Goal: Feedback & Contribution: Contribute content

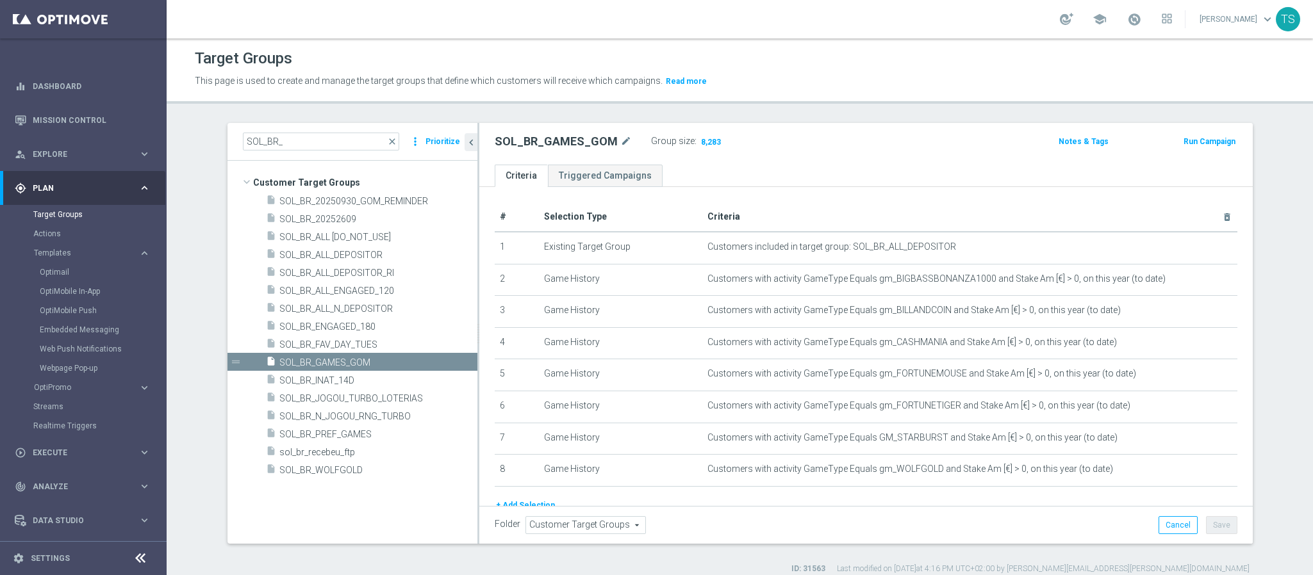
click at [356, 152] on div "SOL_BR_ close more_vert Prioritize" at bounding box center [352, 142] width 250 height 38
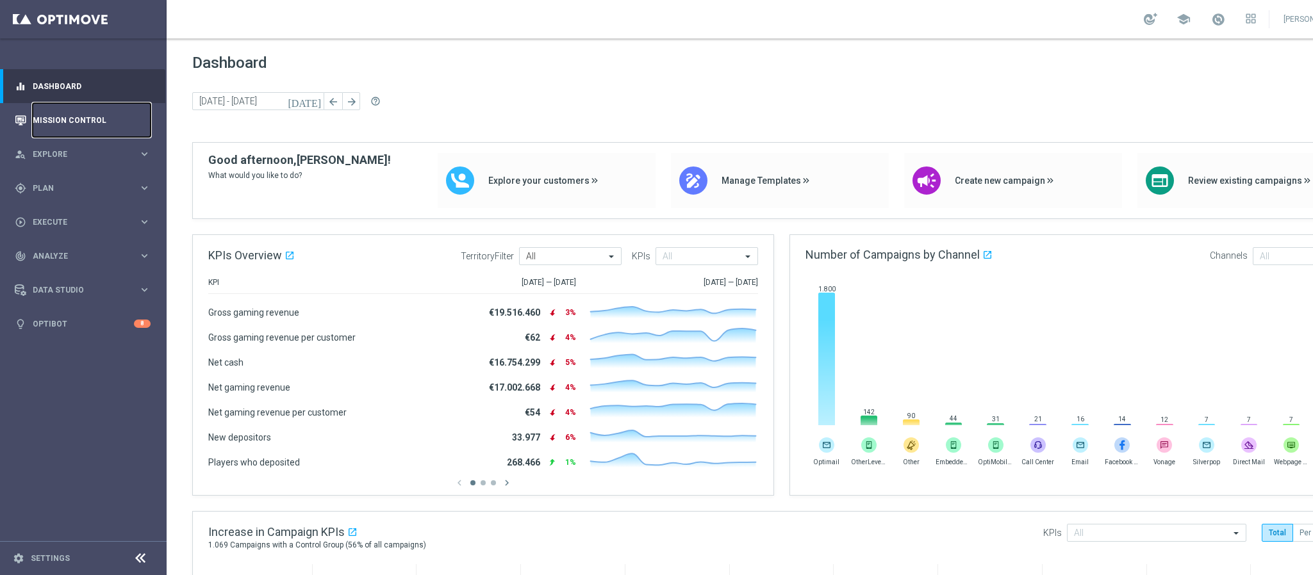
click at [85, 122] on link "Mission Control" at bounding box center [92, 120] width 118 height 34
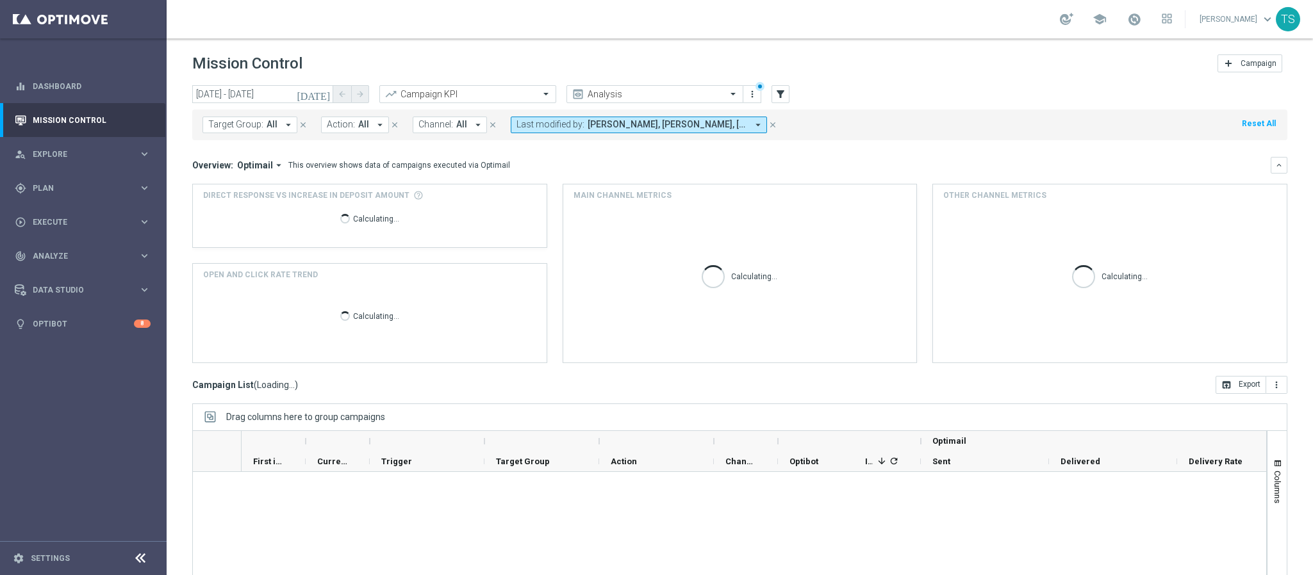
click at [323, 89] on icon "[DATE]" at bounding box center [314, 94] width 35 height 12
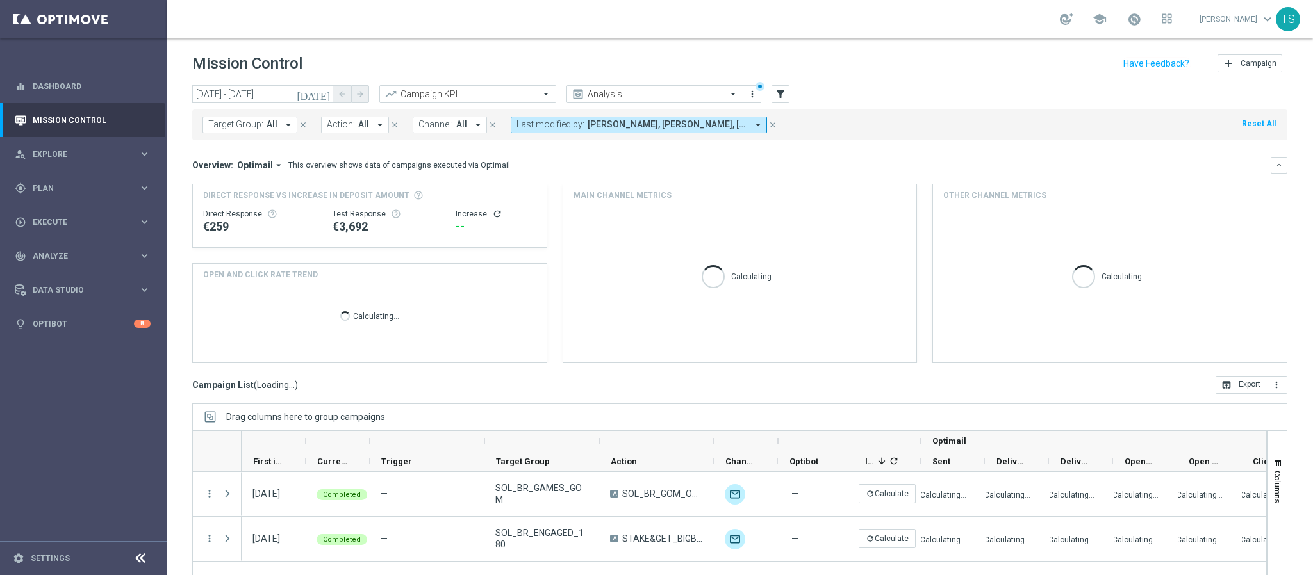
click at [358, 161] on div "This overview shows data of campaigns executed via Optimail" at bounding box center [399, 166] width 222 height 12
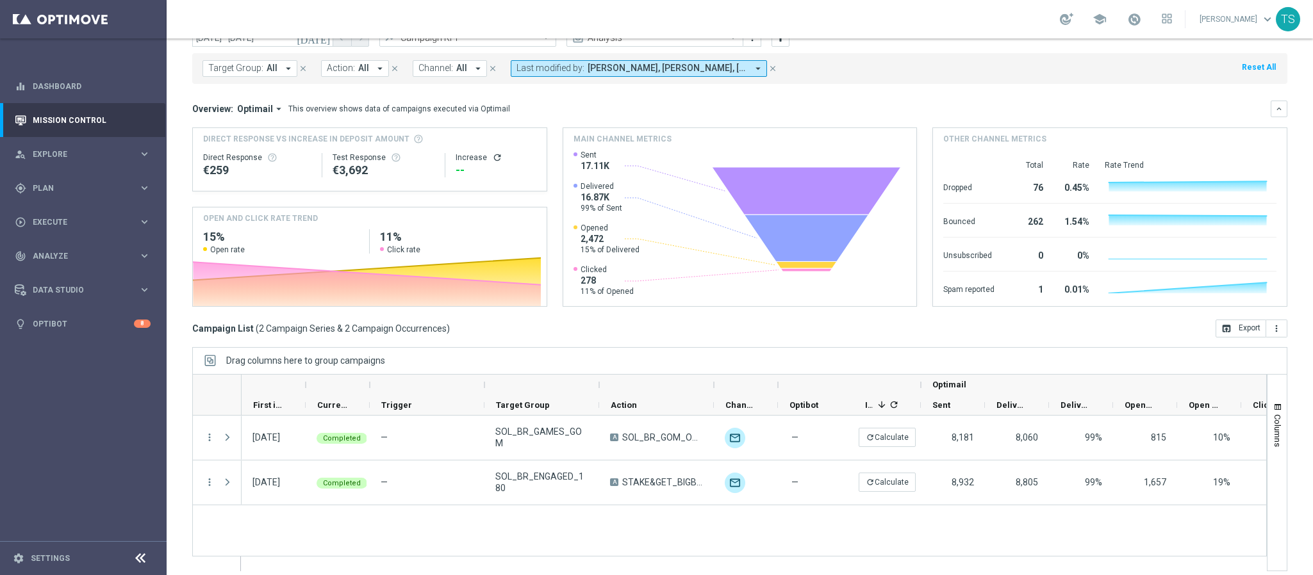
scroll to position [66, 0]
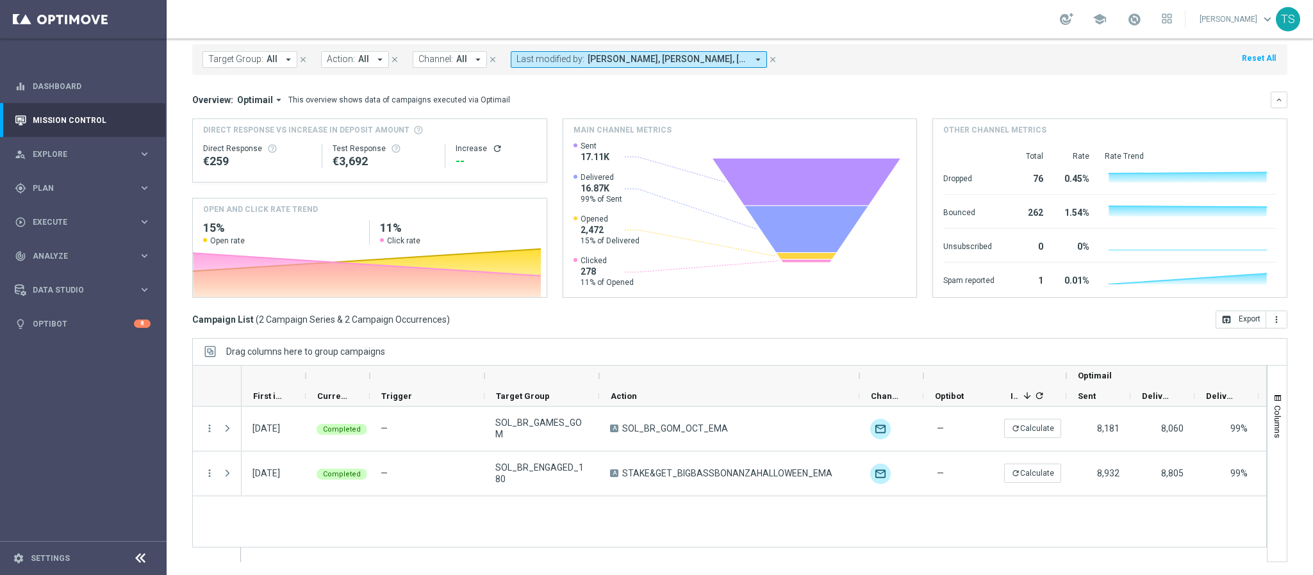
drag, startPoint x: 716, startPoint y: 377, endPoint x: 861, endPoint y: 377, distance: 145.5
click at [861, 377] on div at bounding box center [859, 376] width 5 height 21
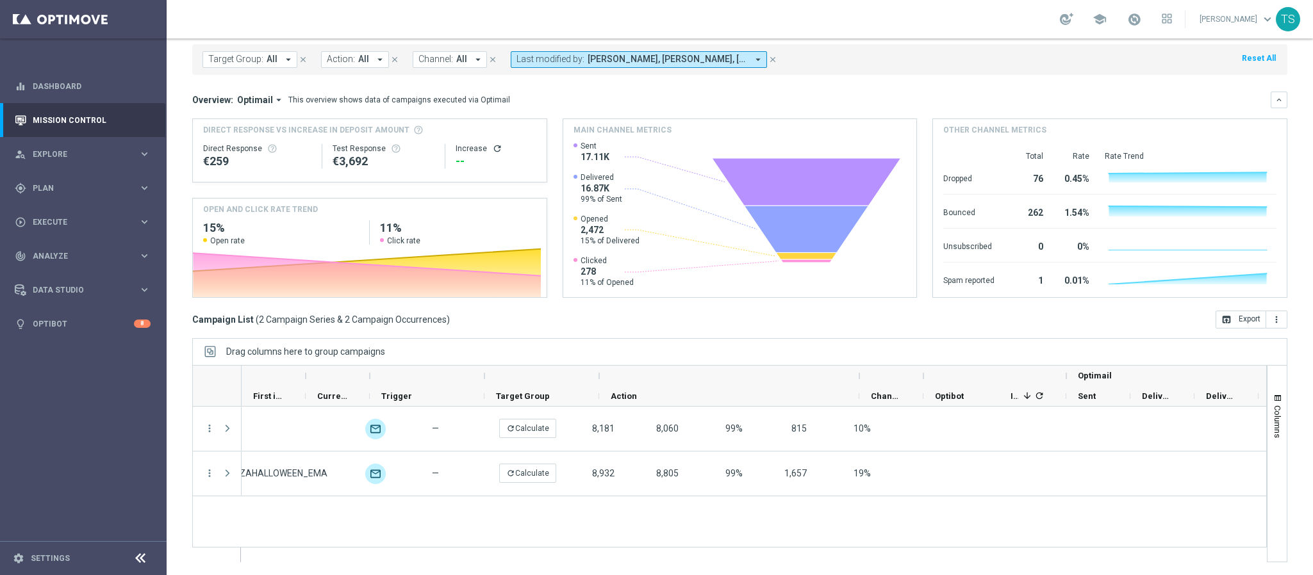
scroll to position [0, 0]
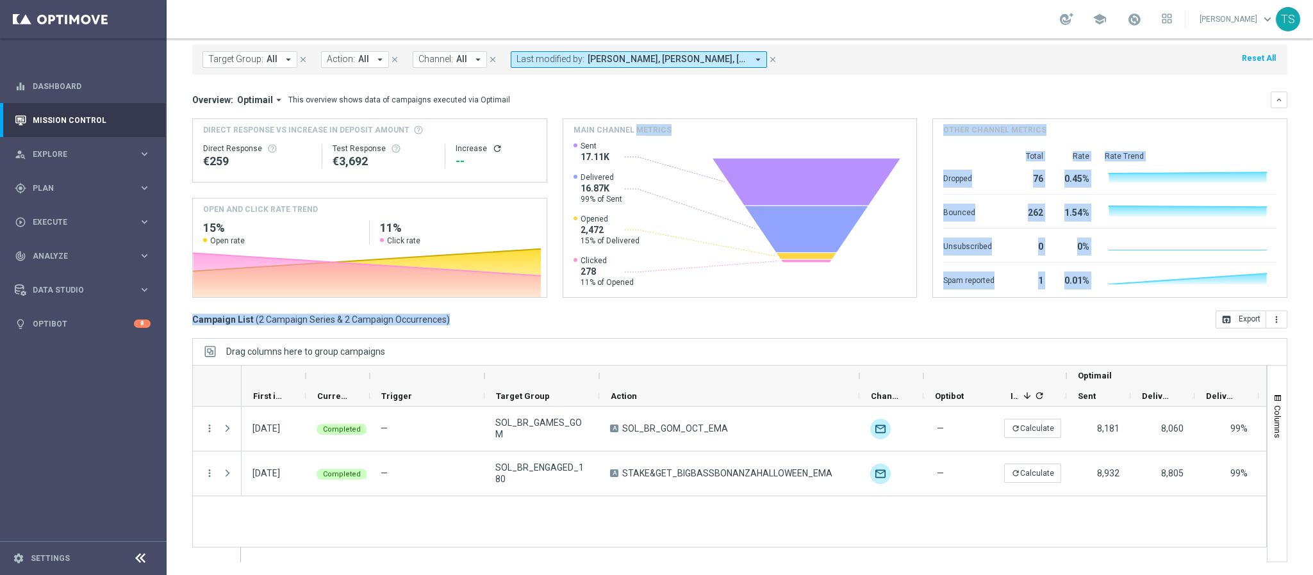
drag, startPoint x: 639, startPoint y: 135, endPoint x: 714, endPoint y: 331, distance: 209.9
click at [721, 329] on div "[DATE] [DATE] - [DATE] arrow_back arrow_forward Campaign KPI trending_up Analys…" at bounding box center [740, 259] width 1146 height 479
click at [650, 359] on div "Drag columns here to group campaigns" at bounding box center [739, 351] width 1095 height 27
click at [604, 129] on h4 "Main channel metrics" at bounding box center [622, 130] width 98 height 12
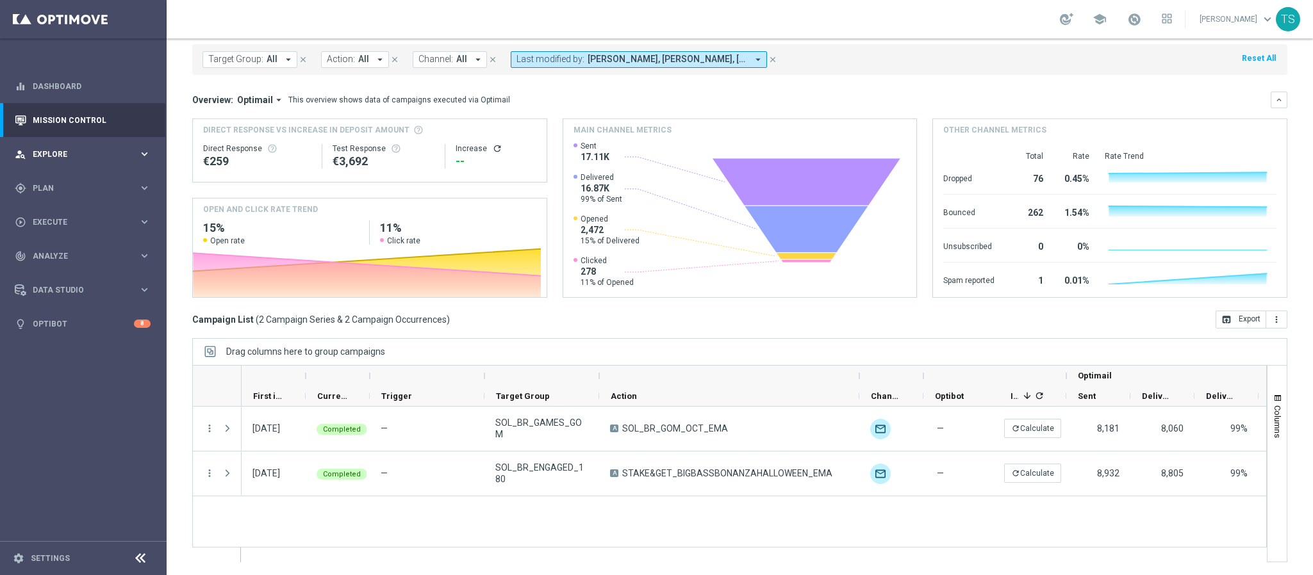
click at [91, 152] on span "Explore" at bounding box center [86, 155] width 106 height 8
click at [75, 338] on span "Plan" at bounding box center [86, 342] width 106 height 8
click at [73, 214] on link "Target Groups" at bounding box center [83, 215] width 100 height 10
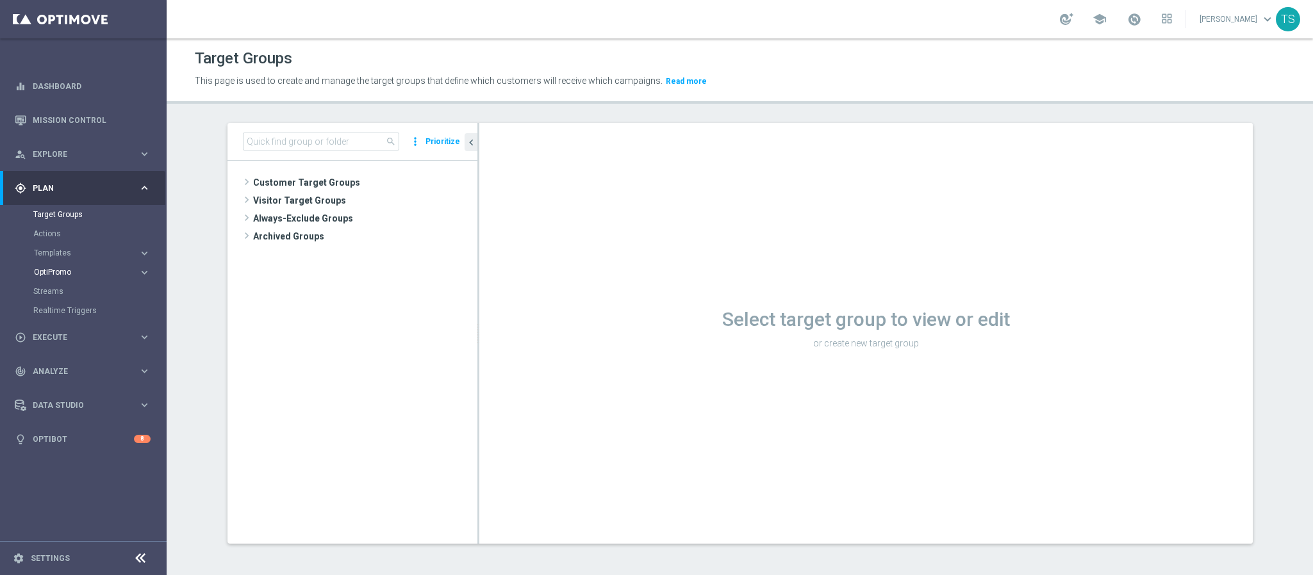
click at [78, 272] on span "OptiPromo" at bounding box center [80, 272] width 92 height 8
click at [71, 256] on span "Templates" at bounding box center [80, 253] width 92 height 8
click at [81, 309] on link "OptiMobile Push" at bounding box center [87, 311] width 94 height 10
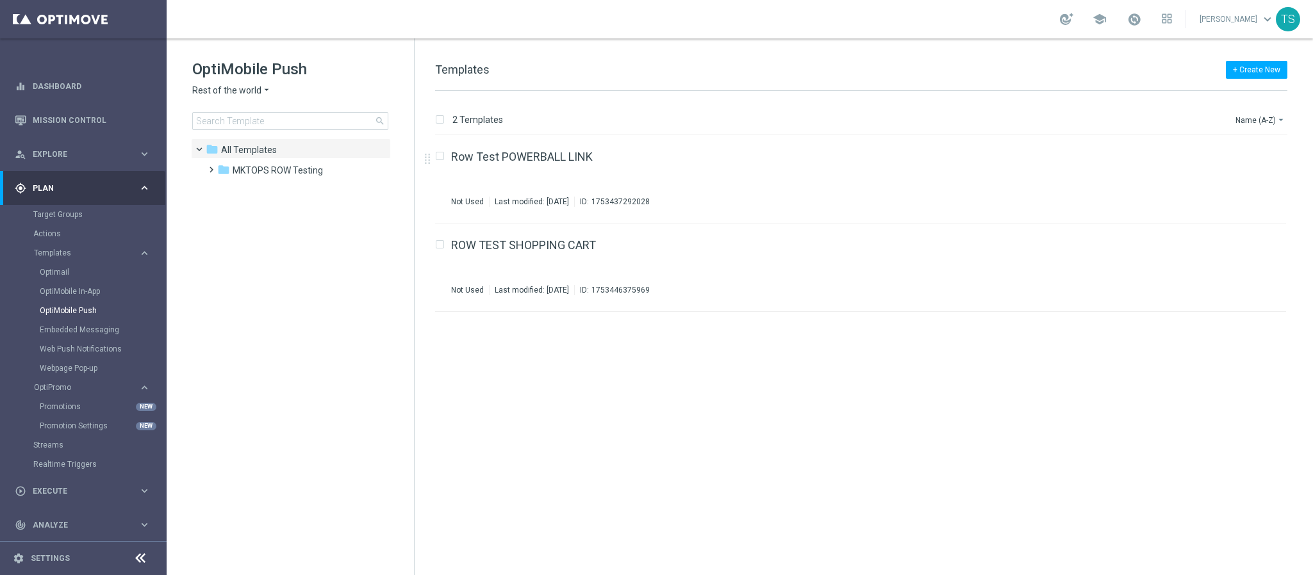
click at [231, 91] on span "Rest of the world" at bounding box center [226, 91] width 69 height 12
click at [0, 0] on span "SorteOnline regulated TEST" at bounding box center [0, 0] width 0 height 0
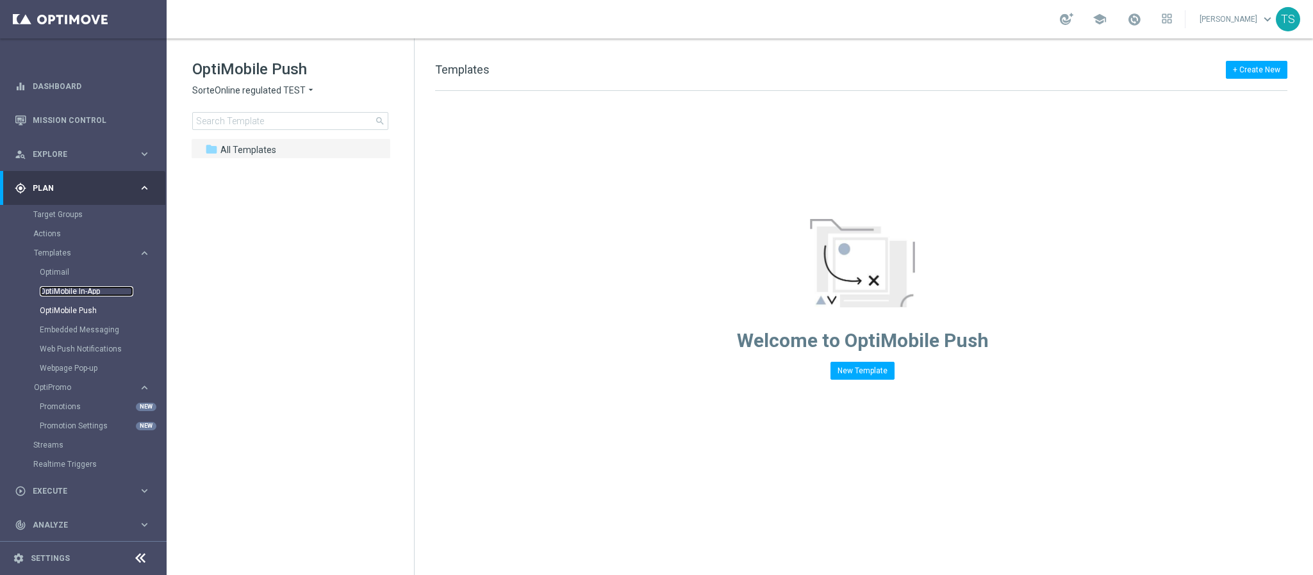
click at [89, 294] on link "OptiMobile In-App" at bounding box center [87, 291] width 94 height 10
click at [252, 87] on span "Rest of the world" at bounding box center [226, 91] width 69 height 12
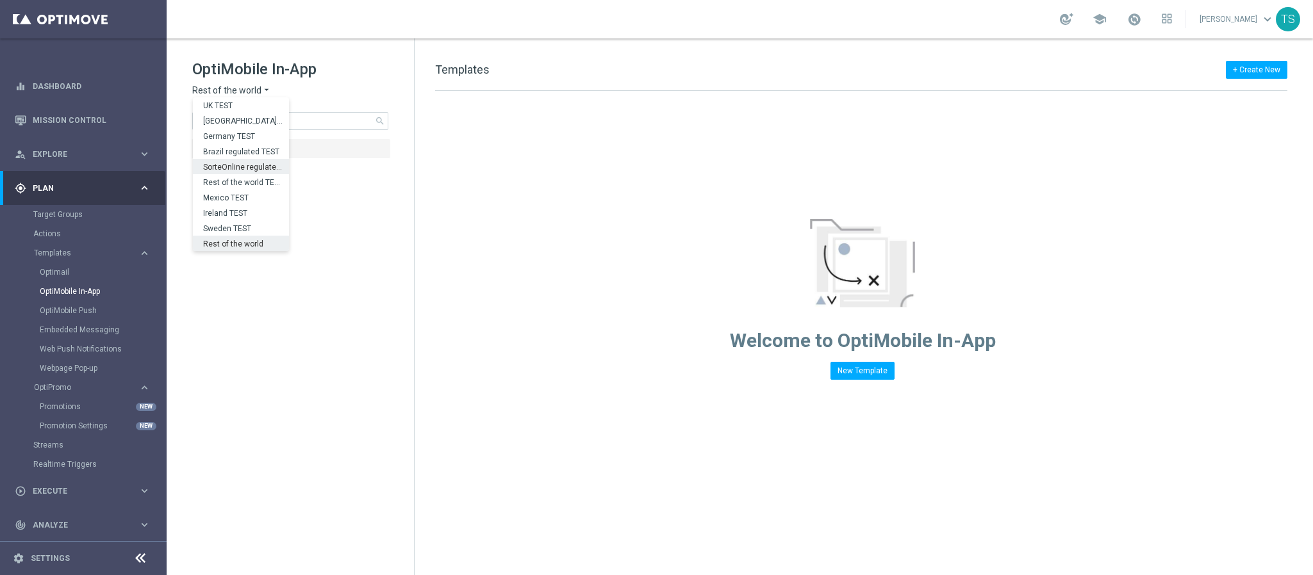
click at [0, 0] on span "SorteOnline regulated TEST" at bounding box center [0, 0] width 0 height 0
click at [281, 93] on span "SorteOnline regulated TEST" at bounding box center [248, 91] width 113 height 12
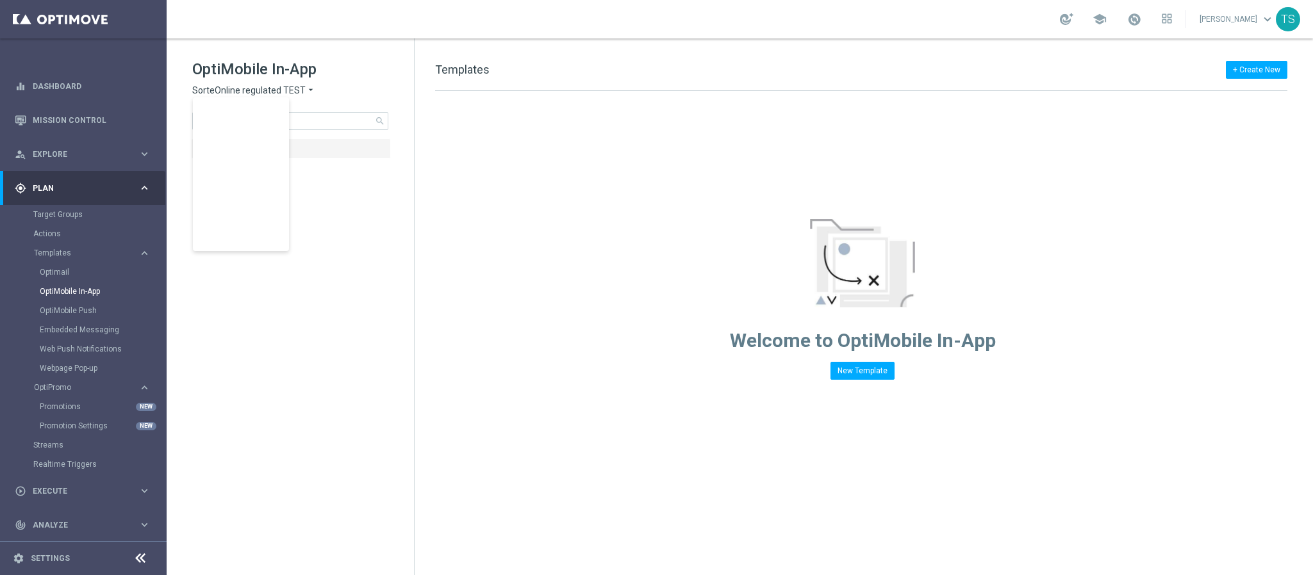
scroll to position [400, 0]
click at [83, 311] on link "OptiMobile Push" at bounding box center [87, 311] width 94 height 10
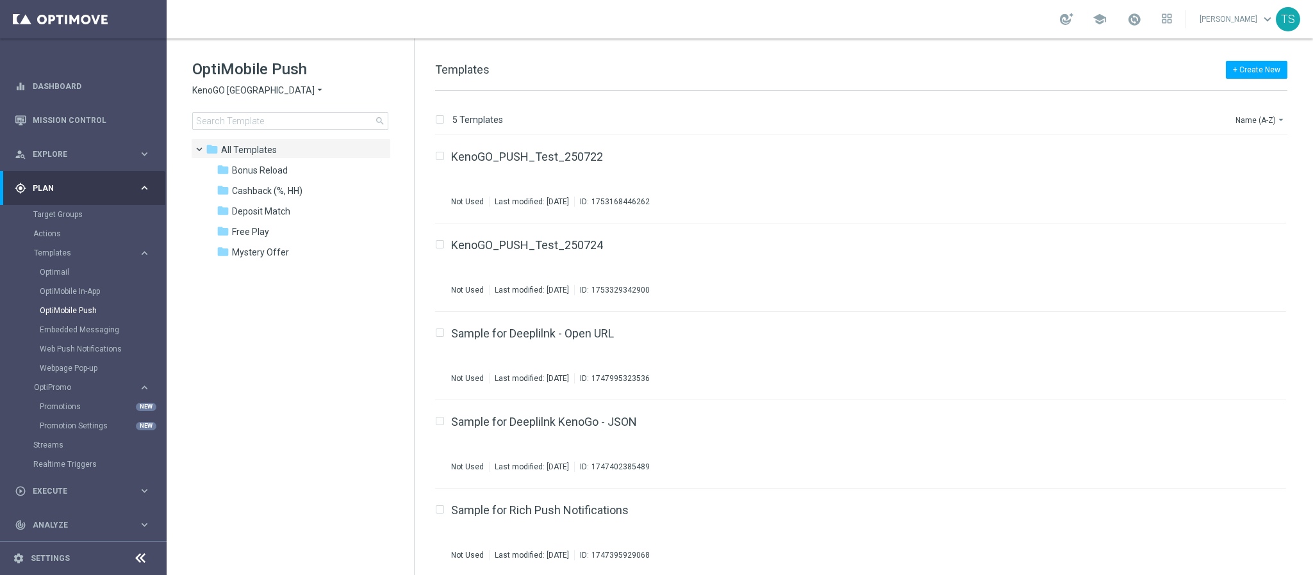
click at [251, 85] on span "KenoGO [GEOGRAPHIC_DATA]" at bounding box center [253, 91] width 122 height 12
click at [0, 0] on span "SorteOnline regulated" at bounding box center [0, 0] width 0 height 0
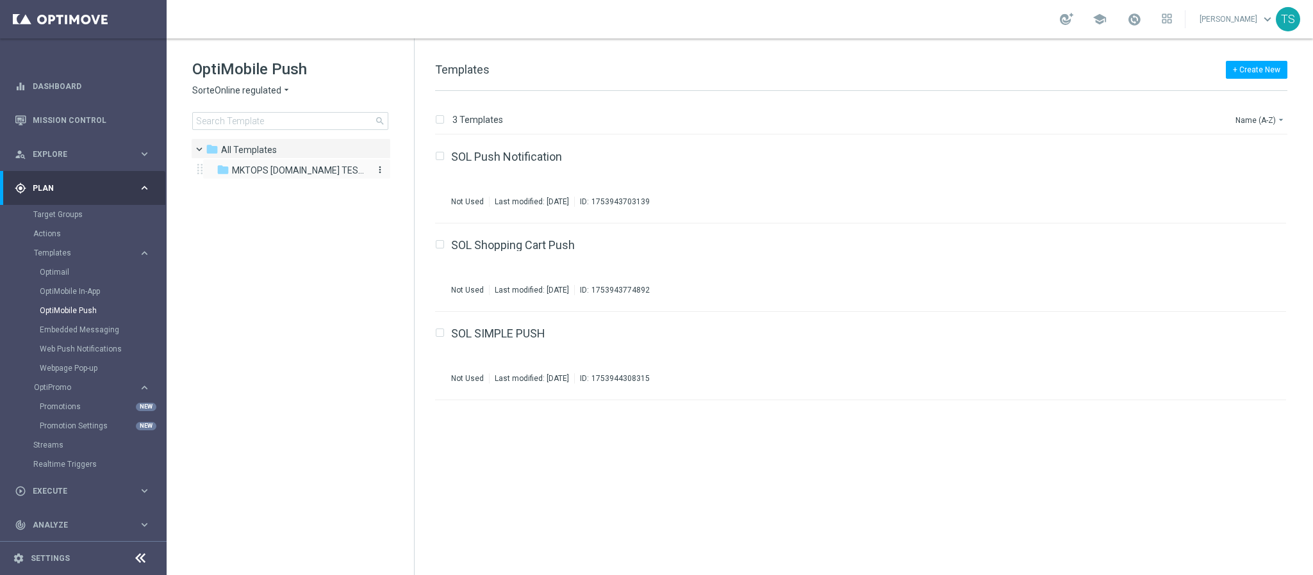
click at [263, 170] on span "MKTOPS [DOMAIN_NAME] TESTING" at bounding box center [298, 171] width 132 height 12
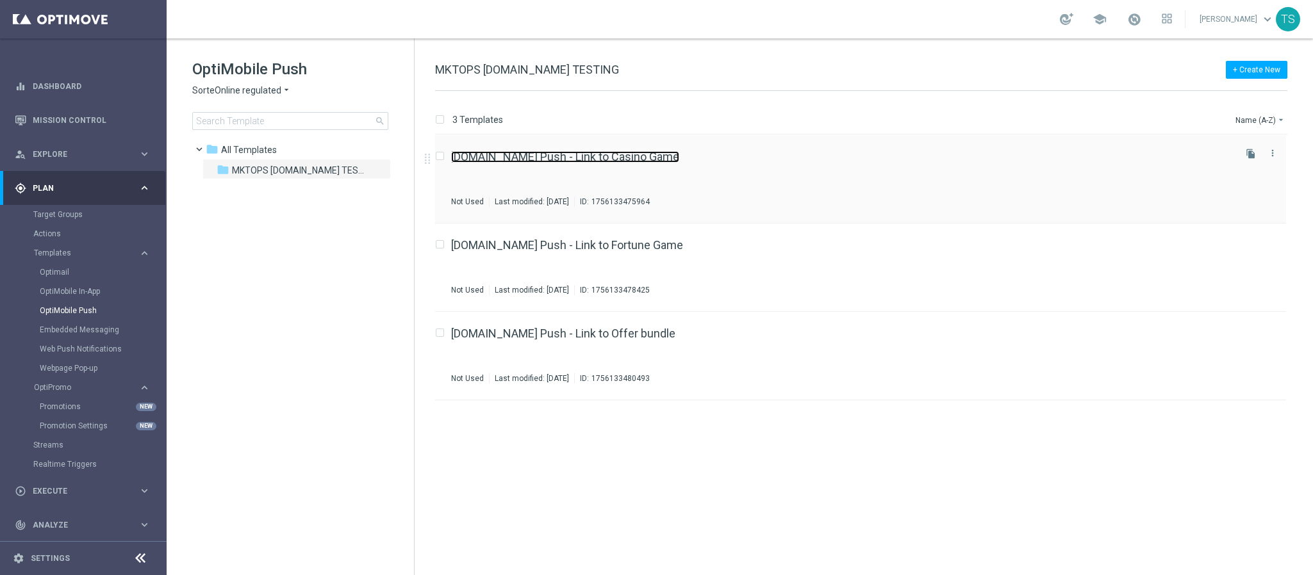
click at [592, 156] on link "[DOMAIN_NAME] Push - Link to Casino Game" at bounding box center [565, 157] width 228 height 12
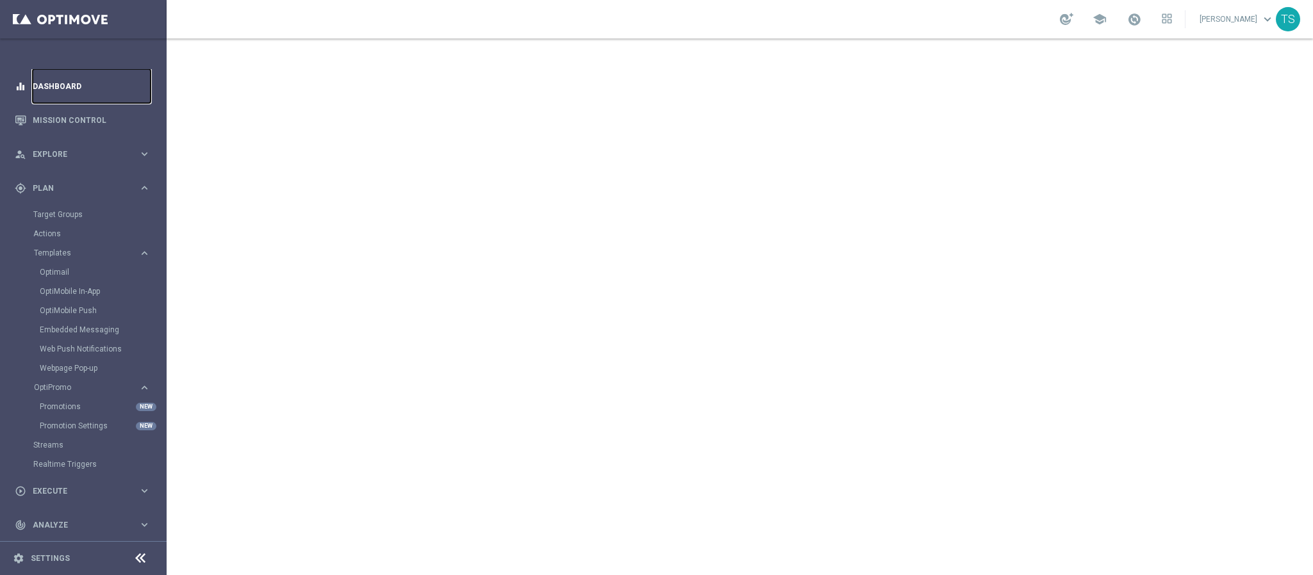
click at [79, 85] on link "Dashboard" at bounding box center [92, 86] width 118 height 34
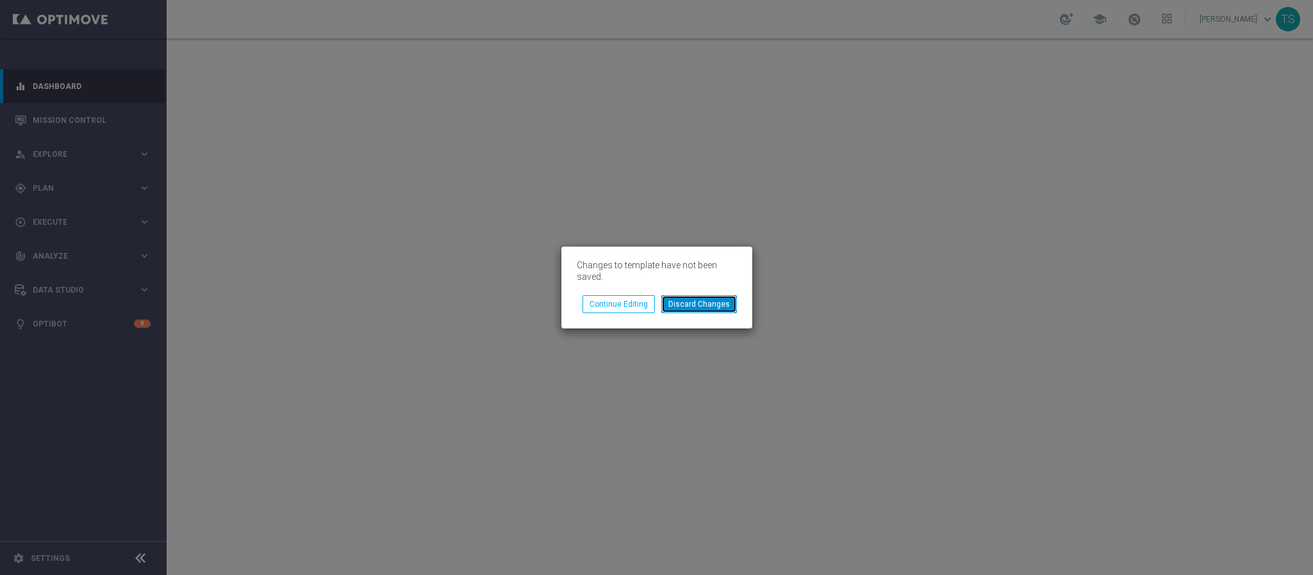
click at [691, 313] on button "Discard Changes" at bounding box center [699, 304] width 76 height 18
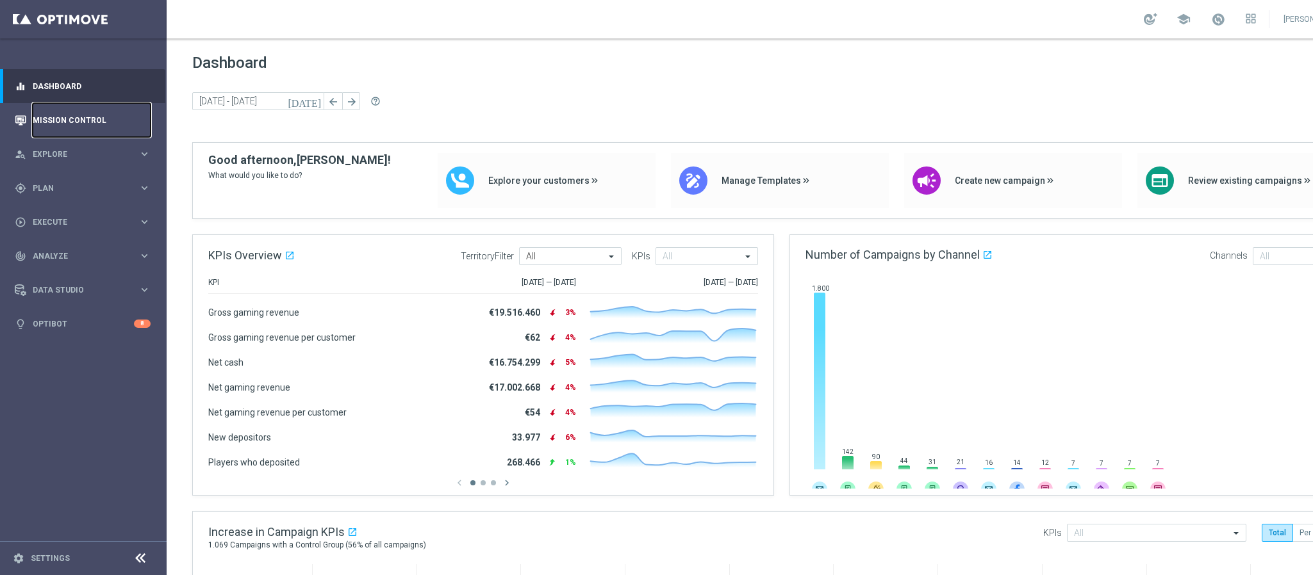
click at [90, 113] on link "Mission Control" at bounding box center [92, 120] width 118 height 34
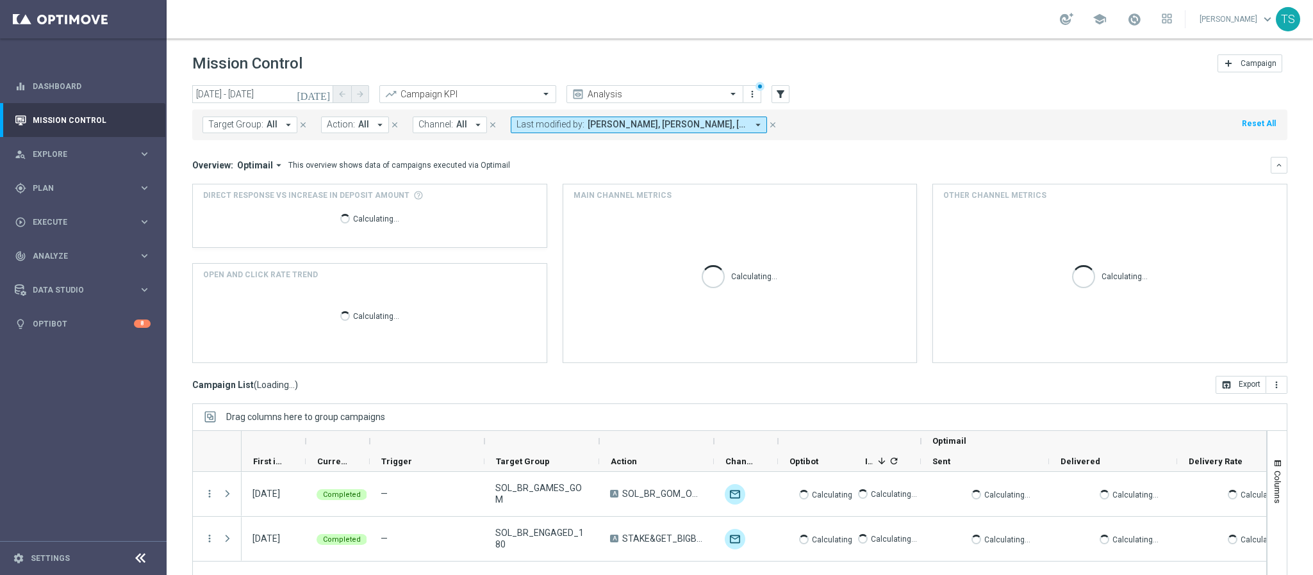
click at [715, 124] on span "[PERSON_NAME], [PERSON_NAME], [PERSON_NAME] [PERSON_NAME]" at bounding box center [668, 124] width 160 height 11
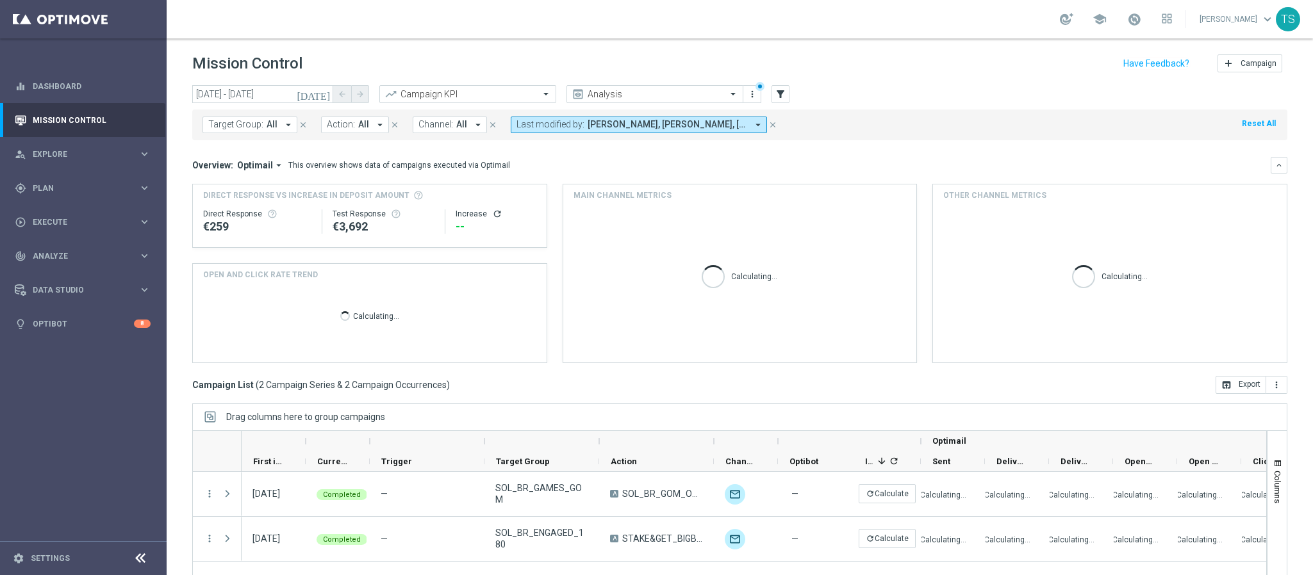
click at [673, 126] on span "[PERSON_NAME], [PERSON_NAME], [PERSON_NAME] [PERSON_NAME]" at bounding box center [668, 124] width 160 height 11
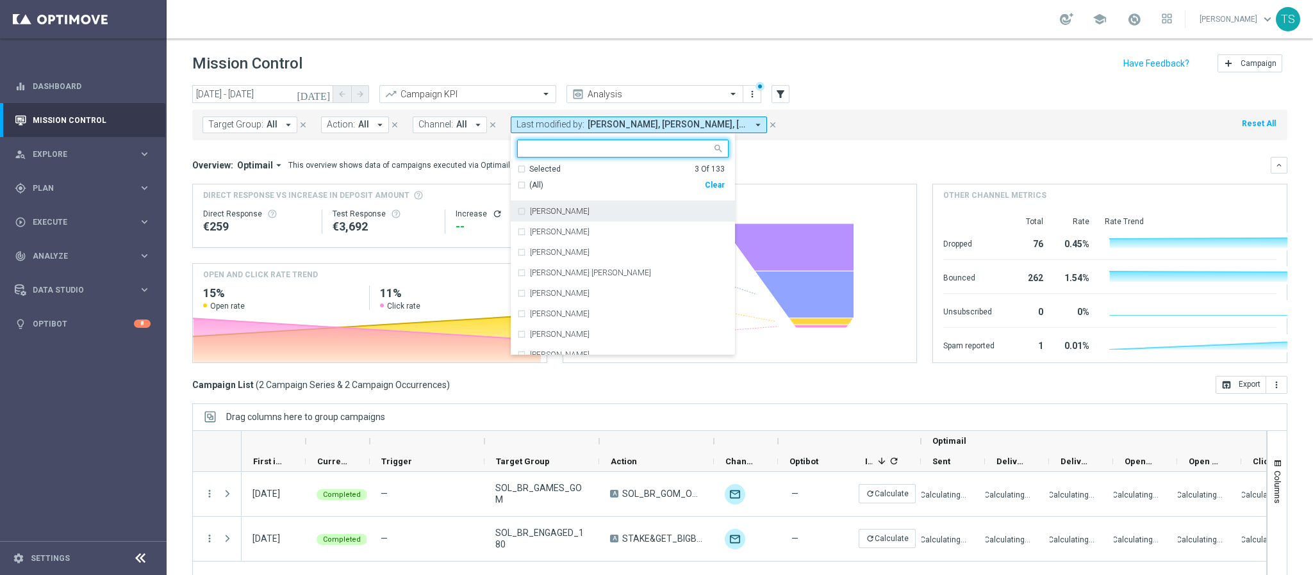
click at [0, 0] on div "Clear" at bounding box center [0, 0] width 0 height 0
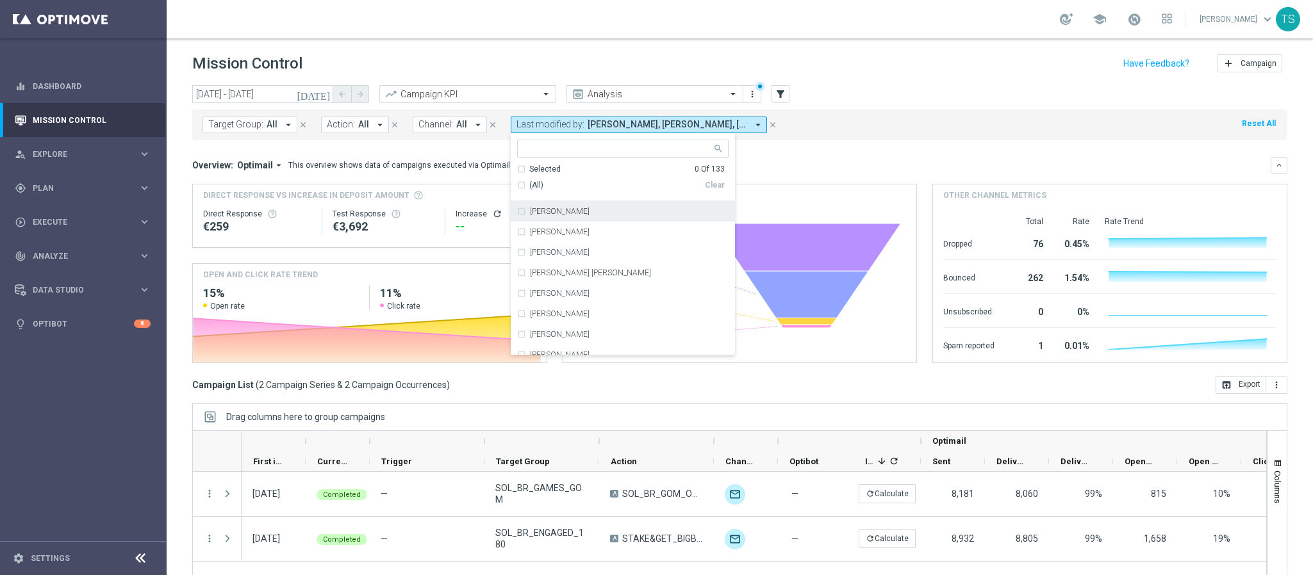
click at [625, 148] on input "text" at bounding box center [618, 149] width 188 height 11
click at [613, 156] on div at bounding box center [617, 150] width 190 height 13
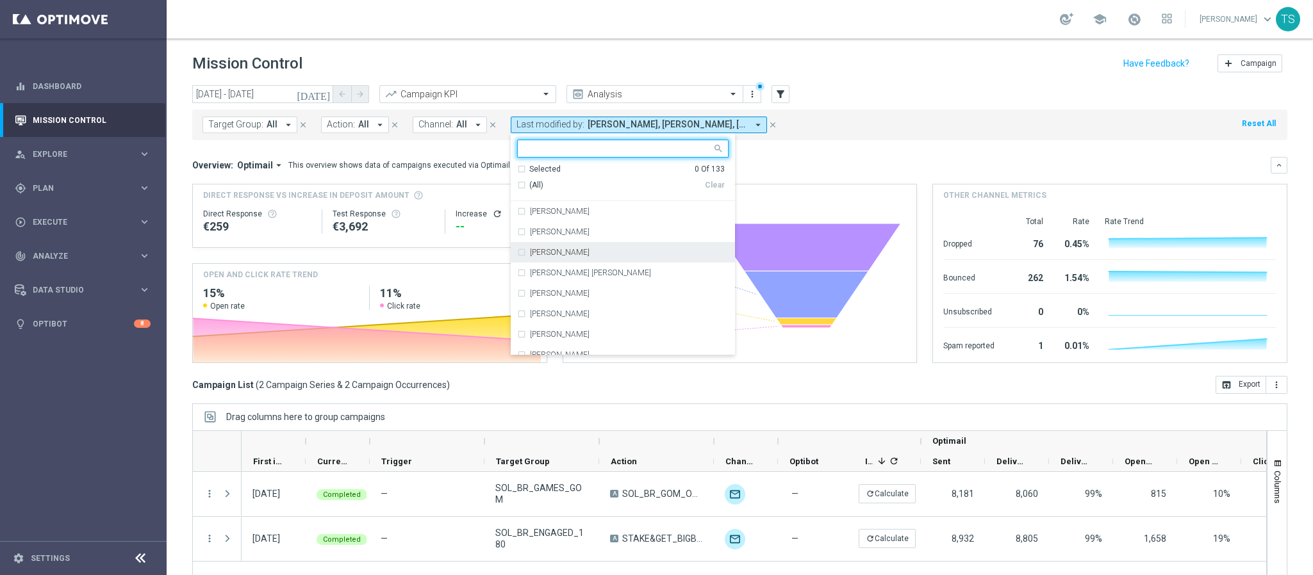
click at [518, 254] on div "[PERSON_NAME]" at bounding box center [622, 252] width 211 height 21
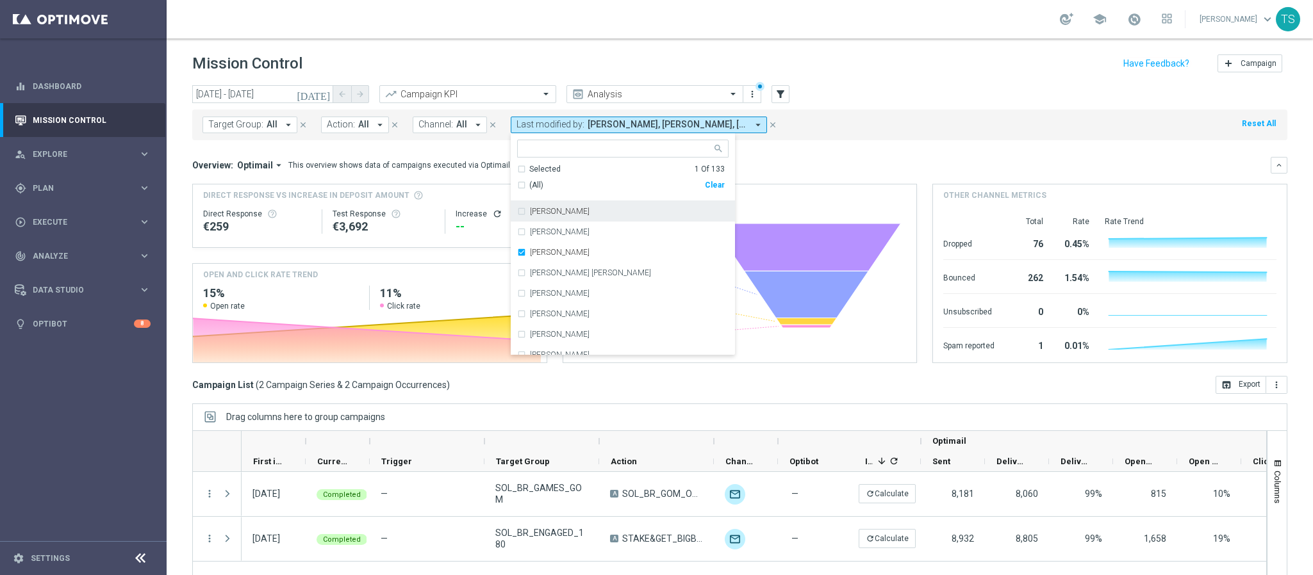
click at [584, 144] on input "text" at bounding box center [618, 149] width 188 height 11
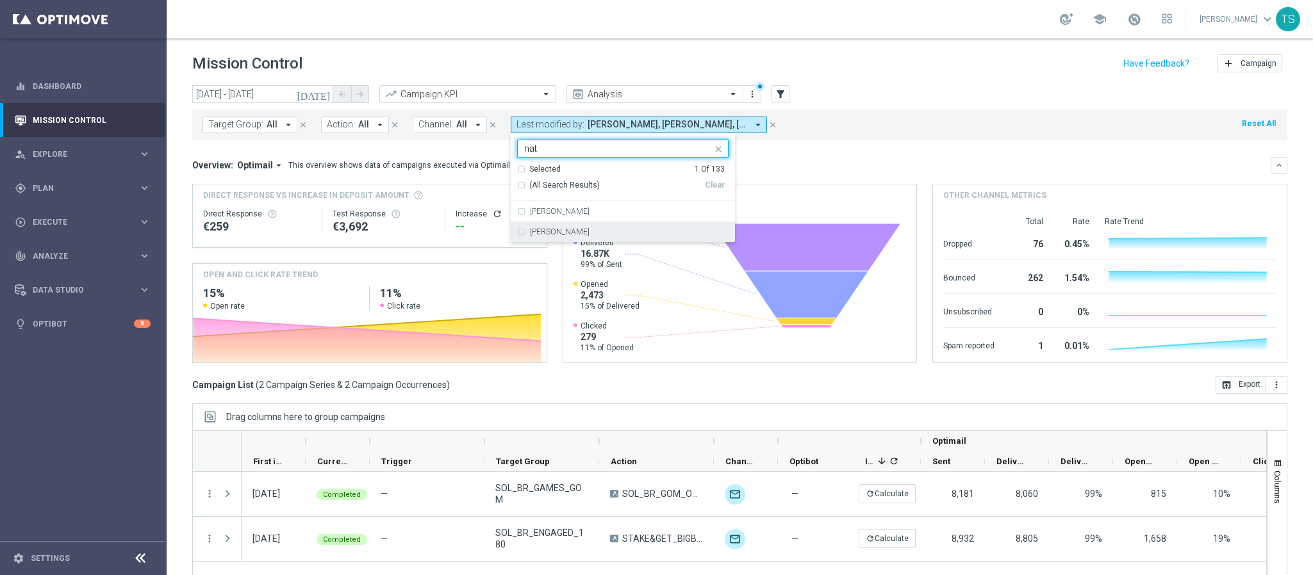
click at [631, 240] on div "[PERSON_NAME]" at bounding box center [622, 232] width 211 height 21
type input "nat"
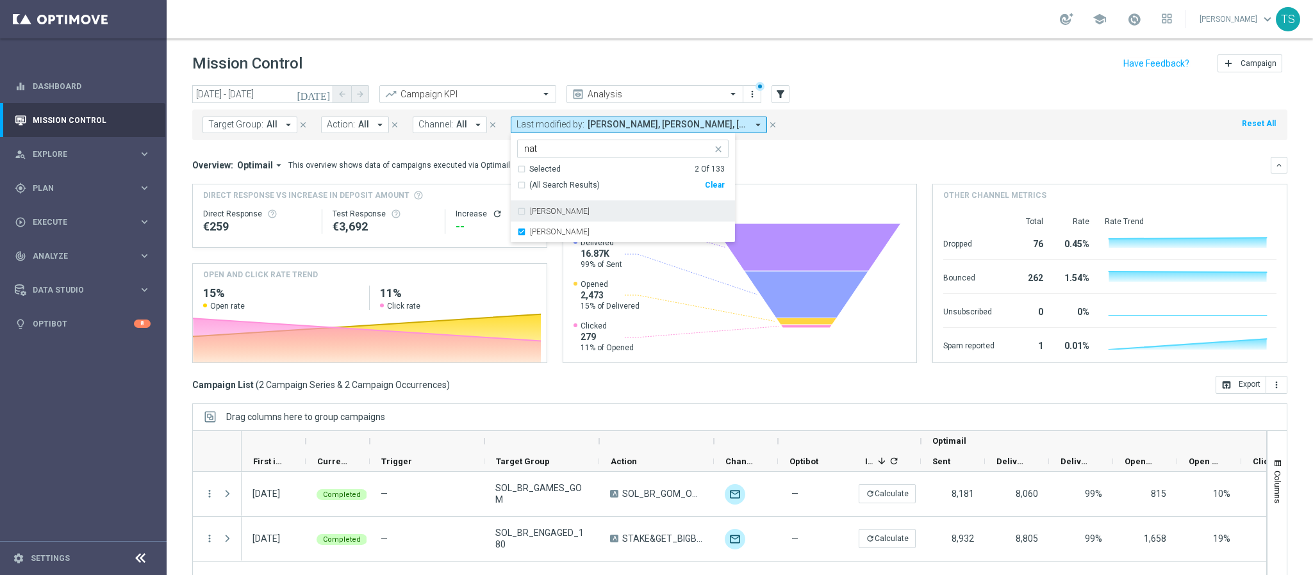
click at [898, 154] on mini-dashboard "Overview: Optimail arrow_drop_down This overview shows data of campaigns execut…" at bounding box center [739, 258] width 1095 height 236
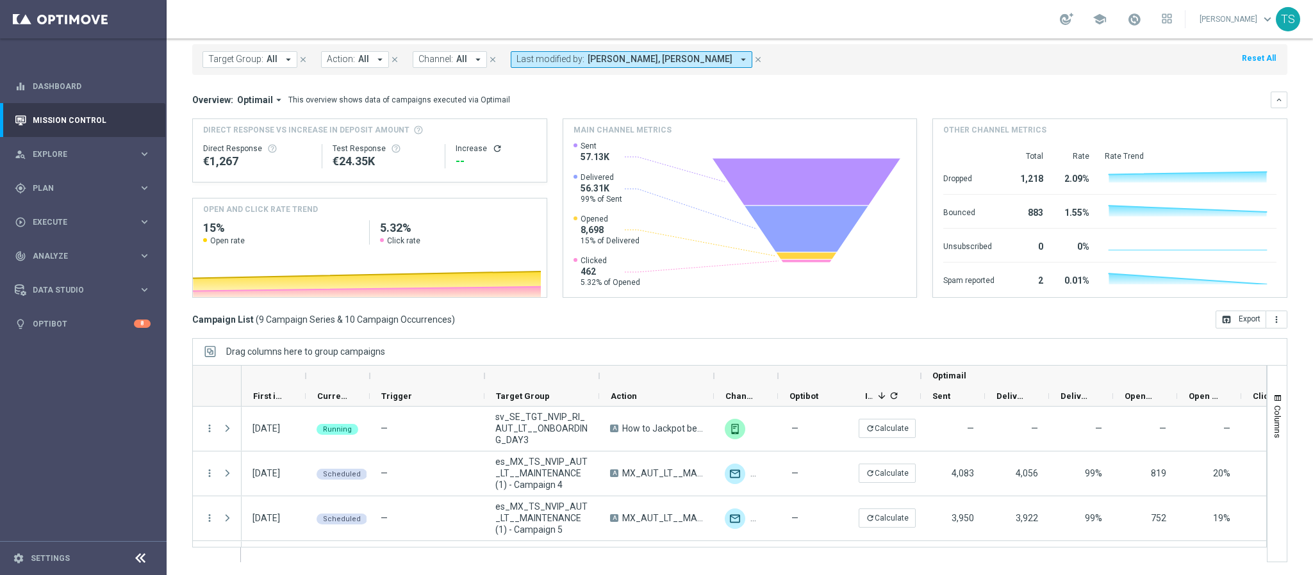
click at [1236, 438] on div "—" at bounding box center [1209, 429] width 64 height 44
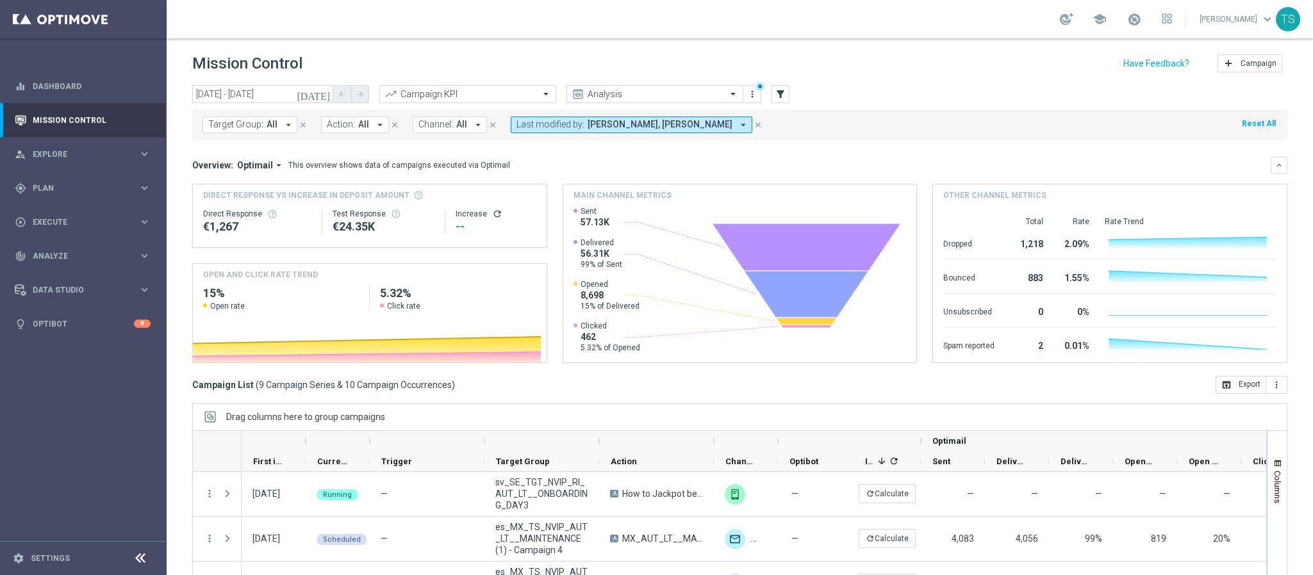
drag, startPoint x: 261, startPoint y: 122, endPoint x: 248, endPoint y: 123, distance: 13.5
click at [260, 122] on span "Target Group:" at bounding box center [235, 124] width 55 height 11
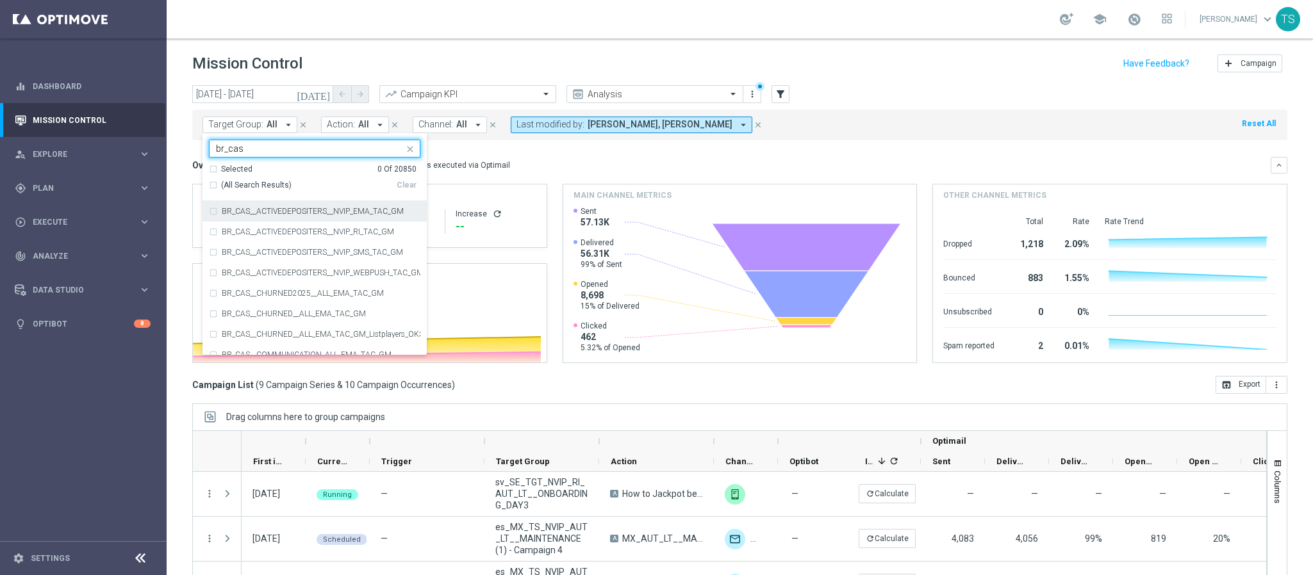
click at [209, 185] on div "(All Search Results)" at bounding box center [303, 185] width 188 height 11
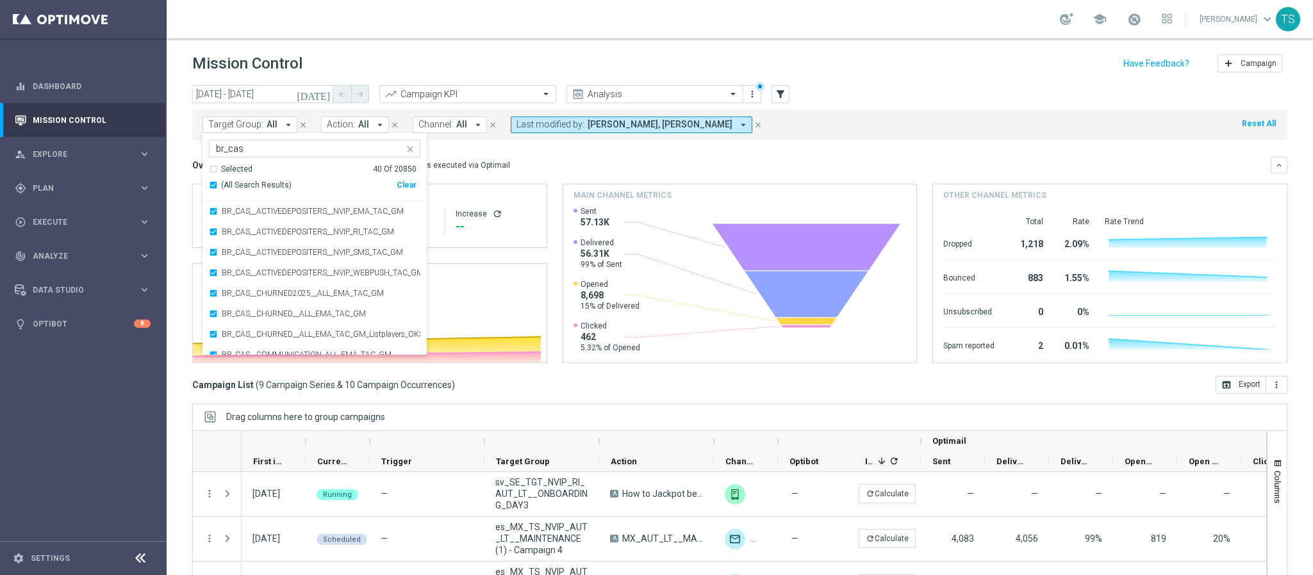
drag, startPoint x: 204, startPoint y: 152, endPoint x: 265, endPoint y: 136, distance: 62.8
click at [210, 148] on div "Selected 40 of 20850 br_cas" at bounding box center [307, 148] width 194 height 16
click at [281, 141] on div "Selected 40 of 20850 br_cas" at bounding box center [307, 148] width 194 height 16
click at [256, 150] on input "br_cas" at bounding box center [310, 149] width 188 height 11
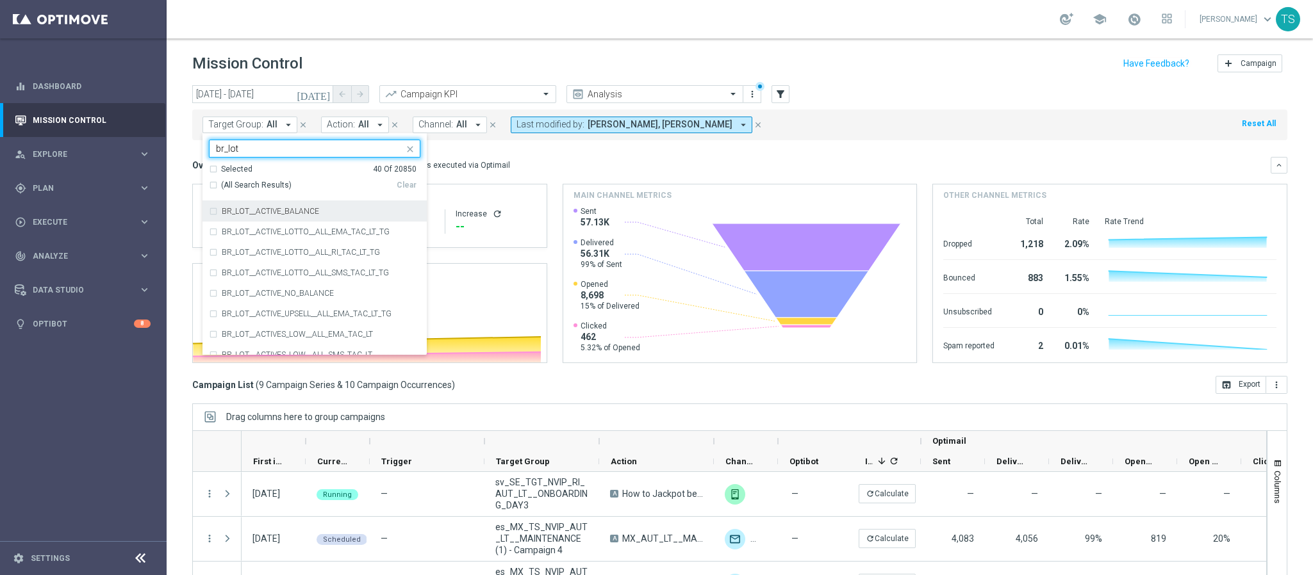
click at [210, 183] on div "(All Search Results)" at bounding box center [303, 185] width 188 height 11
type input "br_lot"
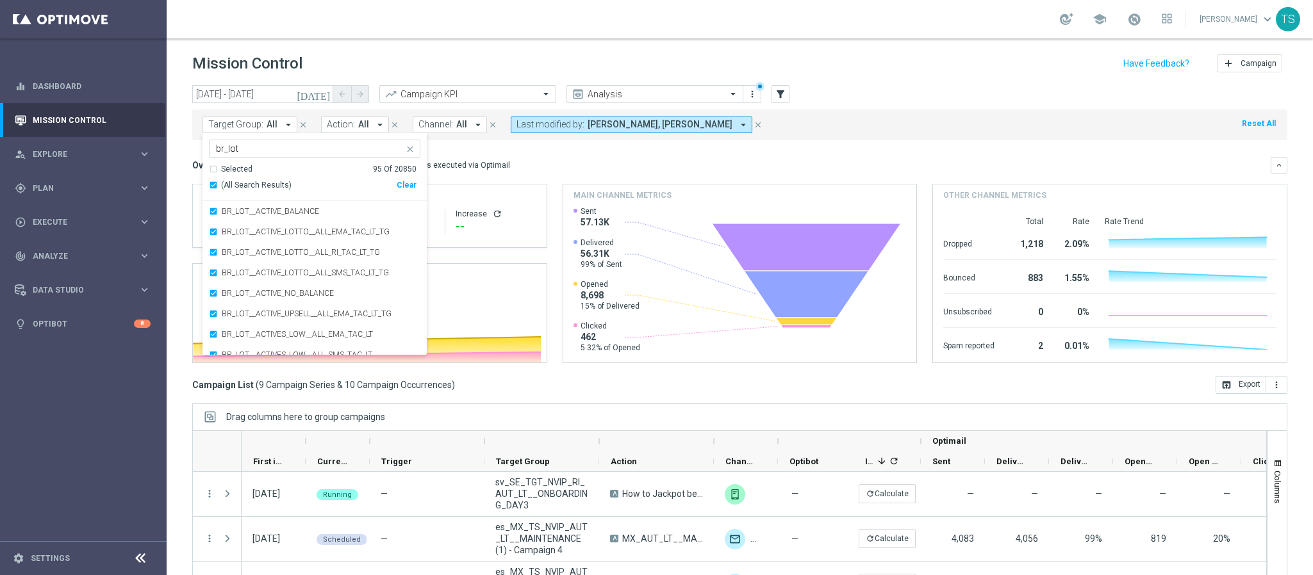
click at [613, 157] on div "Overview: Optimail arrow_drop_down This overview shows data of campaigns execut…" at bounding box center [739, 165] width 1095 height 17
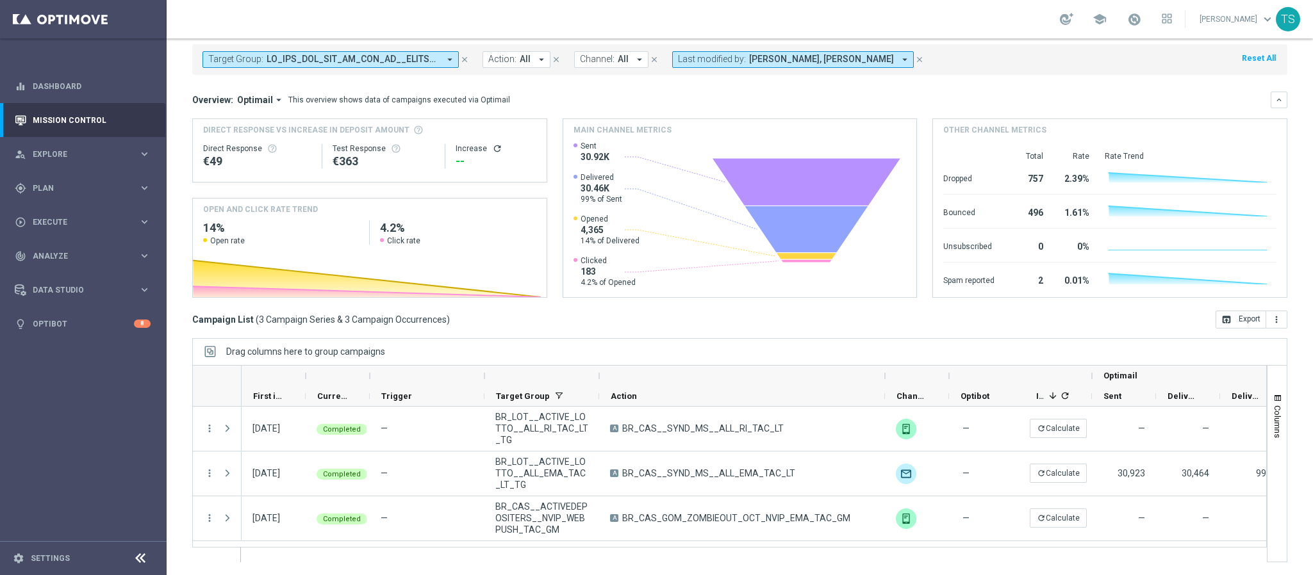
drag, startPoint x: 716, startPoint y: 377, endPoint x: 887, endPoint y: 360, distance: 171.9
click at [887, 360] on div "Drag columns here to group campaigns Drag here to set column labels Optimail" at bounding box center [739, 450] width 1095 height 224
click at [461, 62] on icon "close" at bounding box center [464, 59] width 9 height 9
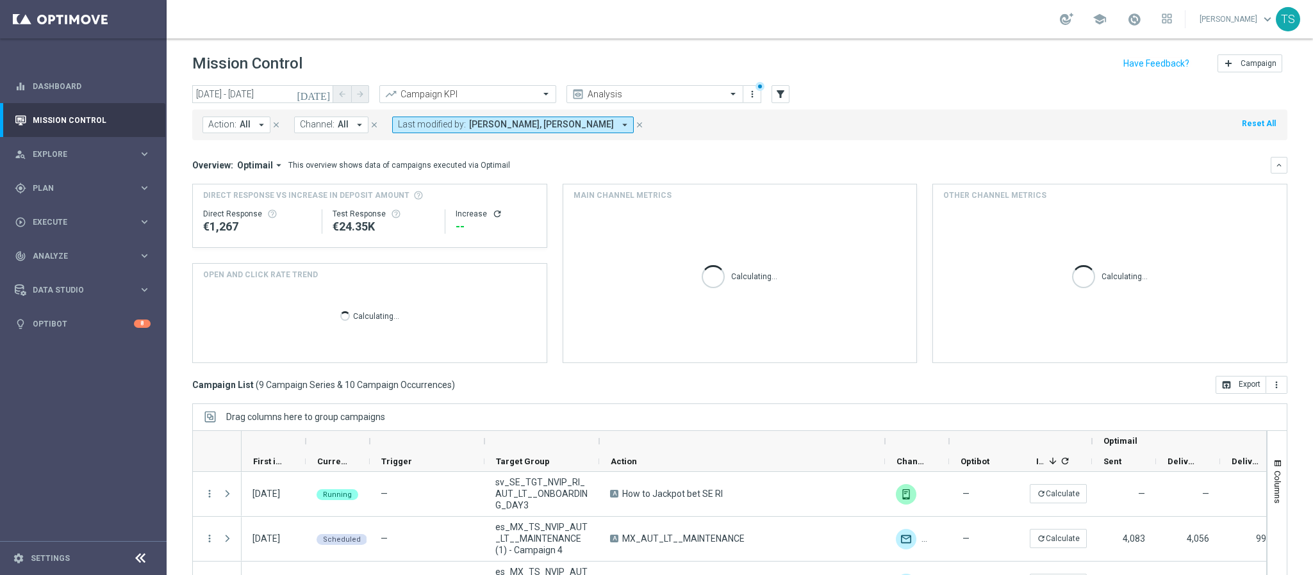
click at [236, 129] on button "Action: All arrow_drop_down" at bounding box center [236, 125] width 68 height 17
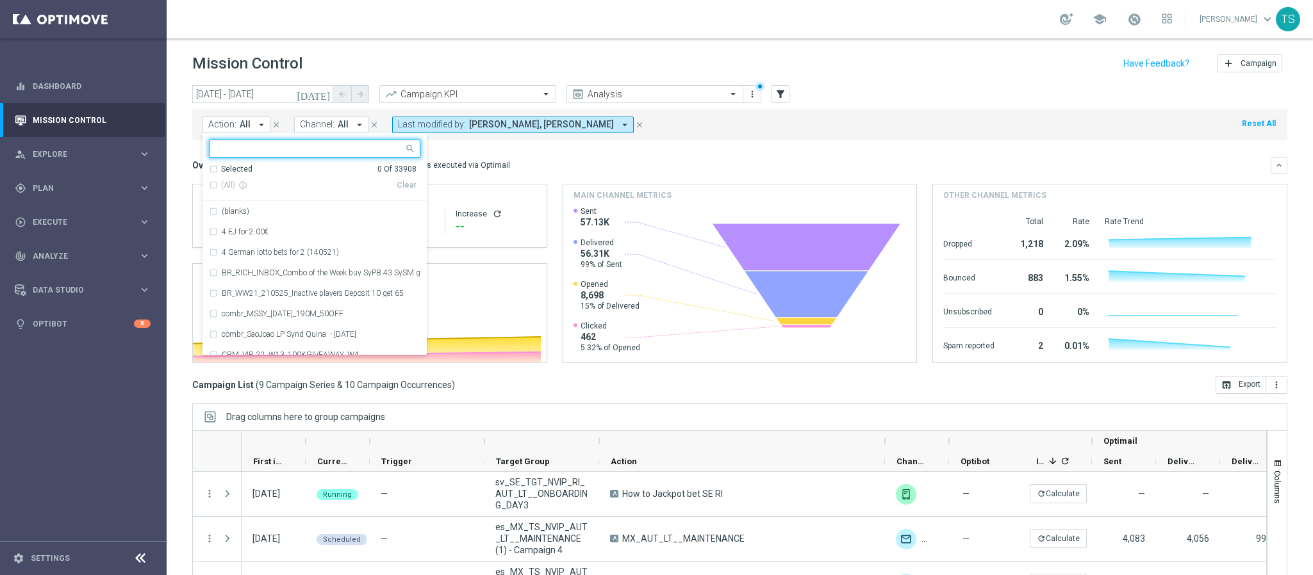
click at [560, 135] on div "Action: All arrow_drop_down Selected 0 Of 33908 (All) info_outline Clear (blank…" at bounding box center [739, 125] width 1095 height 31
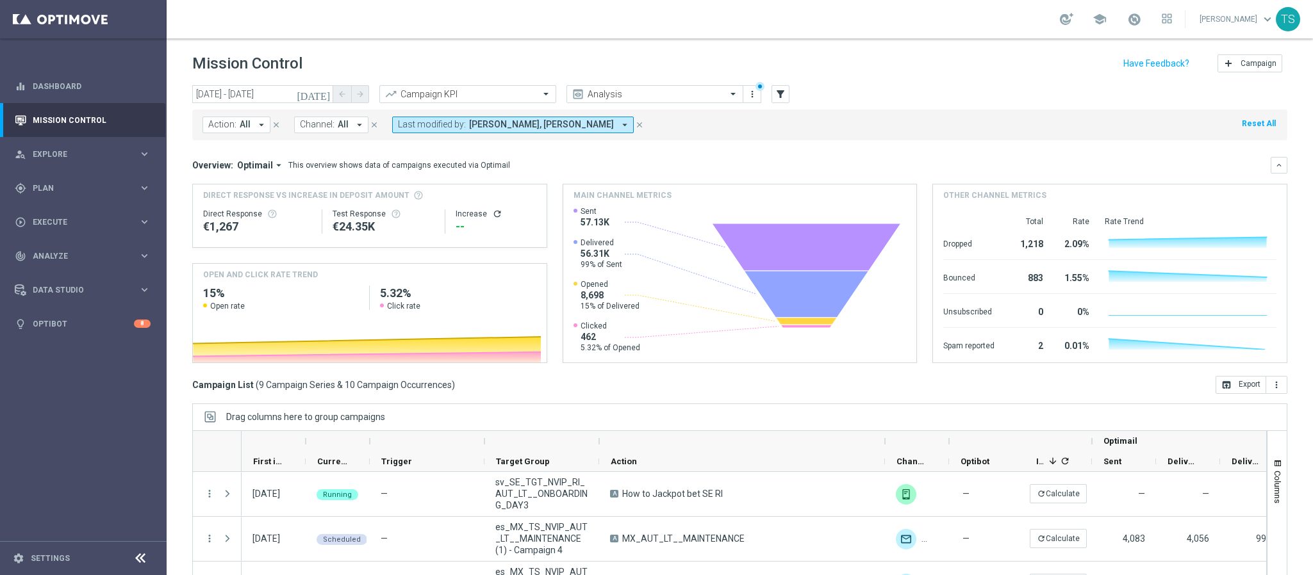
click at [548, 118] on button "Last modified by: [PERSON_NAME], [PERSON_NAME] arrow_drop_down" at bounding box center [513, 125] width 242 height 17
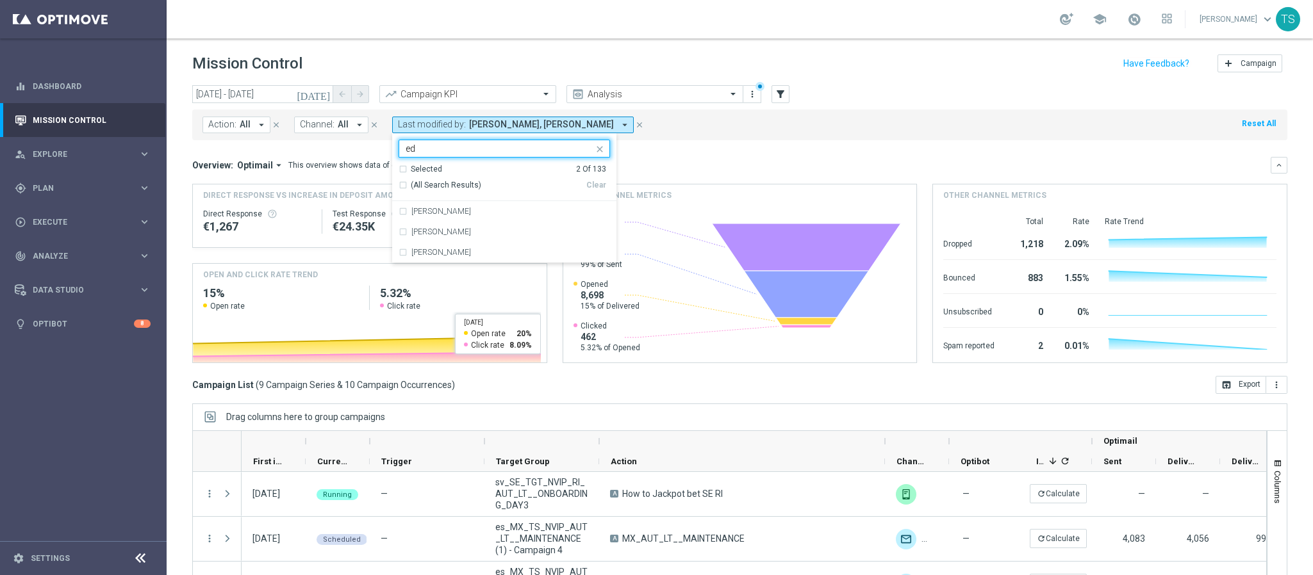
type input "e"
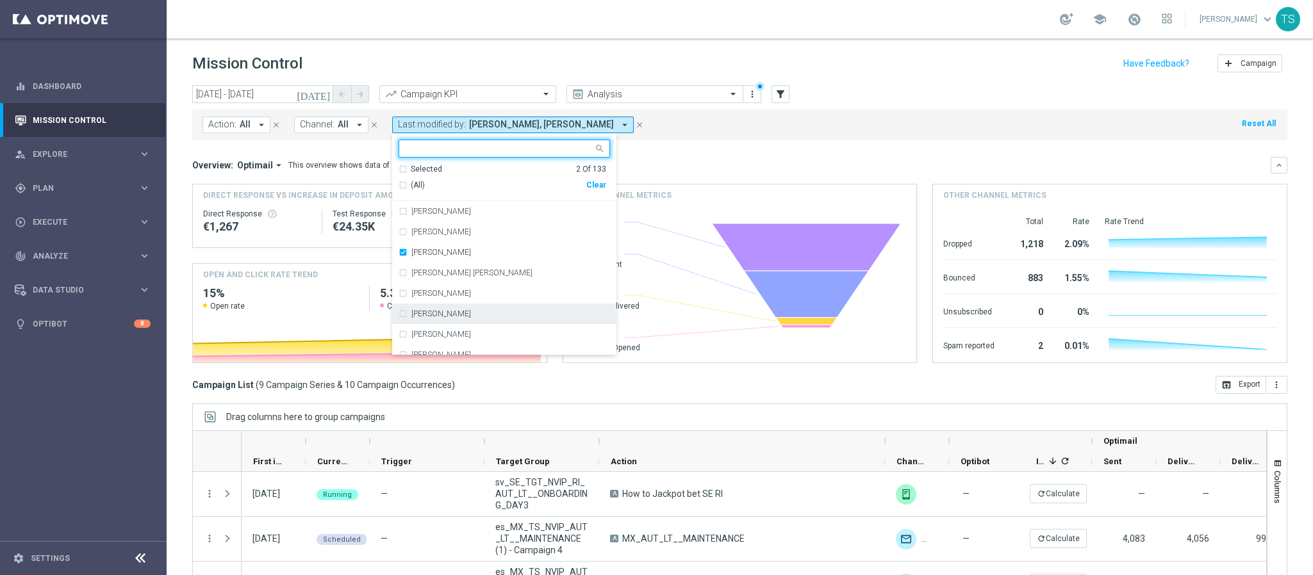
type input "l"
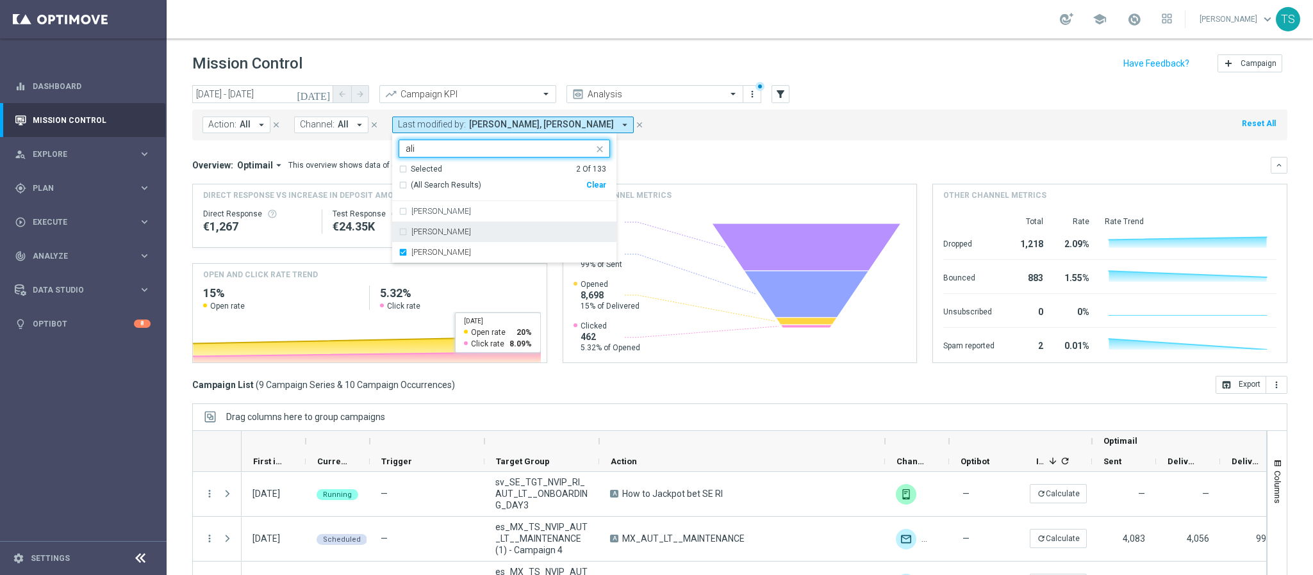
click at [462, 222] on div "[PERSON_NAME]" at bounding box center [504, 232] width 211 height 21
type input "ali"
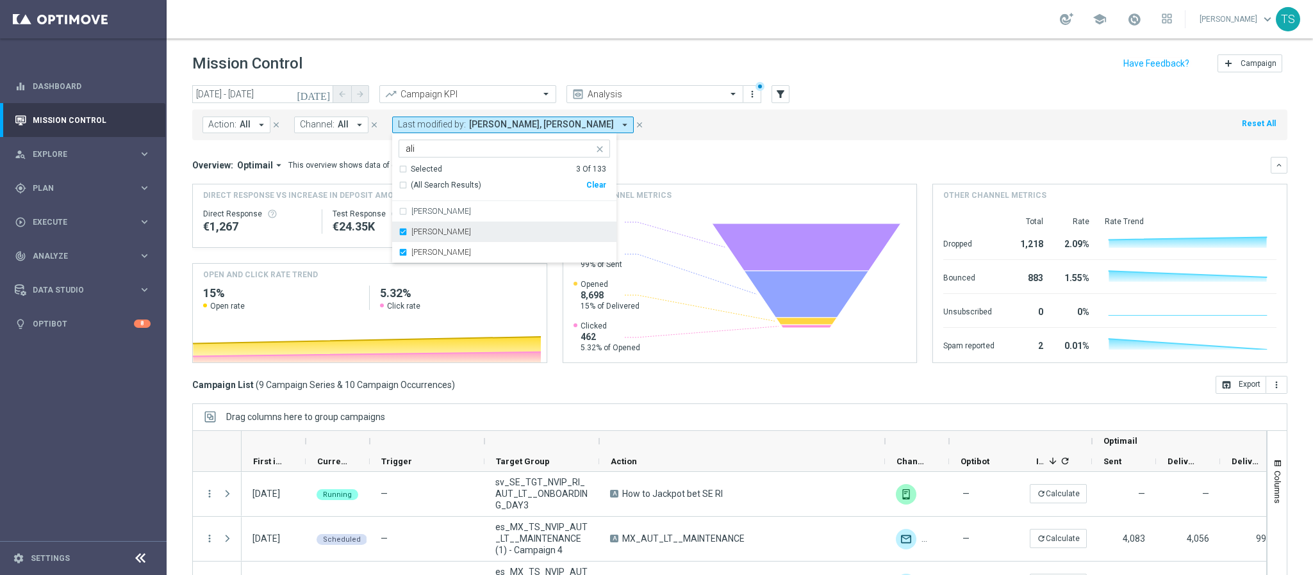
click at [458, 226] on div "[PERSON_NAME]" at bounding box center [504, 232] width 211 height 21
click at [462, 214] on label "[PERSON_NAME]" at bounding box center [441, 212] width 60 height 8
click at [727, 146] on mini-dashboard "Overview: Optimail arrow_drop_down This overview shows data of campaigns execut…" at bounding box center [739, 258] width 1095 height 236
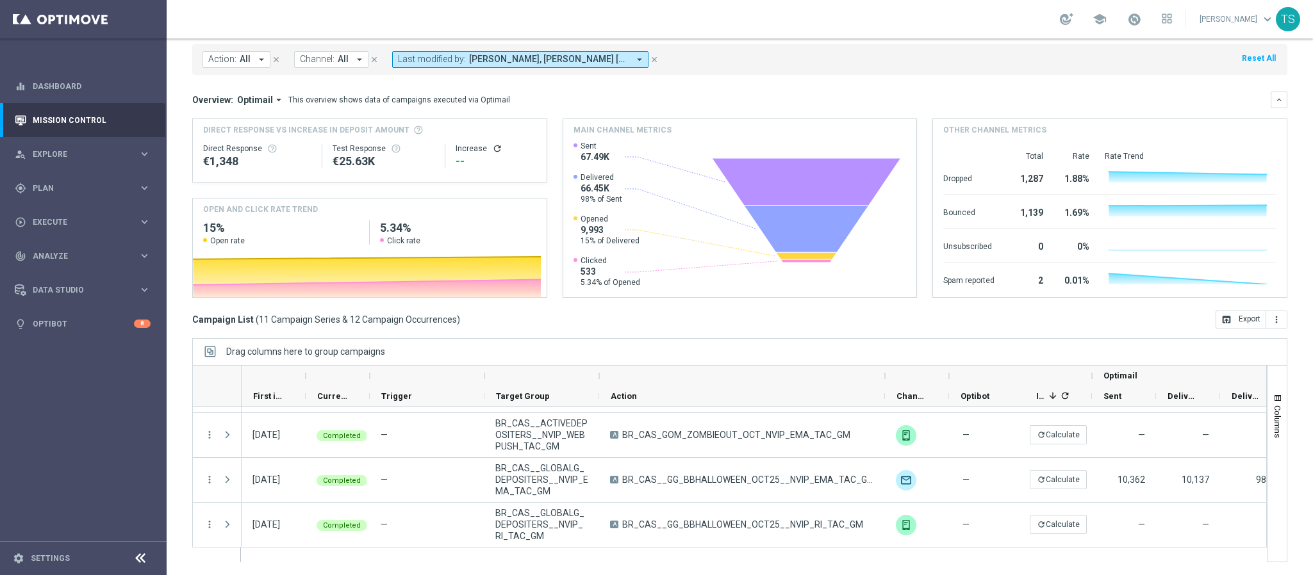
click at [240, 56] on span "All" at bounding box center [245, 59] width 11 height 11
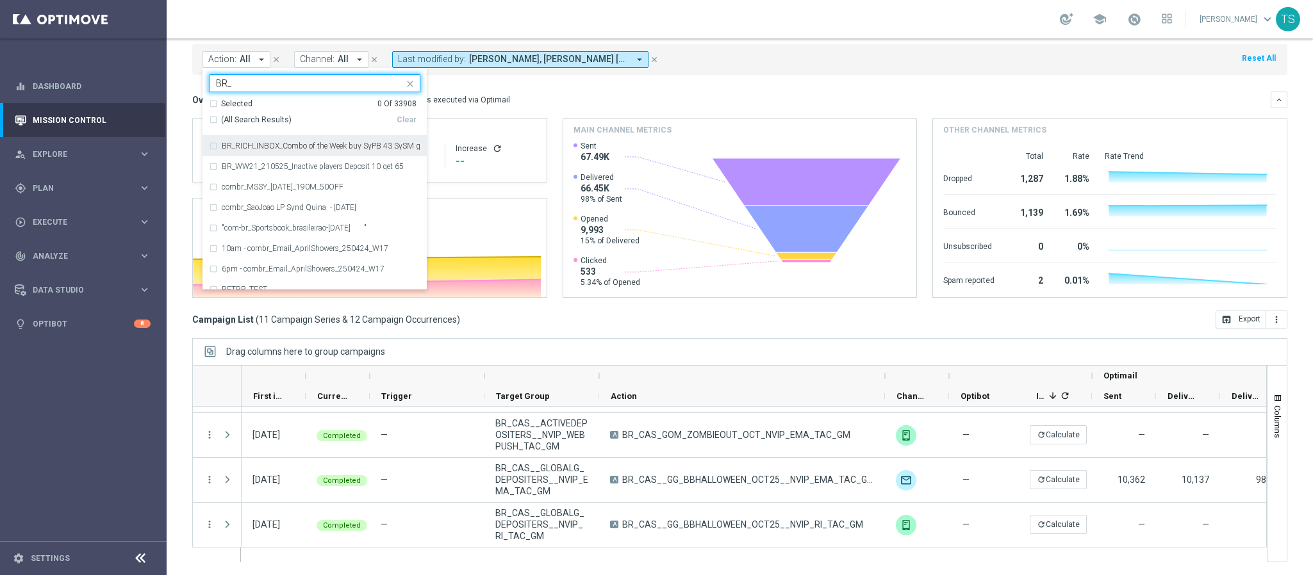
click at [215, 106] on div "Selected 0 Of 33908" at bounding box center [313, 104] width 208 height 11
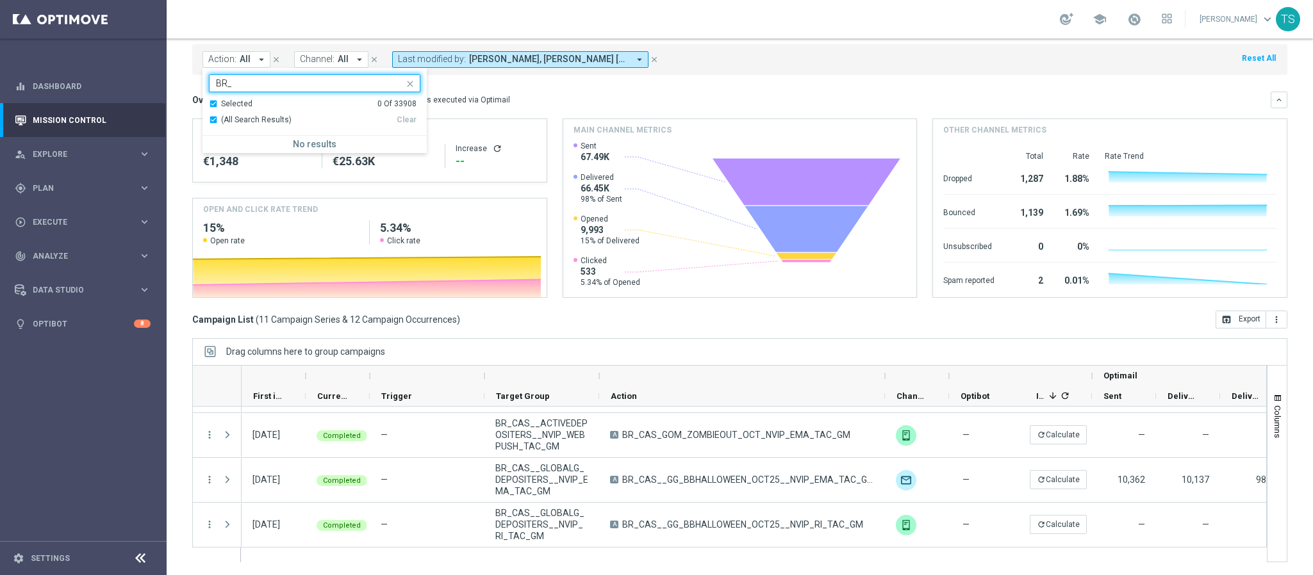
click at [210, 104] on div "Selected 0 Of 33908" at bounding box center [313, 104] width 208 height 11
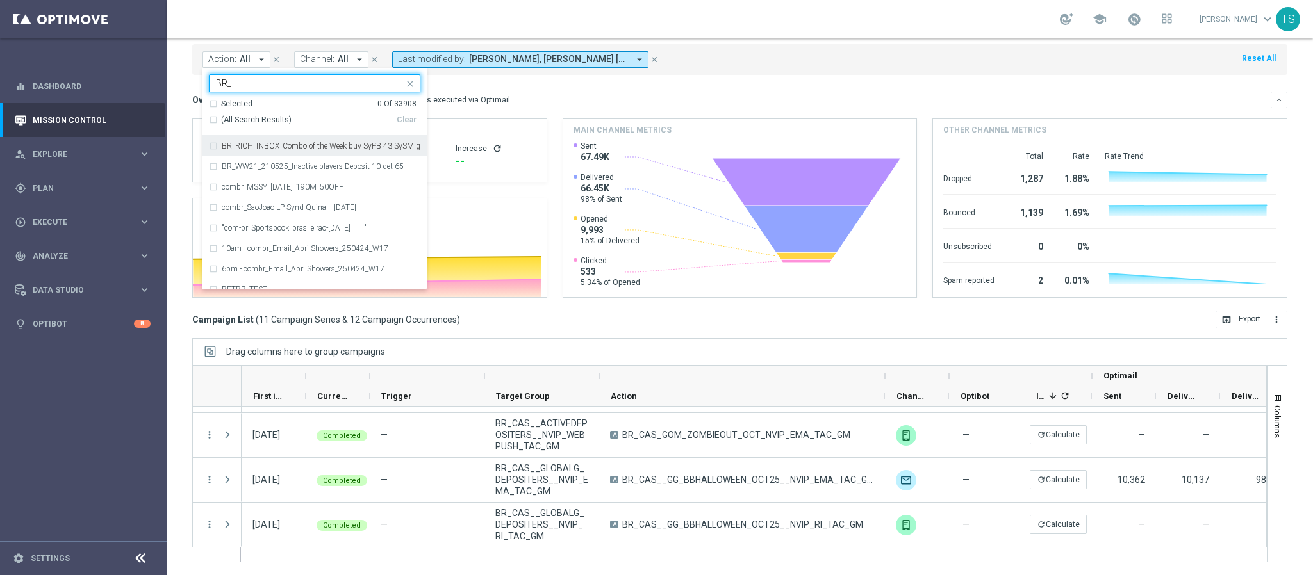
click at [215, 106] on div "Selected 0 Of 33908" at bounding box center [313, 104] width 208 height 11
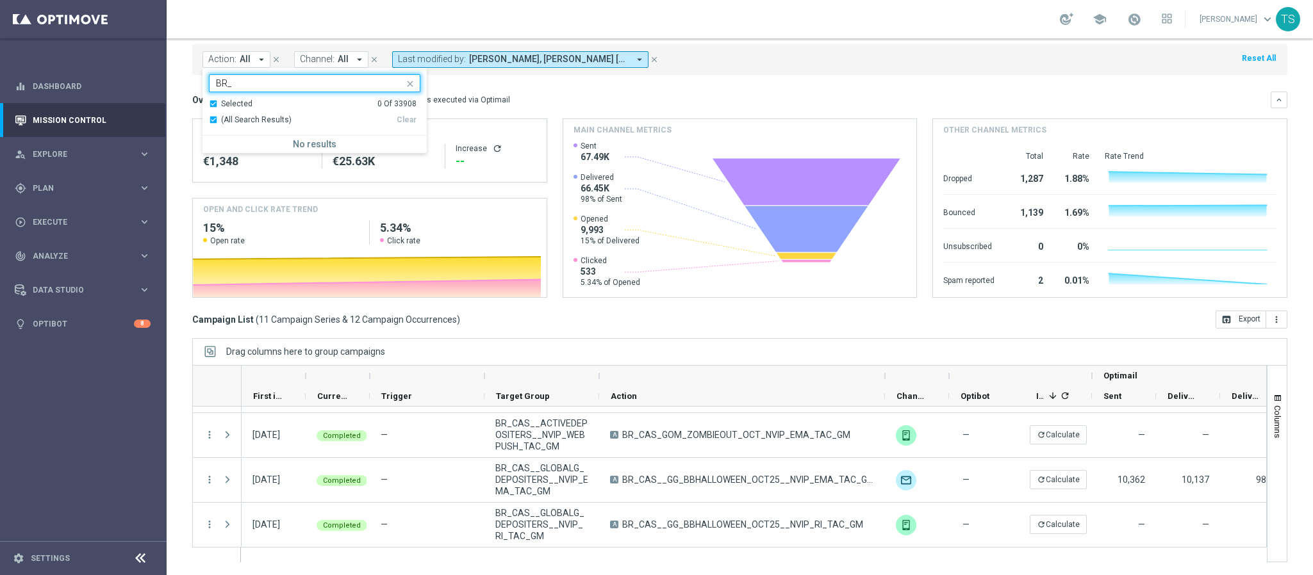
click at [215, 104] on div "Selected 0 Of 33908" at bounding box center [313, 104] width 208 height 11
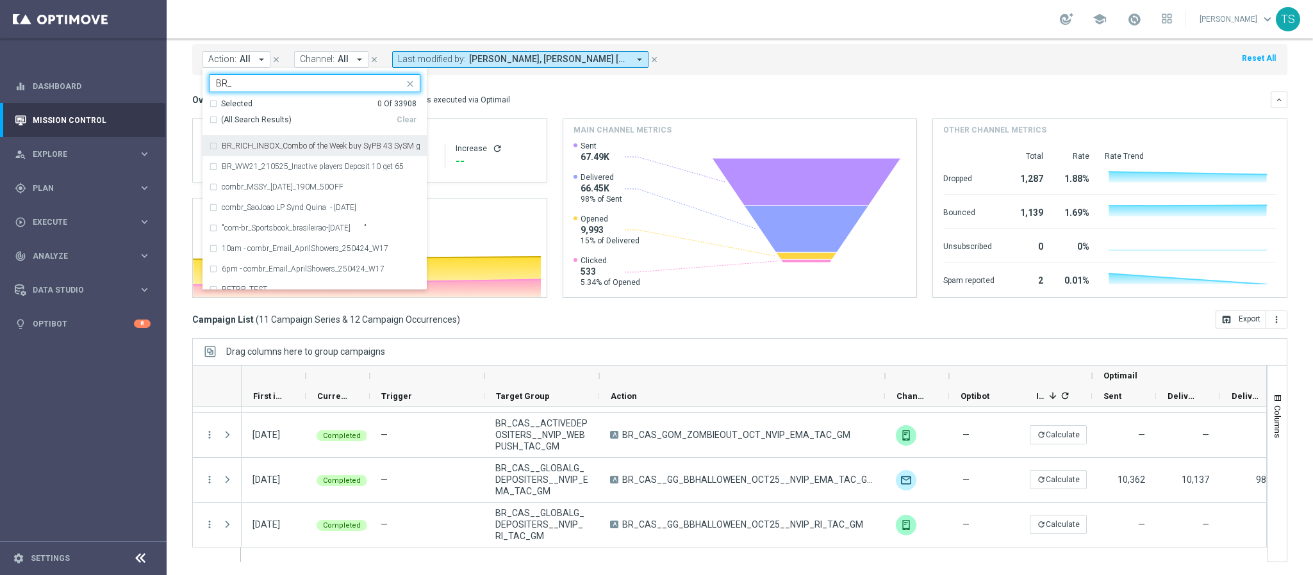
click at [214, 119] on div "(All Search Results)" at bounding box center [303, 120] width 188 height 11
type input "BR_"
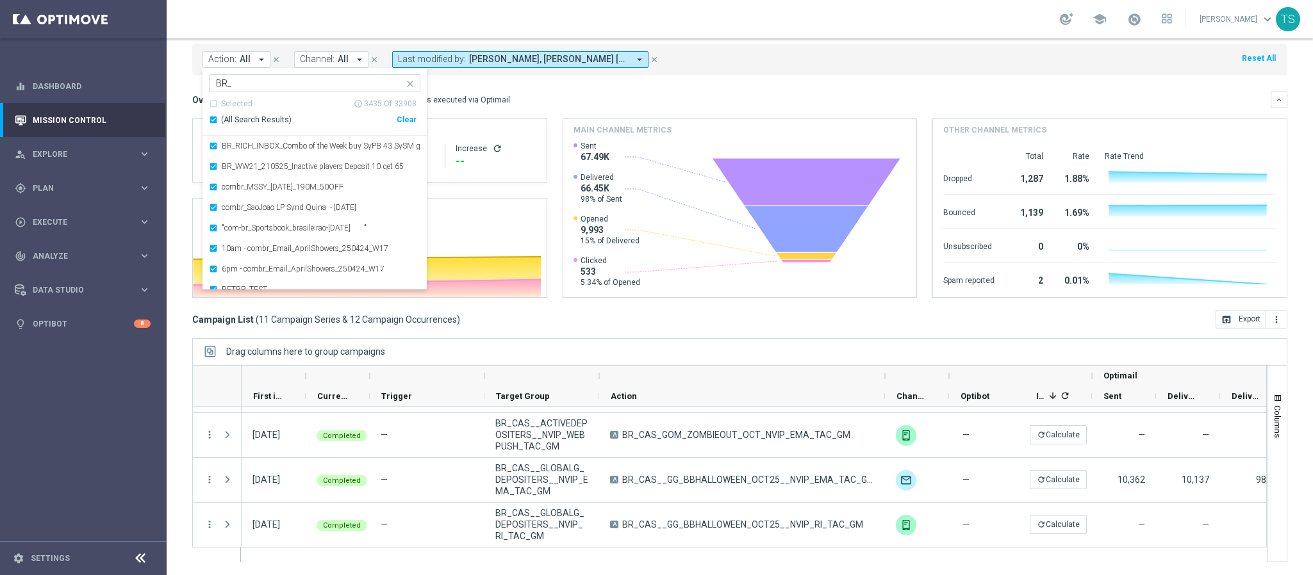
click at [213, 119] on div "(All Search Results)" at bounding box center [303, 120] width 188 height 11
click at [650, 94] on div "Overview: Optimail arrow_drop_down This overview shows data of campaigns execut…" at bounding box center [731, 100] width 1078 height 12
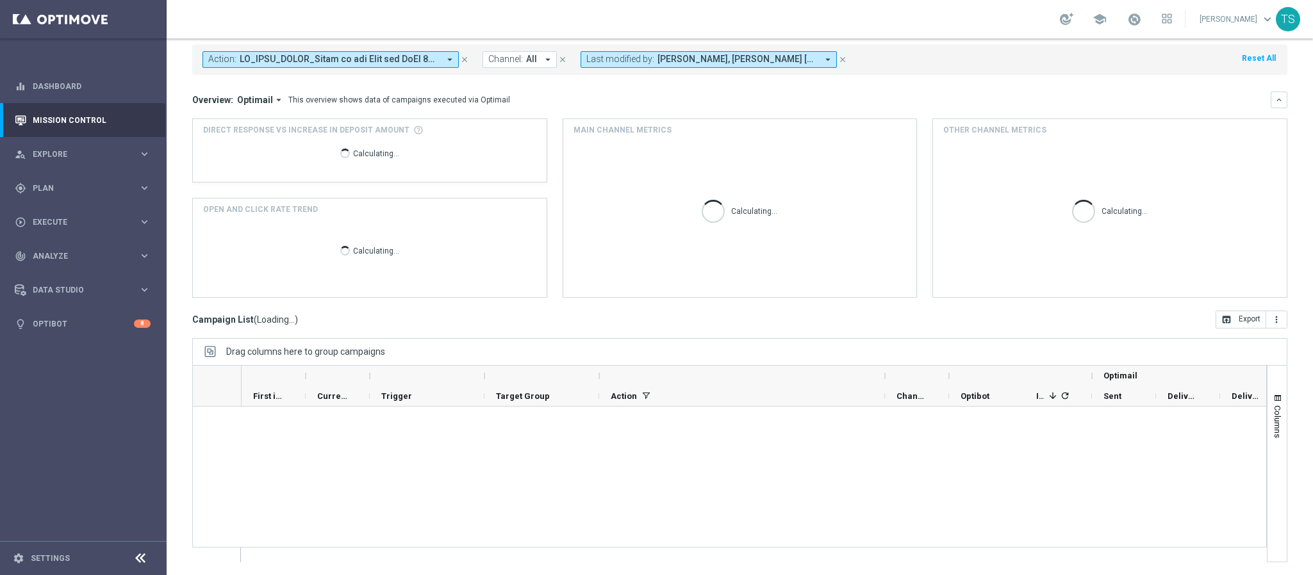
click at [609, 94] on div "Overview: Optimail arrow_drop_down This overview shows data of campaigns execut…" at bounding box center [731, 100] width 1078 height 12
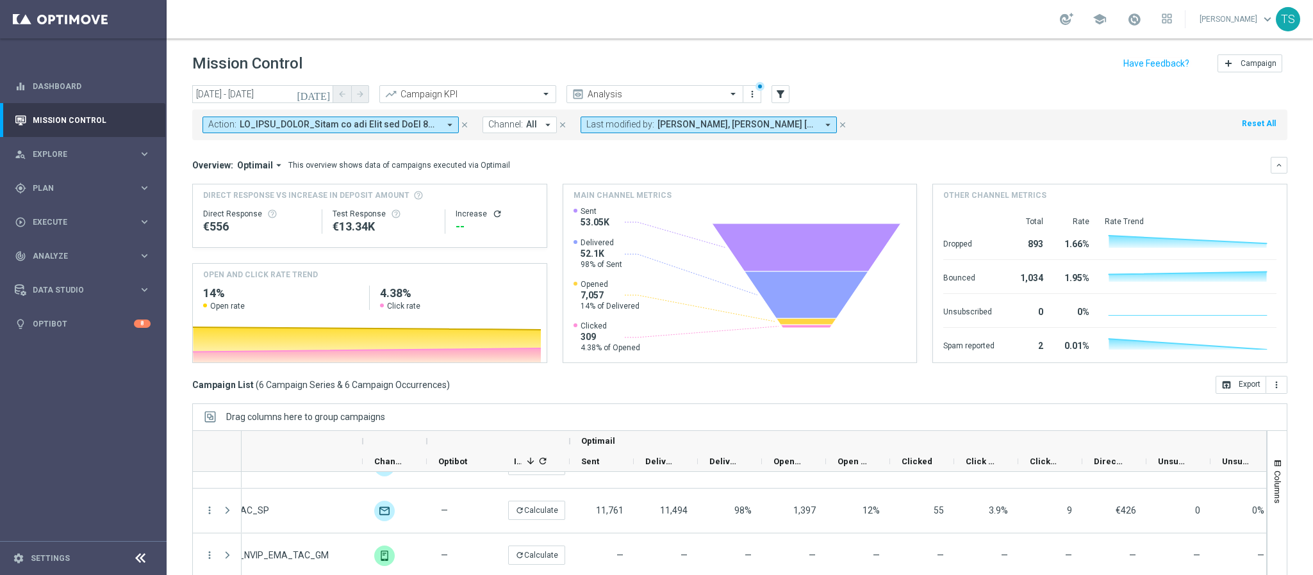
click at [327, 91] on icon "[DATE]" at bounding box center [314, 94] width 35 height 12
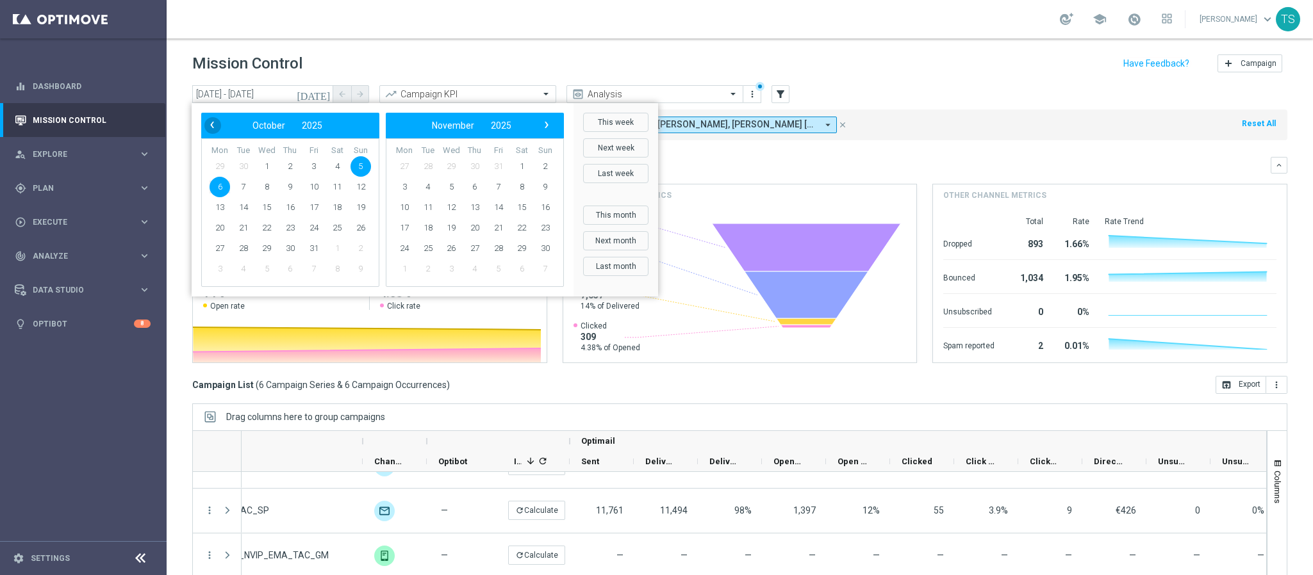
click at [214, 125] on span "‹" at bounding box center [212, 125] width 17 height 17
click at [221, 248] on span "29" at bounding box center [220, 248] width 21 height 21
click at [360, 231] on span "28" at bounding box center [360, 228] width 21 height 21
click at [520, 168] on span "4" at bounding box center [521, 166] width 21 height 21
type input "[DATE] - [DATE]"
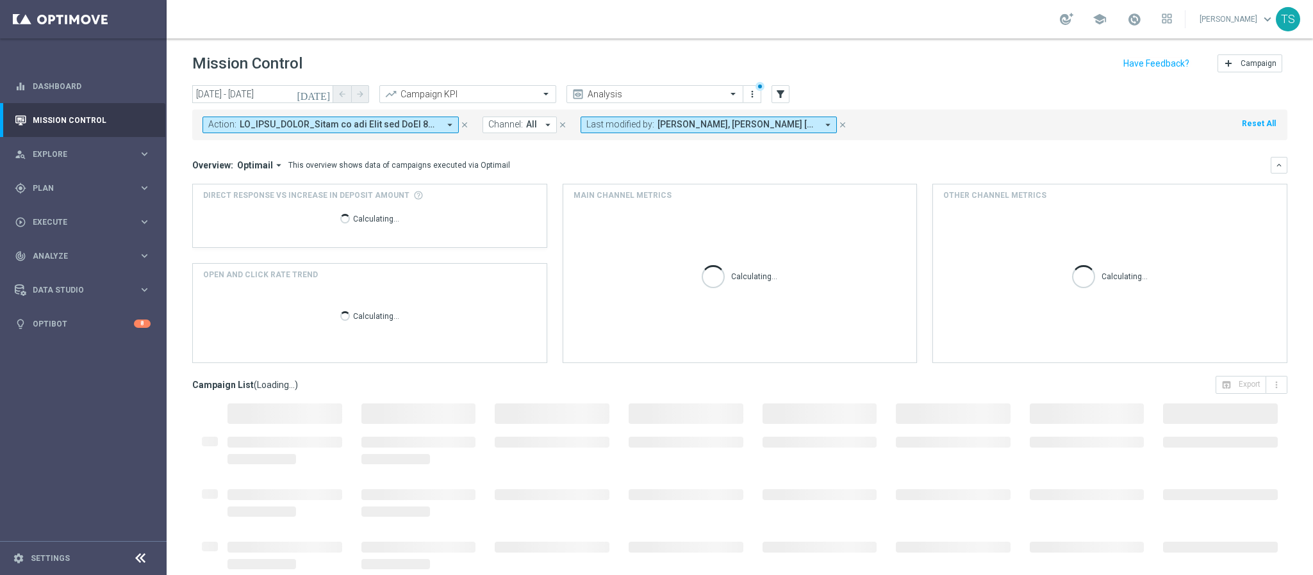
click at [519, 129] on span "Channel:" at bounding box center [505, 124] width 35 height 11
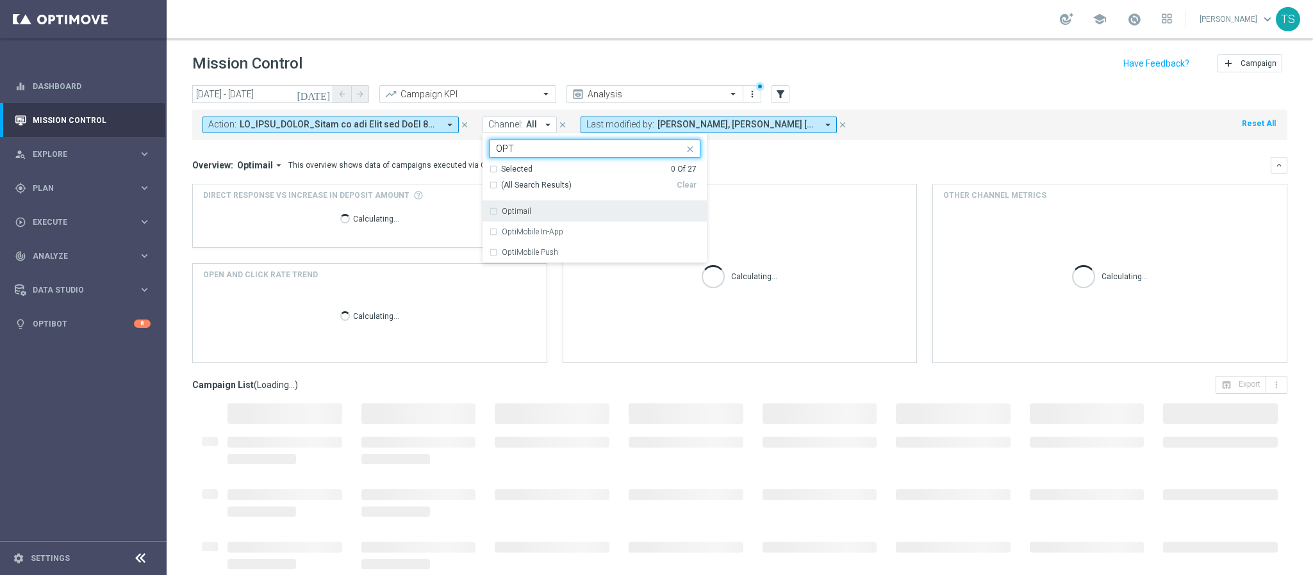
click at [550, 214] on div "Optimail" at bounding box center [601, 212] width 199 height 8
type input "OPT"
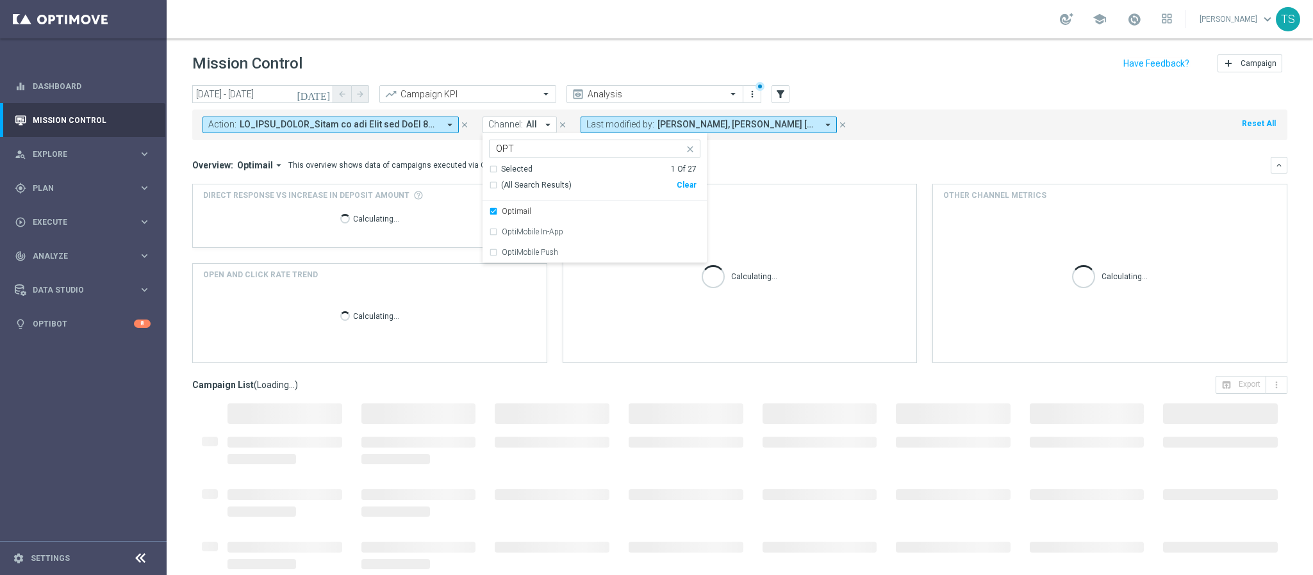
click at [932, 145] on mini-dashboard "Overview: Optimail arrow_drop_down This overview shows data of campaigns execut…" at bounding box center [739, 258] width 1095 height 236
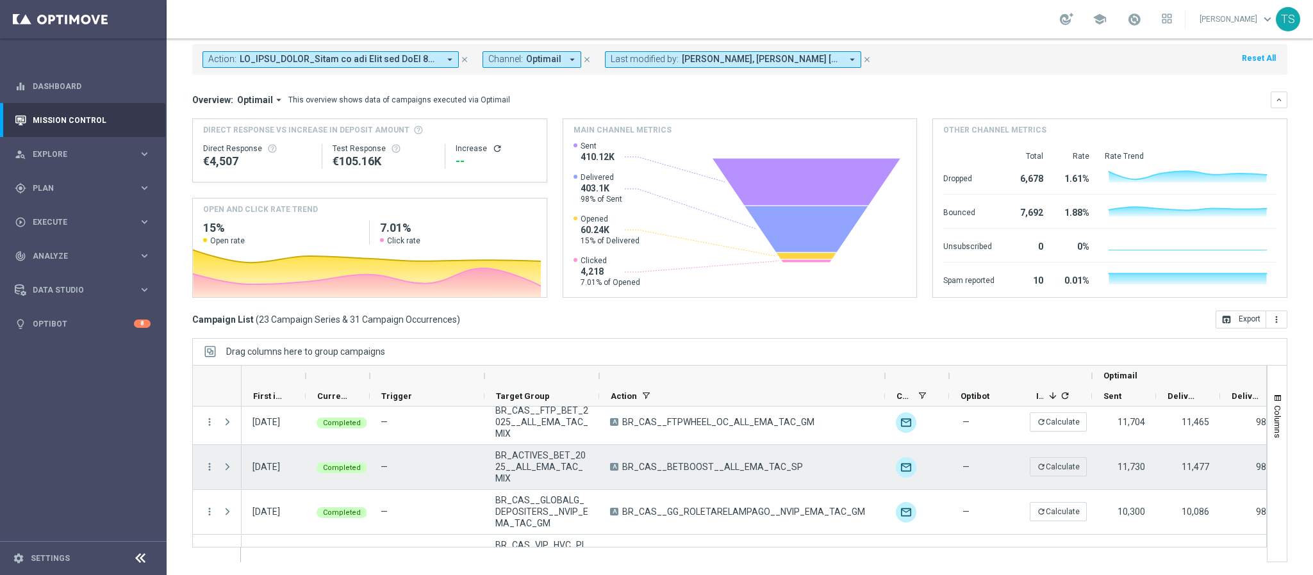
scroll to position [583, 0]
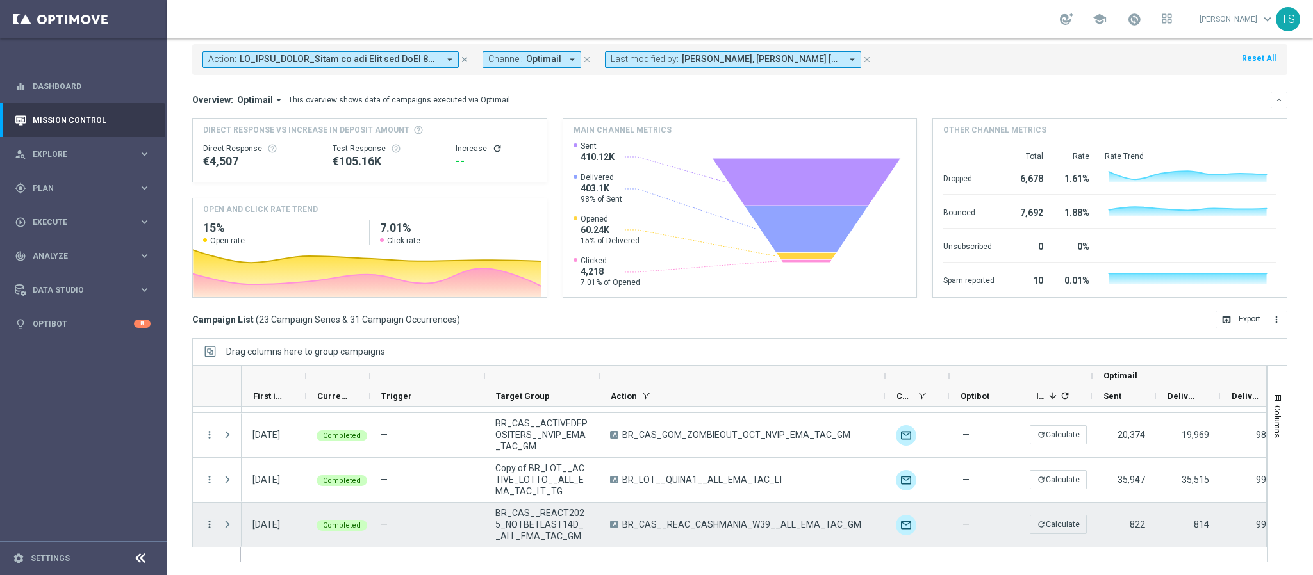
click at [204, 527] on icon "more_vert" at bounding box center [210, 525] width 12 height 12
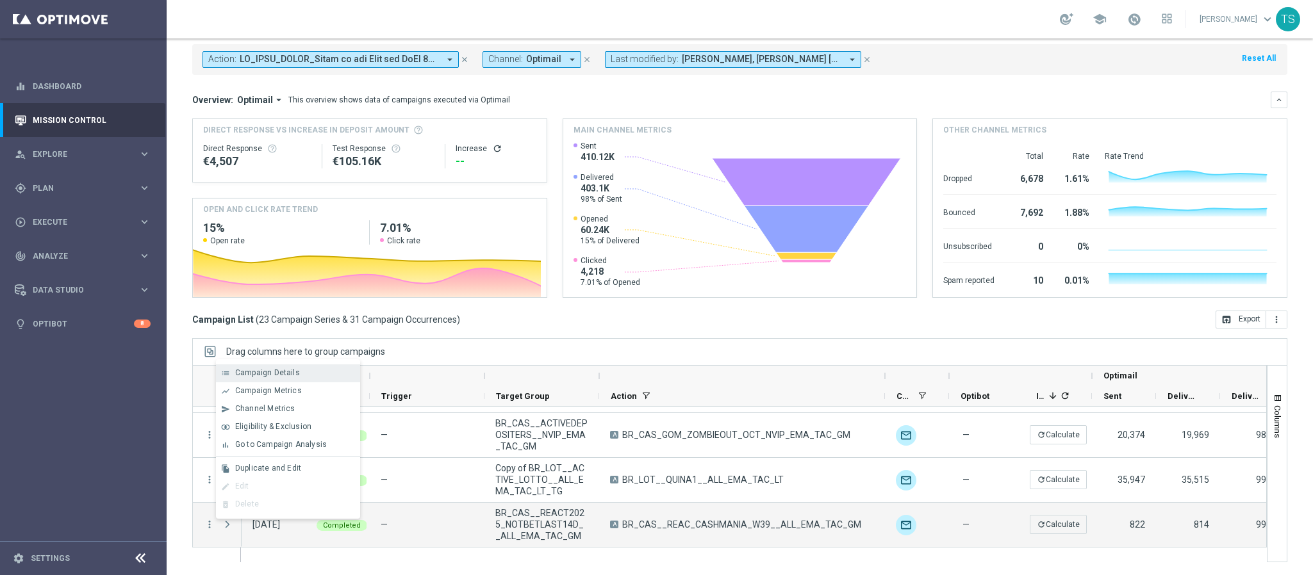
click at [299, 371] on div "Campaign Details" at bounding box center [294, 372] width 119 height 9
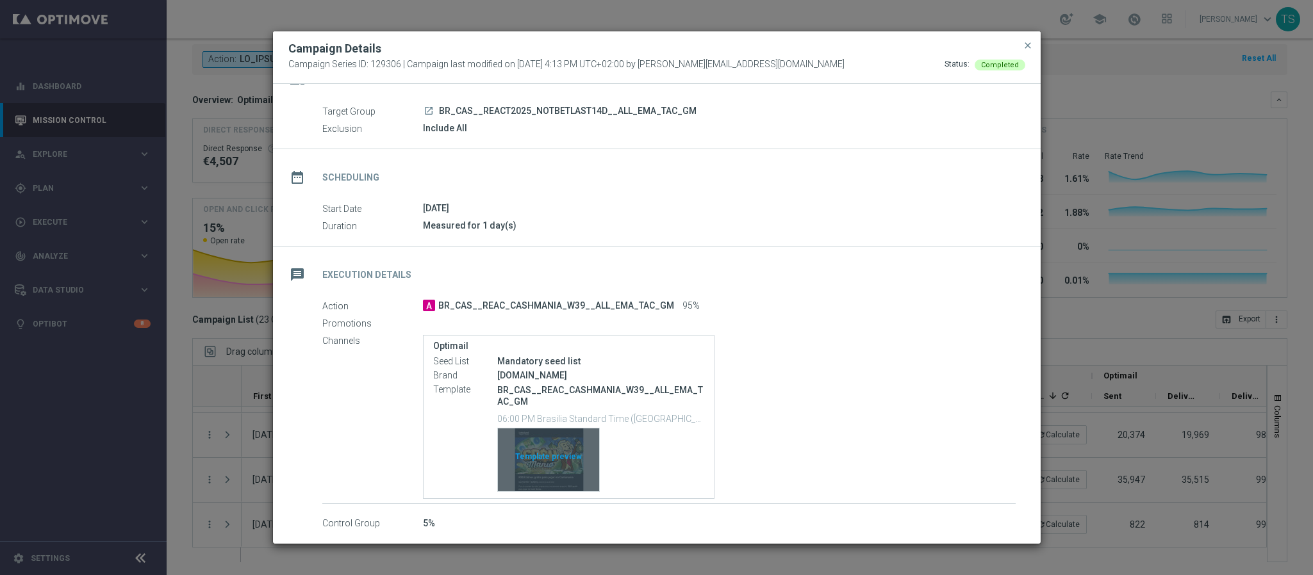
click at [556, 456] on div "Template preview" at bounding box center [548, 460] width 101 height 63
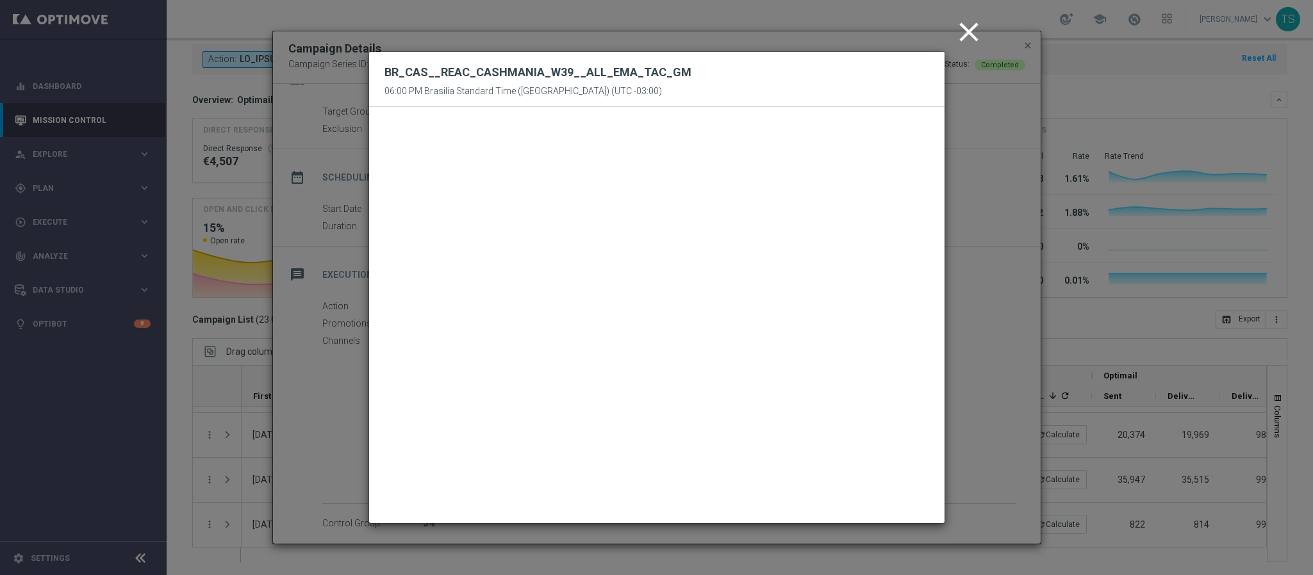
click at [966, 31] on icon "close" at bounding box center [969, 32] width 32 height 32
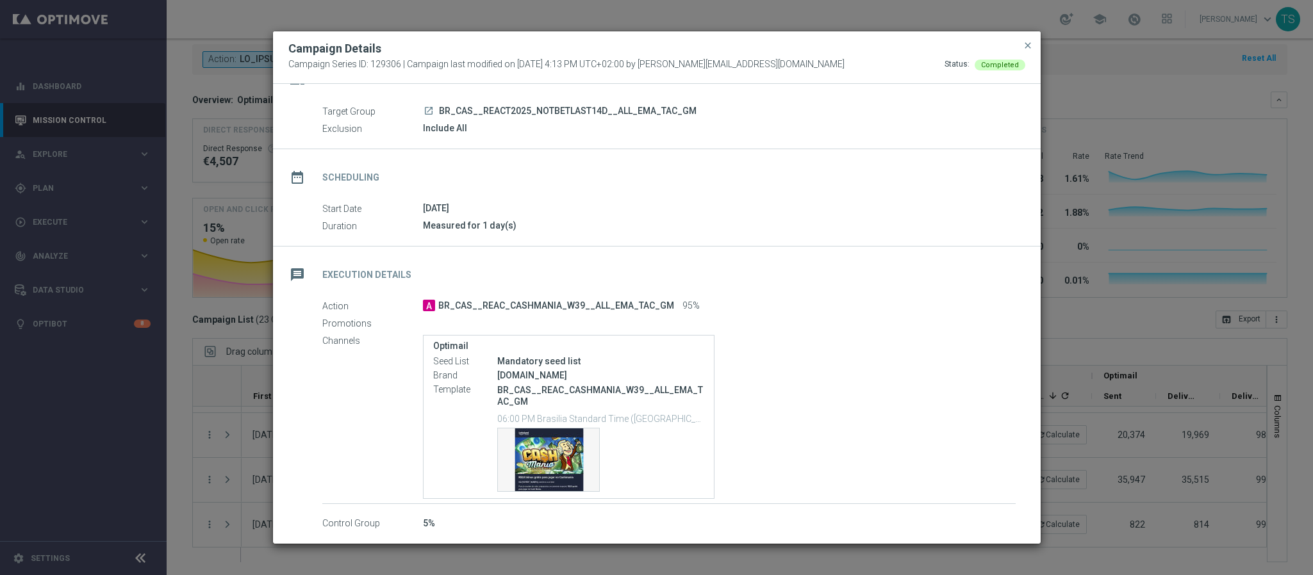
click at [1021, 44] on button "close" at bounding box center [1027, 45] width 13 height 15
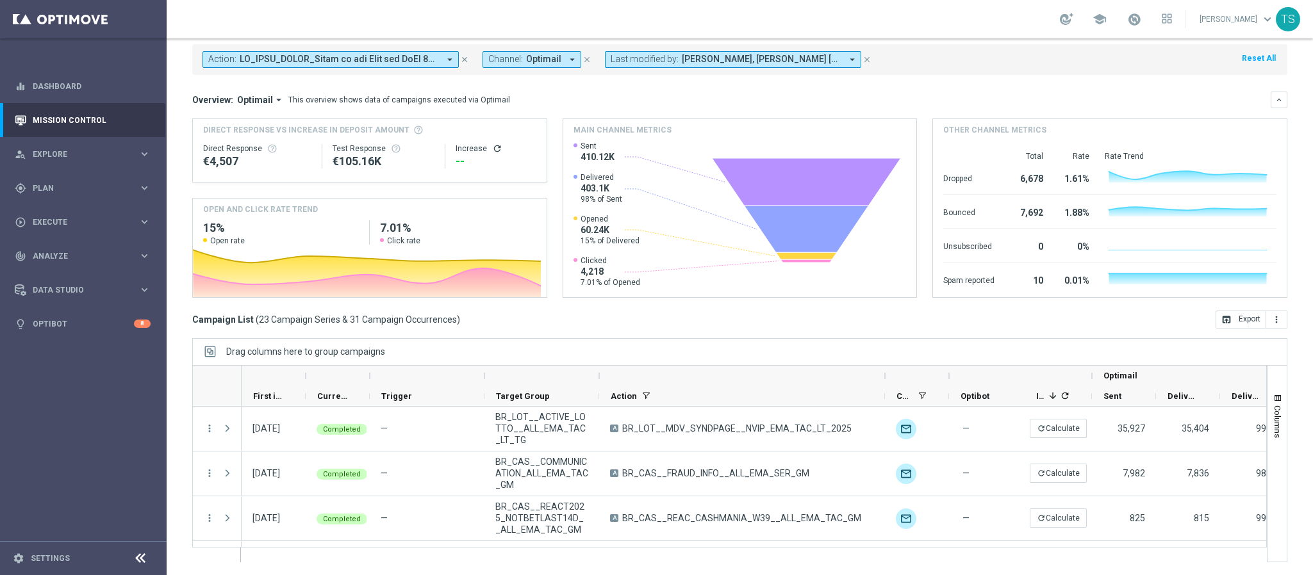
click at [434, 56] on span at bounding box center [339, 59] width 199 height 11
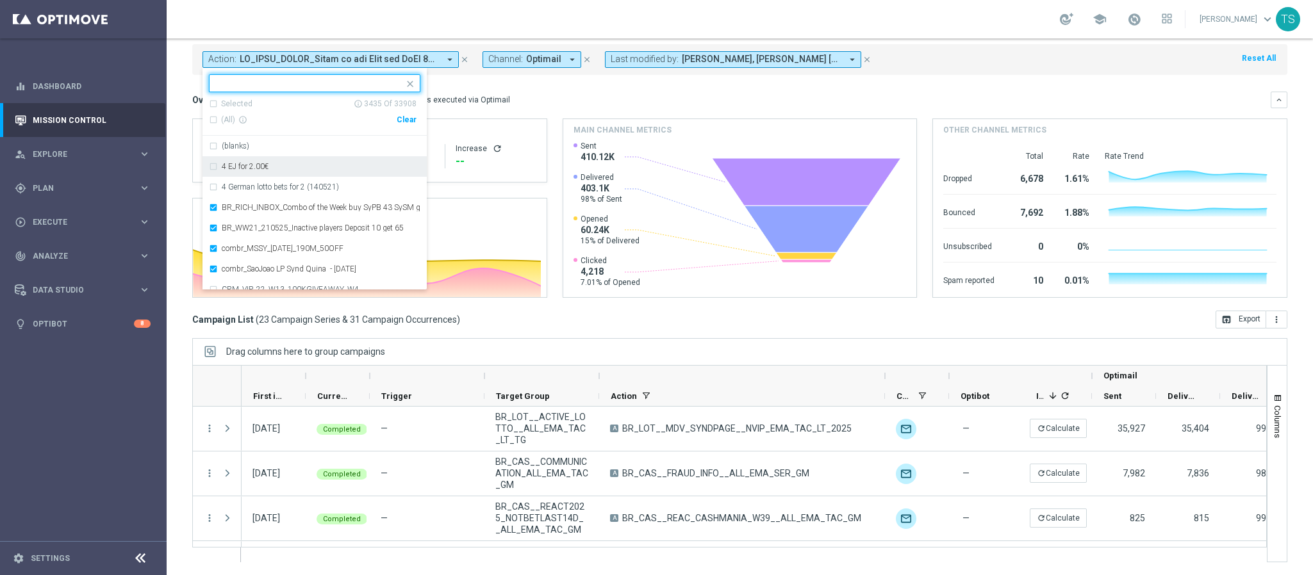
click at [0, 0] on div "Clear" at bounding box center [0, 0] width 0 height 0
click at [304, 83] on input "text" at bounding box center [310, 83] width 188 height 11
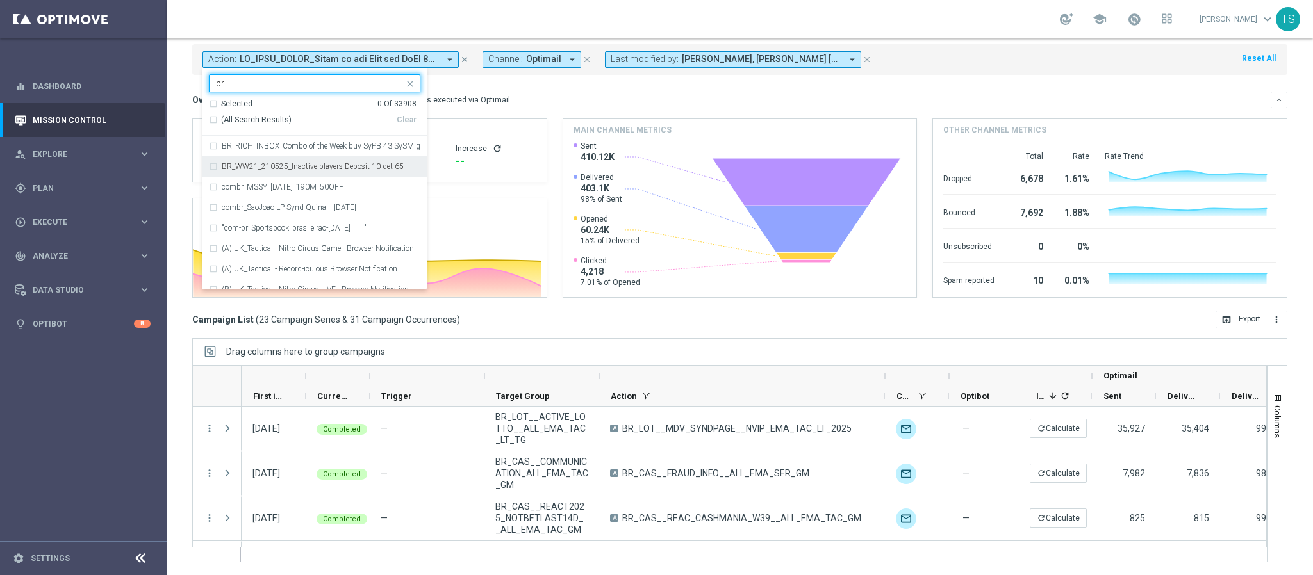
type input "b"
click at [212, 121] on div "(All Search Results)" at bounding box center [303, 120] width 188 height 11
type input "BR_CAS"
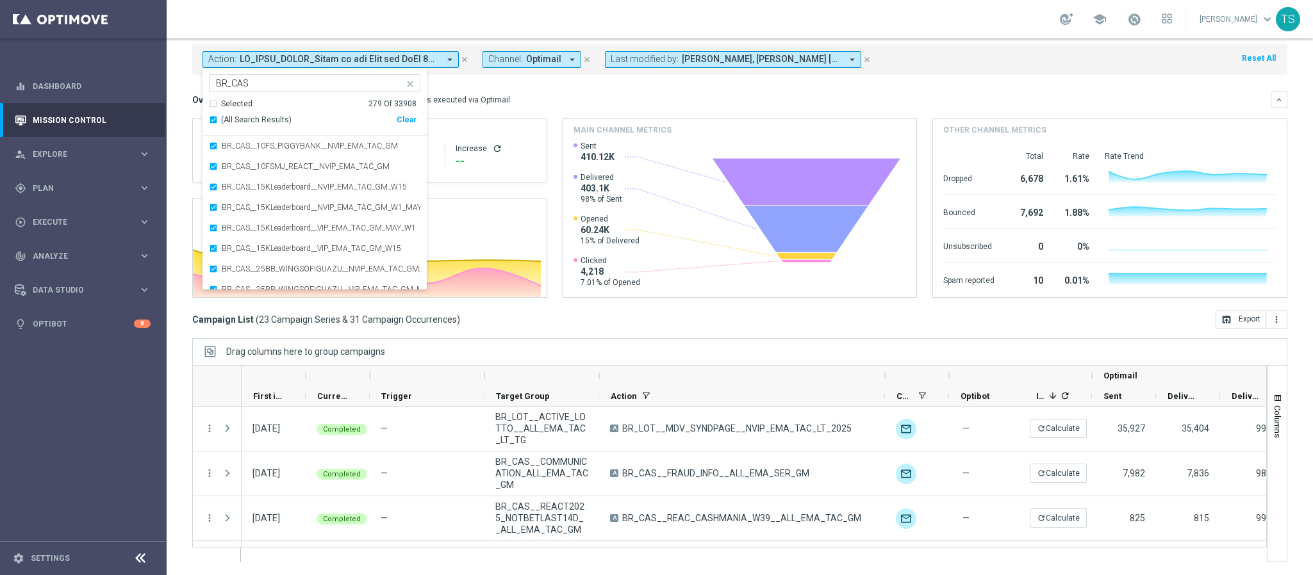
click at [571, 96] on div "Overview: Optimail arrow_drop_down This overview shows data of campaigns execut…" at bounding box center [731, 100] width 1078 height 12
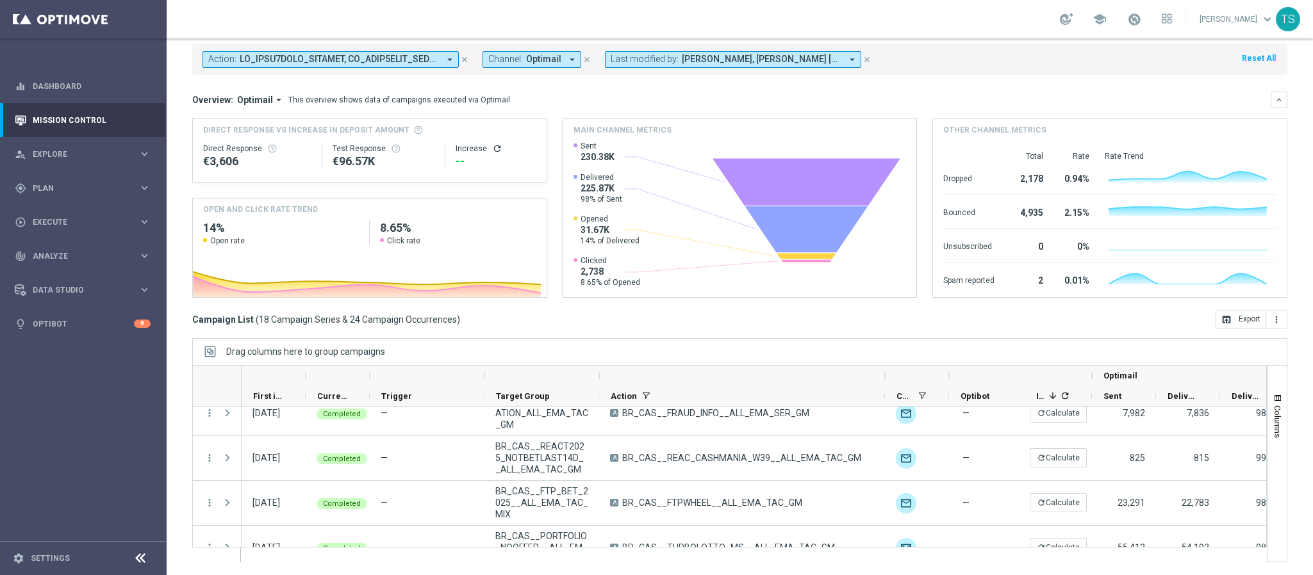
scroll to position [1, 0]
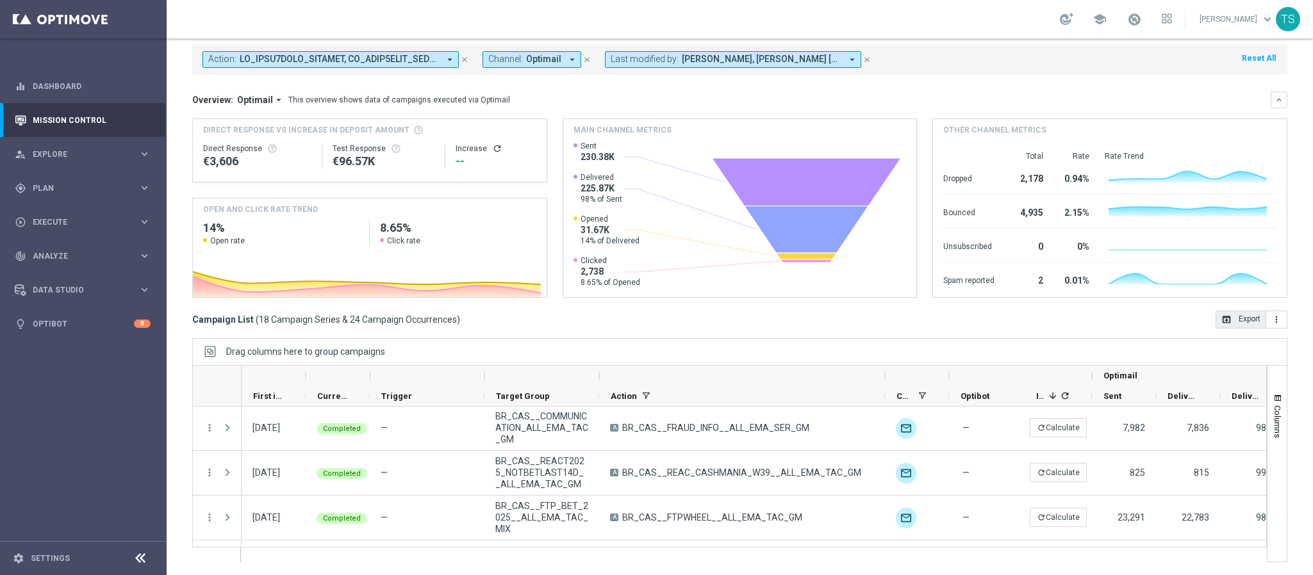
click at [1225, 321] on button "open_in_browser Export" at bounding box center [1240, 320] width 51 height 18
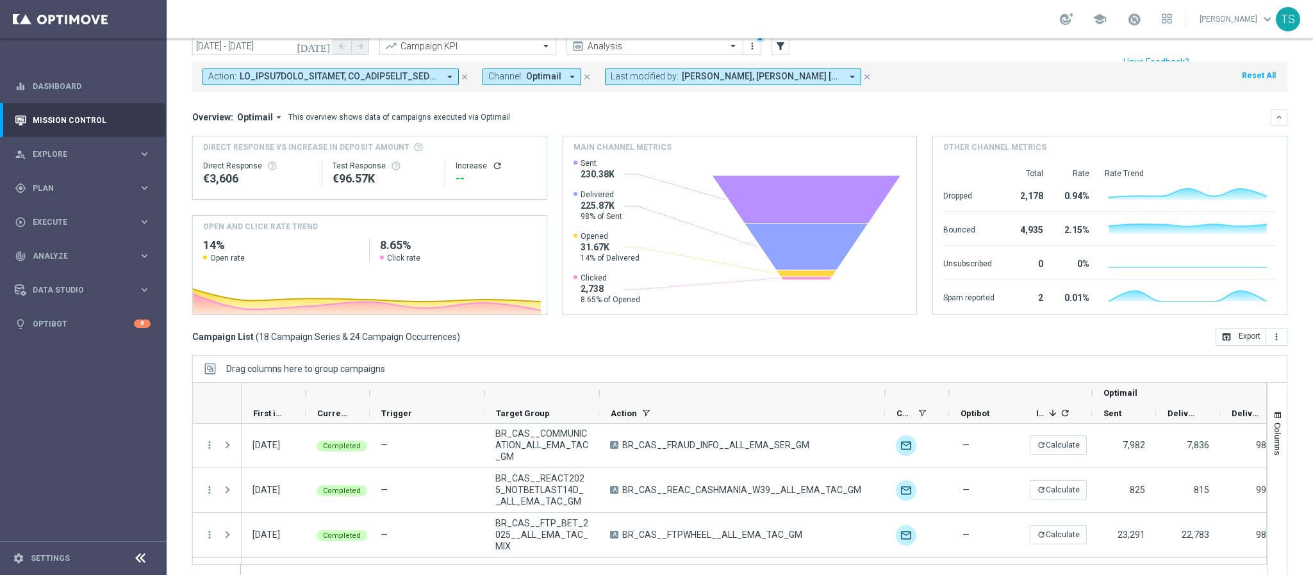
scroll to position [66, 0]
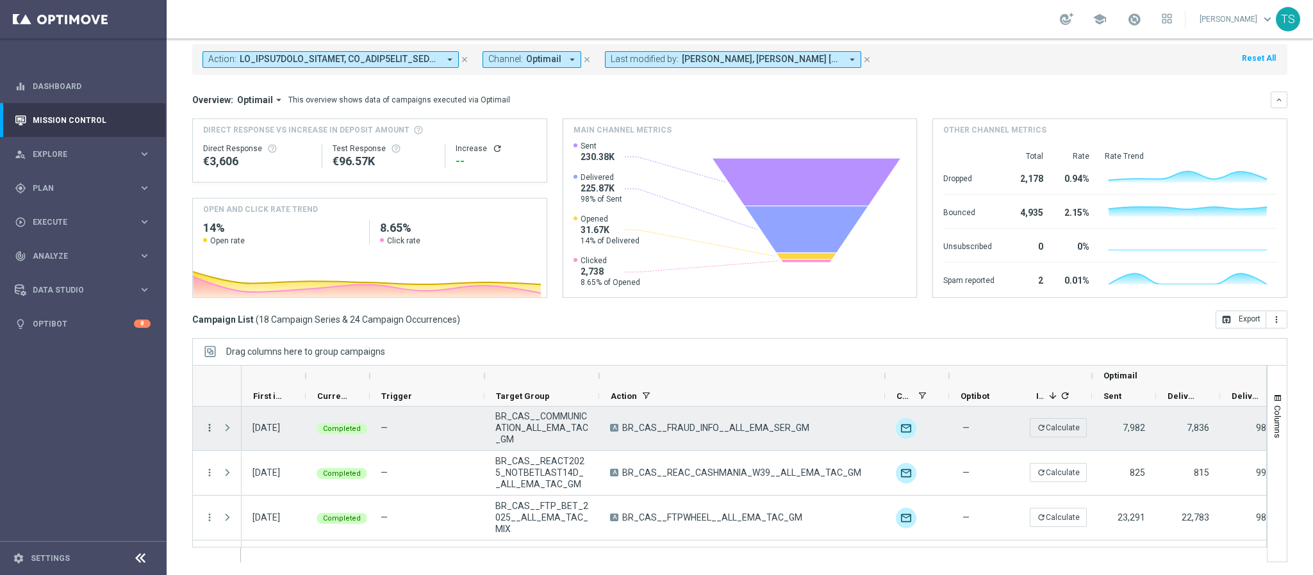
click at [208, 425] on icon "more_vert" at bounding box center [210, 428] width 12 height 12
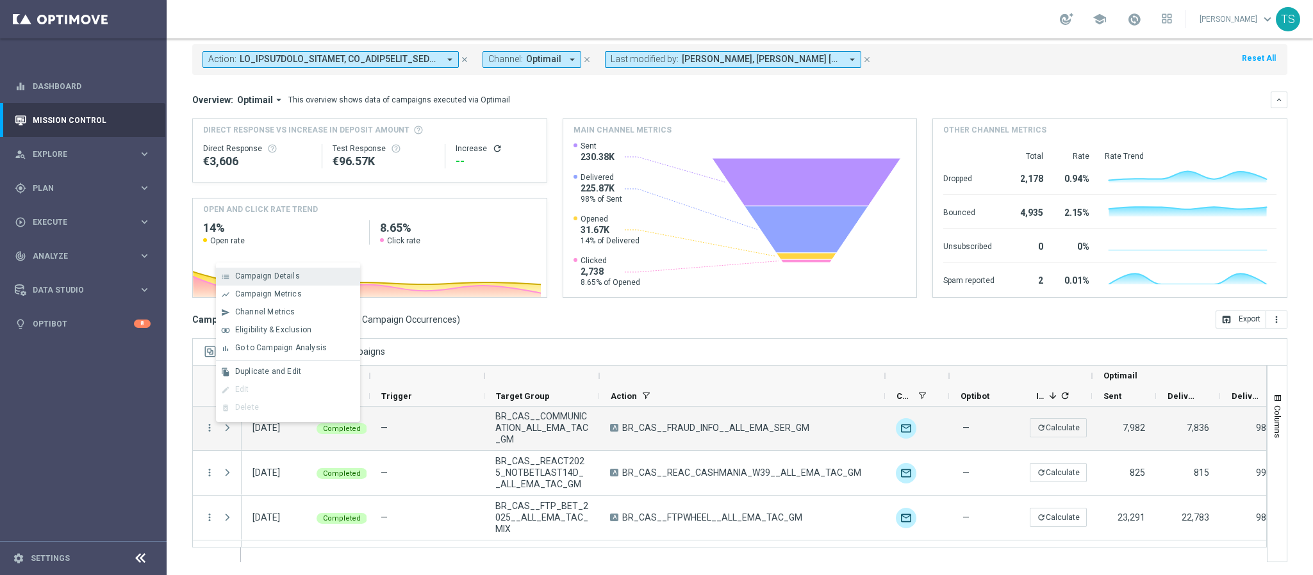
click at [292, 272] on span "Campaign Details" at bounding box center [267, 276] width 65 height 9
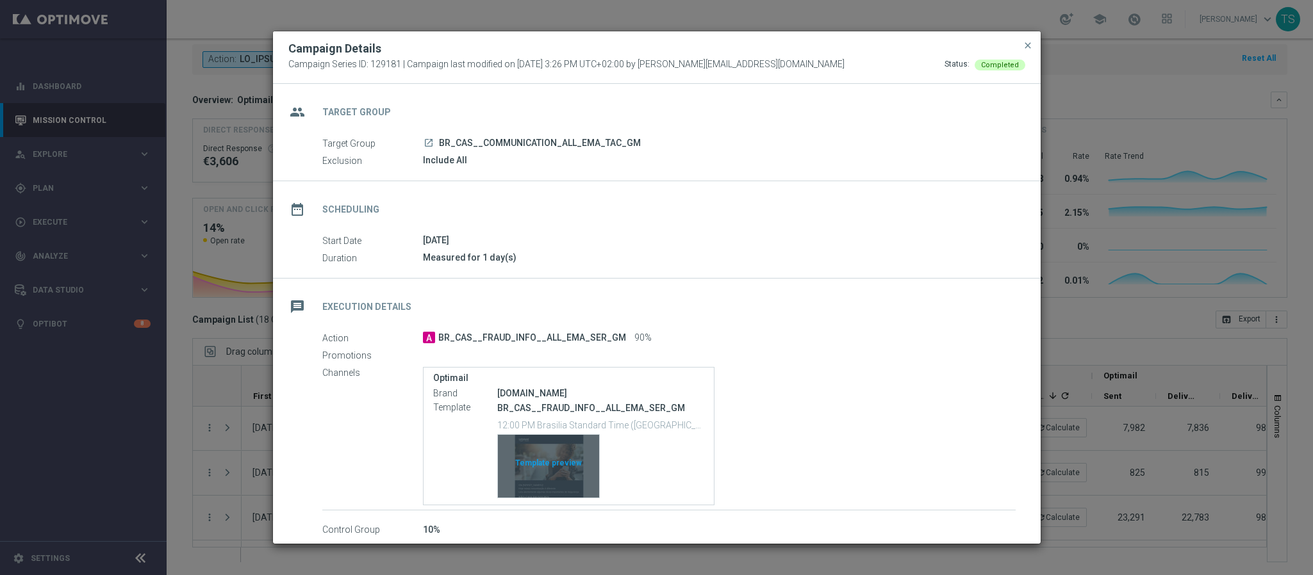
click at [550, 465] on div "Template preview" at bounding box center [548, 466] width 101 height 63
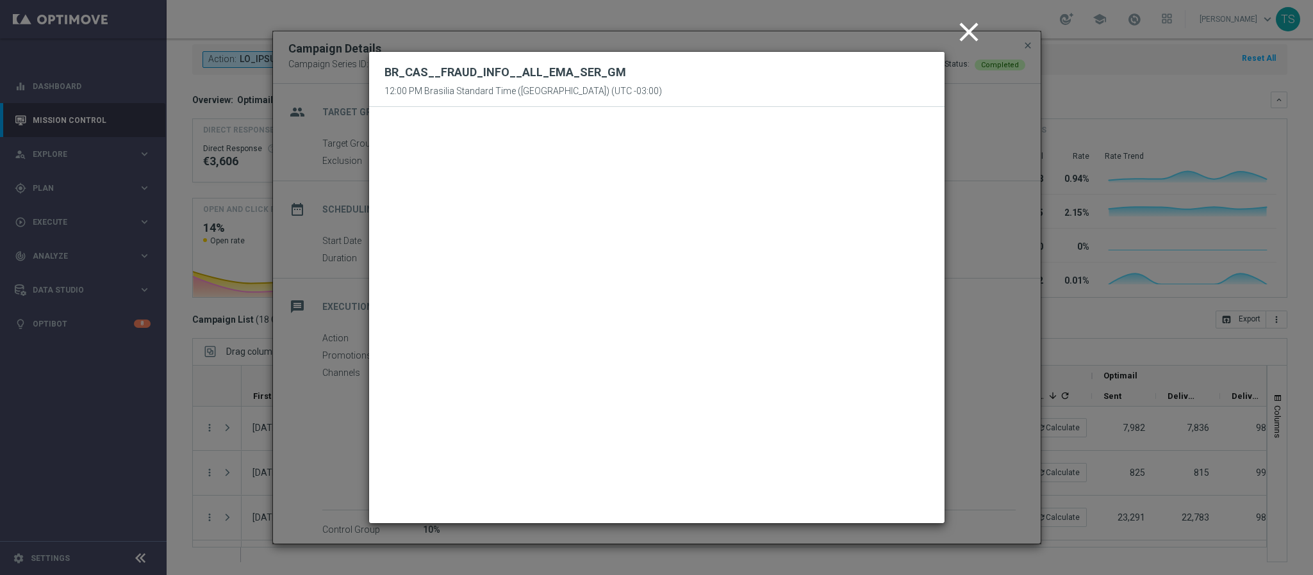
click at [969, 26] on icon "close" at bounding box center [969, 32] width 32 height 32
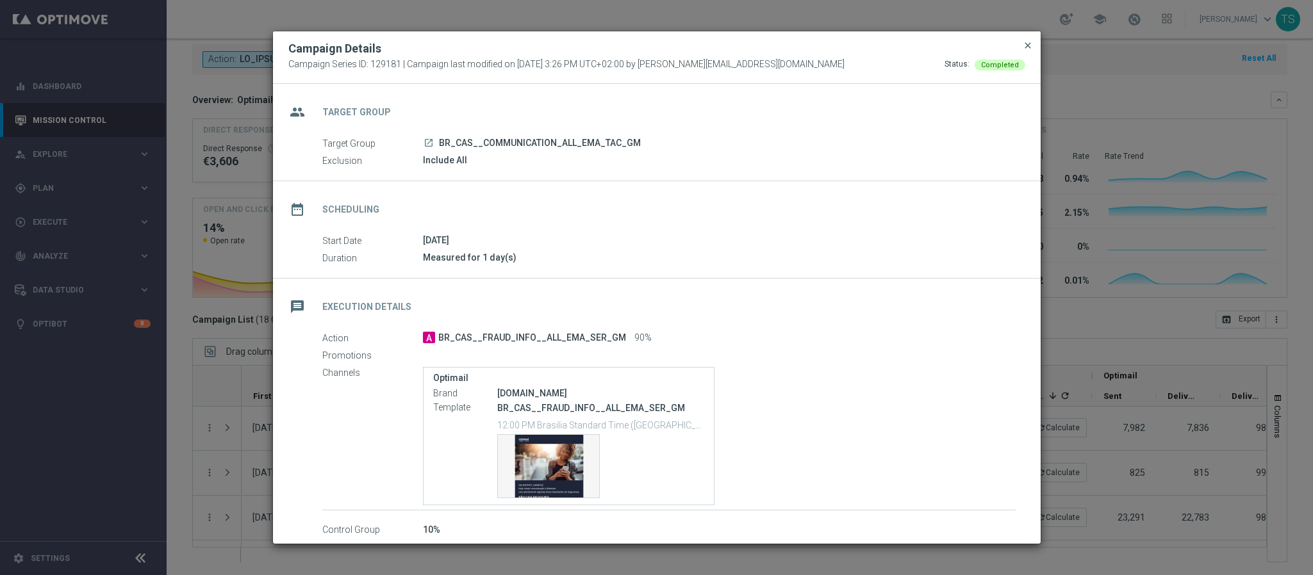
click at [1028, 43] on span "close" at bounding box center [1028, 45] width 10 height 10
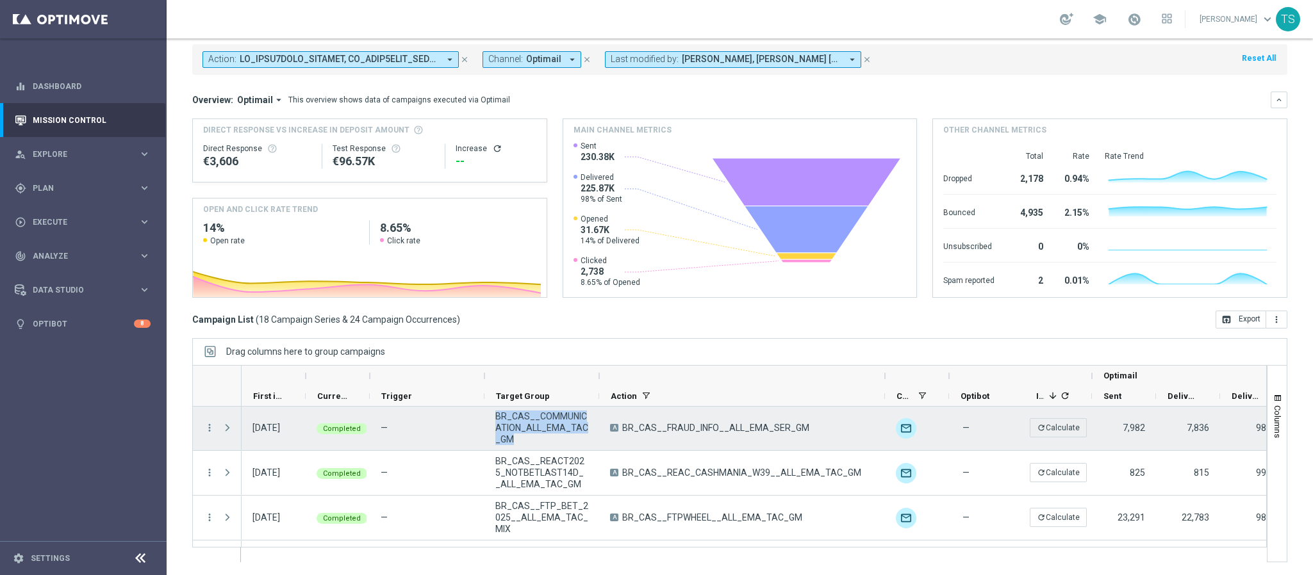
scroll to position [0, 0]
drag, startPoint x: 523, startPoint y: 436, endPoint x: 479, endPoint y: 417, distance: 48.2
click at [479, 417] on div "A BR_CAS__FRAUD_INFO__ALL_EMA_SER_GM unfold_more — refresh Calculate 7,982 7,83…" at bounding box center [1019, 429] width 1555 height 45
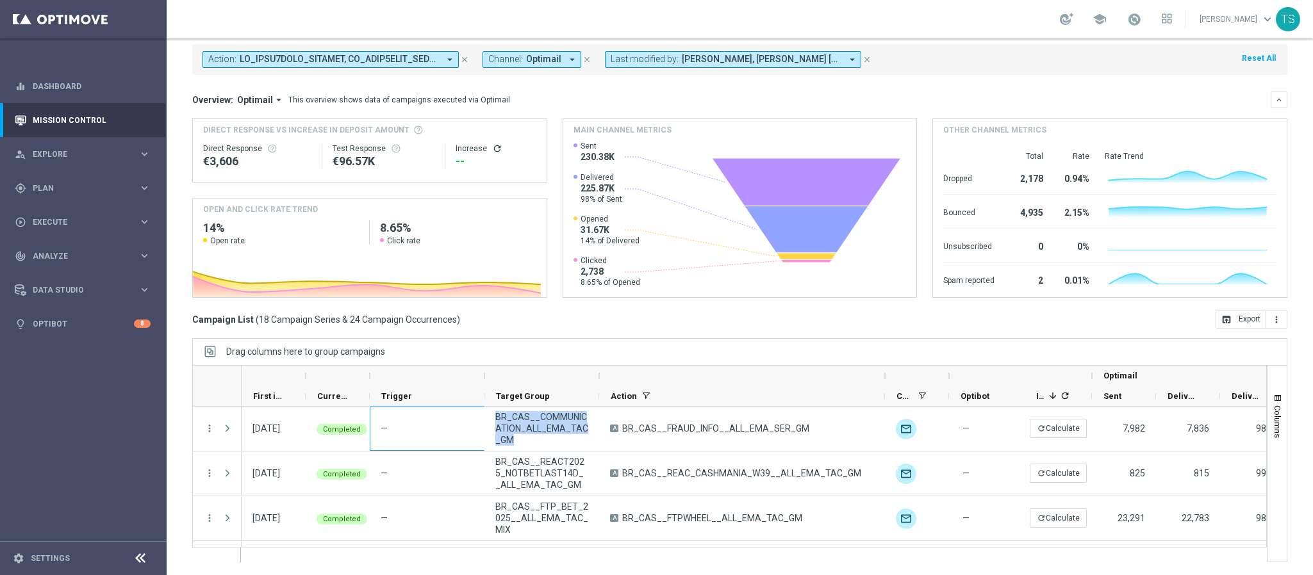
scroll to position [0, 42]
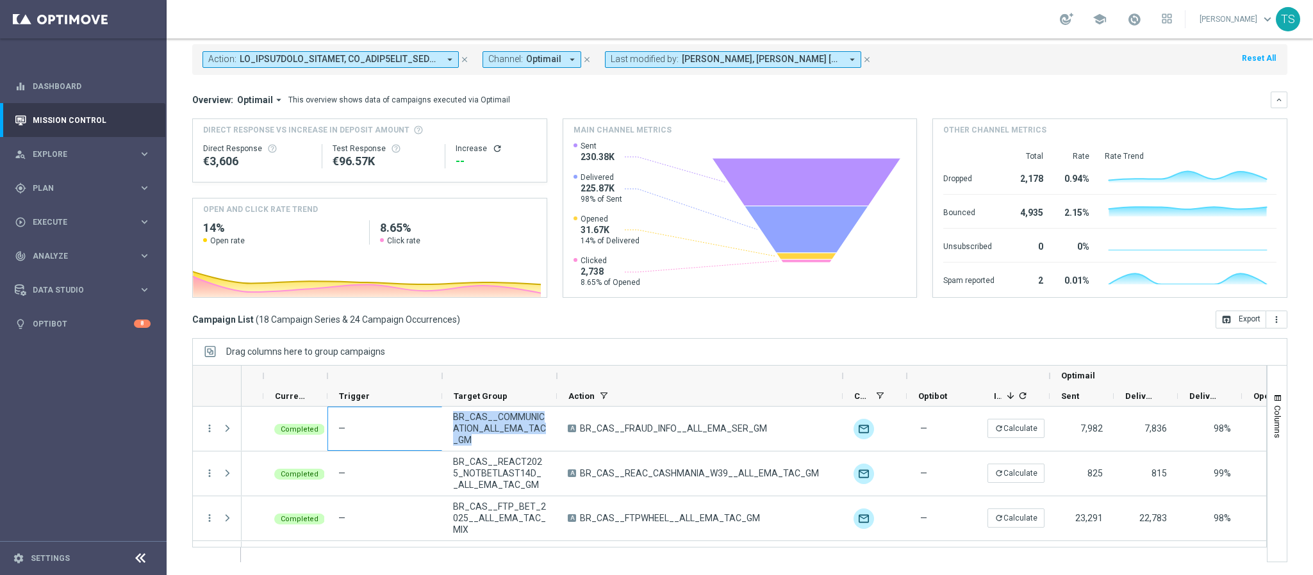
click at [780, 344] on div "Drag columns here to group campaigns" at bounding box center [739, 351] width 1095 height 27
click at [482, 350] on div "Drag columns here to group campaigns" at bounding box center [739, 351] width 1095 height 27
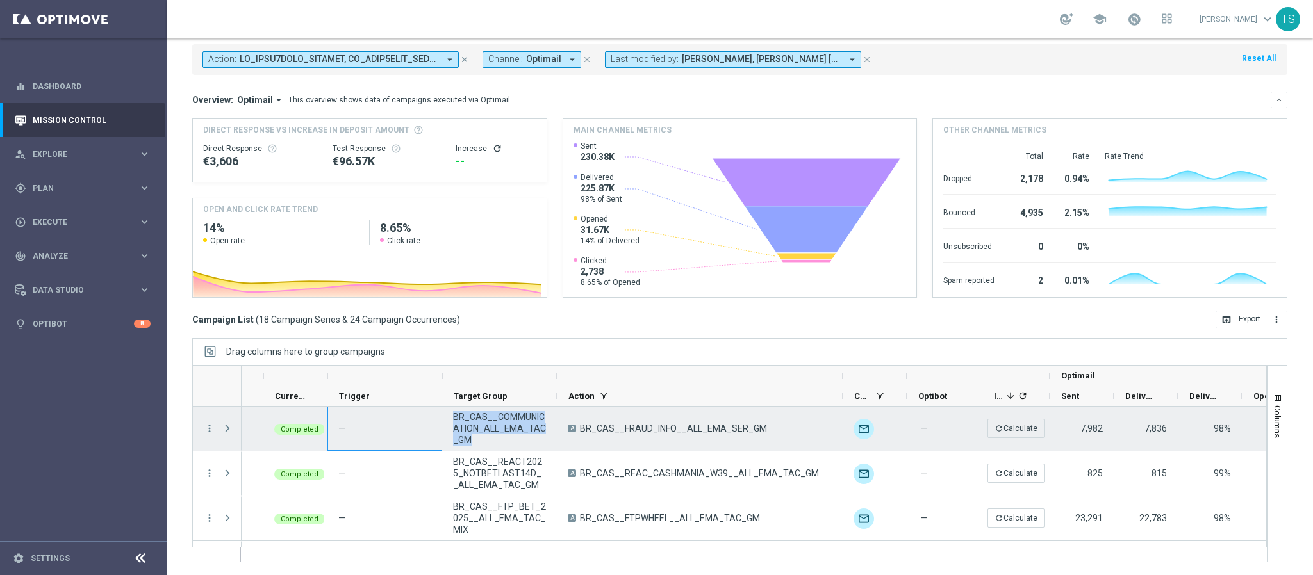
click at [492, 437] on span "BR_CAS__COMMUNICATION_ALL_EMA_TAC_GM" at bounding box center [499, 428] width 93 height 35
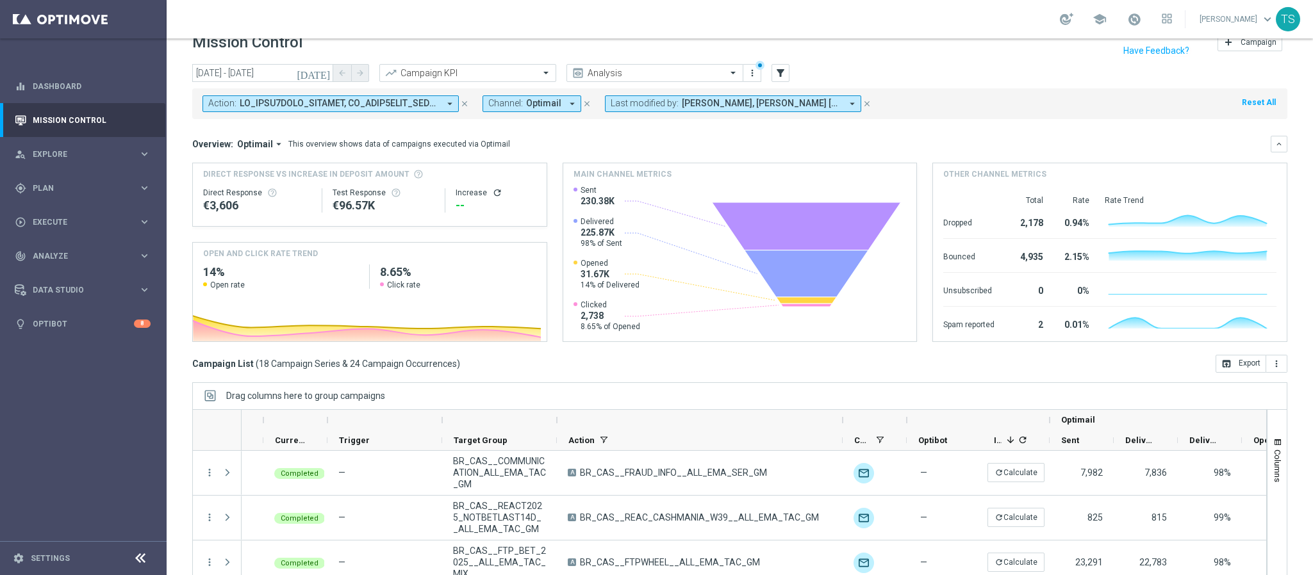
scroll to position [0, 0]
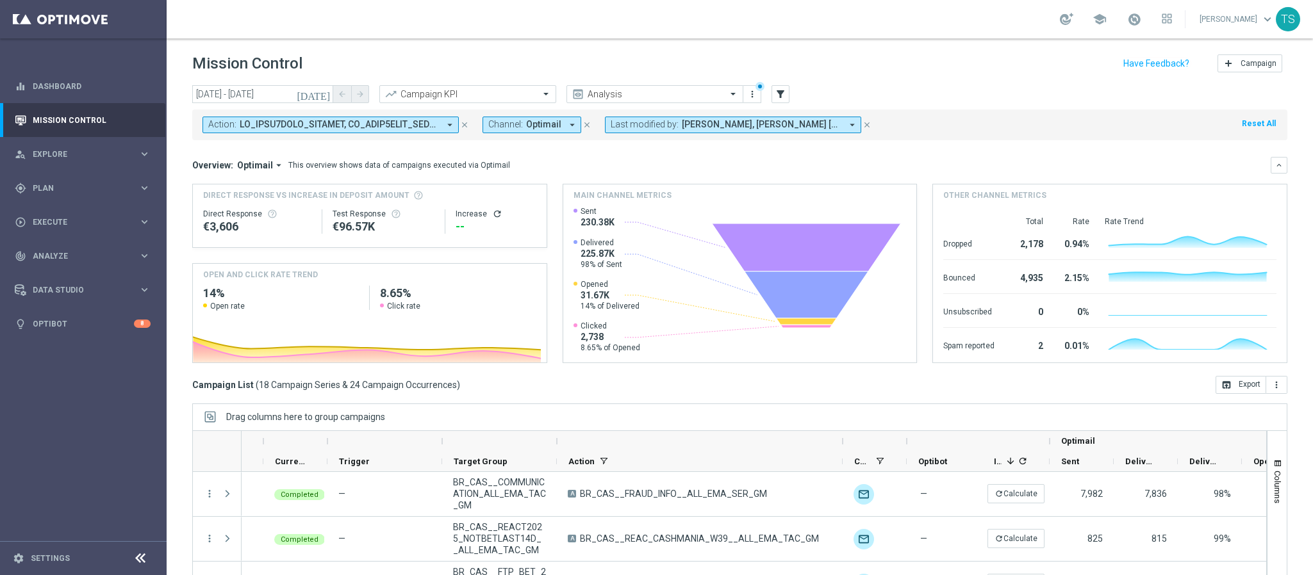
click at [462, 124] on icon "close" at bounding box center [464, 124] width 9 height 9
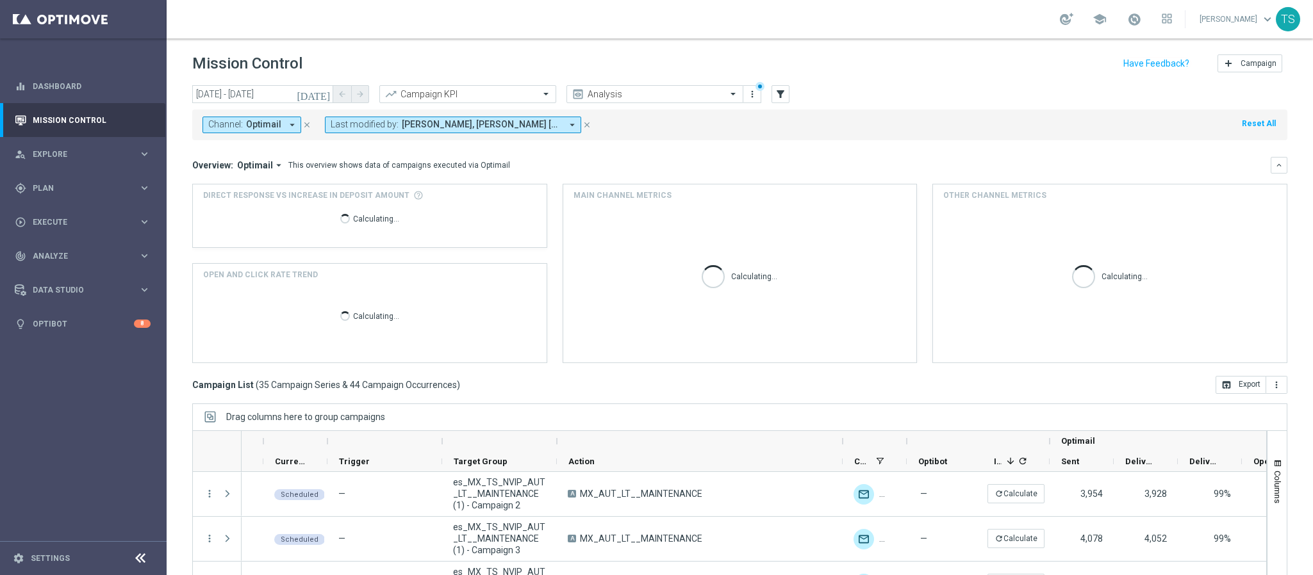
click at [548, 131] on button "Last modified by: [PERSON_NAME], [PERSON_NAME] [PERSON_NAME] arrow_drop_down" at bounding box center [453, 125] width 256 height 17
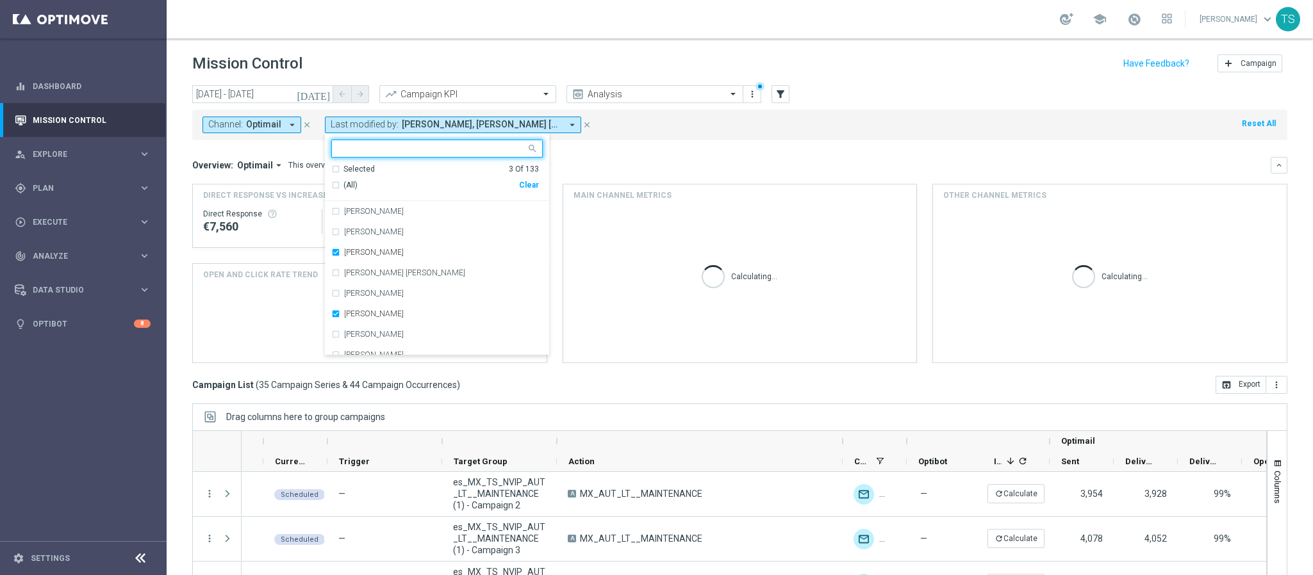
click at [0, 0] on div "Clear" at bounding box center [0, 0] width 0 height 0
click at [438, 152] on input "text" at bounding box center [432, 149] width 188 height 11
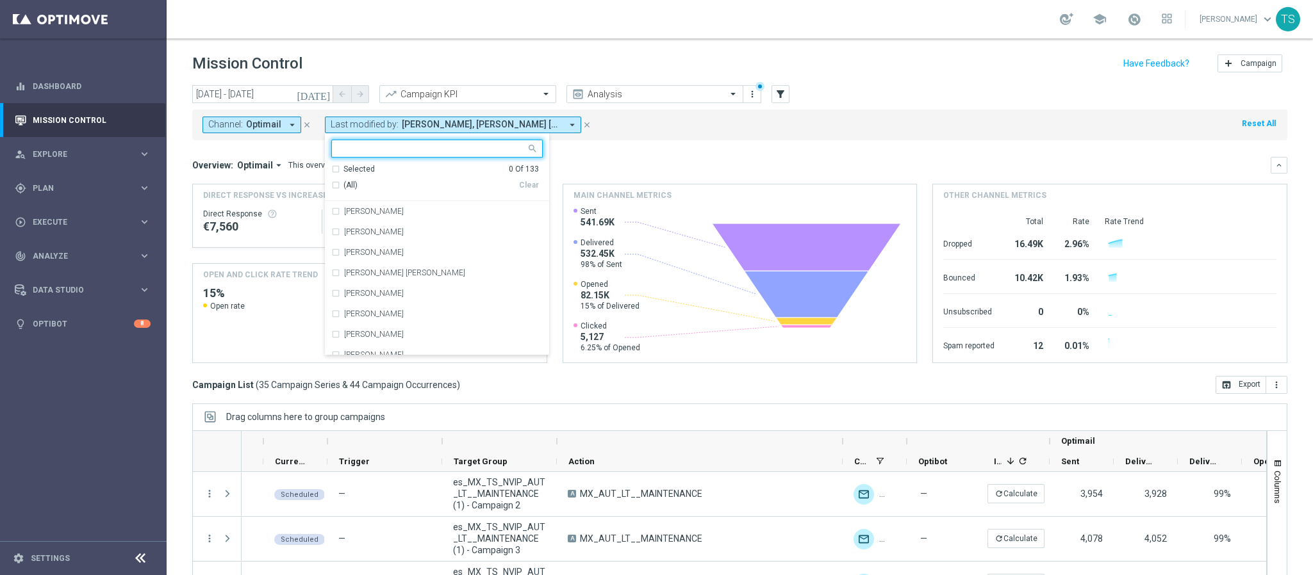
click at [447, 147] on input "text" at bounding box center [432, 149] width 188 height 11
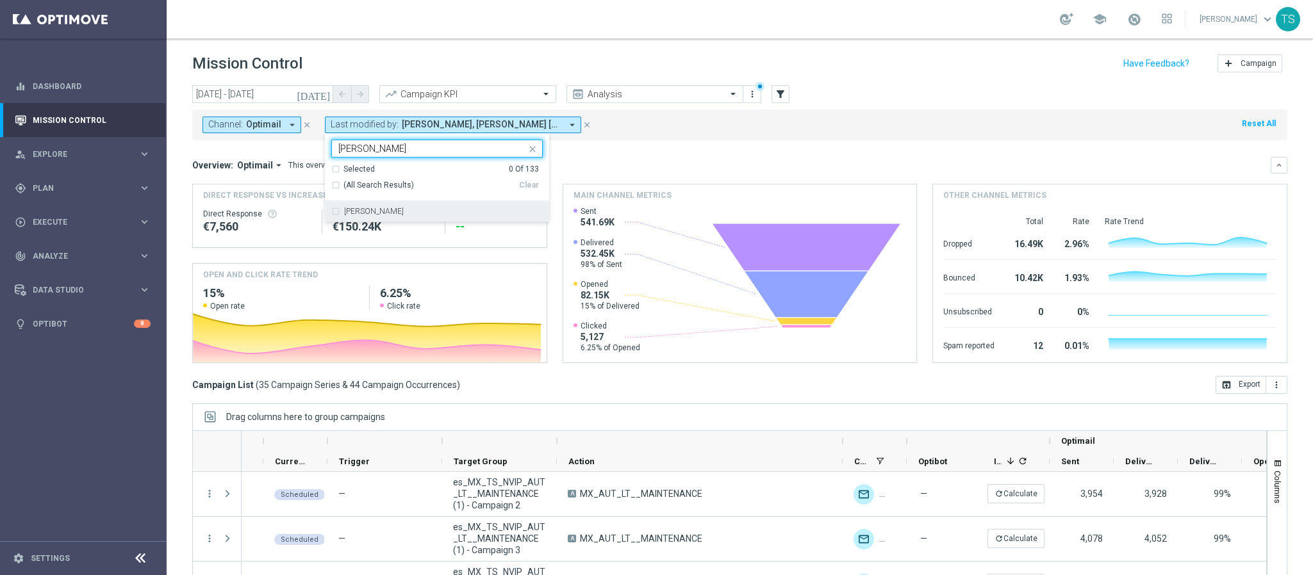
click at [429, 219] on div "[PERSON_NAME]" at bounding box center [436, 211] width 211 height 21
type input "[PERSON_NAME]"
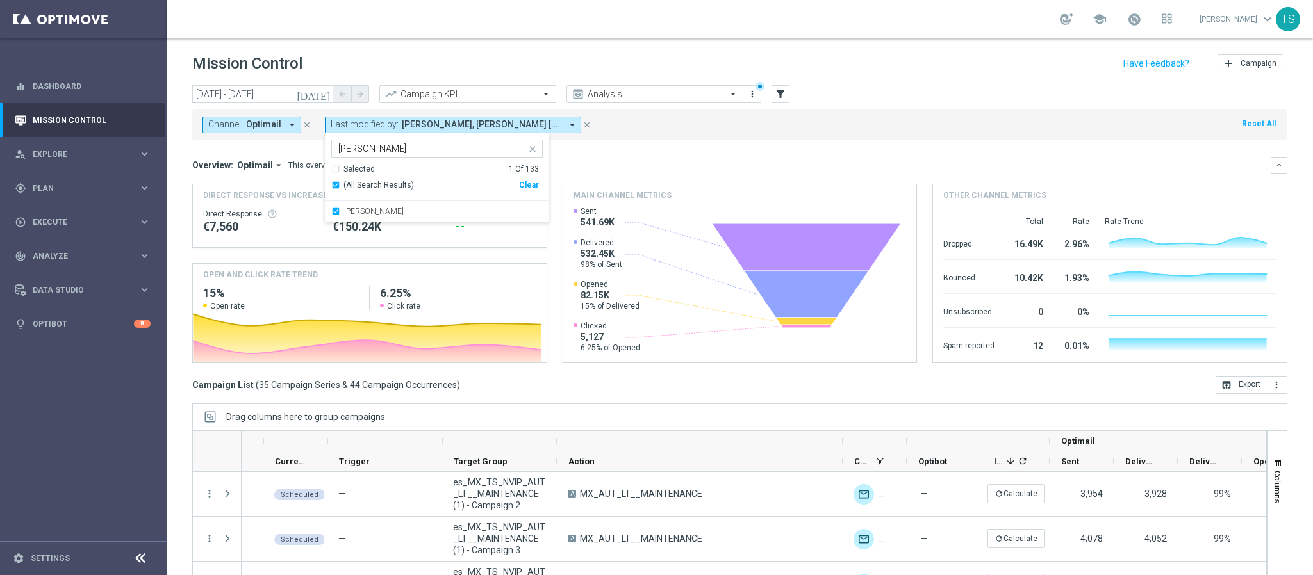
click at [652, 166] on div "Overview: Optimail arrow_drop_down This overview shows data of campaigns execut…" at bounding box center [731, 166] width 1078 height 12
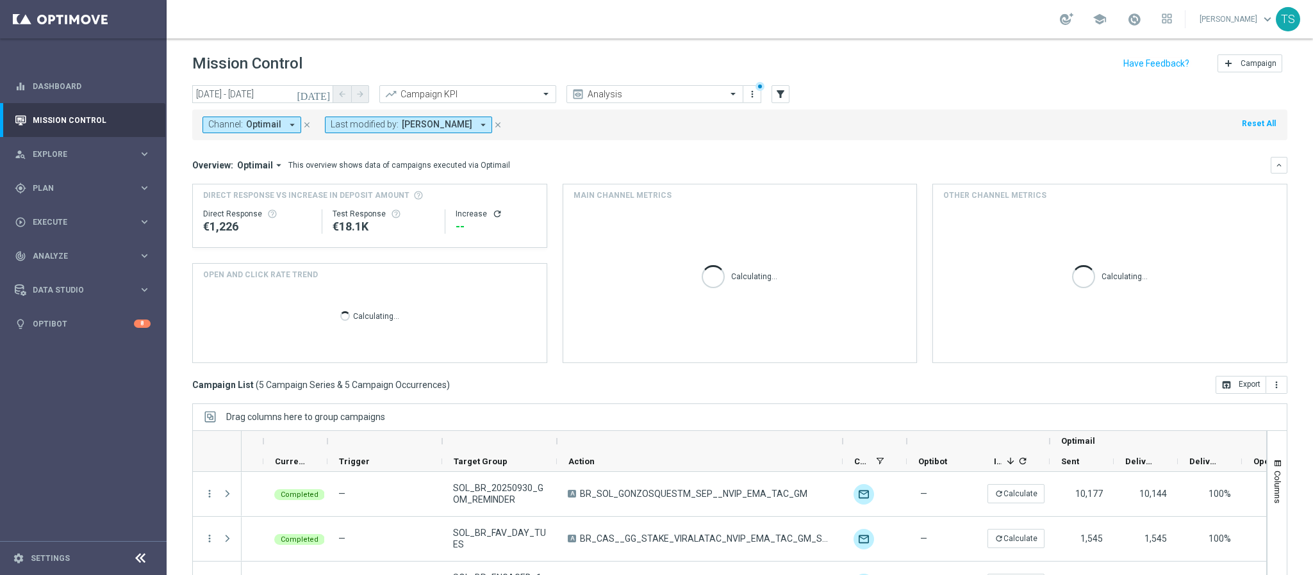
click at [329, 93] on icon "[DATE]" at bounding box center [314, 94] width 35 height 12
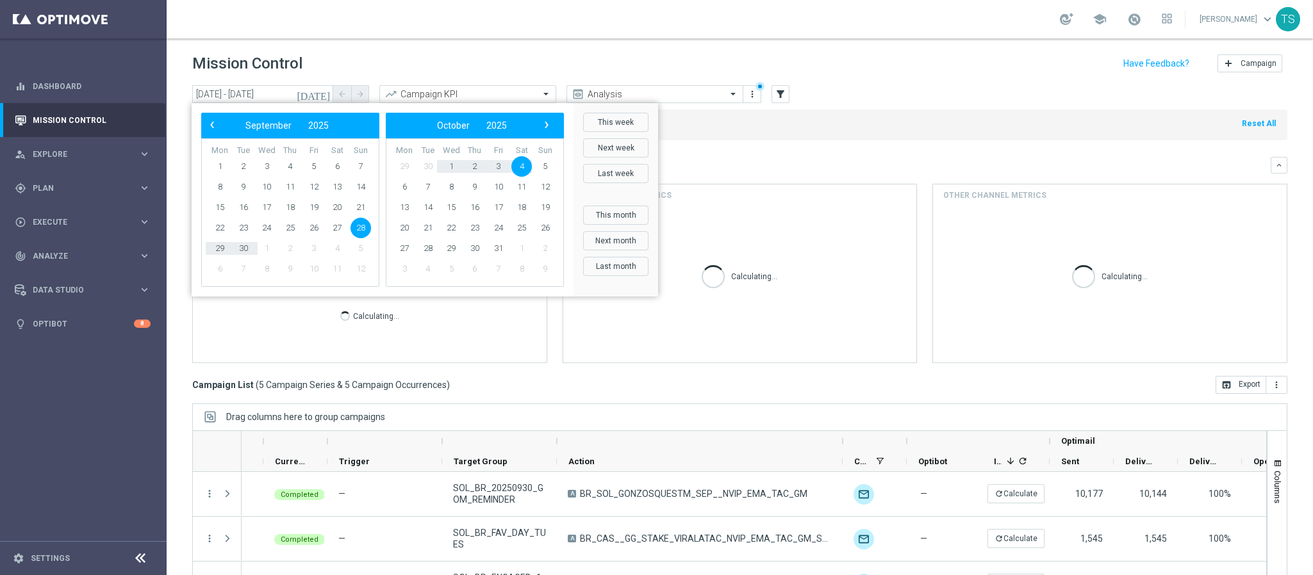
click at [756, 127] on div "Channel: Optimail arrow_drop_down close Last modified by: [PERSON_NAME] arrow_d…" at bounding box center [739, 125] width 1095 height 31
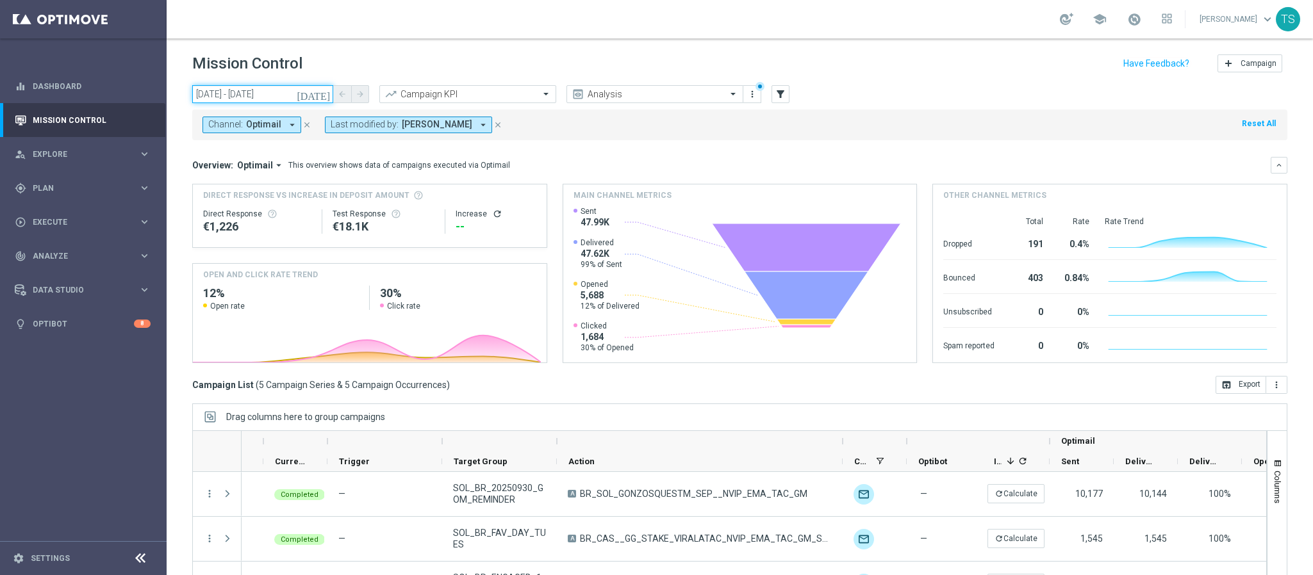
click at [317, 94] on input "[DATE] - [DATE]" at bounding box center [262, 94] width 141 height 18
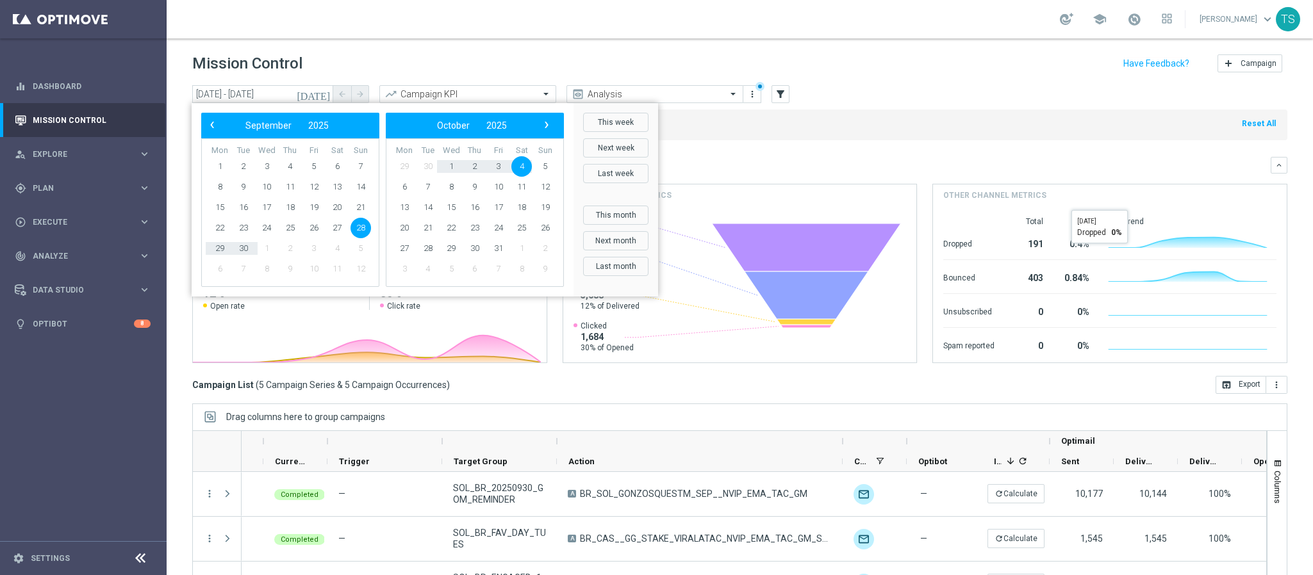
click at [1057, 160] on div "Overview: Optimail arrow_drop_down This overview shows data of campaigns execut…" at bounding box center [731, 166] width 1078 height 12
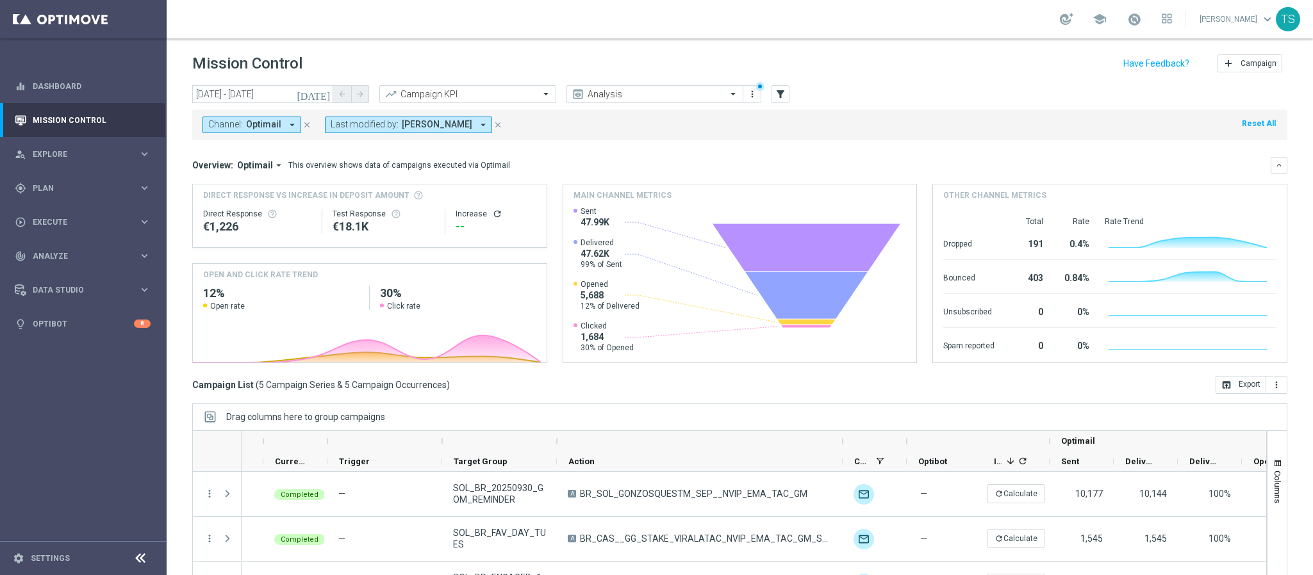
click at [326, 98] on icon "[DATE]" at bounding box center [314, 94] width 35 height 12
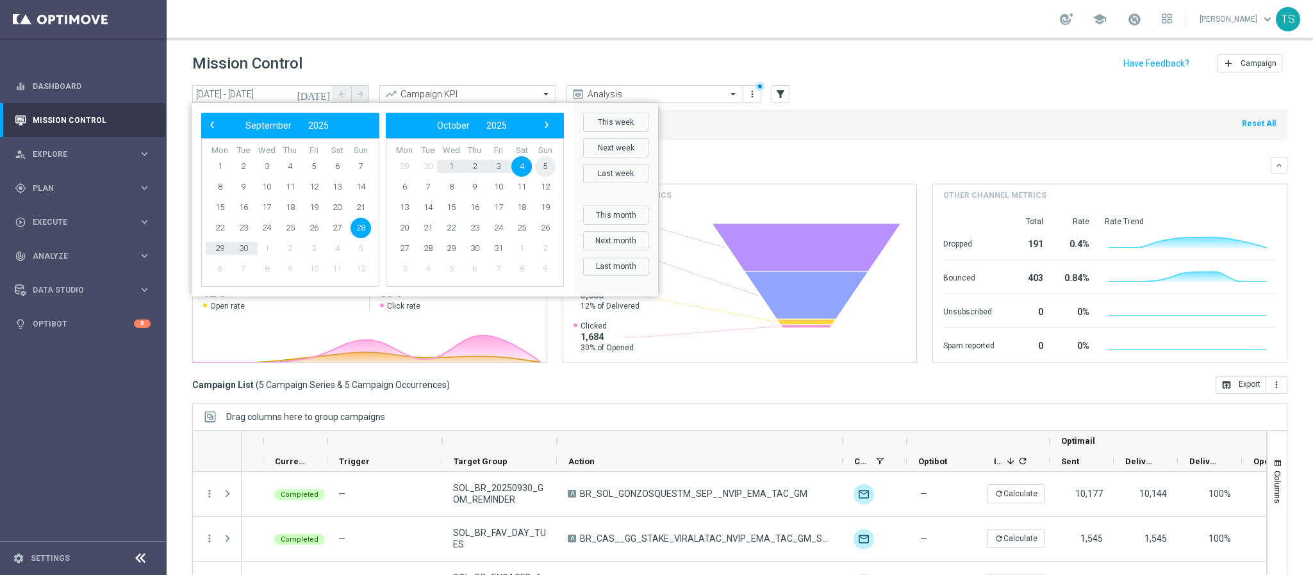
click at [543, 168] on span "5" at bounding box center [545, 166] width 21 height 21
click at [218, 188] on span "6" at bounding box center [220, 187] width 21 height 21
type input "[DATE] - [DATE]"
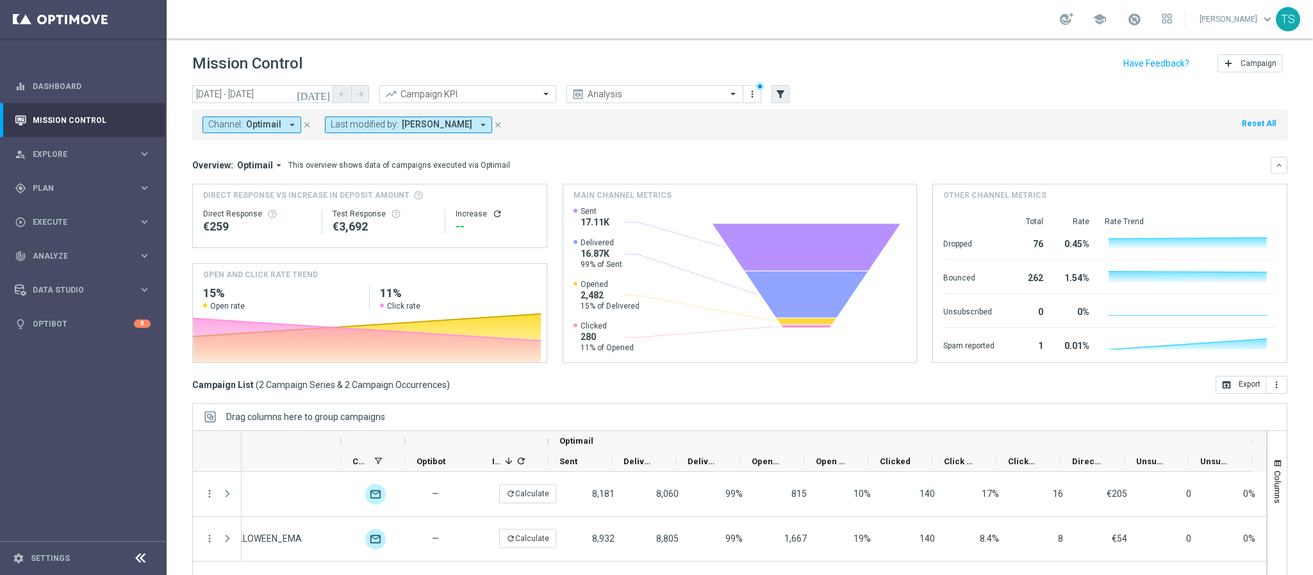
click at [493, 123] on icon "close" at bounding box center [497, 124] width 9 height 9
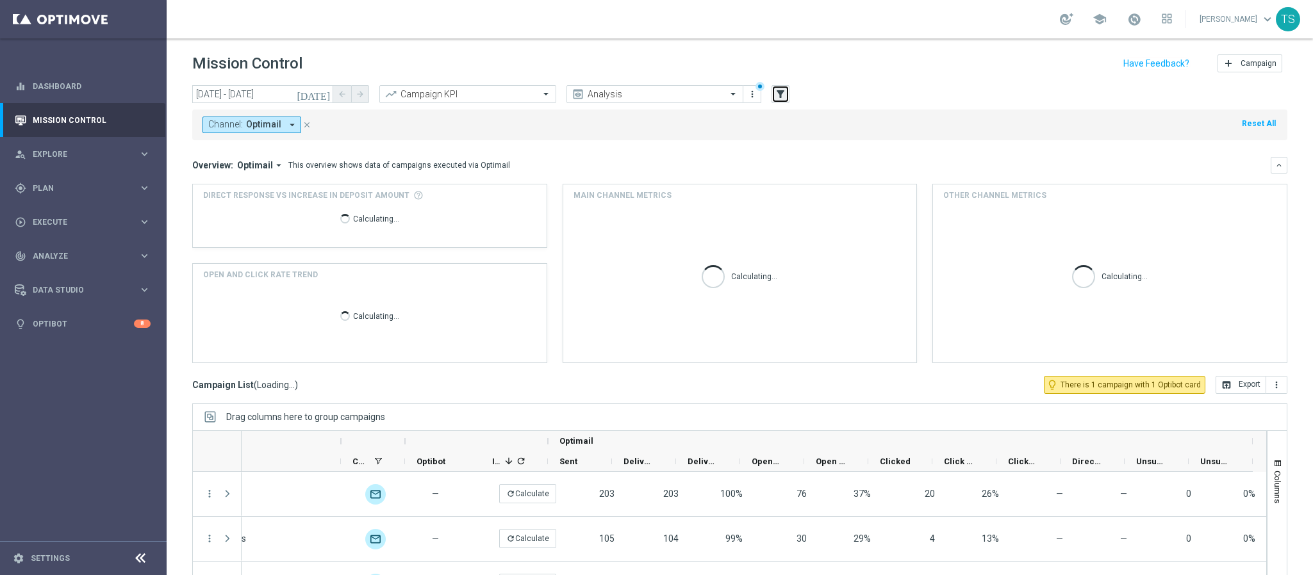
click at [779, 93] on icon "filter_alt" at bounding box center [781, 94] width 12 height 12
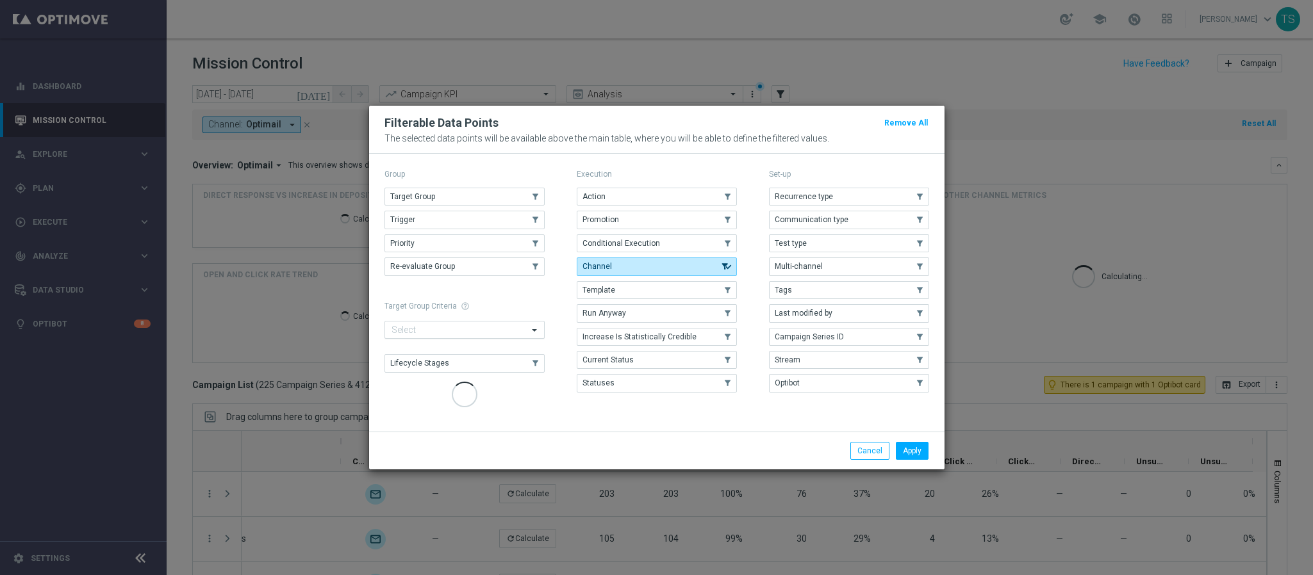
click at [482, 327] on div "Select" at bounding box center [456, 330] width 143 height 16
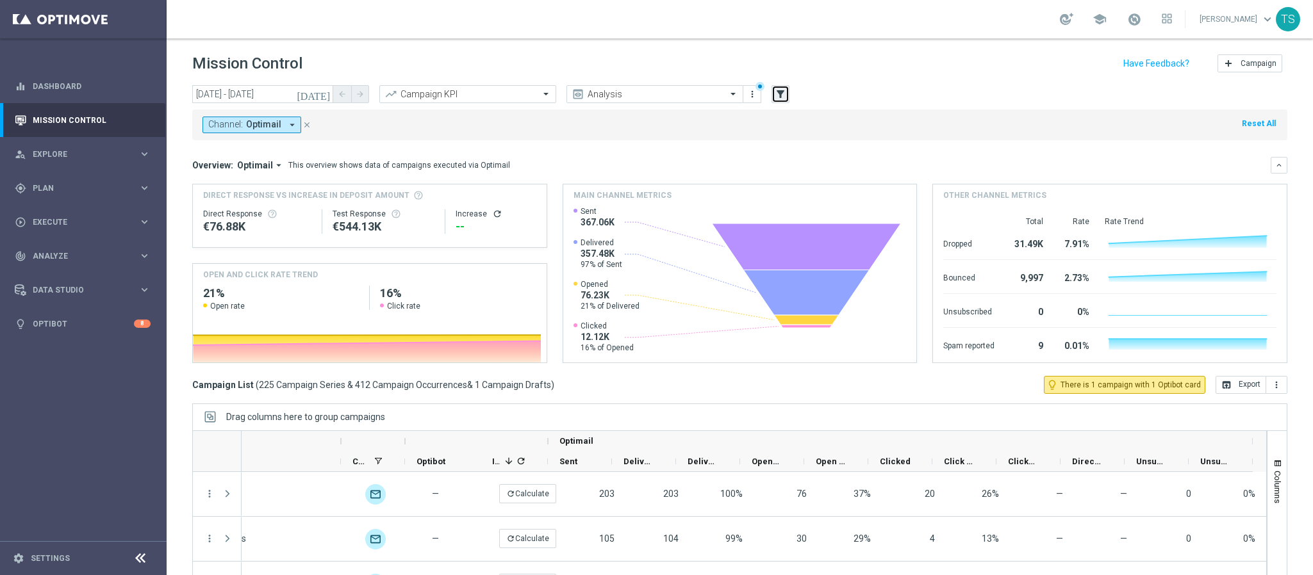
click at [779, 93] on icon "filter_alt" at bounding box center [781, 94] width 12 height 12
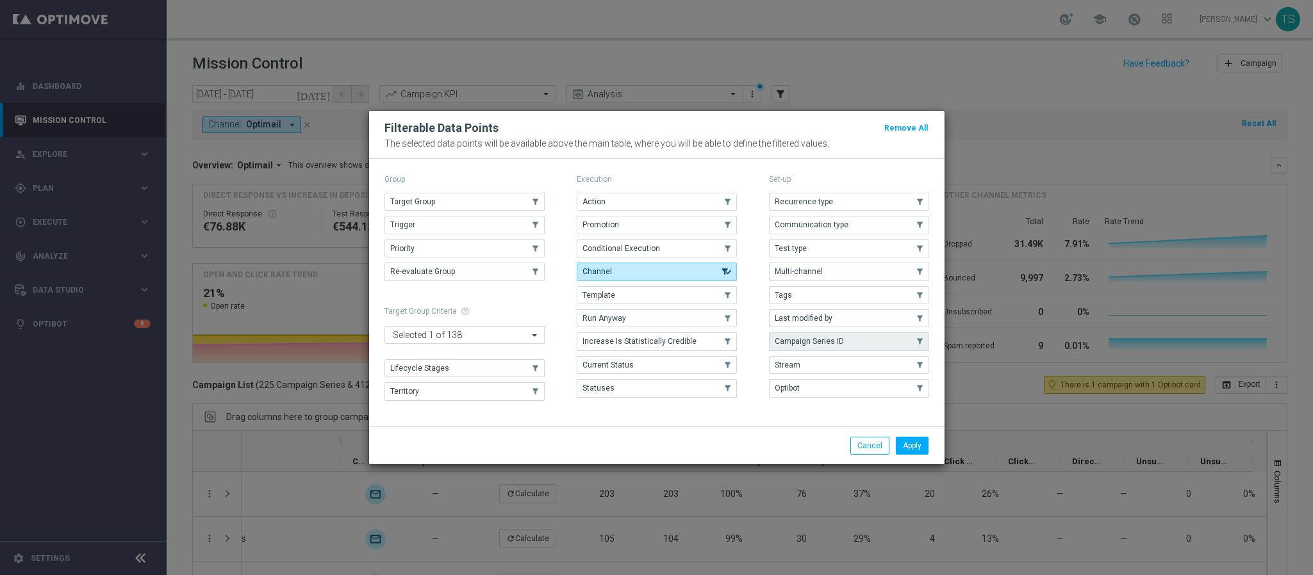
click at [827, 346] on span "Campaign Series ID" at bounding box center [809, 341] width 69 height 9
drag, startPoint x: 909, startPoint y: 454, endPoint x: 902, endPoint y: 452, distance: 7.5
click at [911, 455] on button "Apply" at bounding box center [912, 446] width 33 height 18
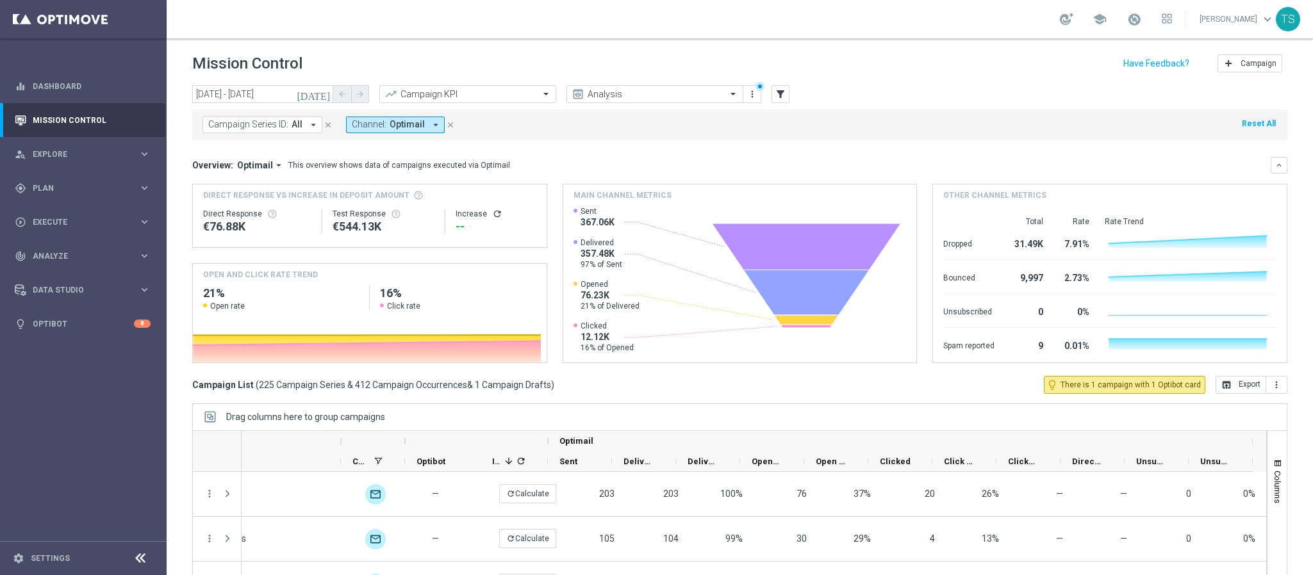
click at [270, 126] on span "Campaign Series ID:" at bounding box center [248, 124] width 80 height 11
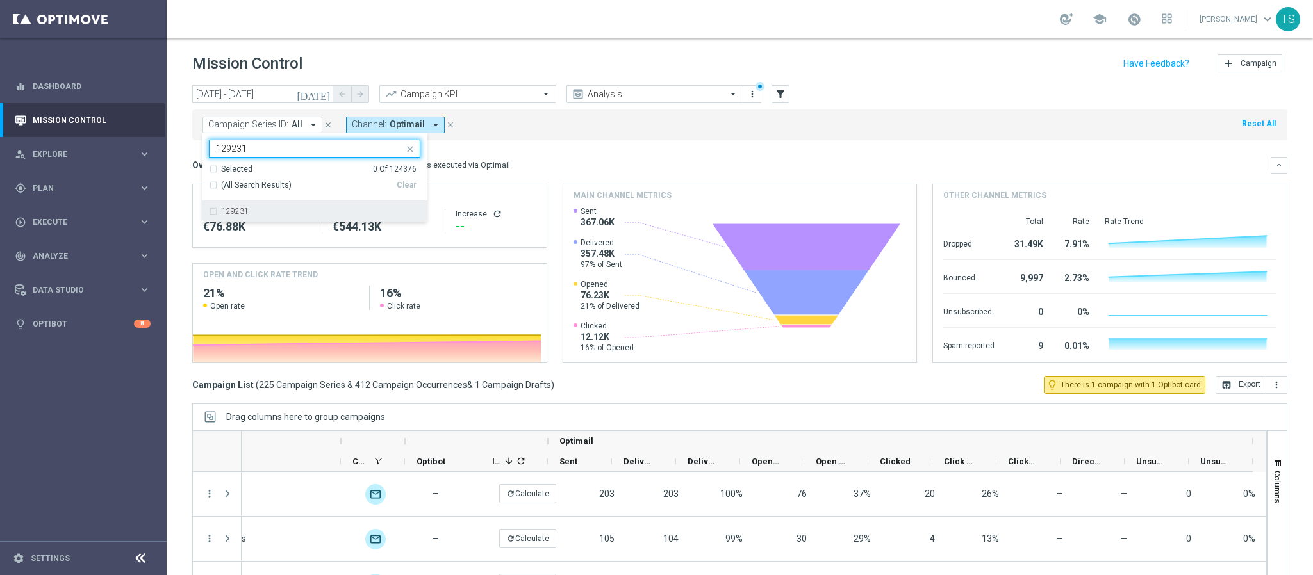
click at [227, 218] on div "129231" at bounding box center [314, 211] width 211 height 21
type input "129231"
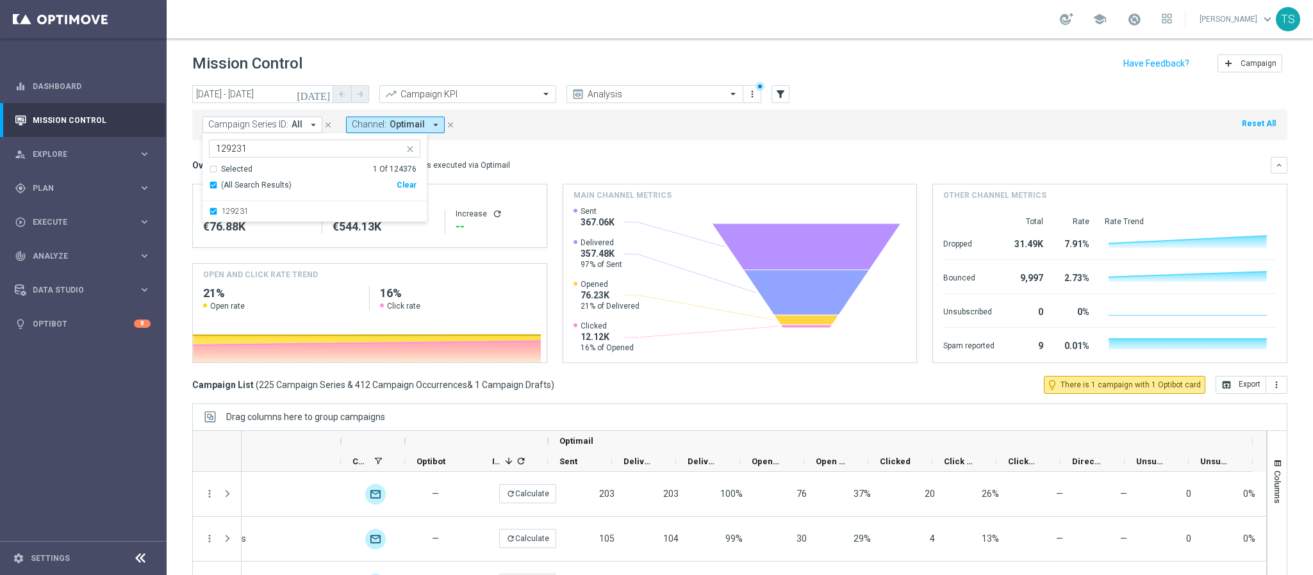
click at [552, 133] on div "Campaign Series ID: All arrow_drop_down 129231 129231 Selected 1 Of 124376 (All…" at bounding box center [739, 125] width 1095 height 31
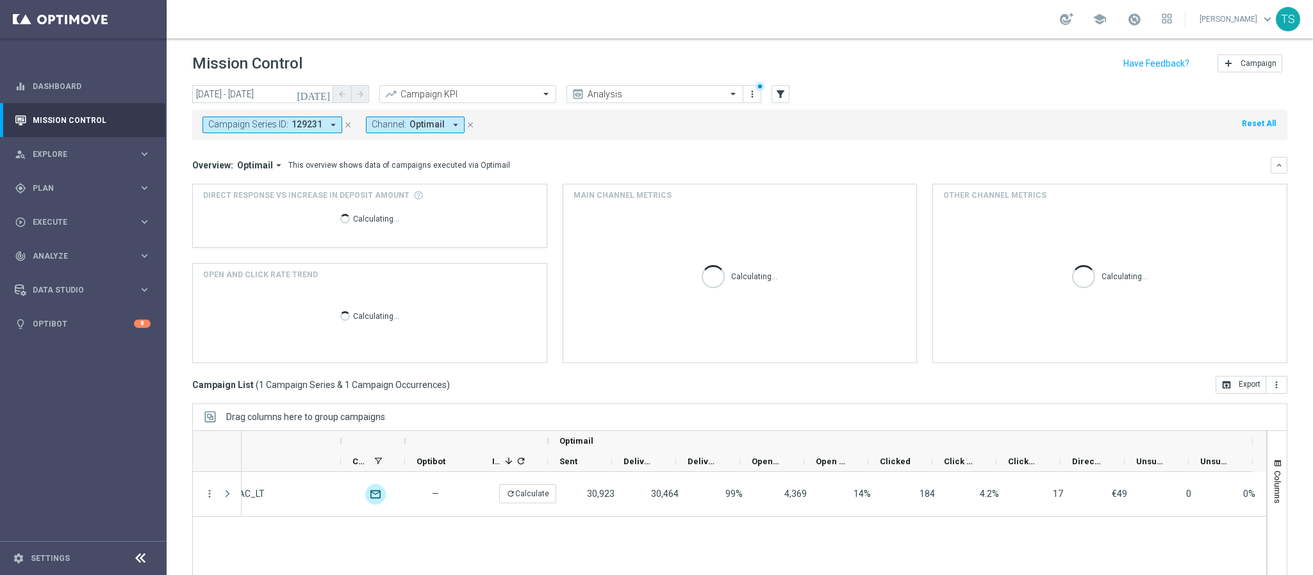
click at [474, 127] on button "close" at bounding box center [471, 125] width 12 height 14
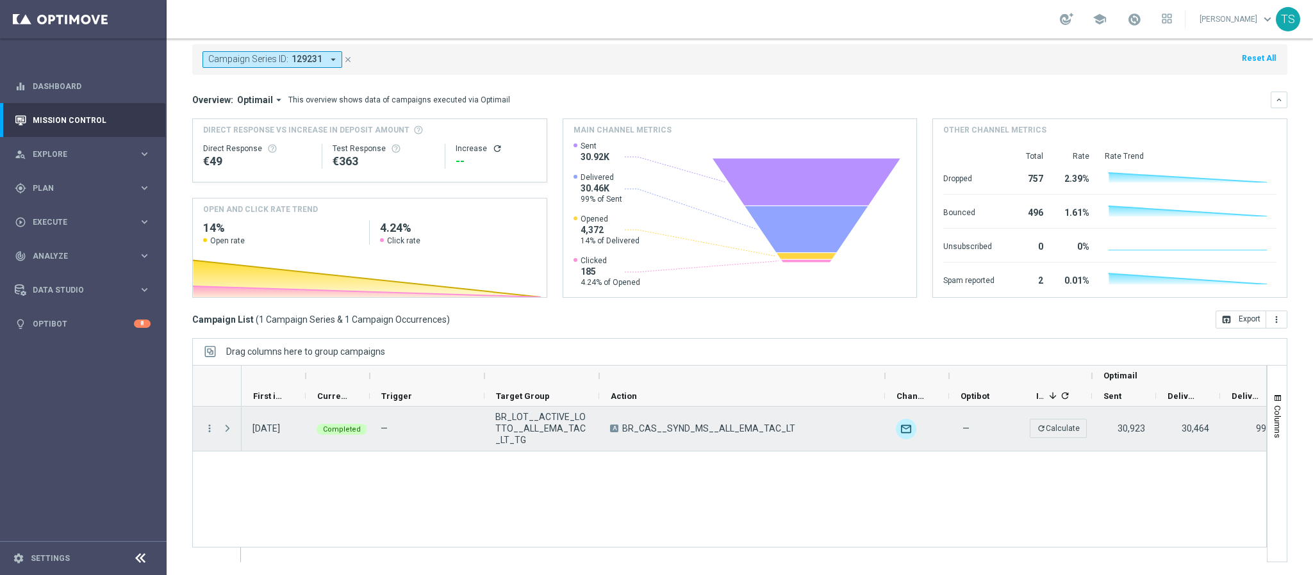
click at [216, 429] on div at bounding box center [229, 429] width 26 height 44
click at [208, 425] on icon "more_vert" at bounding box center [210, 429] width 12 height 12
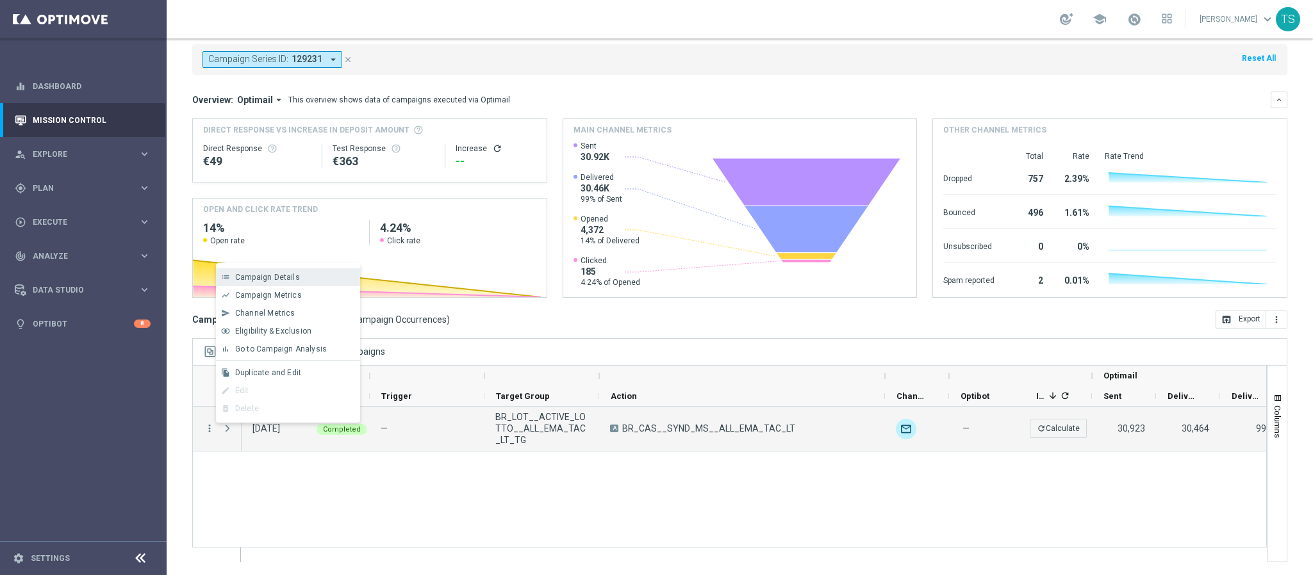
click at [306, 281] on div "Campaign Details" at bounding box center [294, 277] width 119 height 9
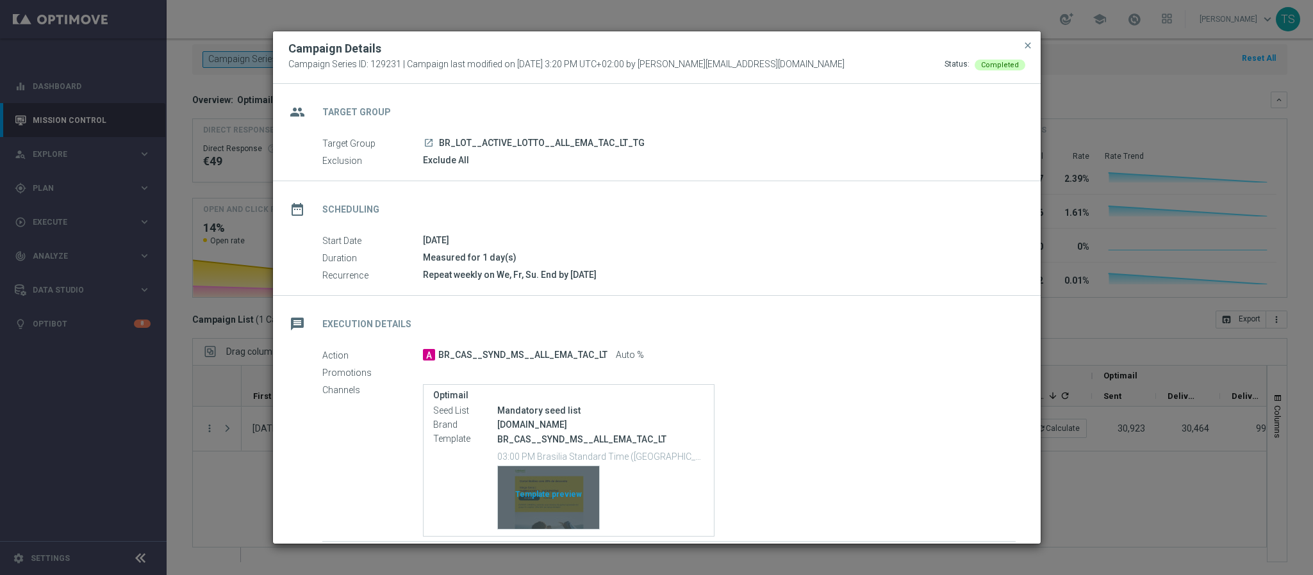
click at [572, 495] on div "Template preview" at bounding box center [548, 497] width 101 height 63
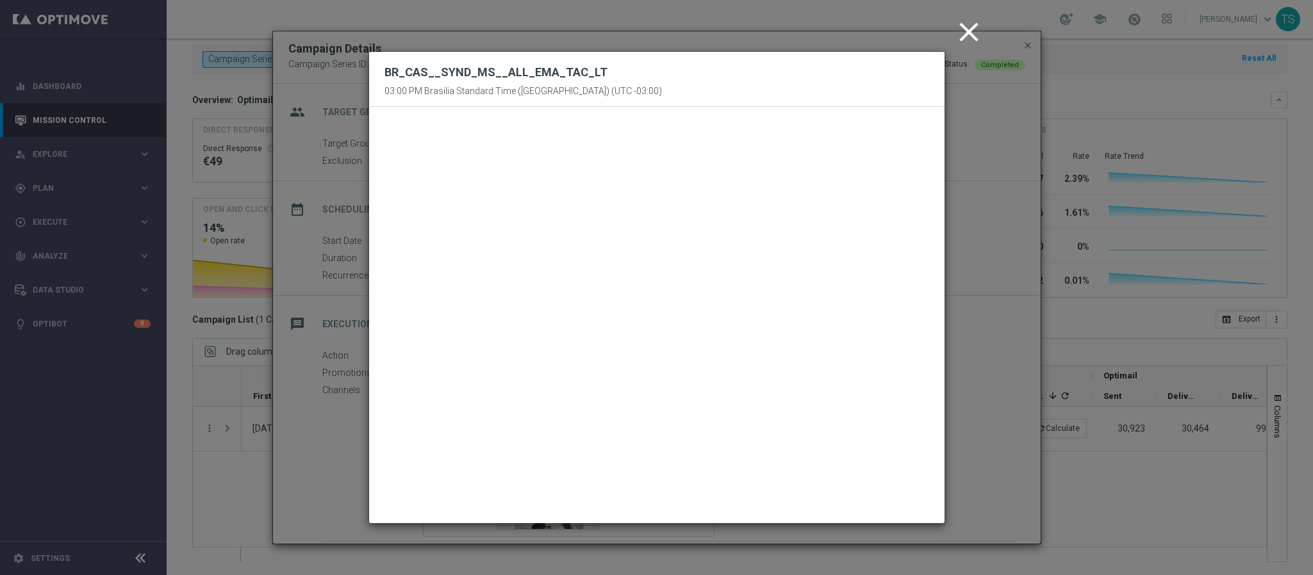
click at [969, 31] on icon "close" at bounding box center [969, 32] width 32 height 32
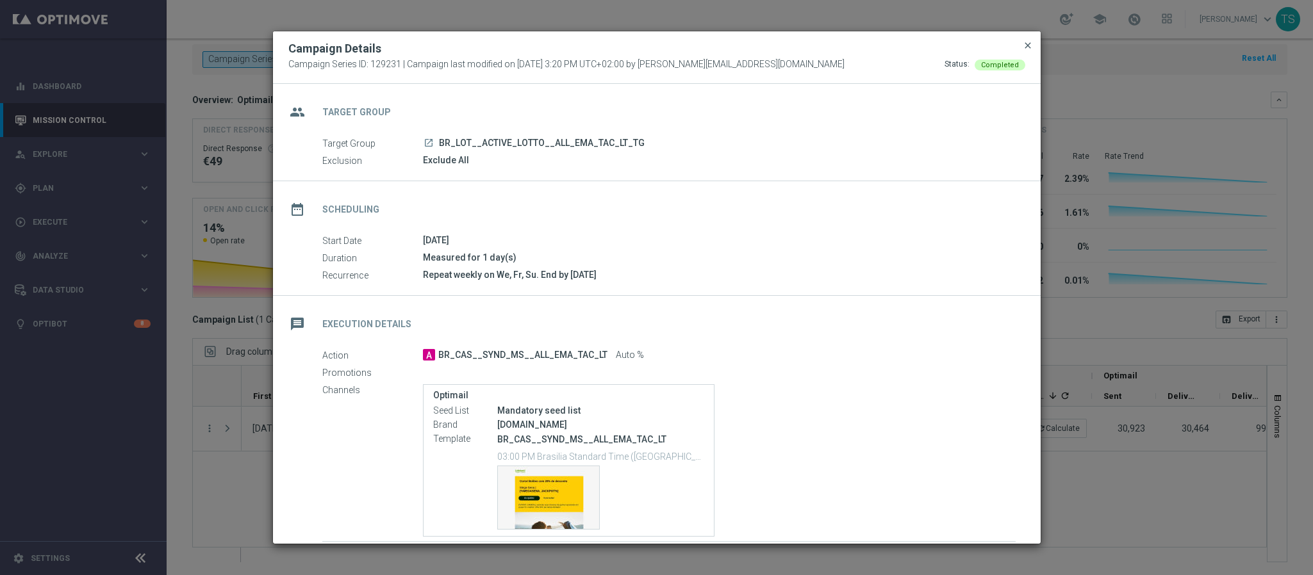
click at [1023, 46] on span "close" at bounding box center [1028, 45] width 10 height 10
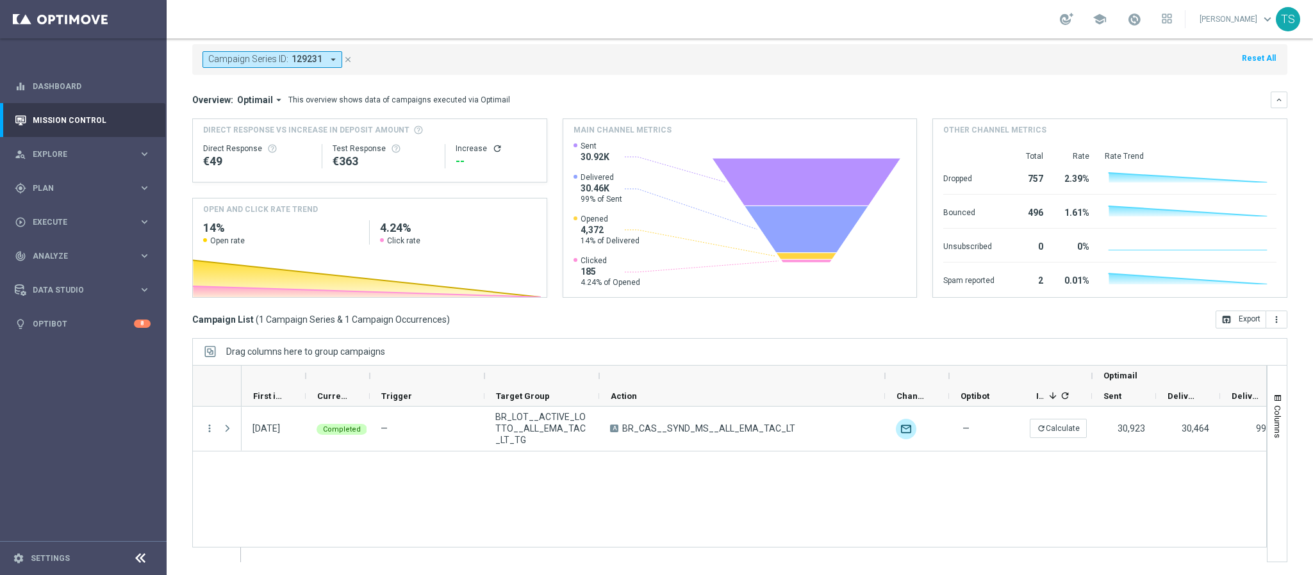
click at [348, 58] on icon "close" at bounding box center [347, 59] width 9 height 9
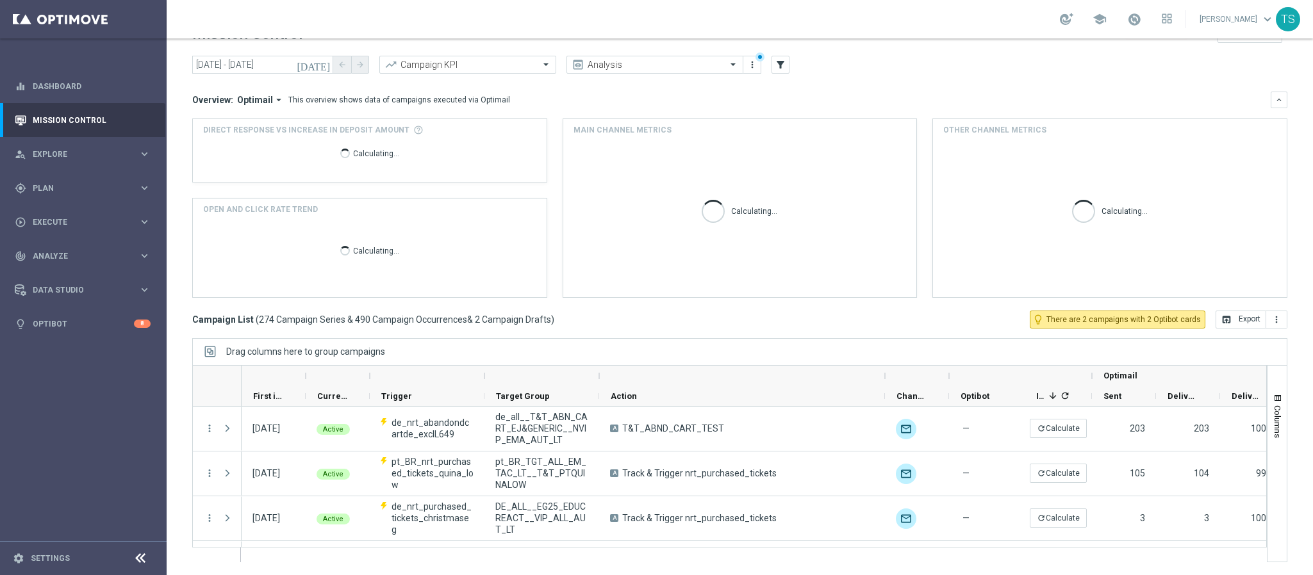
scroll to position [29, 0]
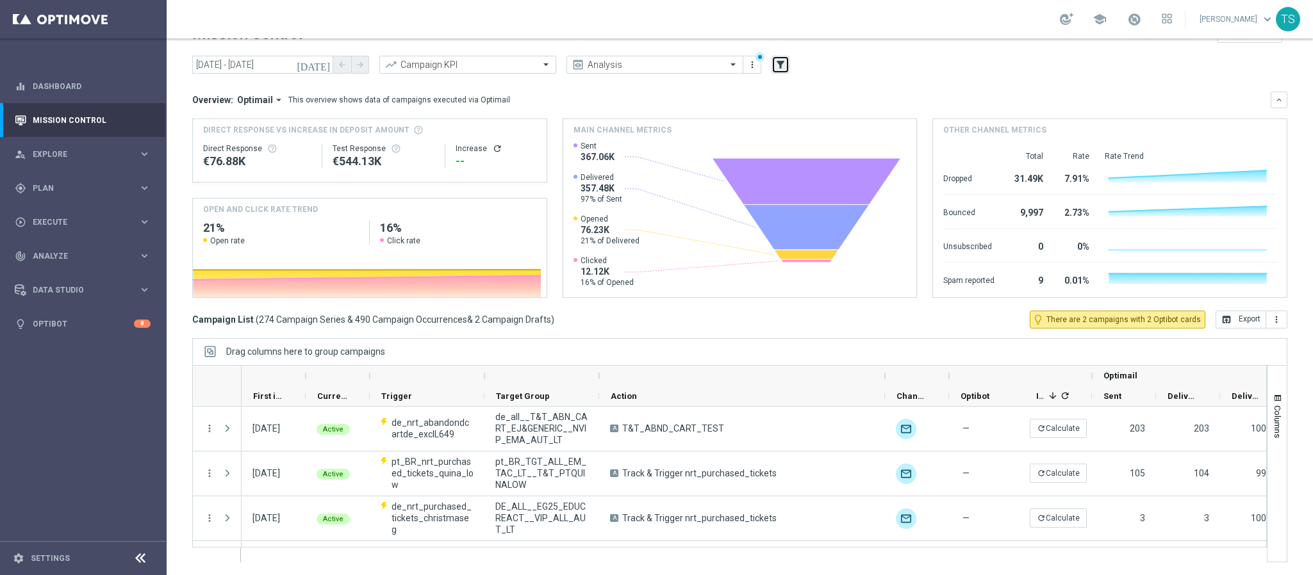
click at [787, 66] on button "filter_alt" at bounding box center [780, 65] width 18 height 18
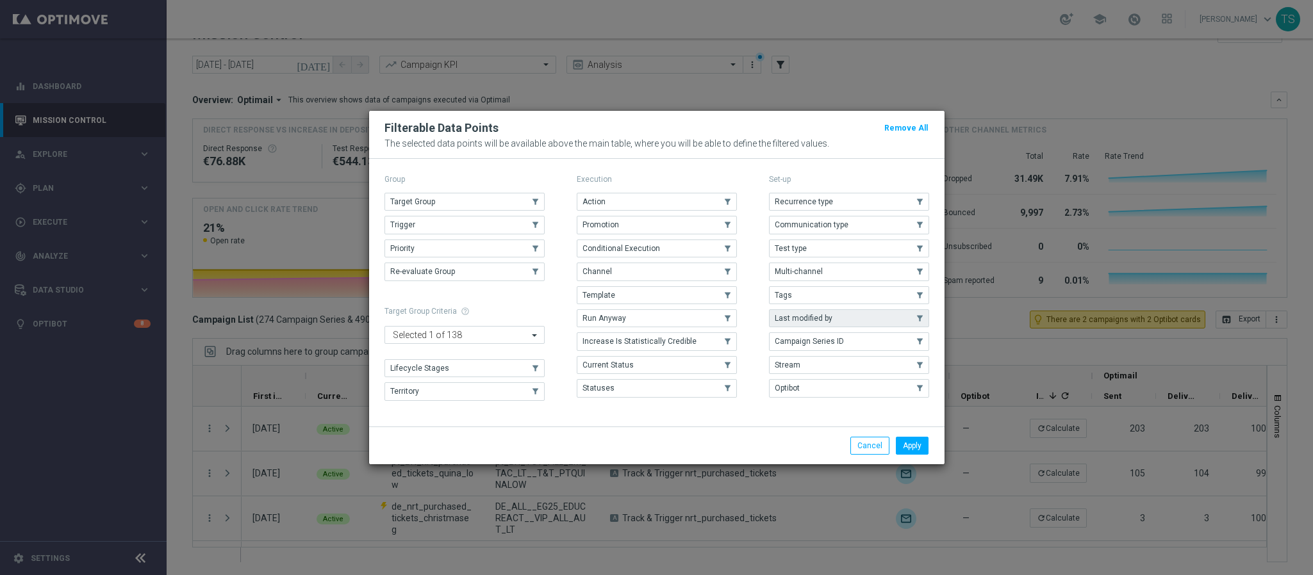
click at [825, 319] on span "Last modified by" at bounding box center [804, 318] width 58 height 9
click at [907, 449] on button "Apply" at bounding box center [912, 446] width 33 height 18
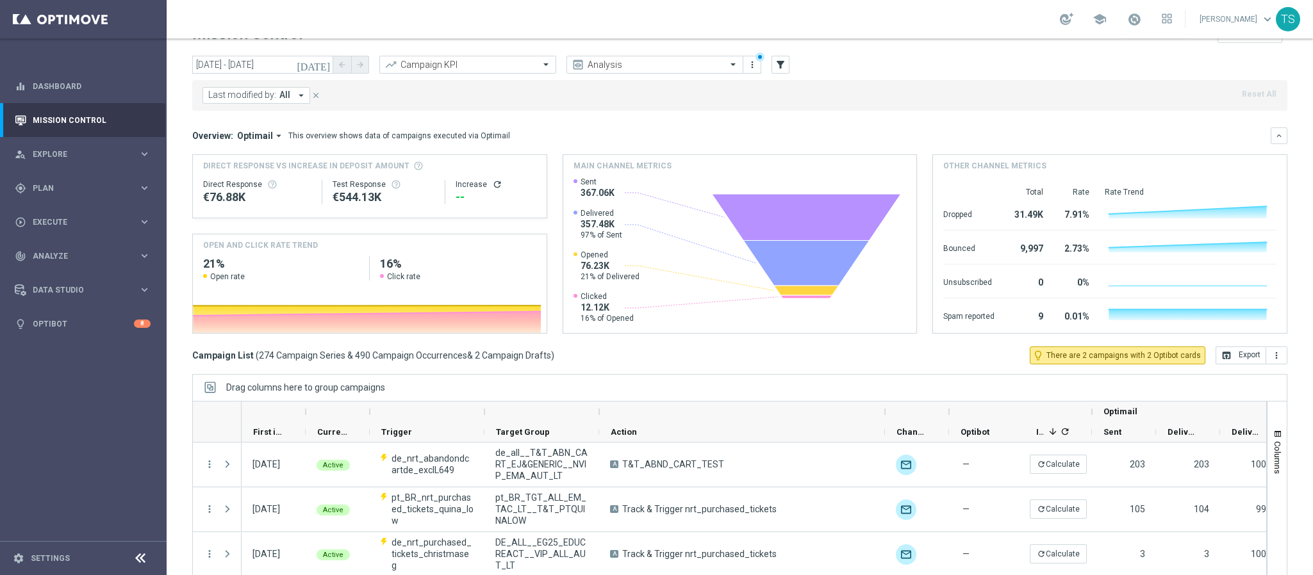
click at [268, 92] on span "Last modified by:" at bounding box center [242, 95] width 68 height 11
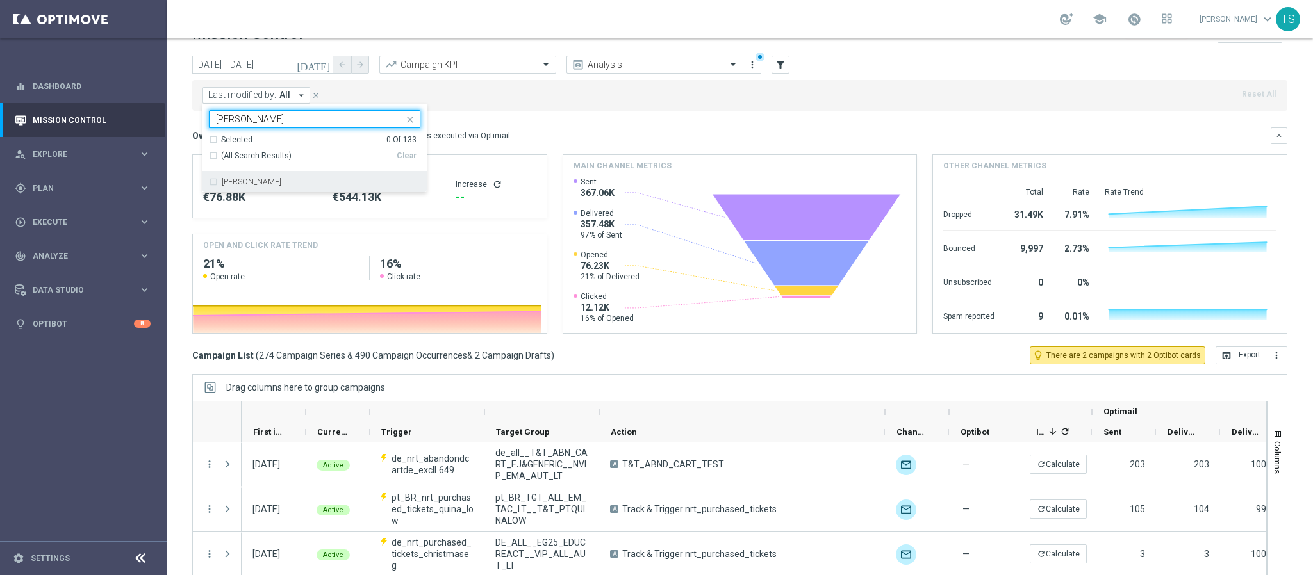
click at [324, 185] on div "[PERSON_NAME]" at bounding box center [321, 182] width 199 height 8
type input "[PERSON_NAME]"
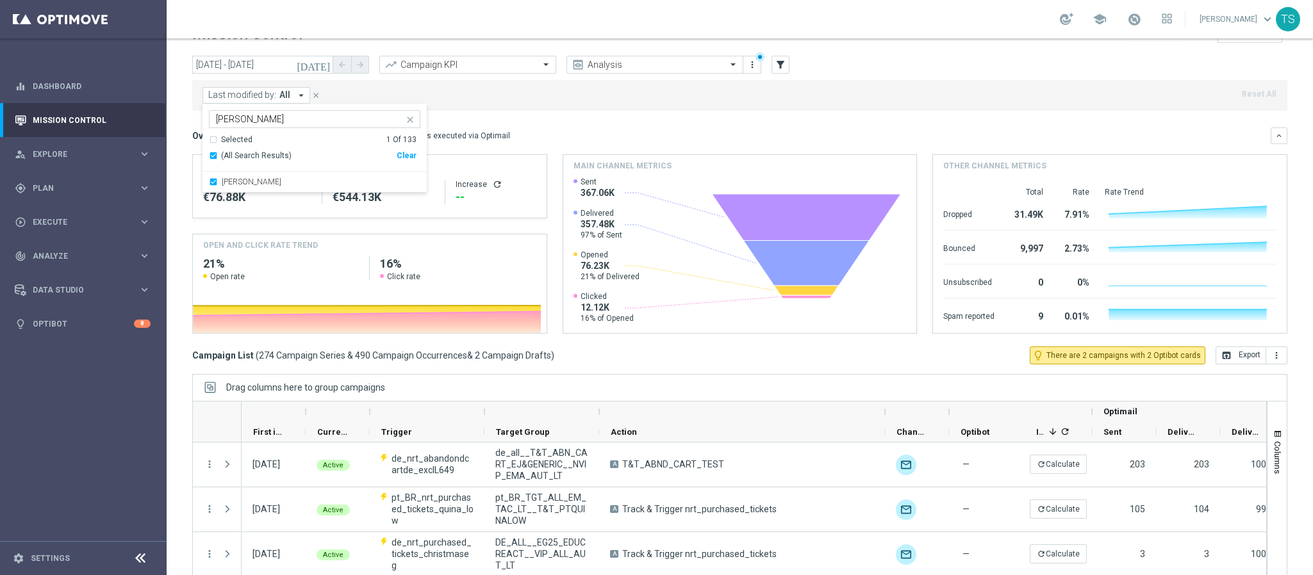
click at [600, 122] on mini-dashboard "Overview: Optimail arrow_drop_down This overview shows data of campaigns execut…" at bounding box center [739, 229] width 1095 height 236
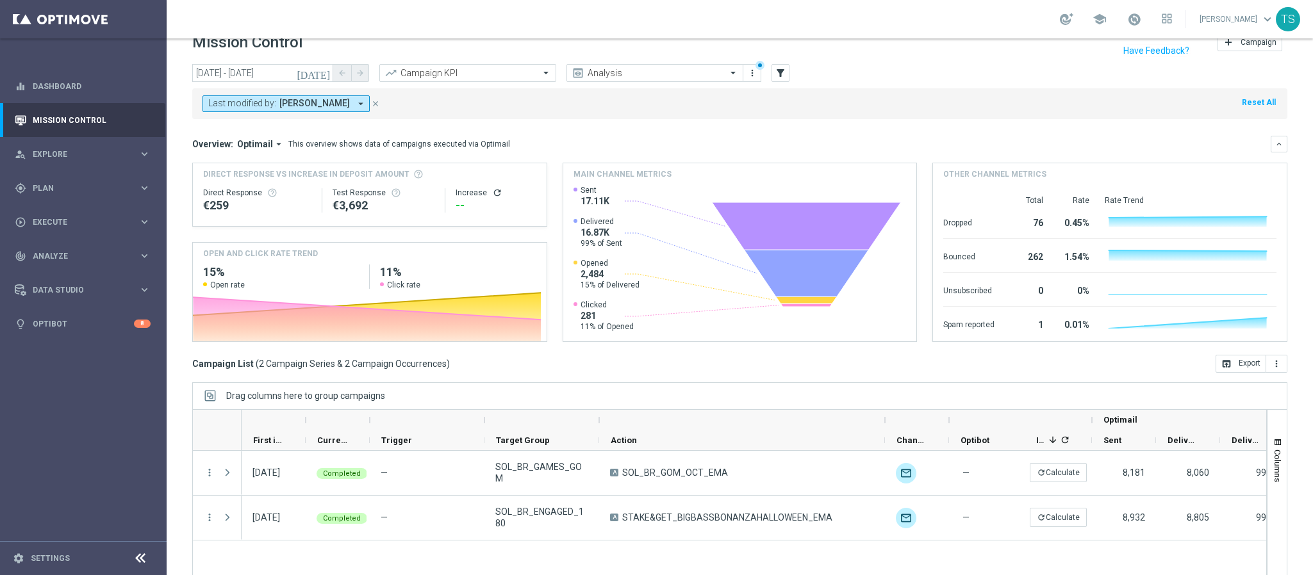
scroll to position [0, 0]
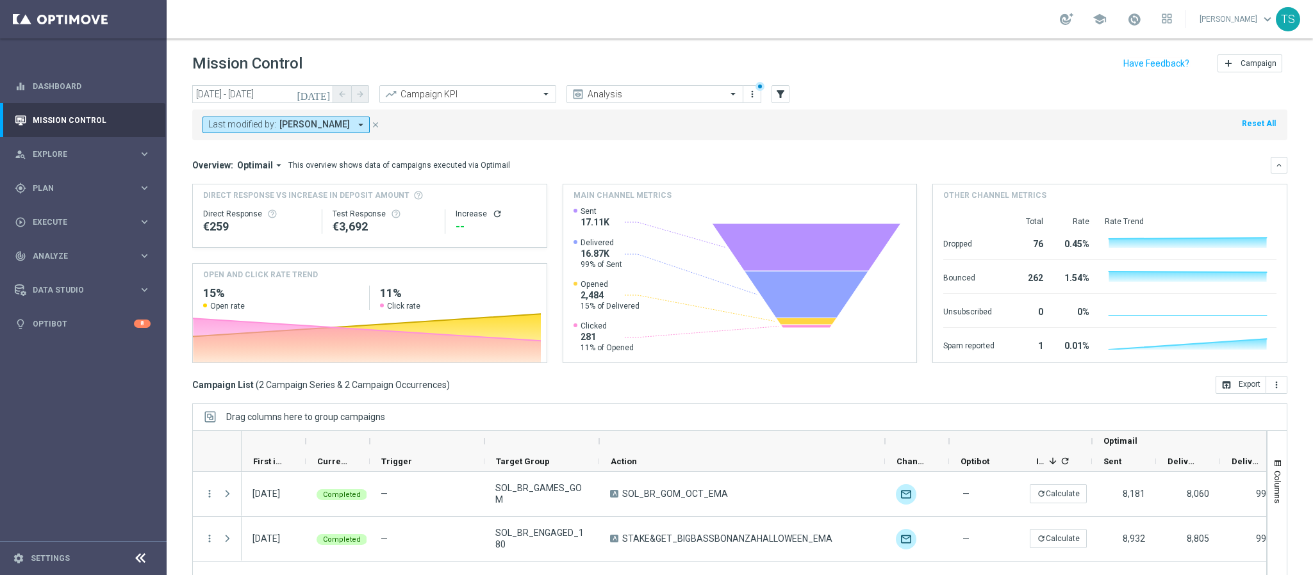
click at [371, 123] on icon "close" at bounding box center [375, 124] width 9 height 9
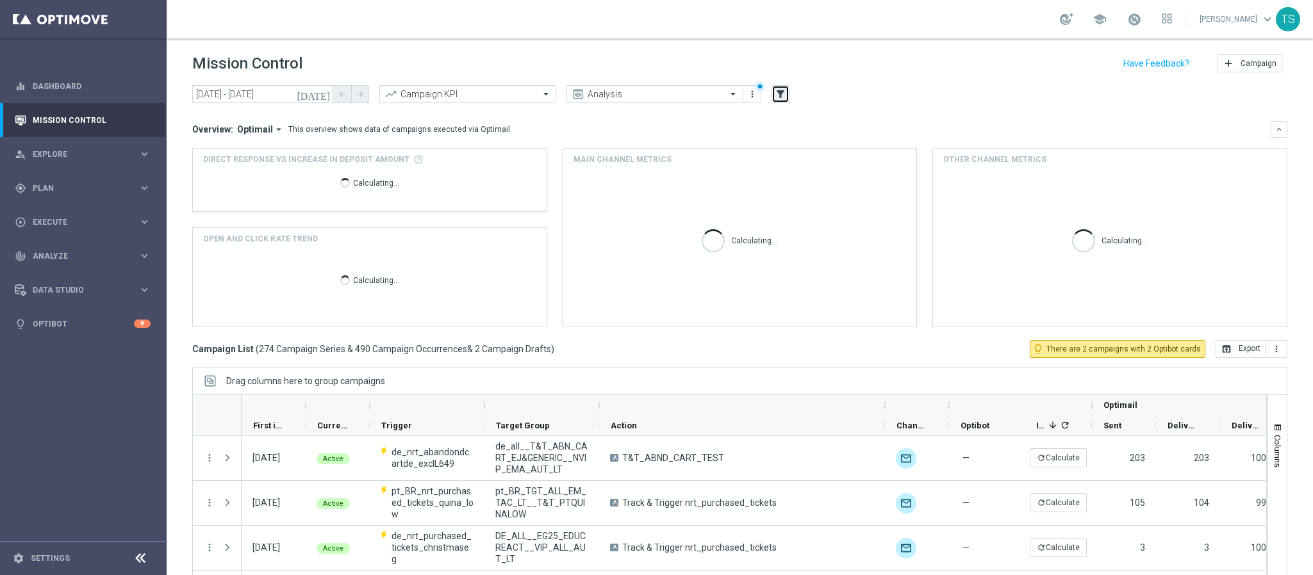
click at [780, 89] on icon "filter_alt" at bounding box center [781, 94] width 12 height 12
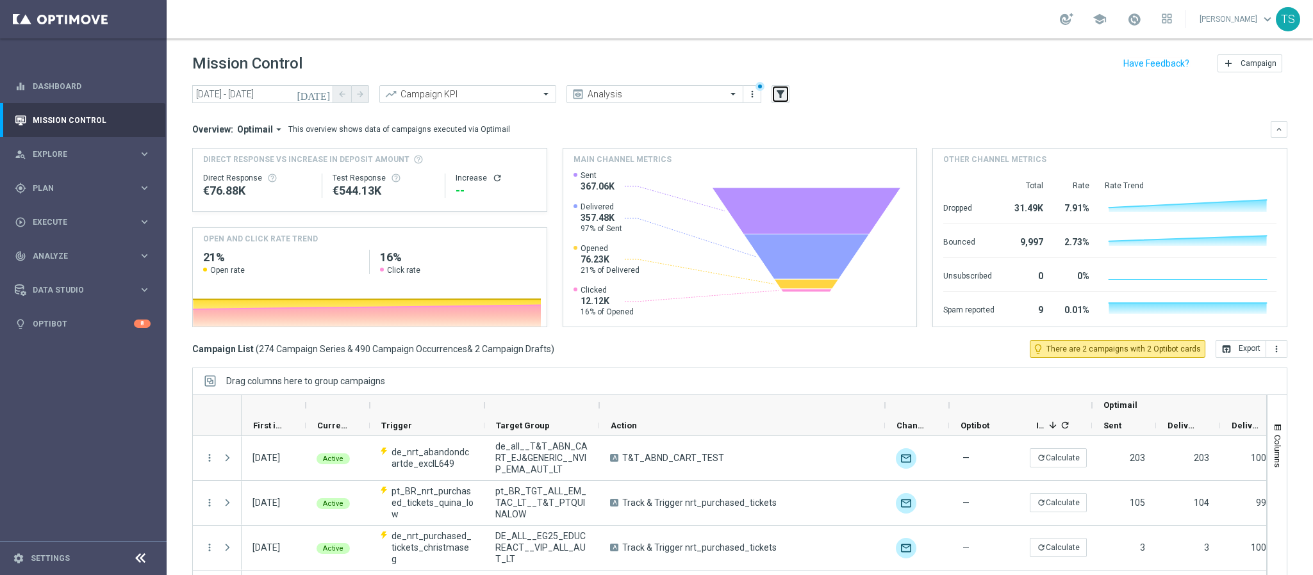
click at [777, 96] on icon "filter_alt" at bounding box center [781, 94] width 12 height 12
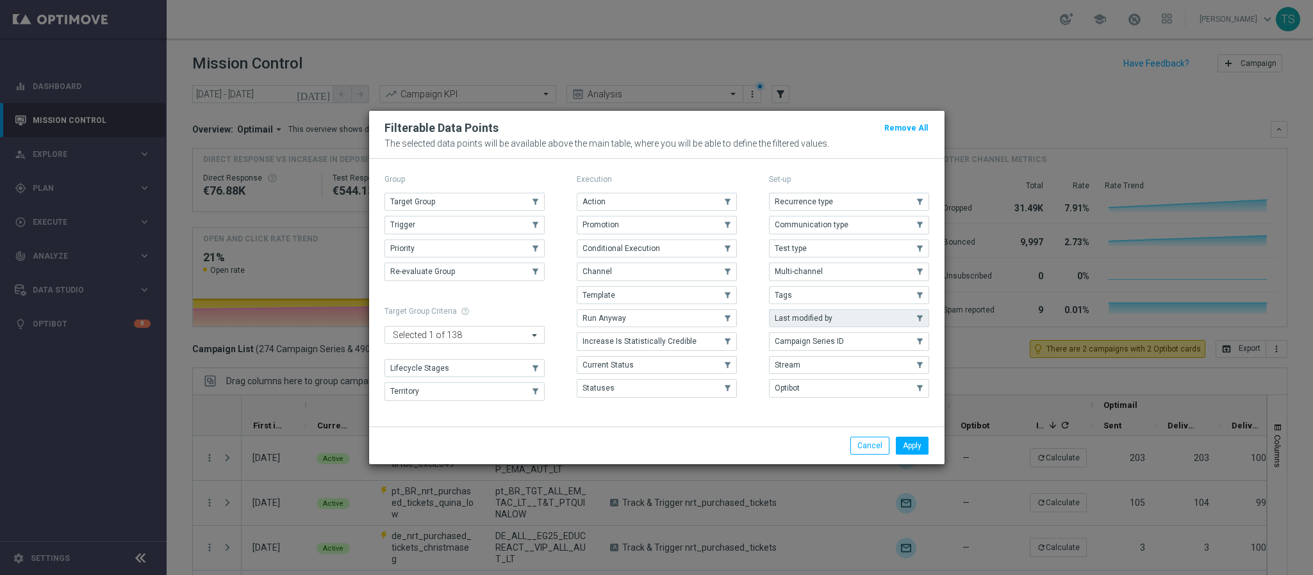
click at [818, 318] on span "Last modified by" at bounding box center [804, 318] width 58 height 9
click at [904, 450] on button "Apply" at bounding box center [912, 446] width 33 height 18
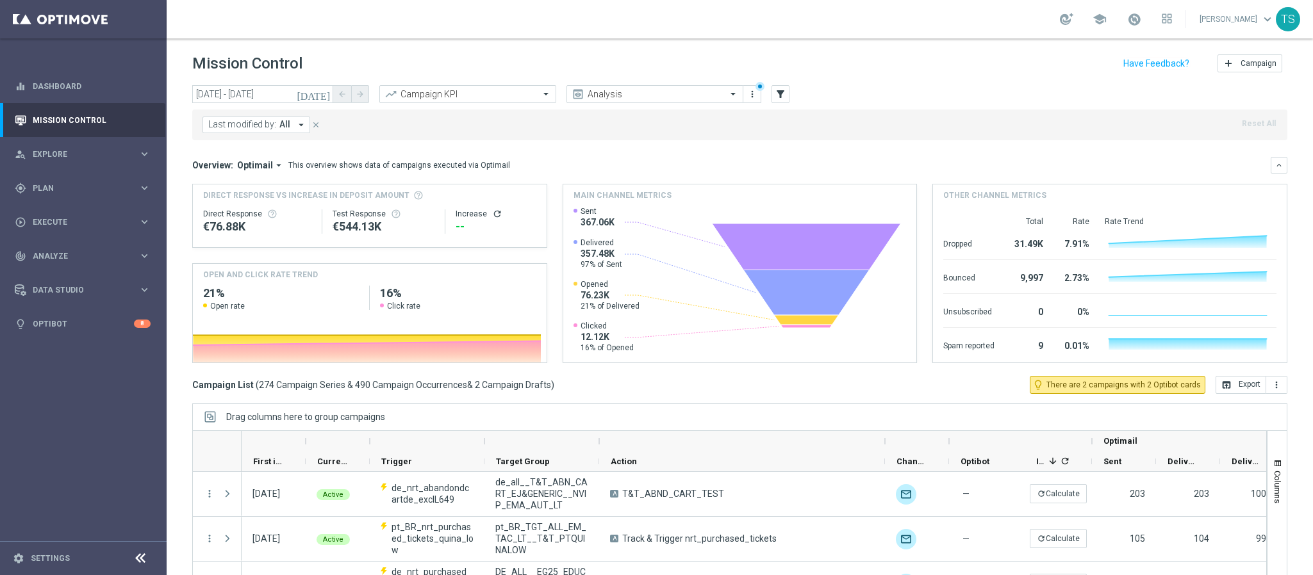
click at [292, 129] on button "Last modified by: All arrow_drop_down" at bounding box center [256, 125] width 108 height 17
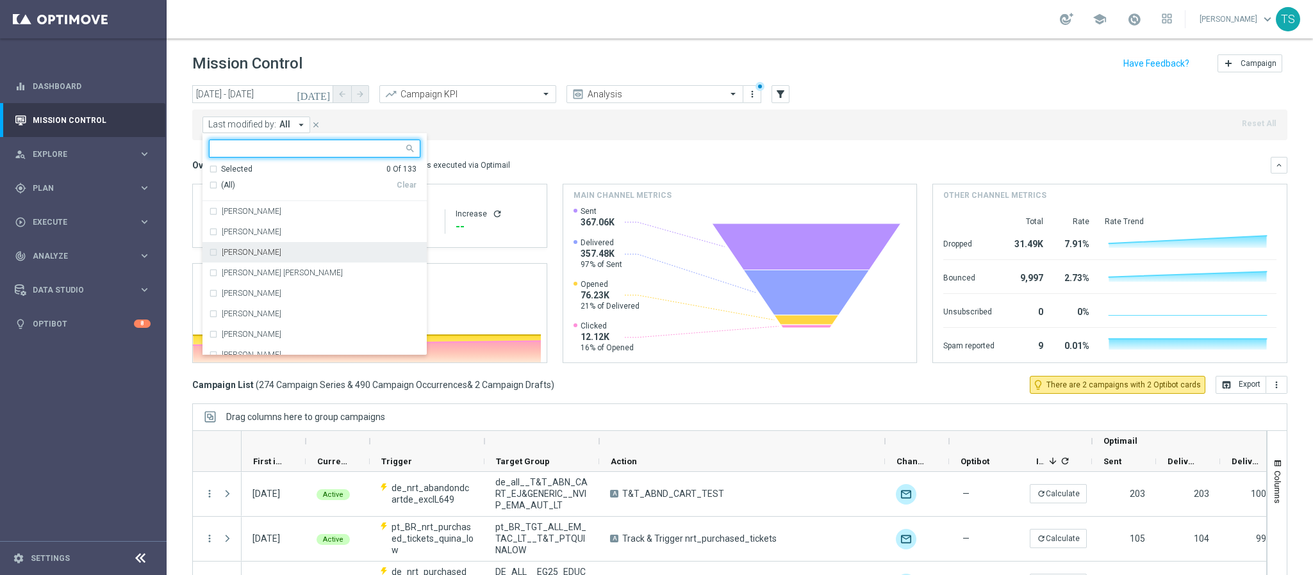
click at [275, 252] on div "[PERSON_NAME]" at bounding box center [321, 253] width 199 height 8
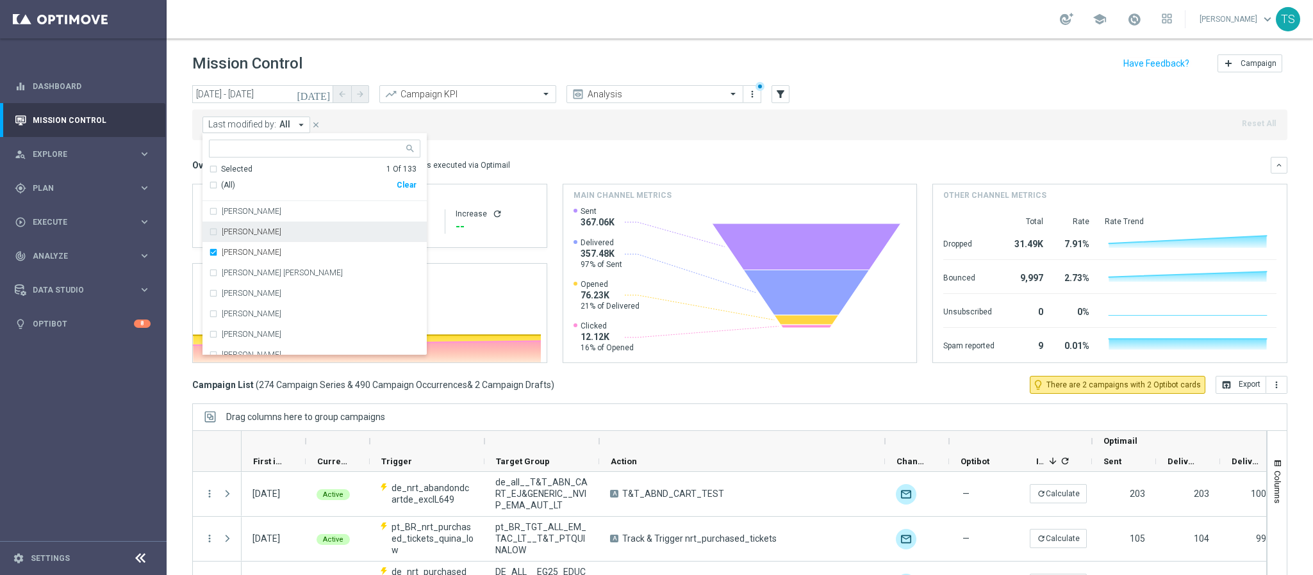
click at [560, 144] on mini-dashboard "Overview: Optimail arrow_drop_down This overview shows data of campaigns execut…" at bounding box center [739, 258] width 1095 height 236
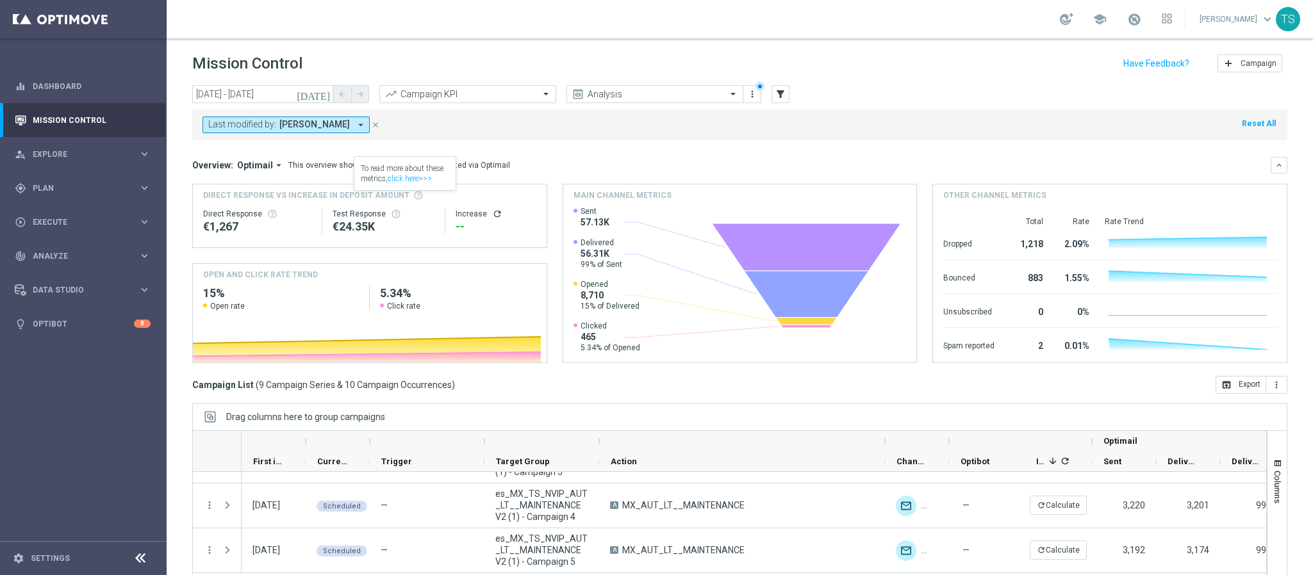
click at [323, 91] on icon "[DATE]" at bounding box center [314, 94] width 35 height 12
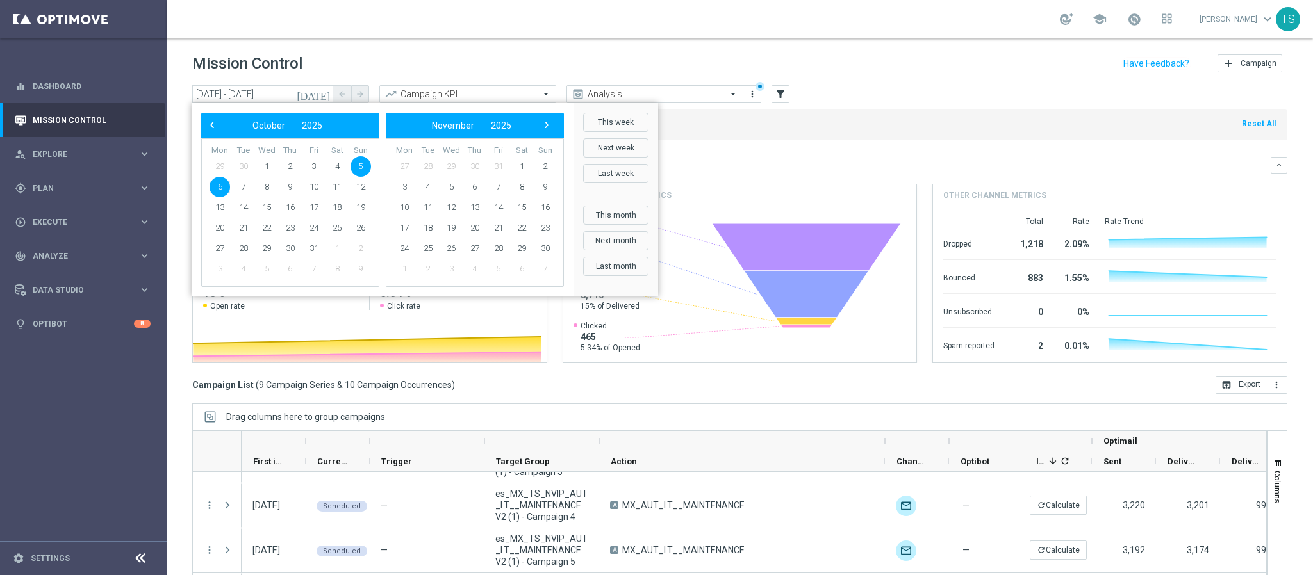
click at [224, 187] on span "6" at bounding box center [220, 187] width 21 height 21
type input "[DATE] - [DATE]"
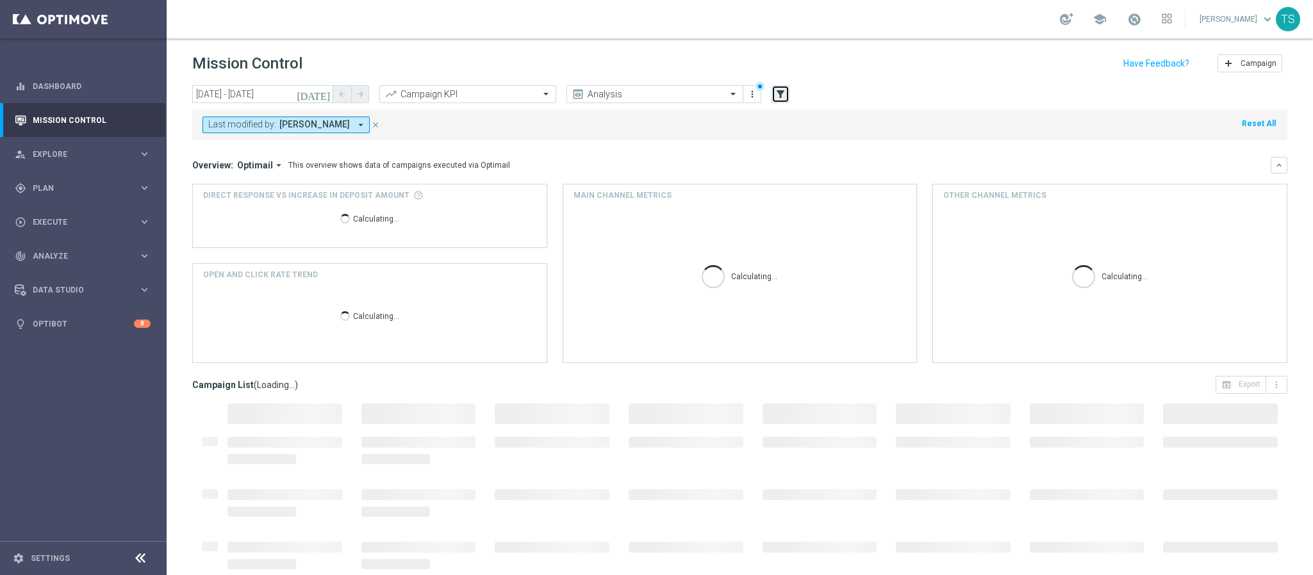
click at [780, 92] on icon "filter_alt" at bounding box center [781, 94] width 12 height 12
click at [314, 115] on div "Last modified by: [PERSON_NAME] arrow_drop_down close Reset All" at bounding box center [739, 125] width 1095 height 31
click at [312, 129] on span "[PERSON_NAME]" at bounding box center [314, 124] width 70 height 11
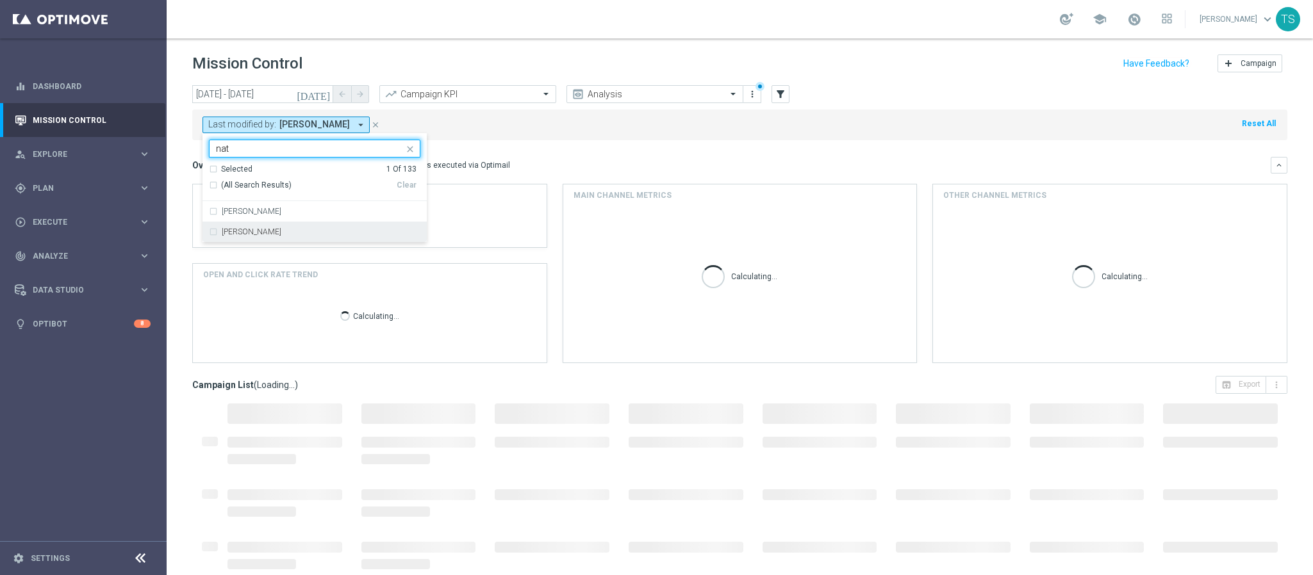
click at [316, 231] on div "[PERSON_NAME]" at bounding box center [321, 232] width 199 height 8
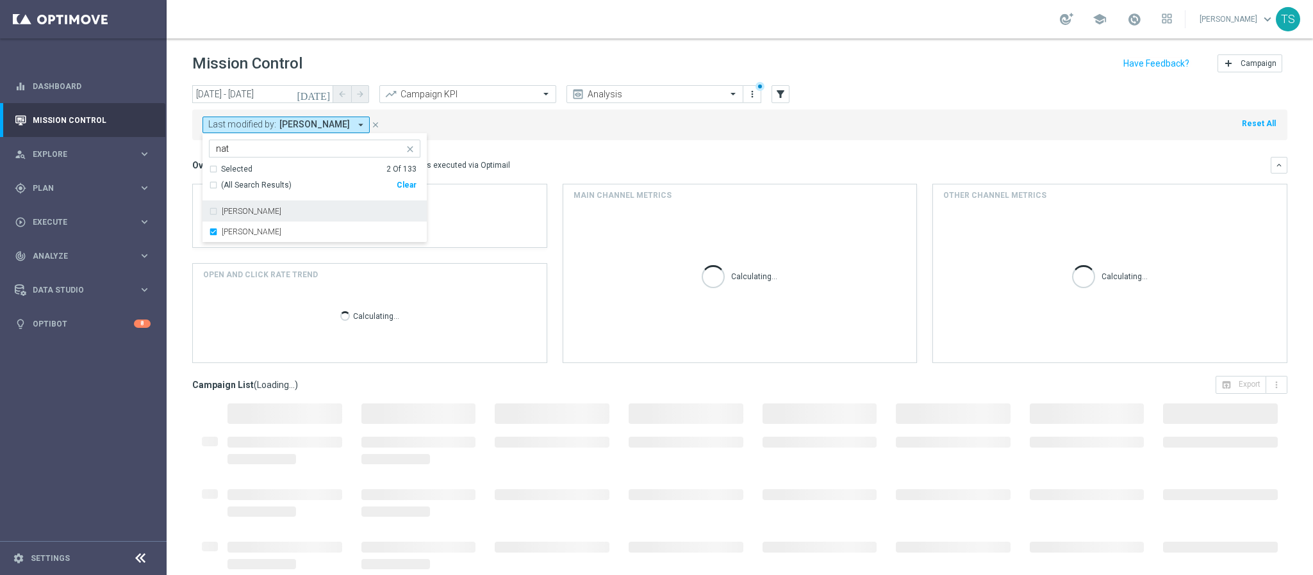
click at [297, 147] on input "nat" at bounding box center [310, 149] width 188 height 11
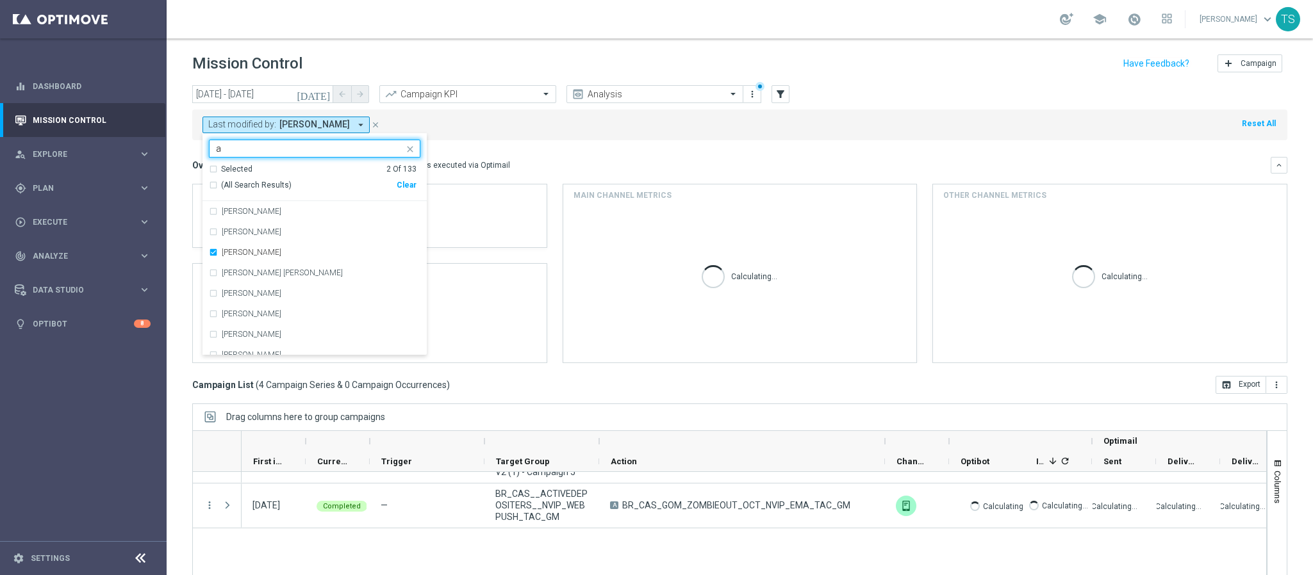
type input "al"
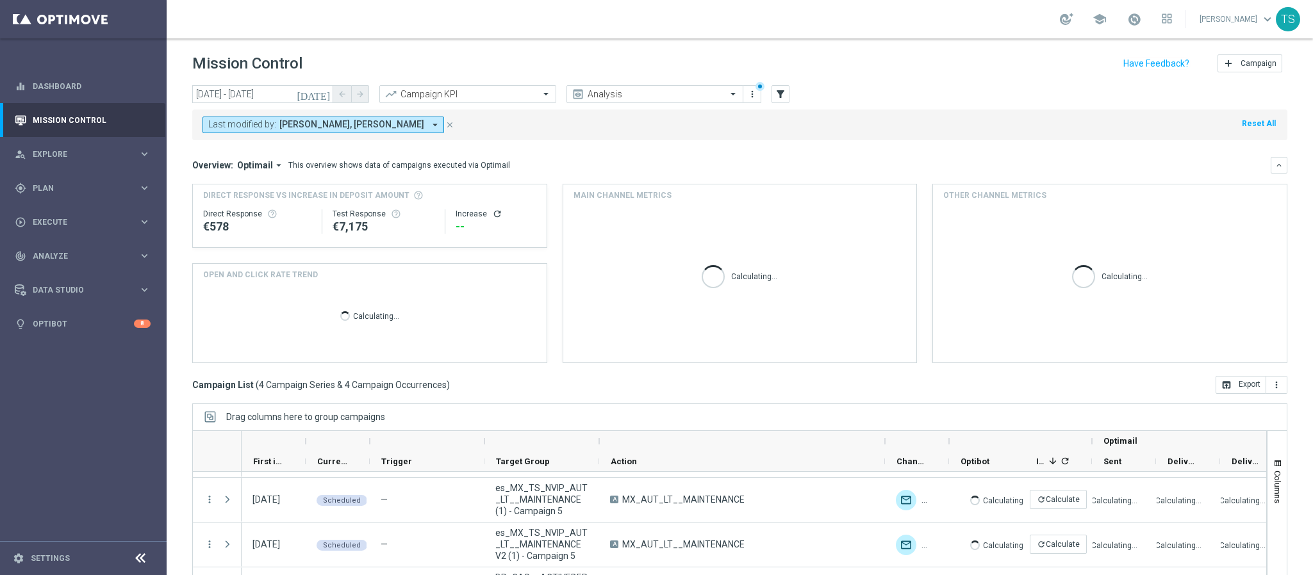
click at [329, 133] on button "Last modified by: [PERSON_NAME], [PERSON_NAME] arrow_drop_down" at bounding box center [323, 125] width 242 height 17
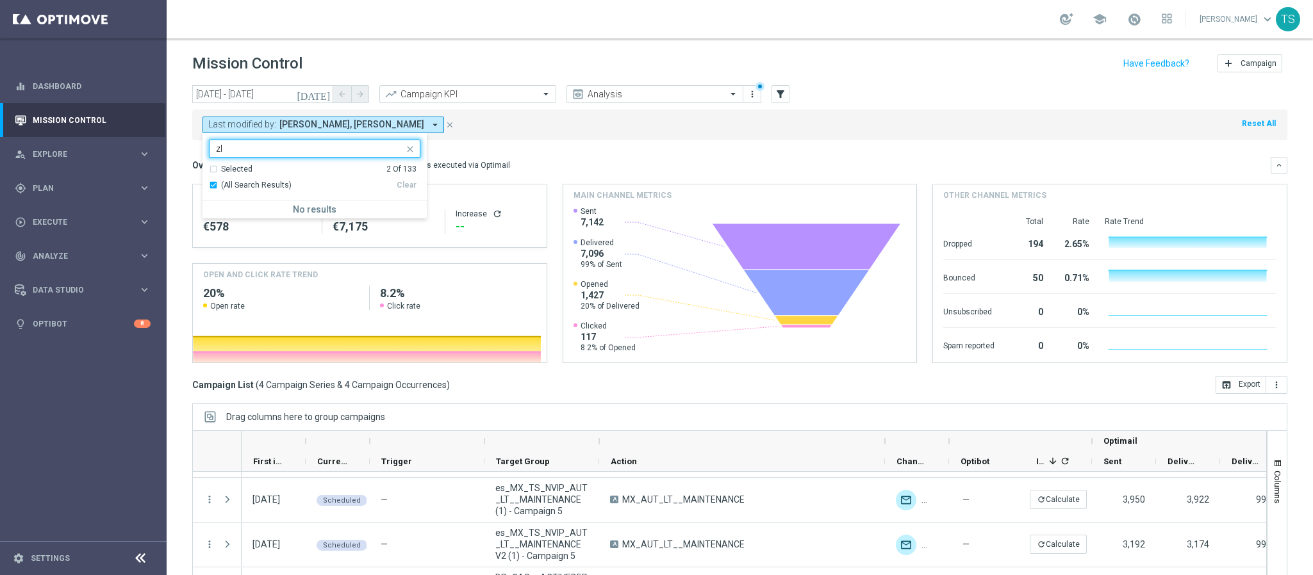
type input "z"
click at [327, 215] on div "[PERSON_NAME]" at bounding box center [321, 212] width 199 height 8
type input "ali"
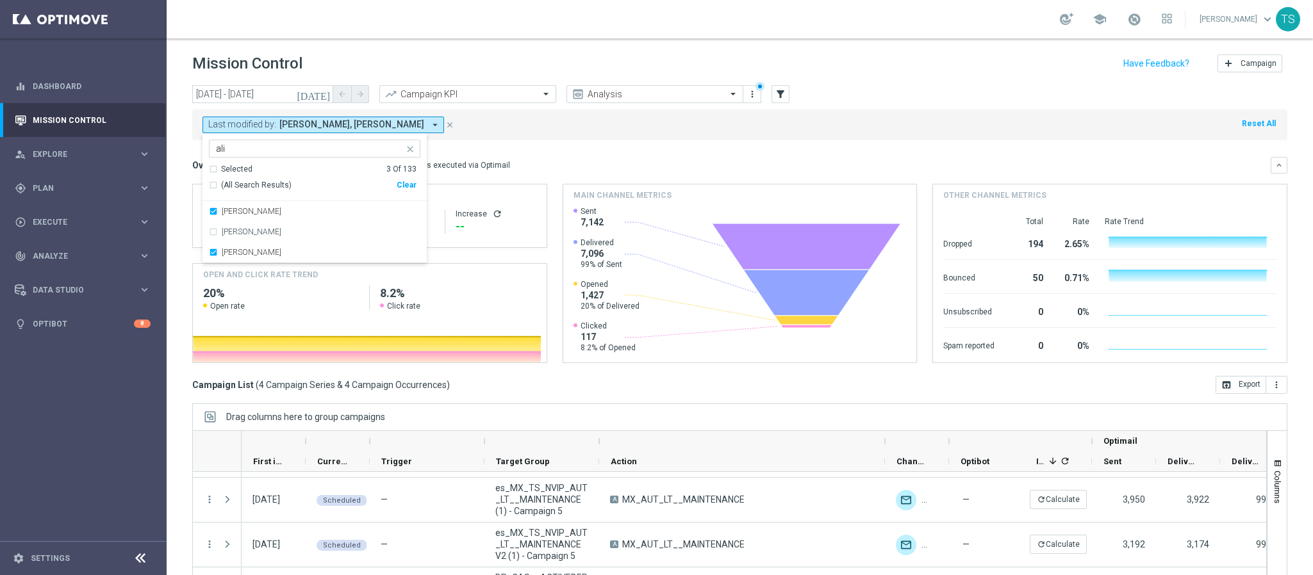
click at [591, 163] on div "Overview: Optimail arrow_drop_down This overview shows data of campaigns execut…" at bounding box center [731, 166] width 1078 height 12
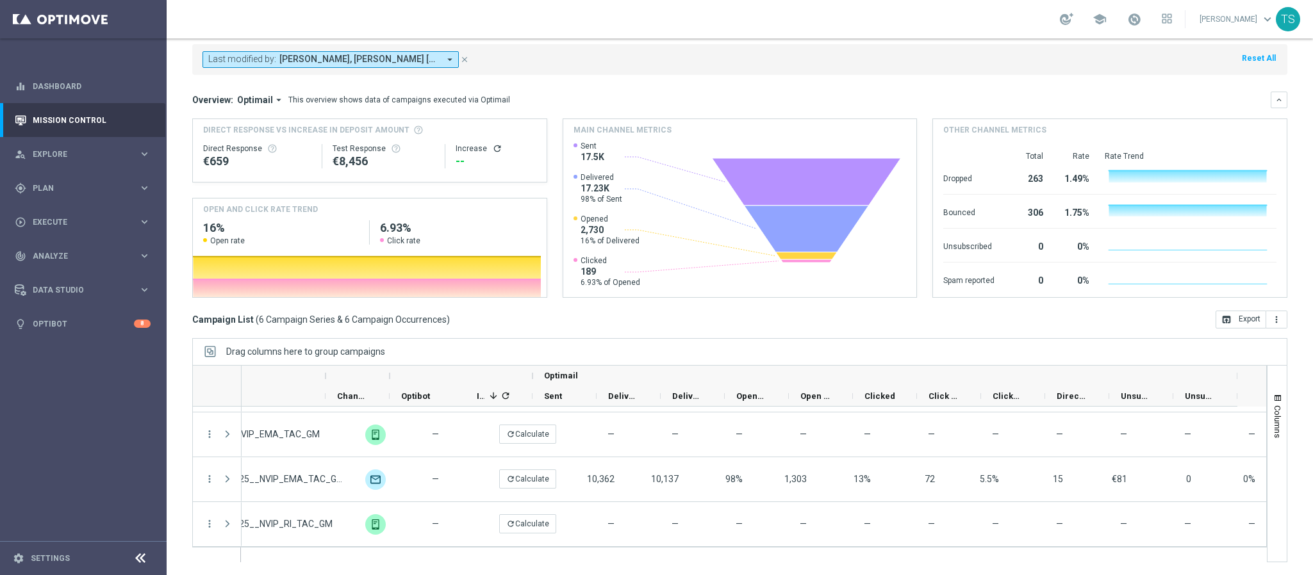
scroll to position [0, 0]
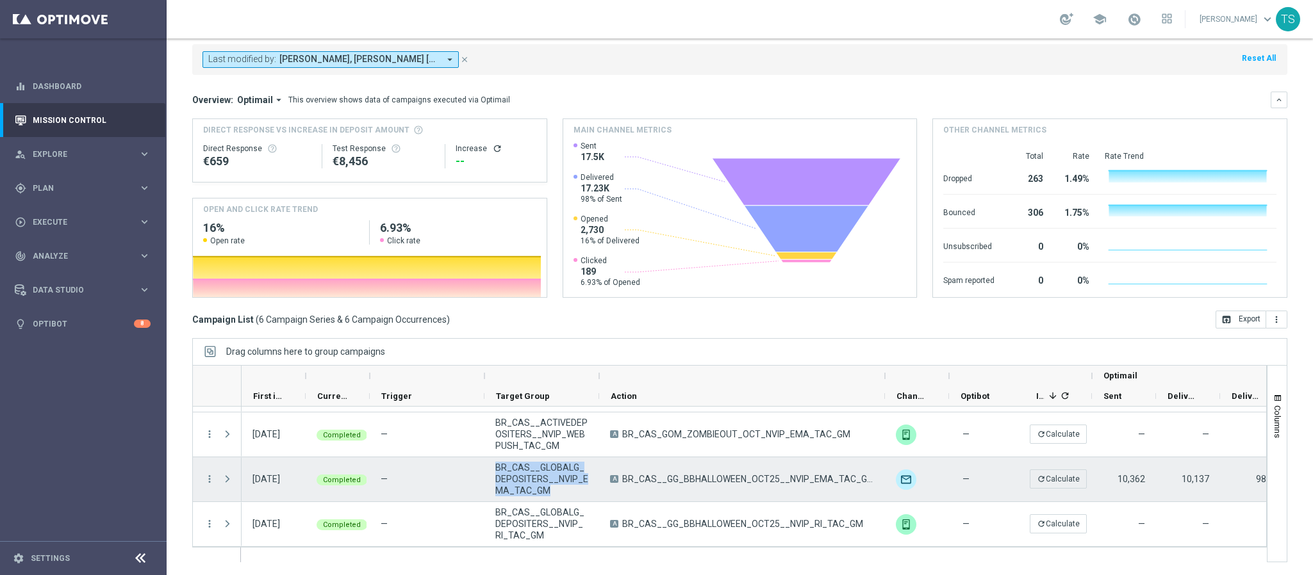
drag, startPoint x: 548, startPoint y: 496, endPoint x: 487, endPoint y: 469, distance: 66.6
click at [487, 469] on div "BR_CAS__GLOBALG_DEPOSITERS__NVIP_EMA_TAC_GM" at bounding box center [541, 479] width 115 height 44
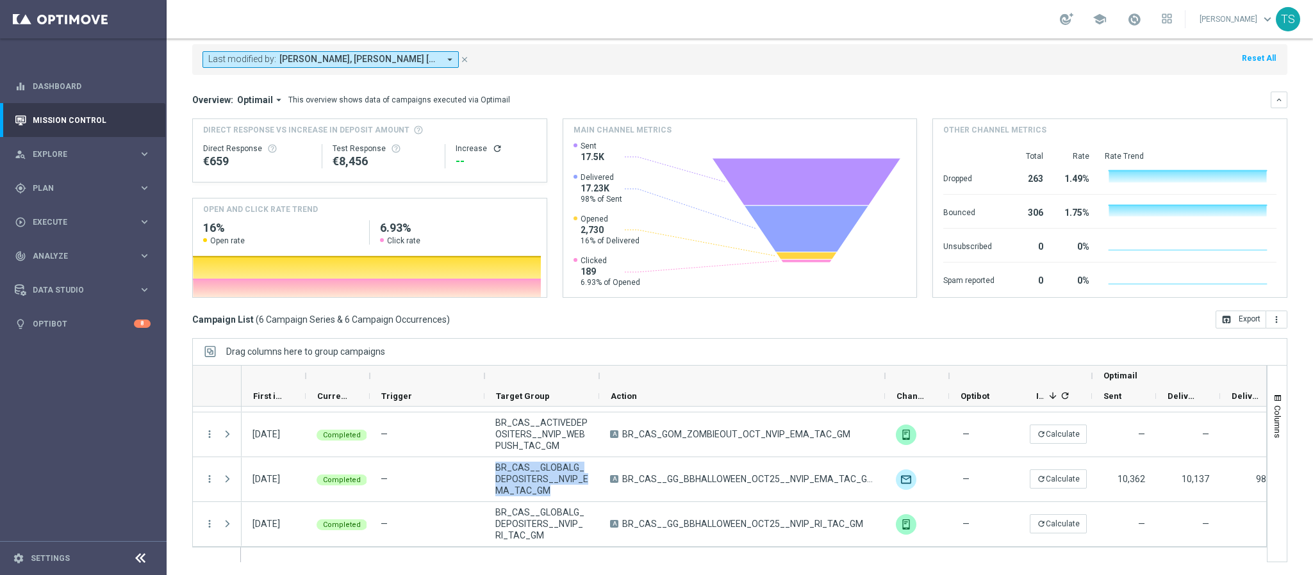
click at [711, 349] on div "Drag columns here to group campaigns" at bounding box center [739, 351] width 1095 height 27
click at [648, 352] on div "Drag columns here to group campaigns" at bounding box center [739, 351] width 1095 height 27
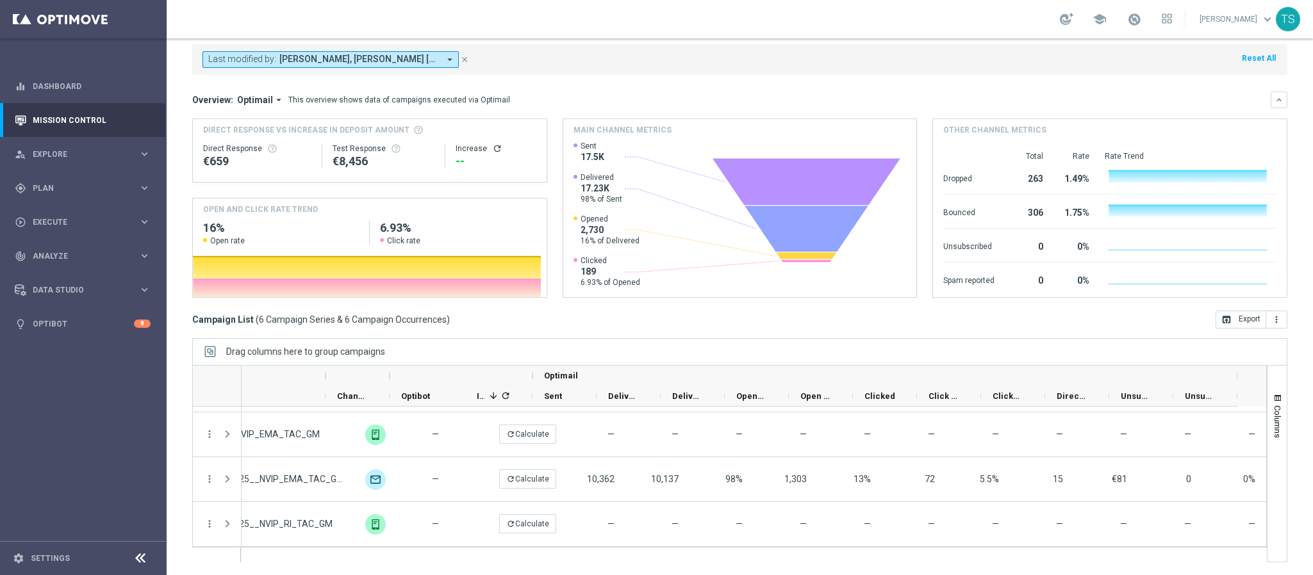
scroll to position [0, 529]
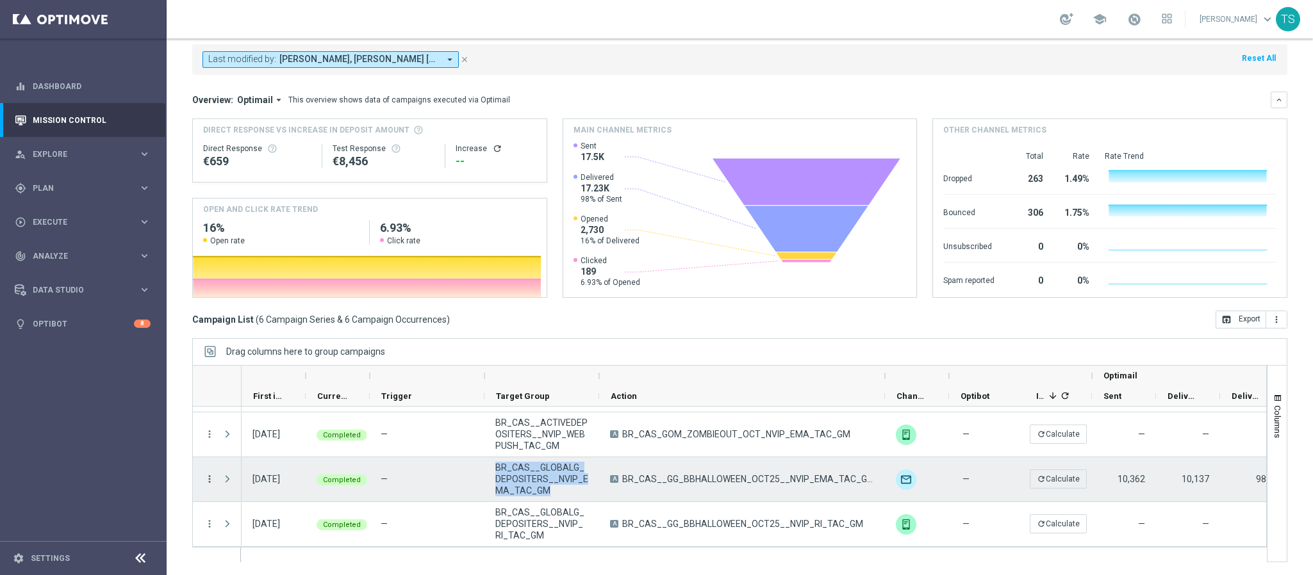
click at [206, 474] on icon "more_vert" at bounding box center [210, 480] width 12 height 12
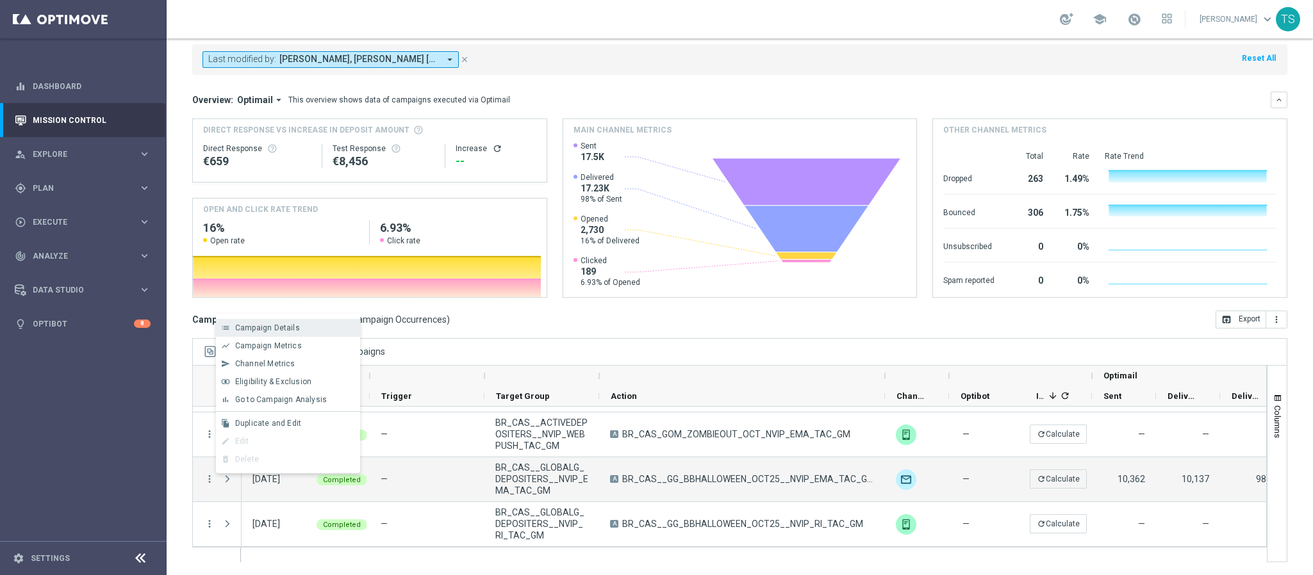
click at [283, 327] on span "Campaign Details" at bounding box center [267, 328] width 65 height 9
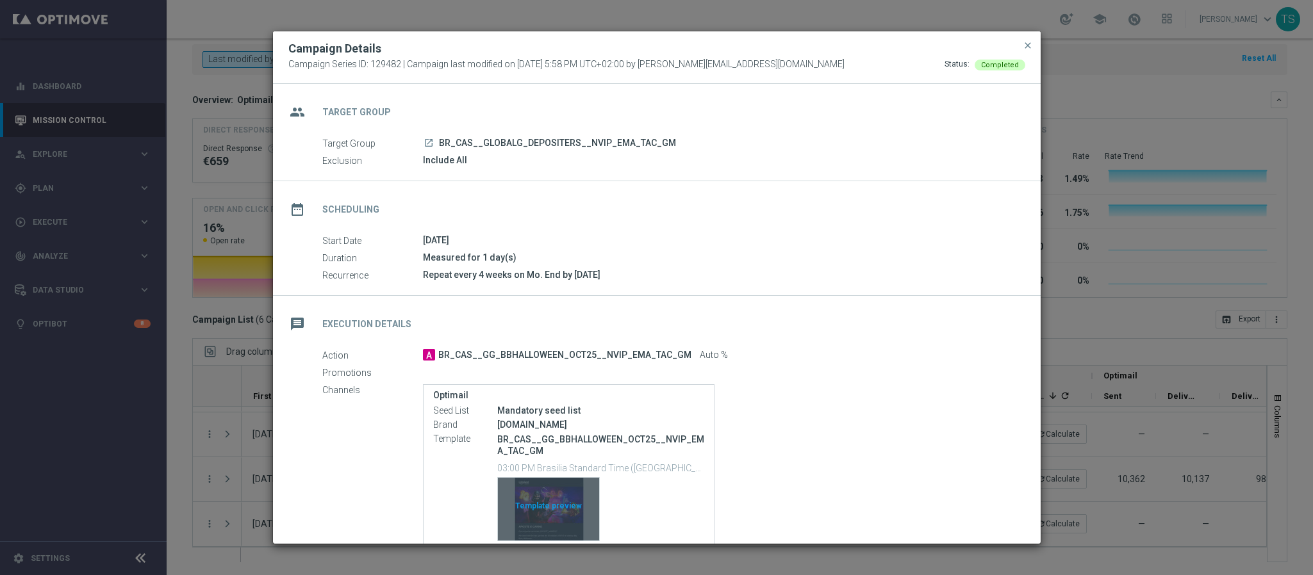
click at [548, 485] on div "Template preview" at bounding box center [548, 509] width 101 height 63
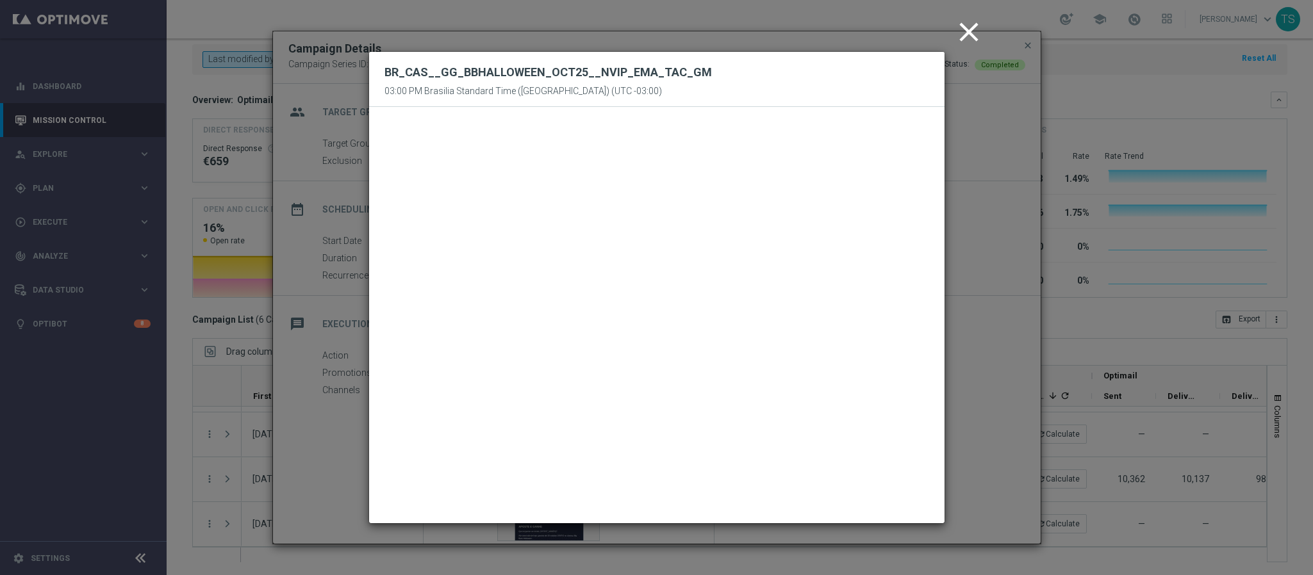
click at [978, 28] on icon "close" at bounding box center [969, 32] width 32 height 32
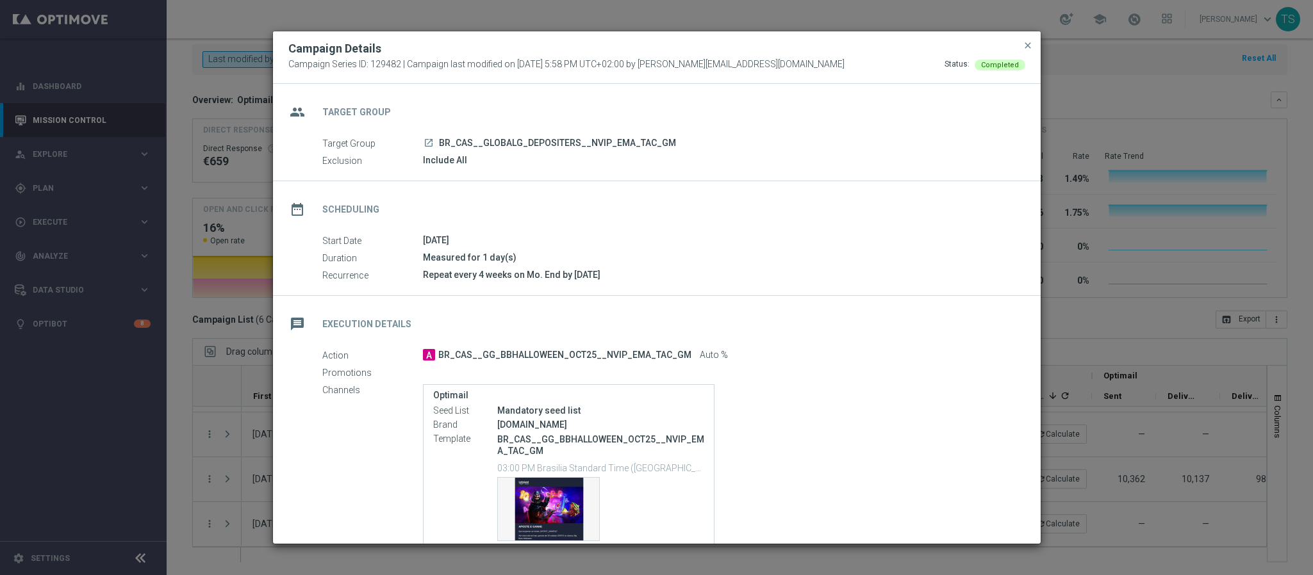
scroll to position [50, 0]
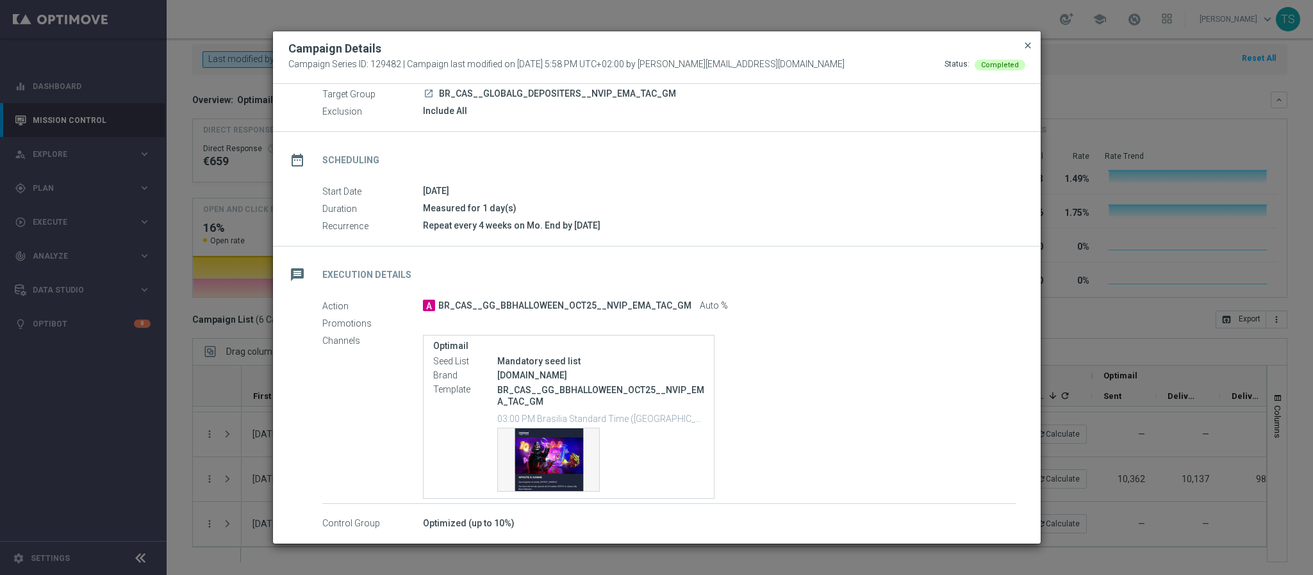
click at [1028, 41] on span "close" at bounding box center [1028, 45] width 10 height 10
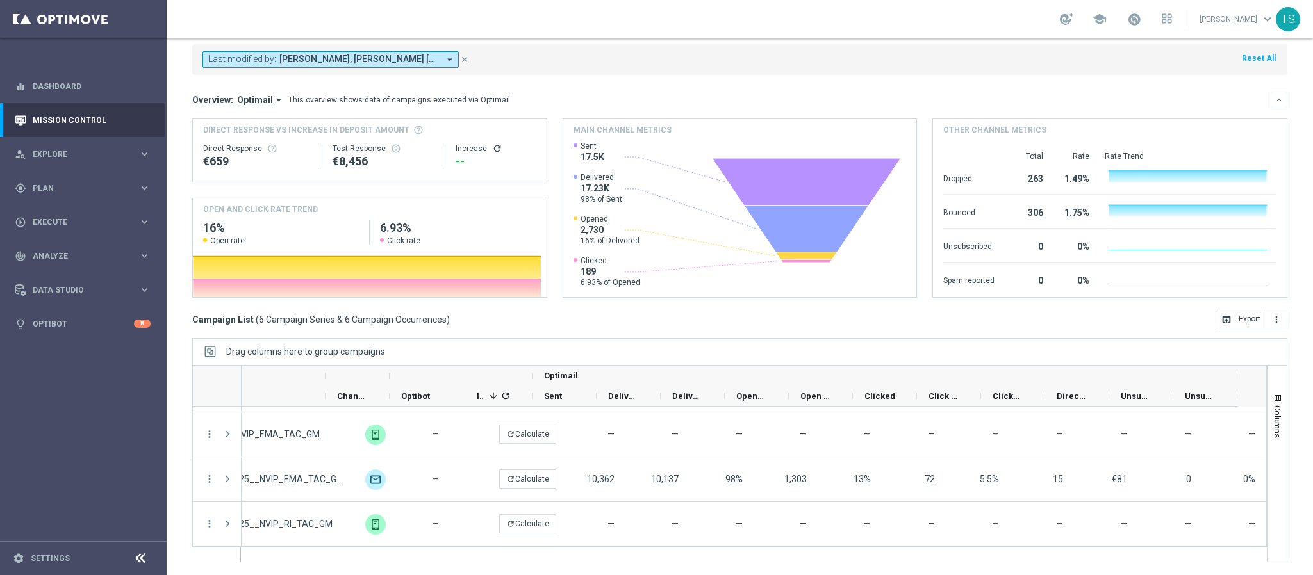
scroll to position [0, 0]
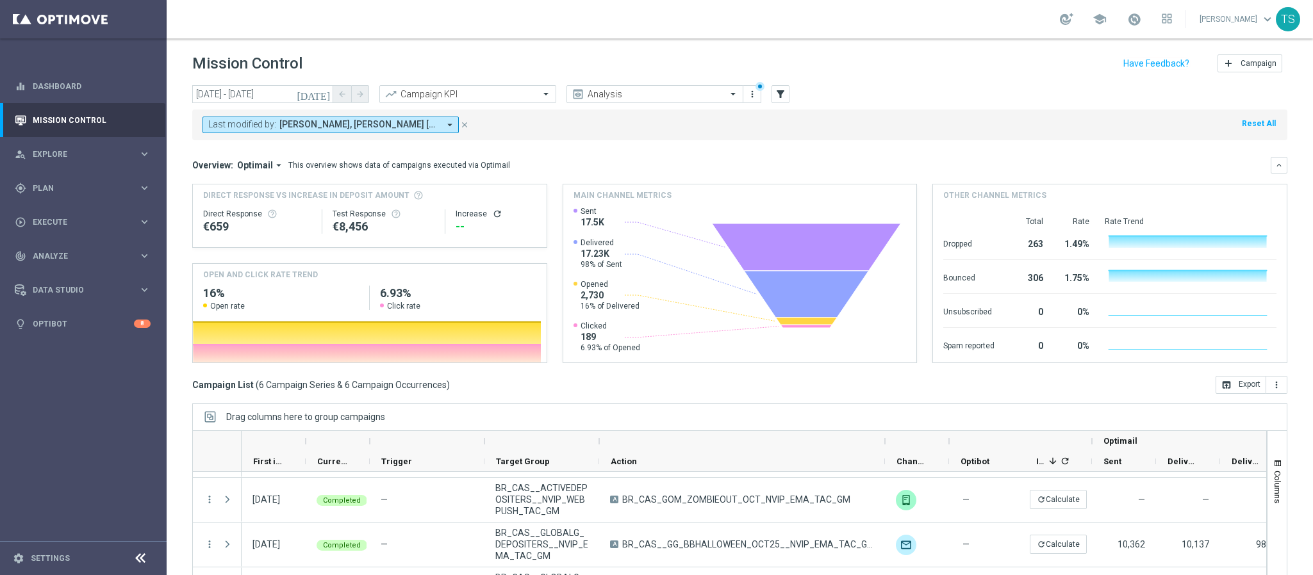
click at [419, 124] on span "[PERSON_NAME], [PERSON_NAME] [PERSON_NAME]" at bounding box center [359, 124] width 160 height 11
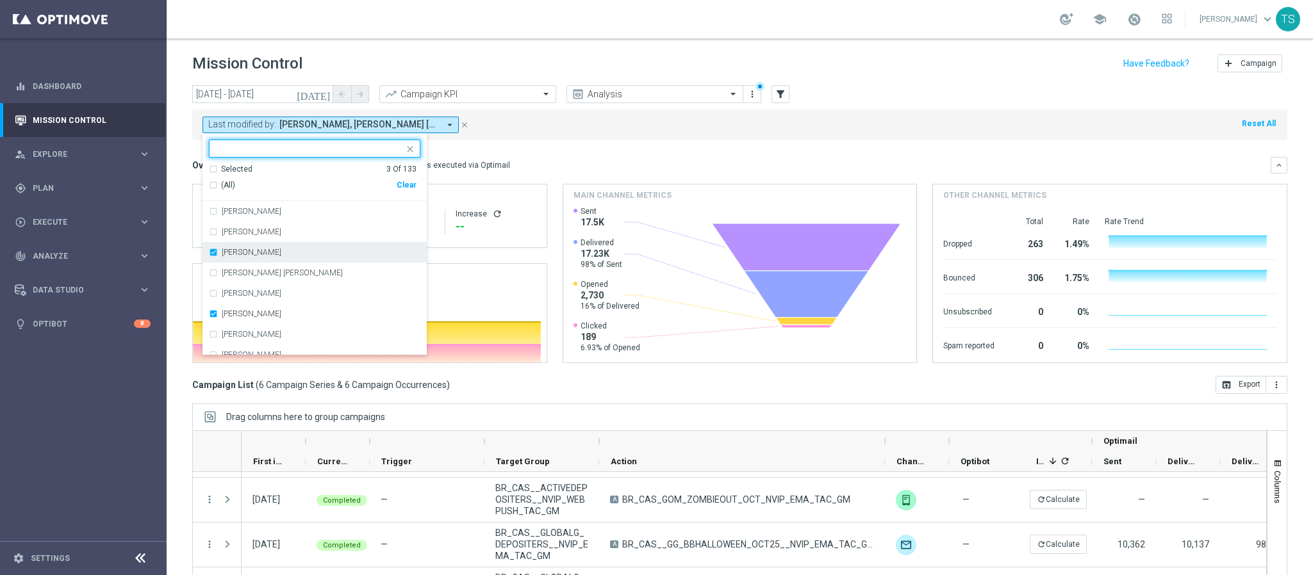
click at [256, 252] on label "[PERSON_NAME]" at bounding box center [252, 253] width 60 height 8
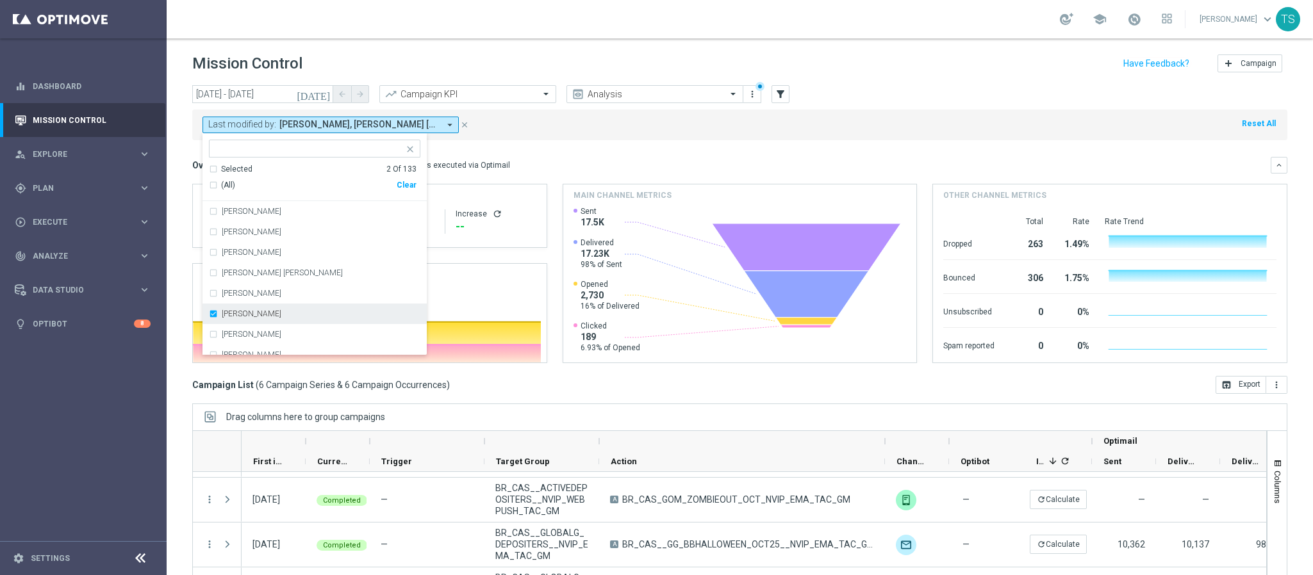
click at [245, 316] on label "[PERSON_NAME]" at bounding box center [252, 314] width 60 height 8
drag, startPoint x: 525, startPoint y: 154, endPoint x: 436, endPoint y: 154, distance: 88.4
click at [527, 154] on mini-dashboard "Overview: Optimail arrow_drop_down This overview shows data of campaigns execut…" at bounding box center [739, 258] width 1095 height 236
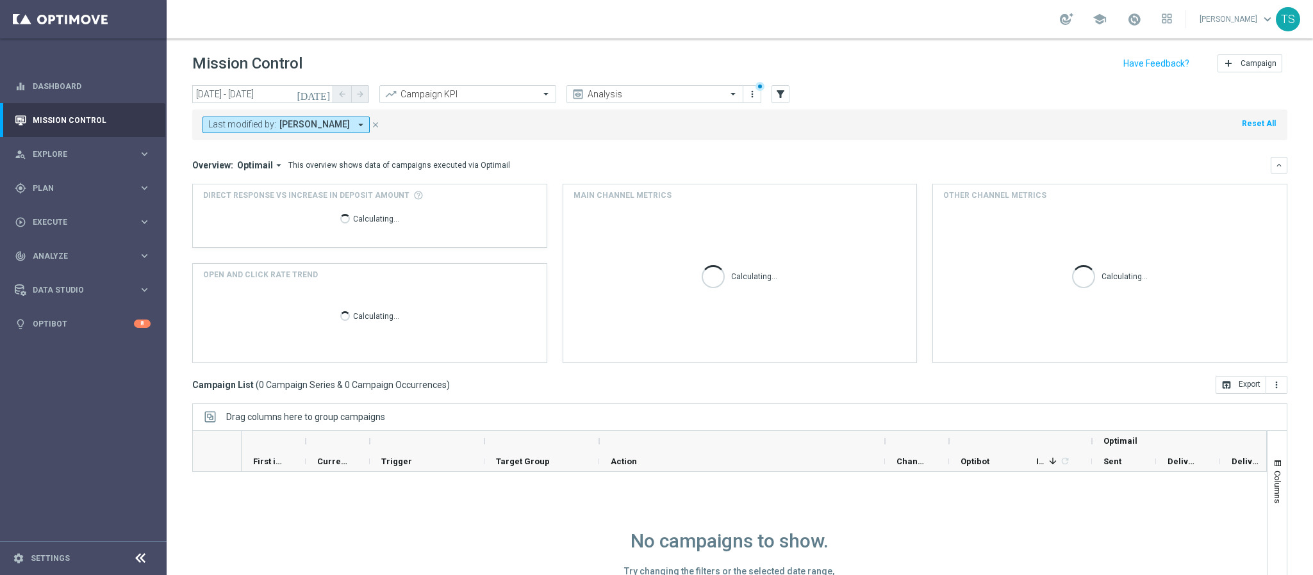
scroll to position [1, 0]
click at [337, 128] on span "[PERSON_NAME]" at bounding box center [314, 124] width 70 height 11
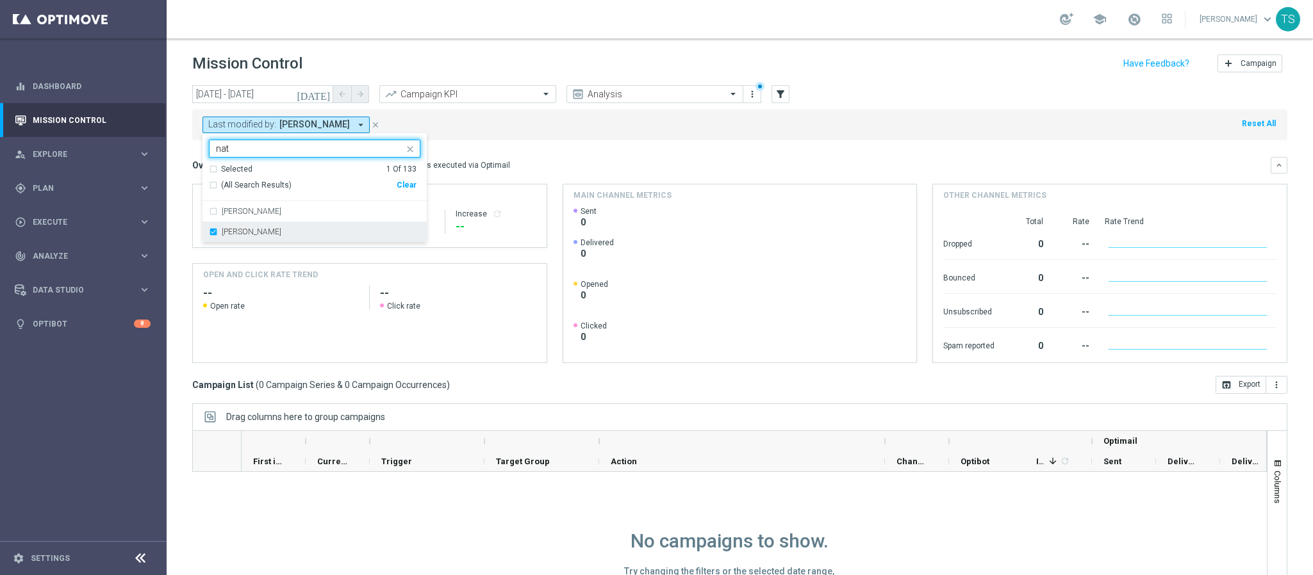
click at [268, 227] on div "[PERSON_NAME]" at bounding box center [314, 232] width 211 height 21
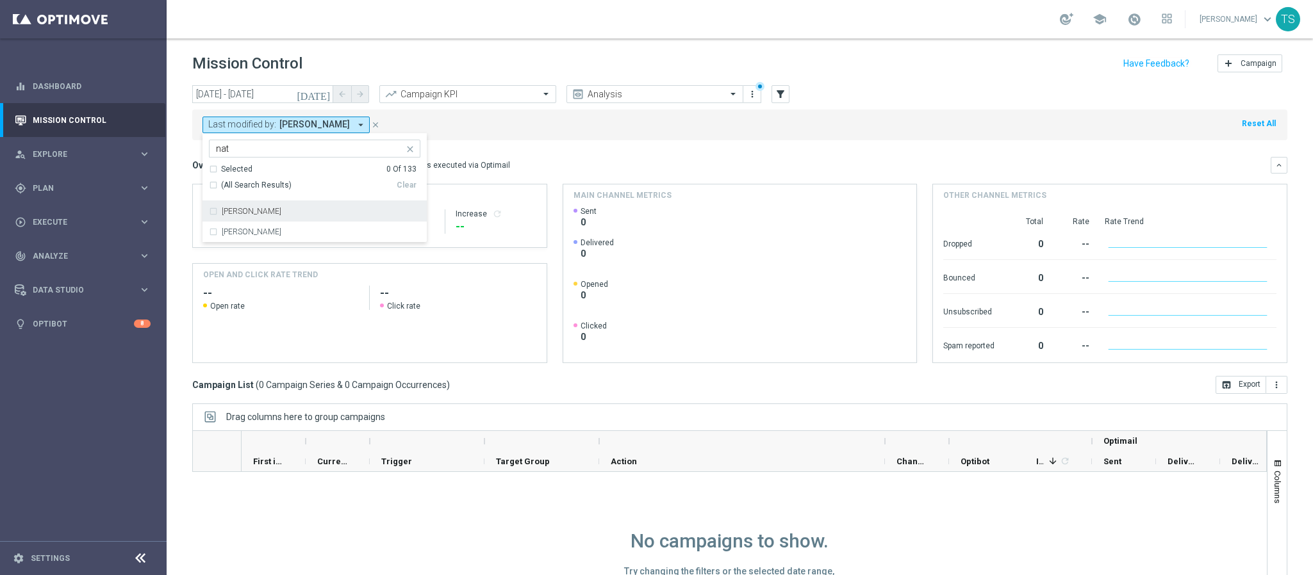
click at [285, 154] on input "nat" at bounding box center [310, 149] width 188 height 11
drag, startPoint x: 311, startPoint y: 214, endPoint x: 424, endPoint y: 191, distance: 114.5
click at [312, 214] on div "[PERSON_NAME]" at bounding box center [321, 212] width 199 height 8
type input "[PERSON_NAME]"
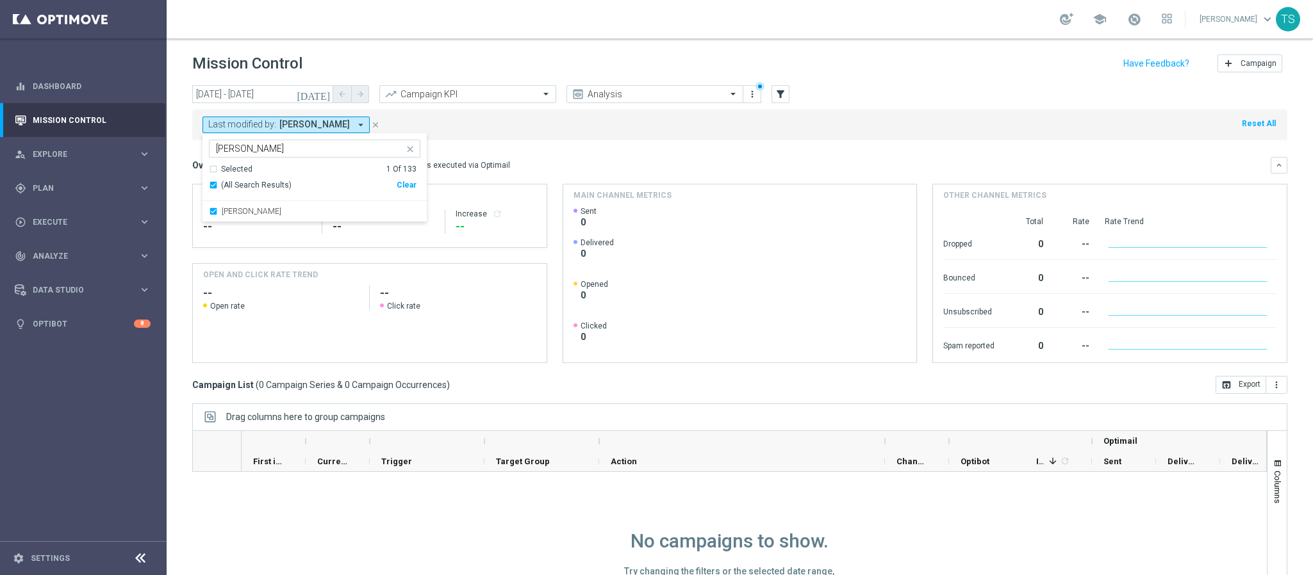
click at [645, 131] on div "Last modified by: [PERSON_NAME] arrow_drop_down [PERSON_NAME] Selected 1 Of 133…" at bounding box center [739, 125] width 1095 height 31
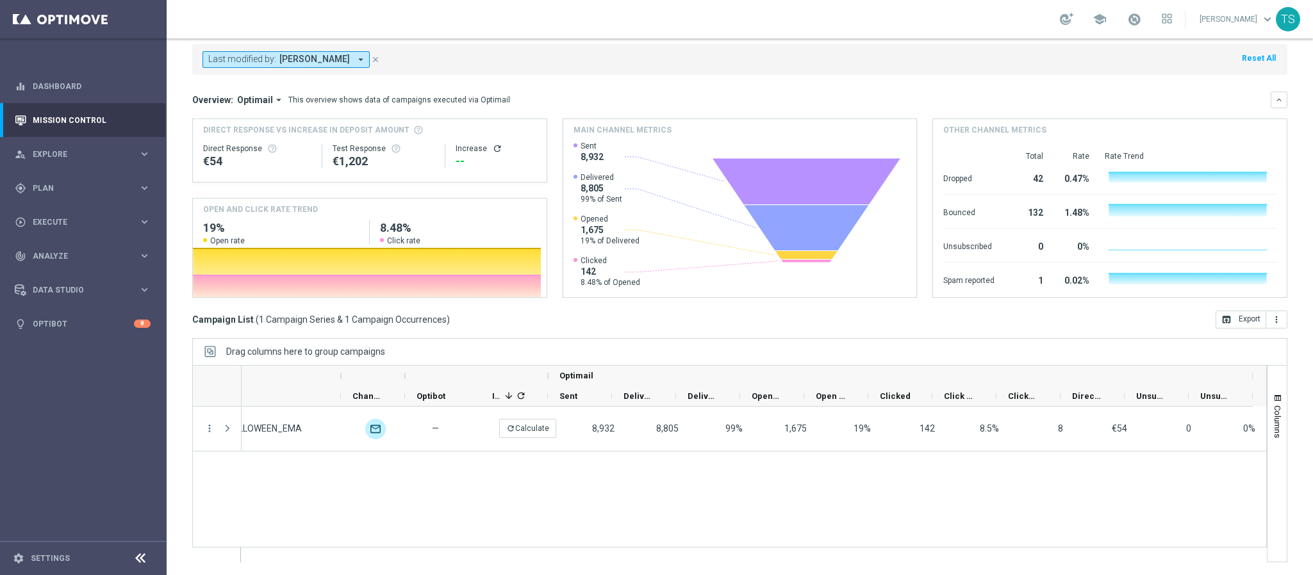
scroll to position [0, 0]
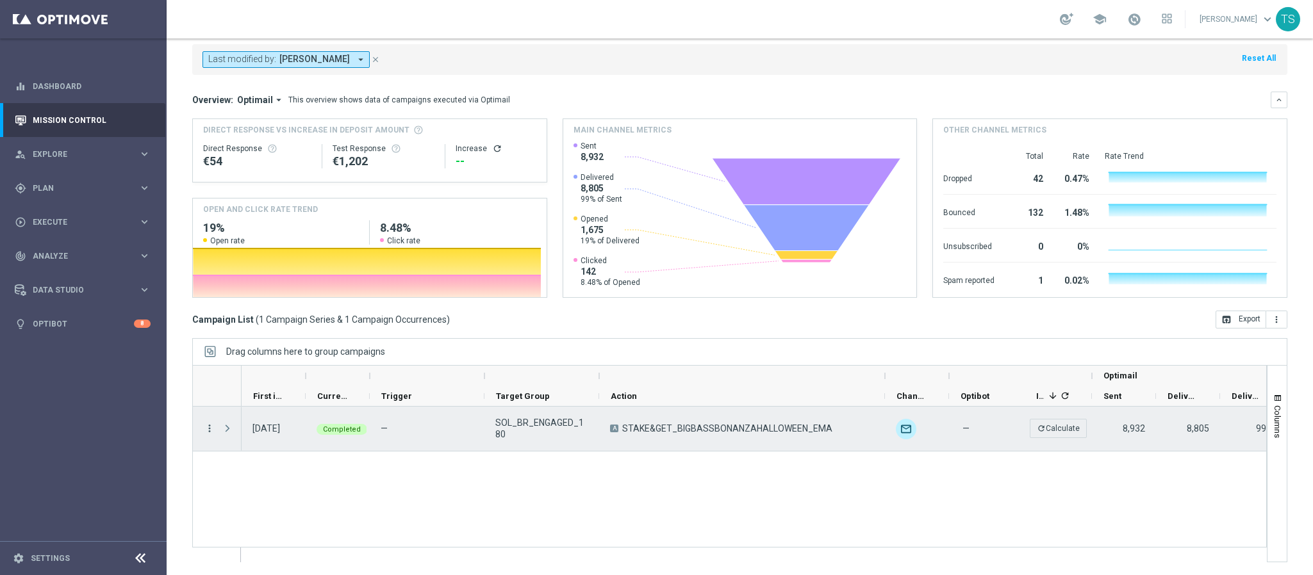
click at [213, 427] on icon "more_vert" at bounding box center [210, 429] width 12 height 12
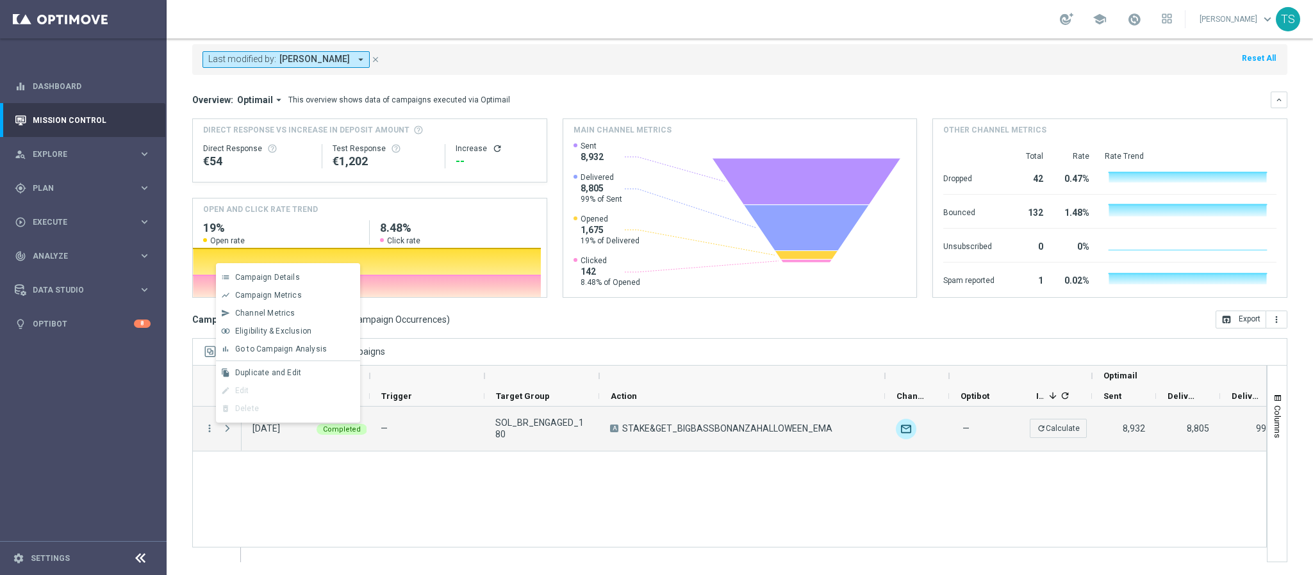
click at [445, 500] on div "A STAKE&GET_BIGBASSBONANZAHALLOWEEN_EMA unfold_more — refresh Calculate 8,932 8…" at bounding box center [754, 484] width 1025 height 155
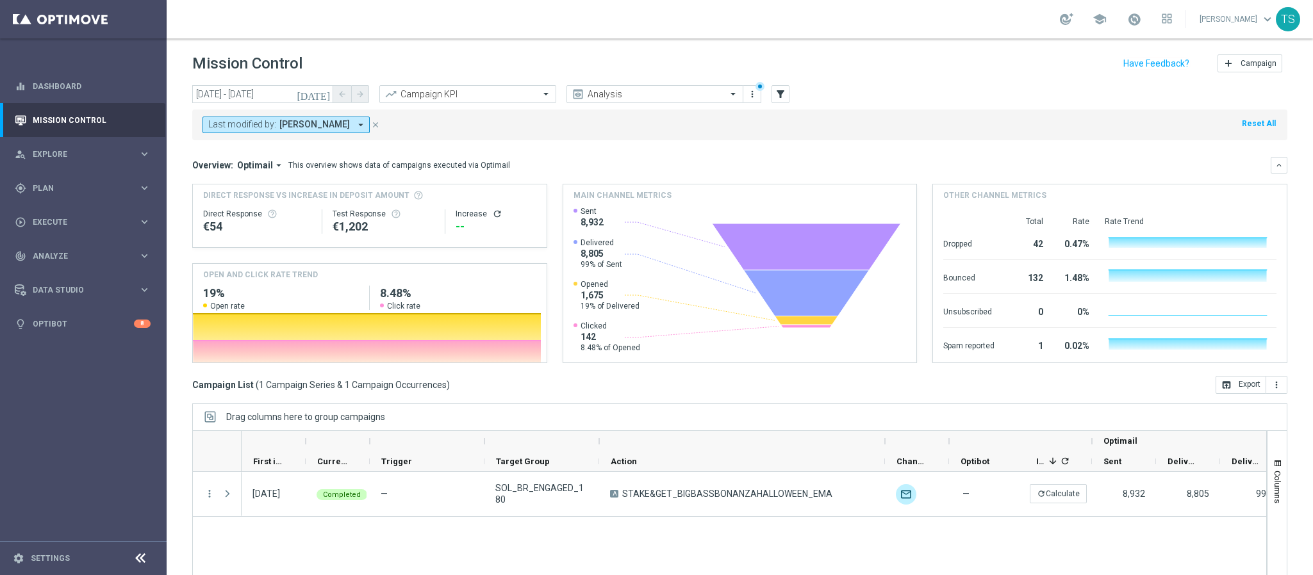
click at [323, 94] on icon "[DATE]" at bounding box center [314, 94] width 35 height 12
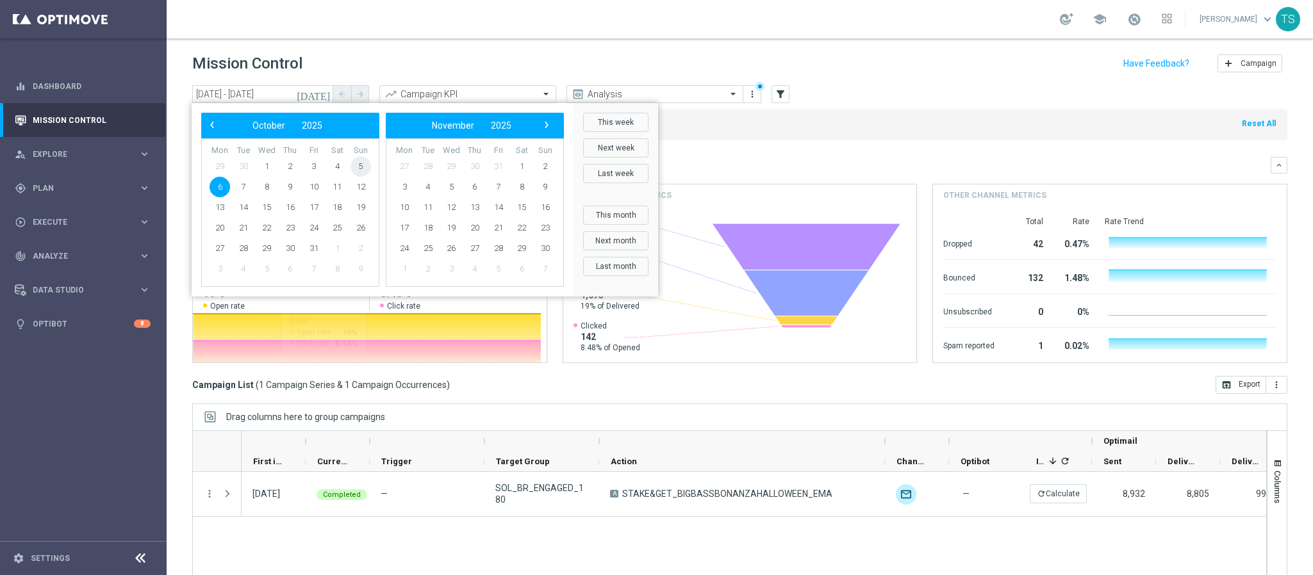
click at [359, 169] on span "5" at bounding box center [360, 166] width 21 height 21
type input "[DATE] - [DATE]"
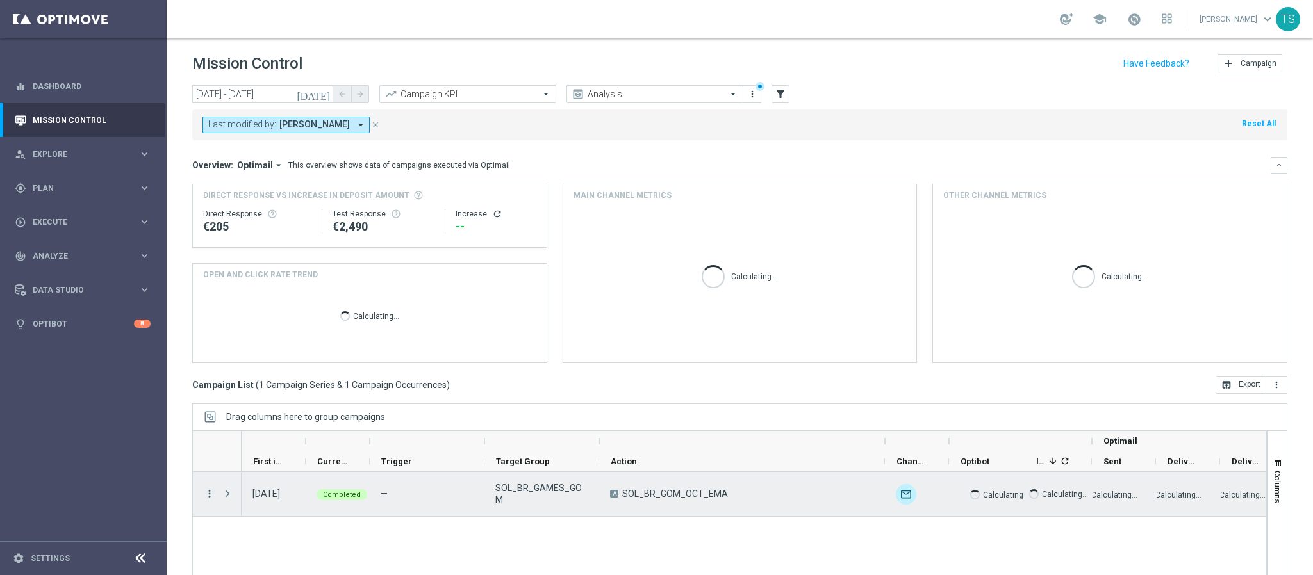
click at [211, 492] on icon "more_vert" at bounding box center [210, 494] width 12 height 12
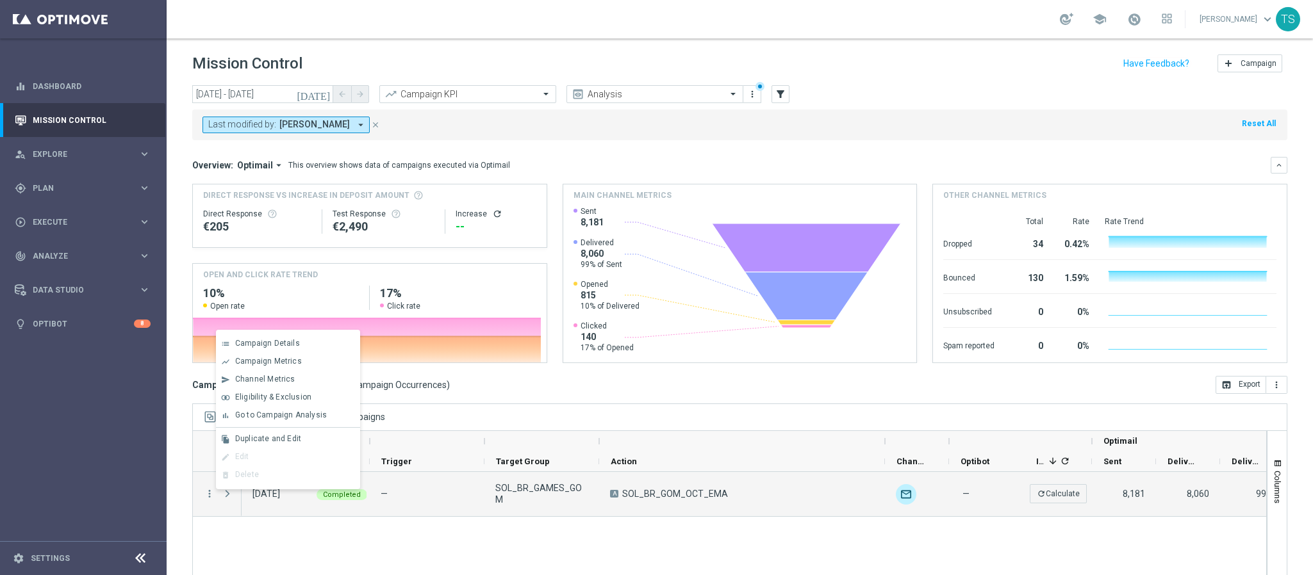
click at [571, 140] on div "Last modified by: [PERSON_NAME] arrow_drop_down close Reset All" at bounding box center [739, 125] width 1095 height 31
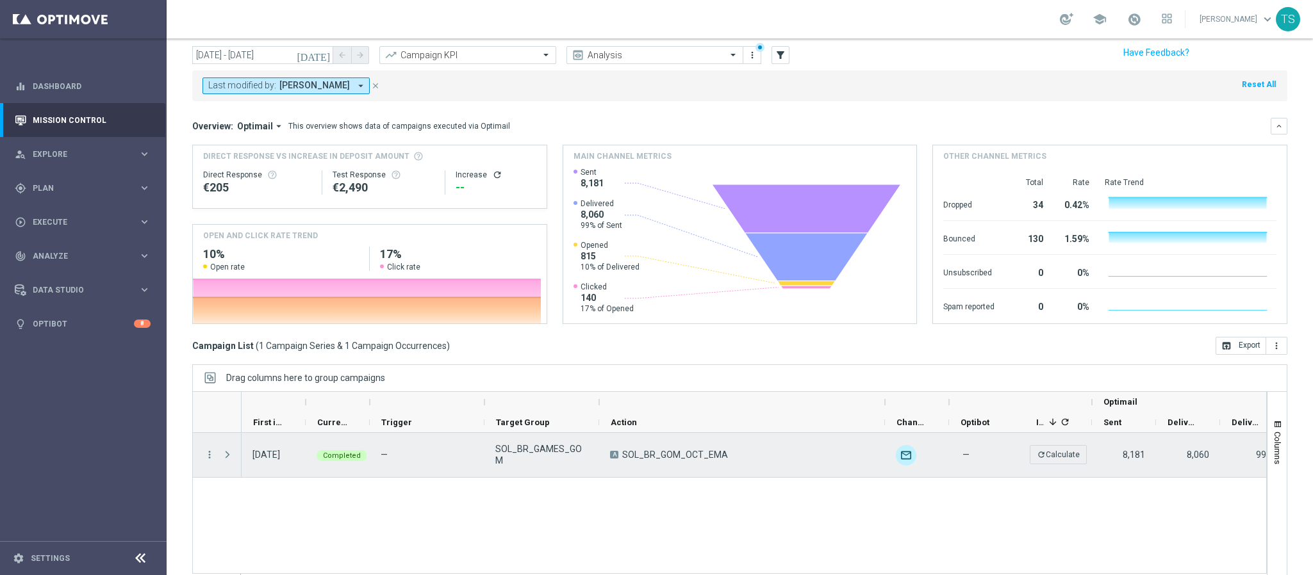
scroll to position [66, 0]
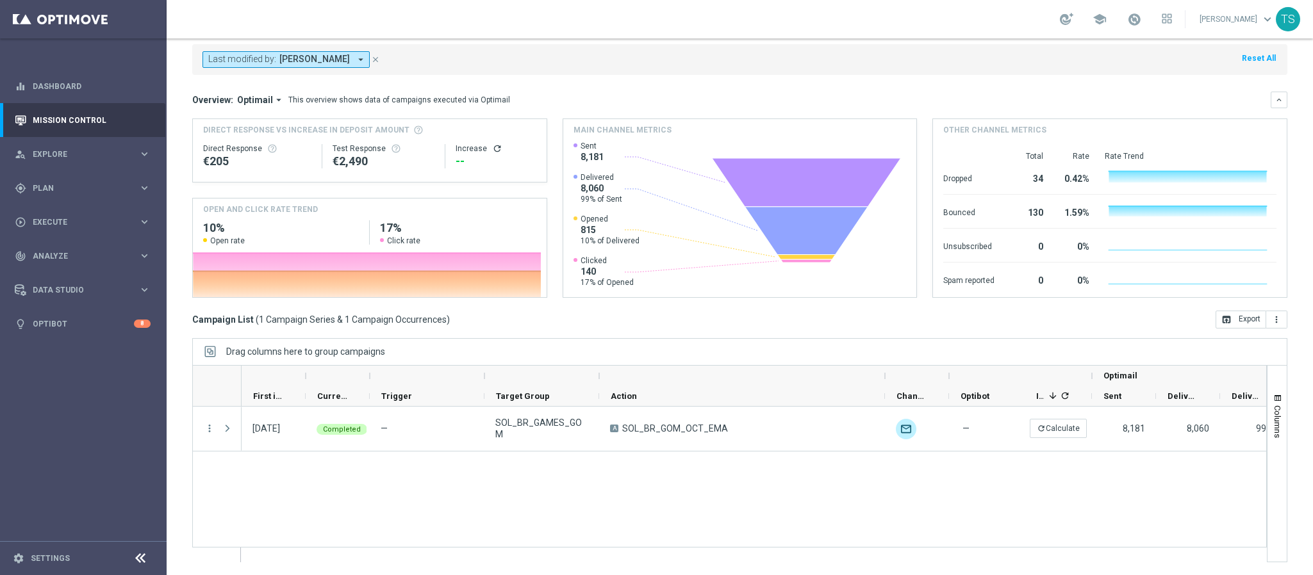
drag, startPoint x: 684, startPoint y: 548, endPoint x: 692, endPoint y: 548, distance: 7.7
click at [690, 548] on div at bounding box center [729, 463] width 1075 height 197
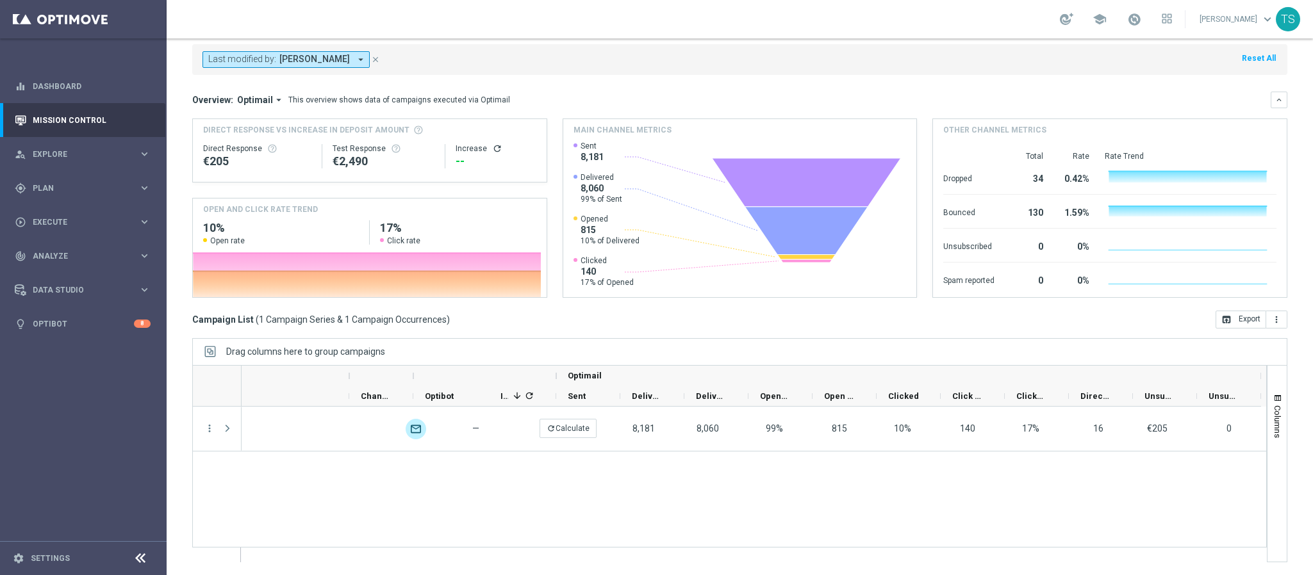
scroll to position [0, 0]
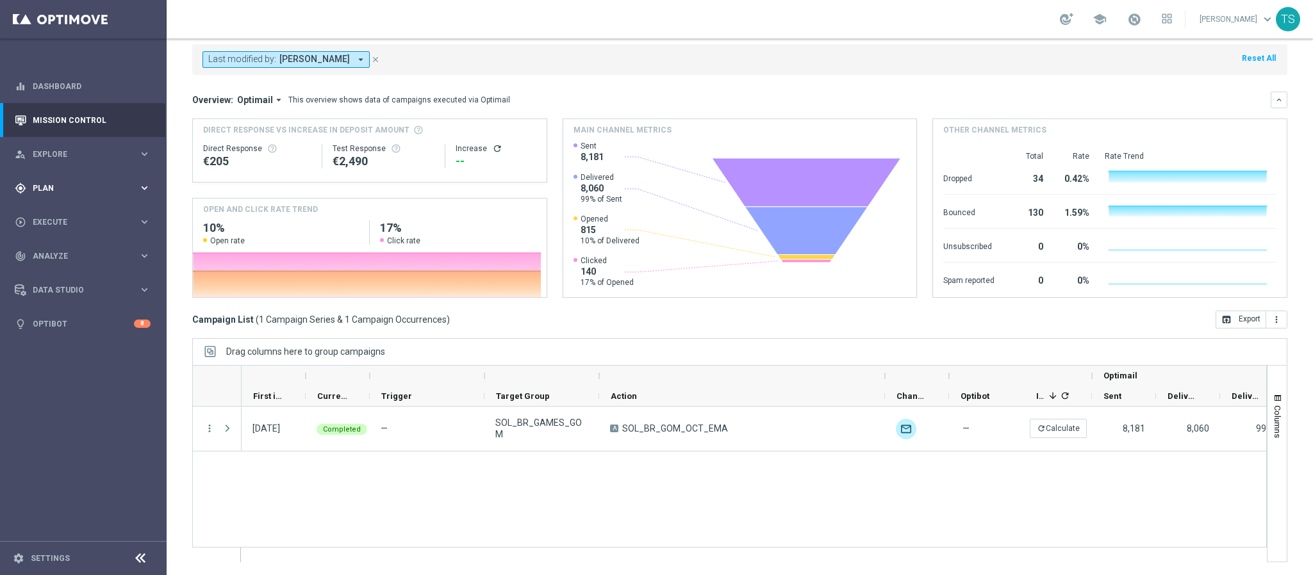
click at [88, 173] on div "gps_fixed Plan keyboard_arrow_right" at bounding box center [82, 188] width 165 height 34
drag, startPoint x: 72, startPoint y: 266, endPoint x: 83, endPoint y: 275, distance: 14.6
click at [71, 267] on link "Optimail" at bounding box center [87, 272] width 94 height 10
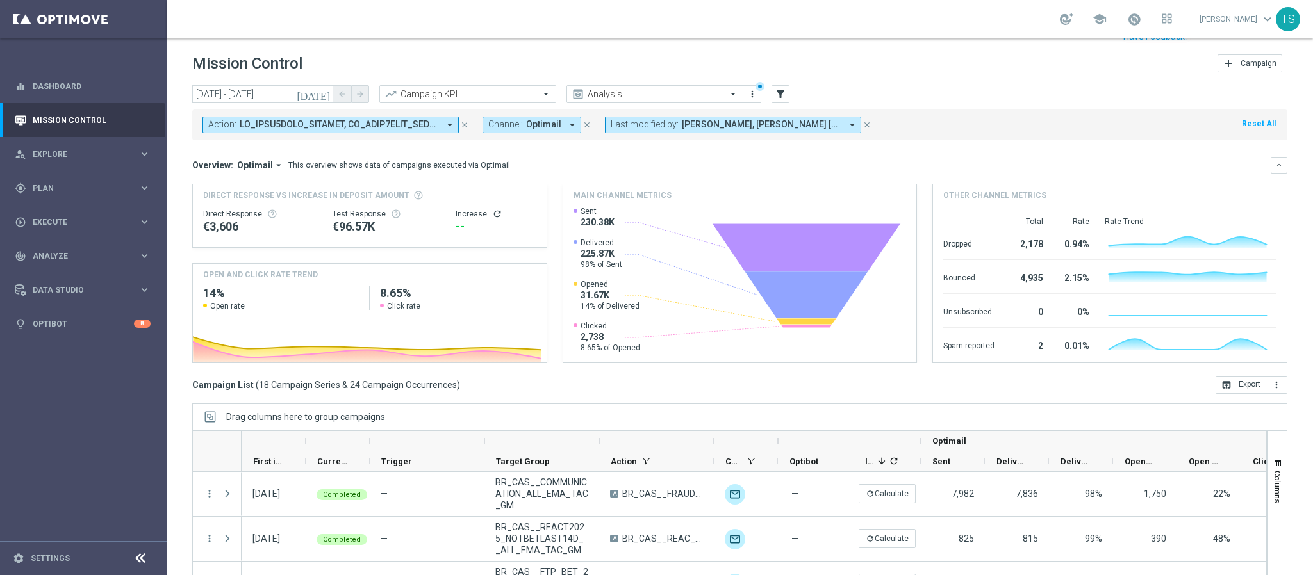
scroll to position [66, 0]
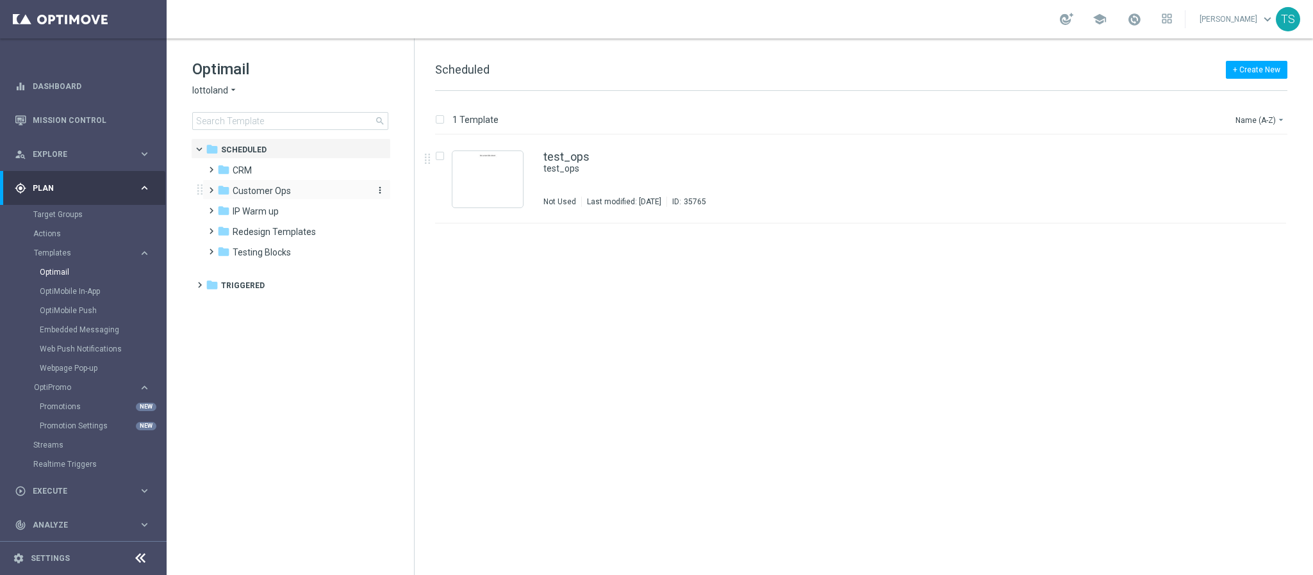
click at [264, 187] on span "Customer Ops" at bounding box center [262, 191] width 58 height 12
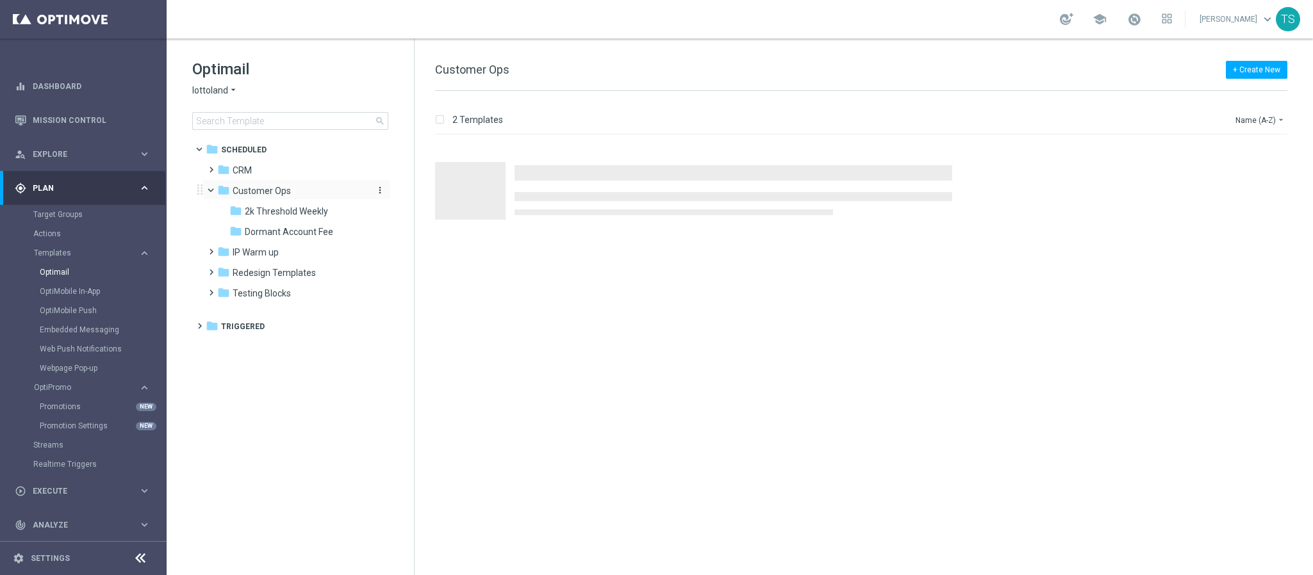
click at [269, 191] on span "Customer Ops" at bounding box center [262, 191] width 58 height 12
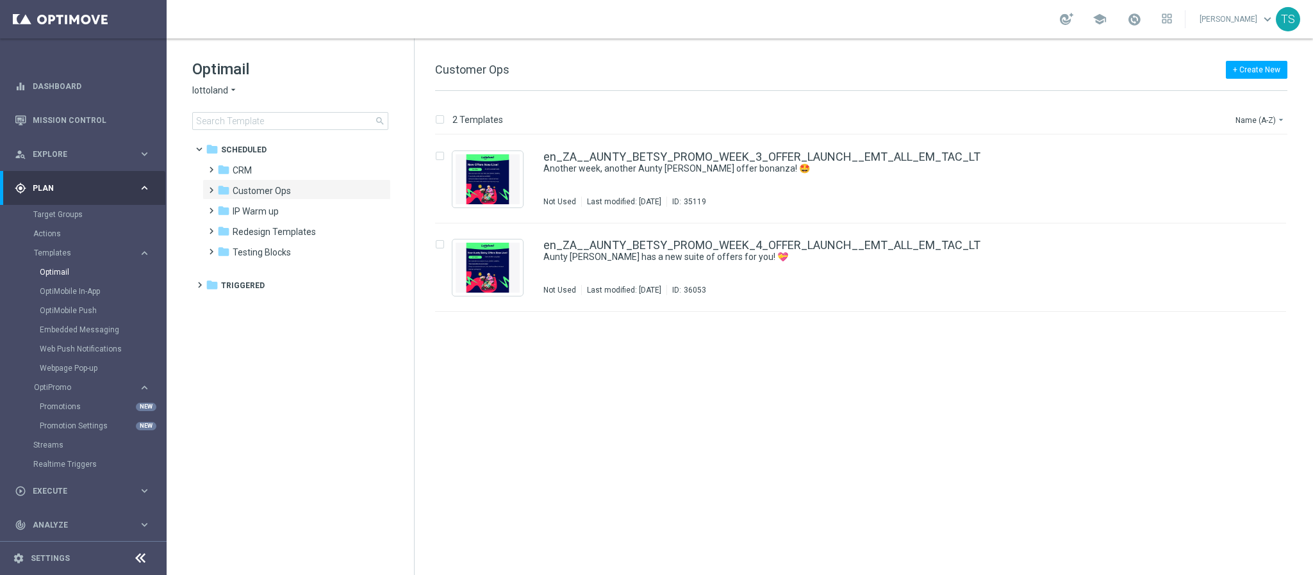
click at [215, 92] on span "lottoland" at bounding box center [210, 91] width 36 height 12
click at [0, 0] on span "Sorteonline.bet.br" at bounding box center [0, 0] width 0 height 0
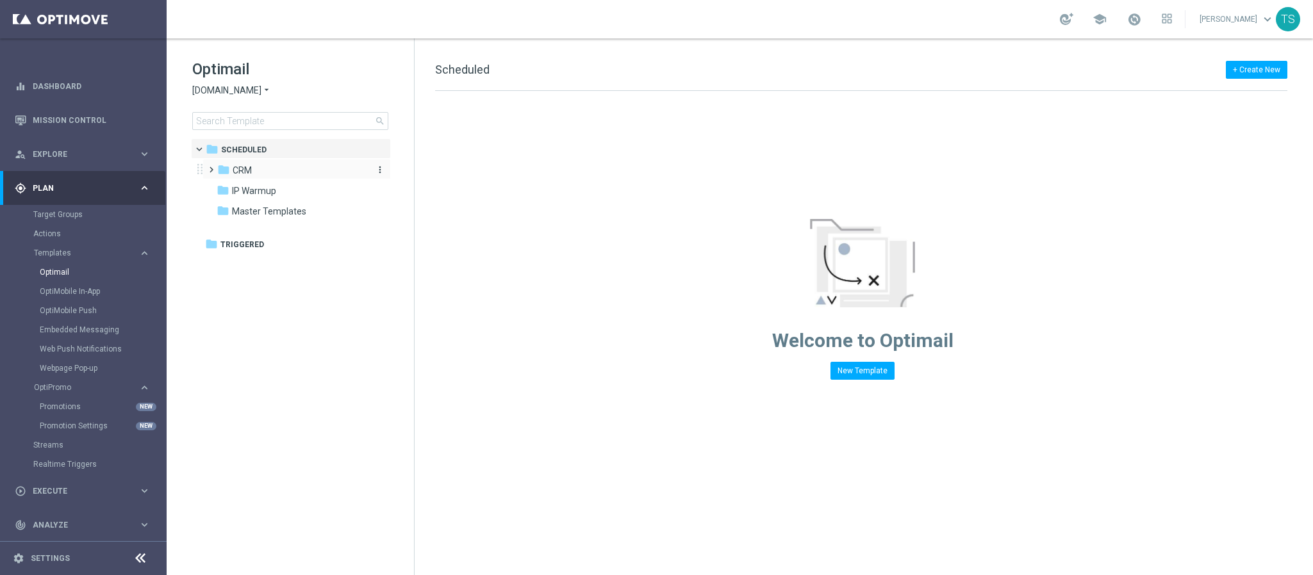
click at [254, 174] on div "folder CRM" at bounding box center [290, 170] width 147 height 15
click at [291, 236] on div "folder 3. ALL" at bounding box center [298, 232] width 136 height 15
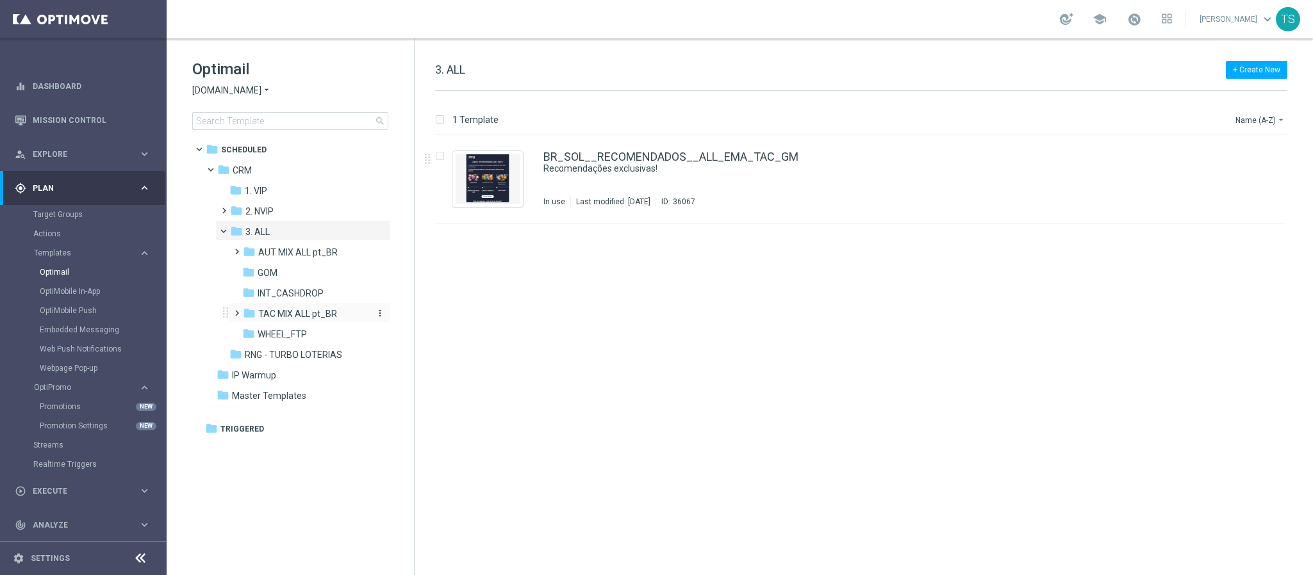
click at [310, 309] on span "TAC MIX ALL pt_BR" at bounding box center [297, 314] width 79 height 12
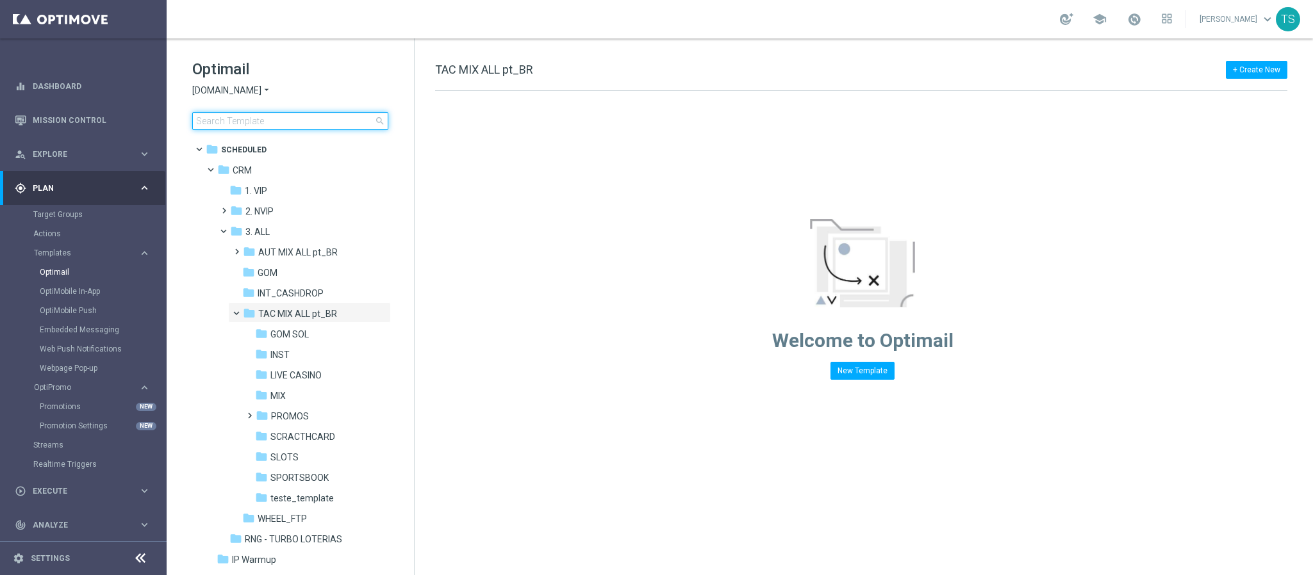
click at [301, 126] on input at bounding box center [290, 121] width 196 height 18
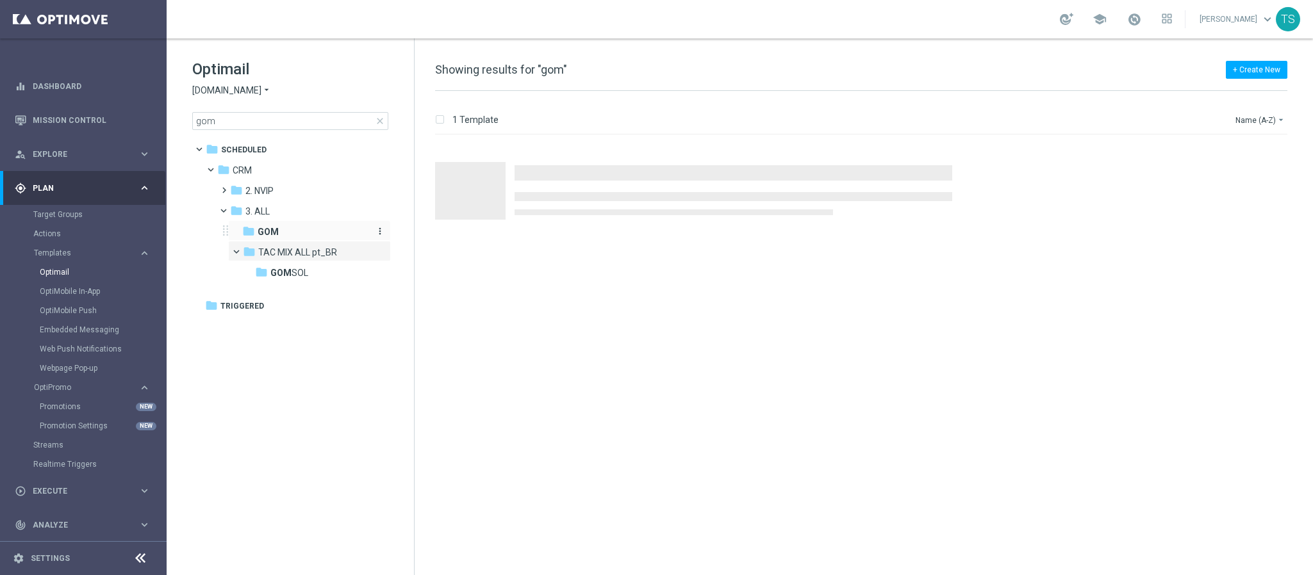
click at [302, 236] on div "folder GOM" at bounding box center [305, 232] width 126 height 15
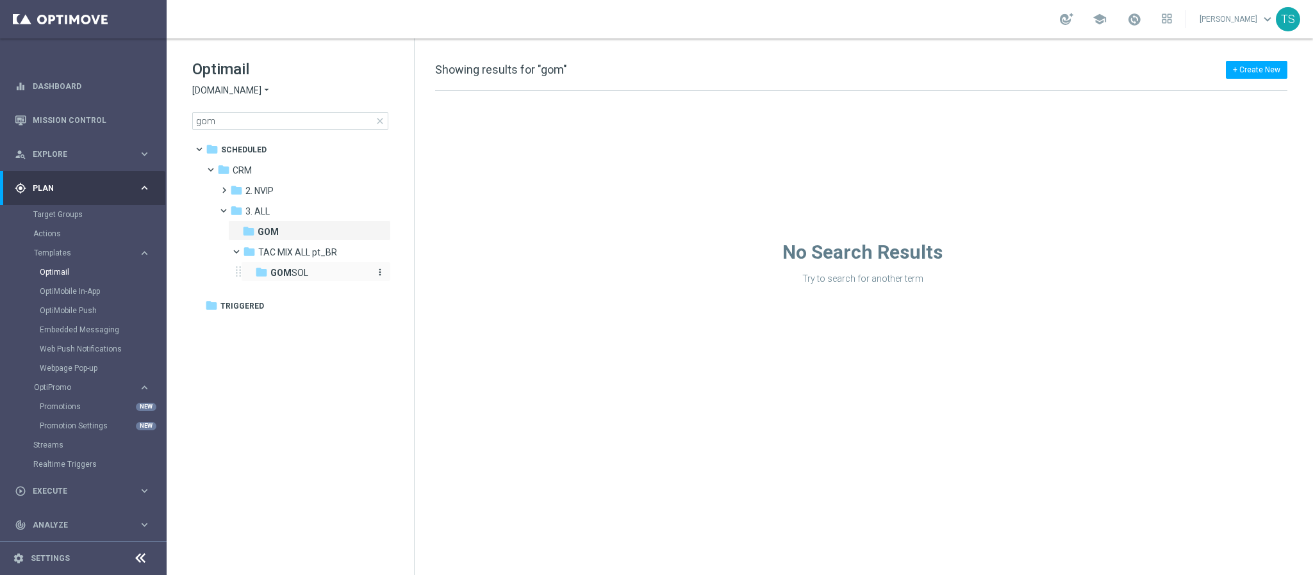
click at [324, 275] on div "folder GOM SOL" at bounding box center [312, 273] width 115 height 15
click at [315, 247] on span "TAC MIX ALL pt_BR" at bounding box center [297, 253] width 79 height 12
drag, startPoint x: 264, startPoint y: 124, endPoint x: 0, endPoint y: 143, distance: 264.7
click at [16, 133] on main "equalizer Dashboard Mission Control" at bounding box center [656, 287] width 1313 height 575
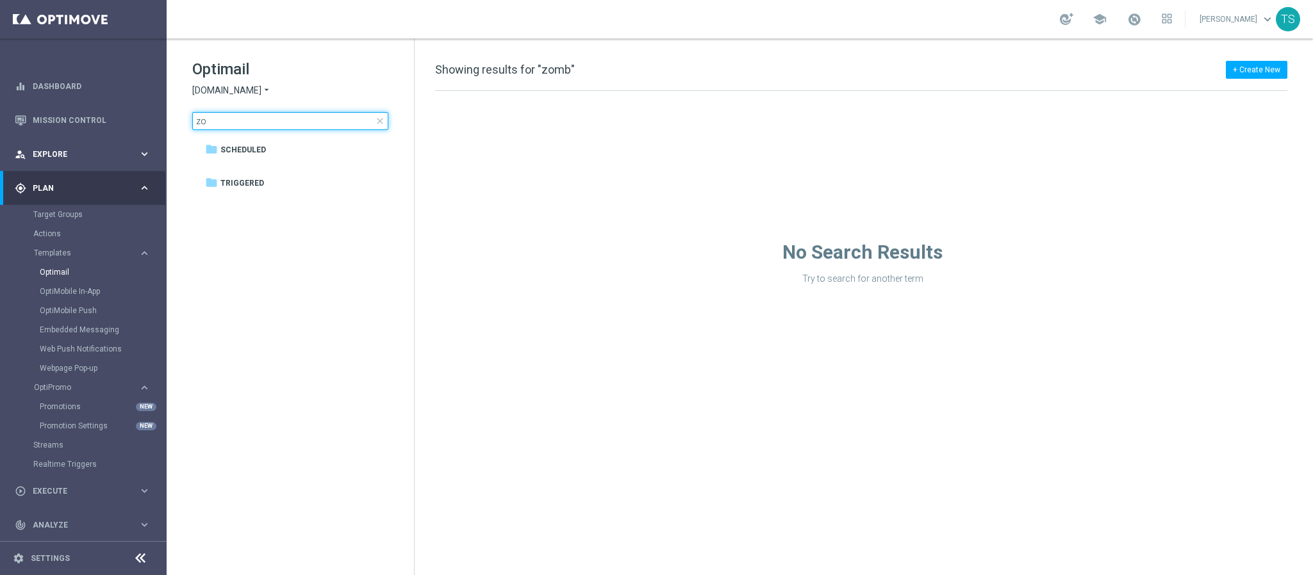
type input "z"
type input "gom"
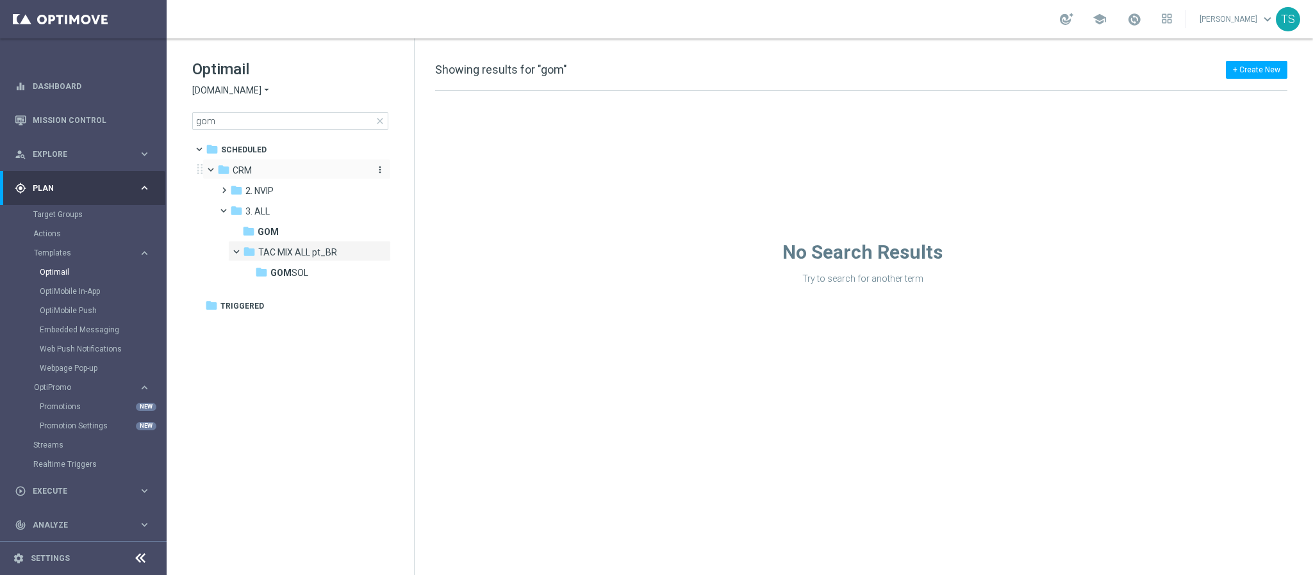
click at [313, 174] on div "folder CRM" at bounding box center [290, 170] width 147 height 15
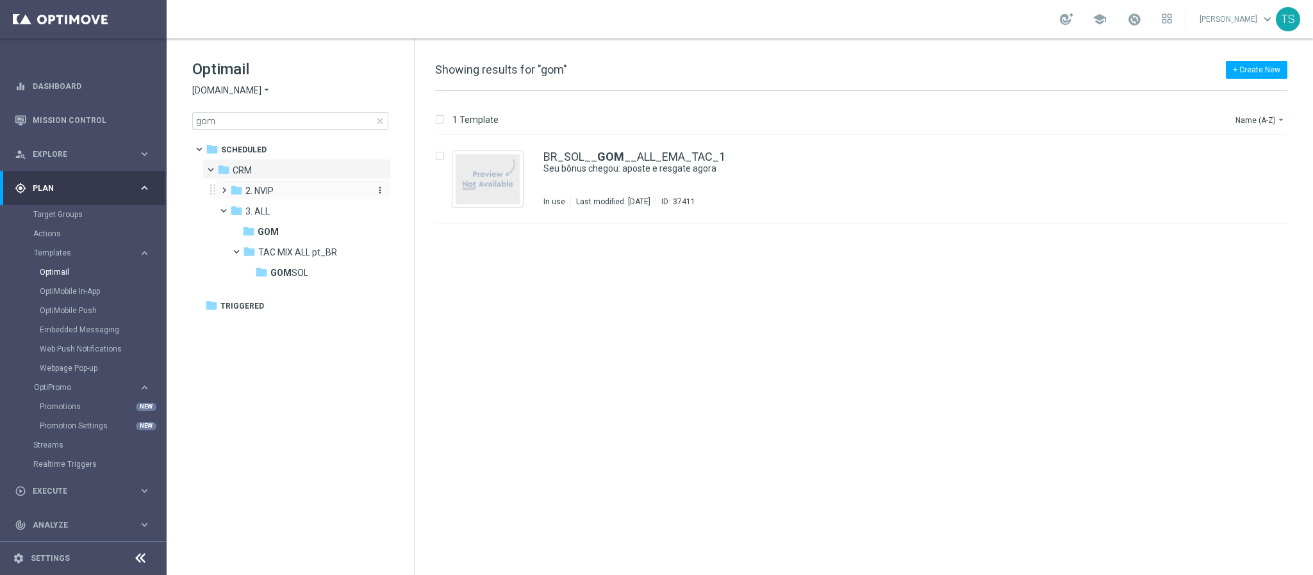
click at [290, 197] on div "folder 2. NVIP" at bounding box center [298, 191] width 136 height 15
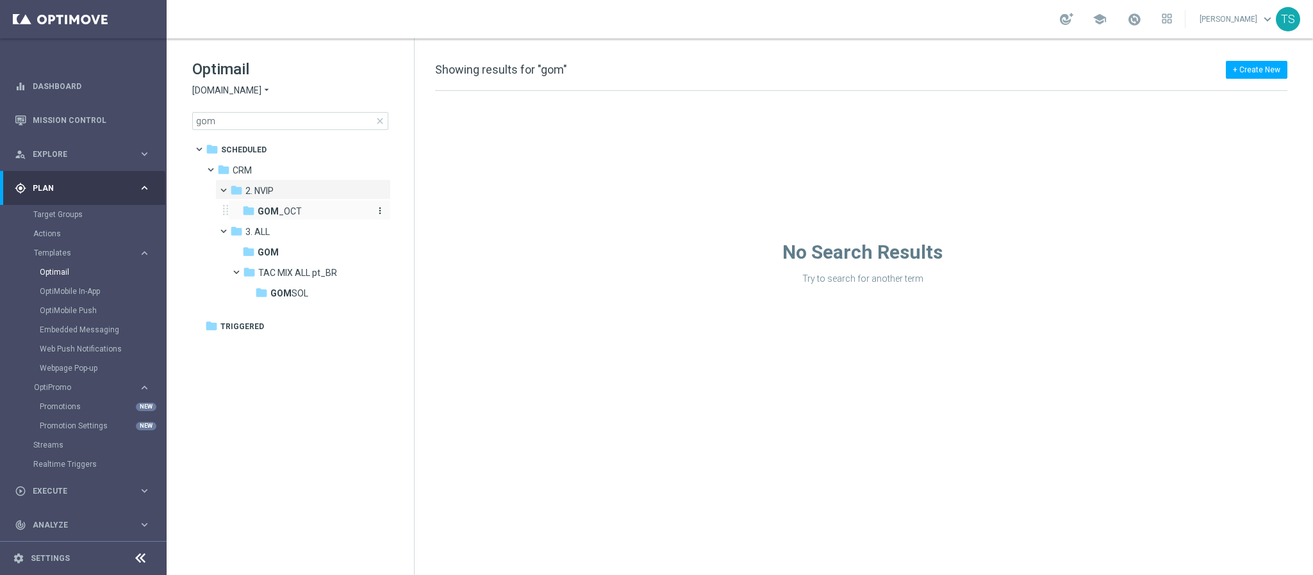
click at [298, 208] on span "GOM _OCT" at bounding box center [280, 212] width 44 height 12
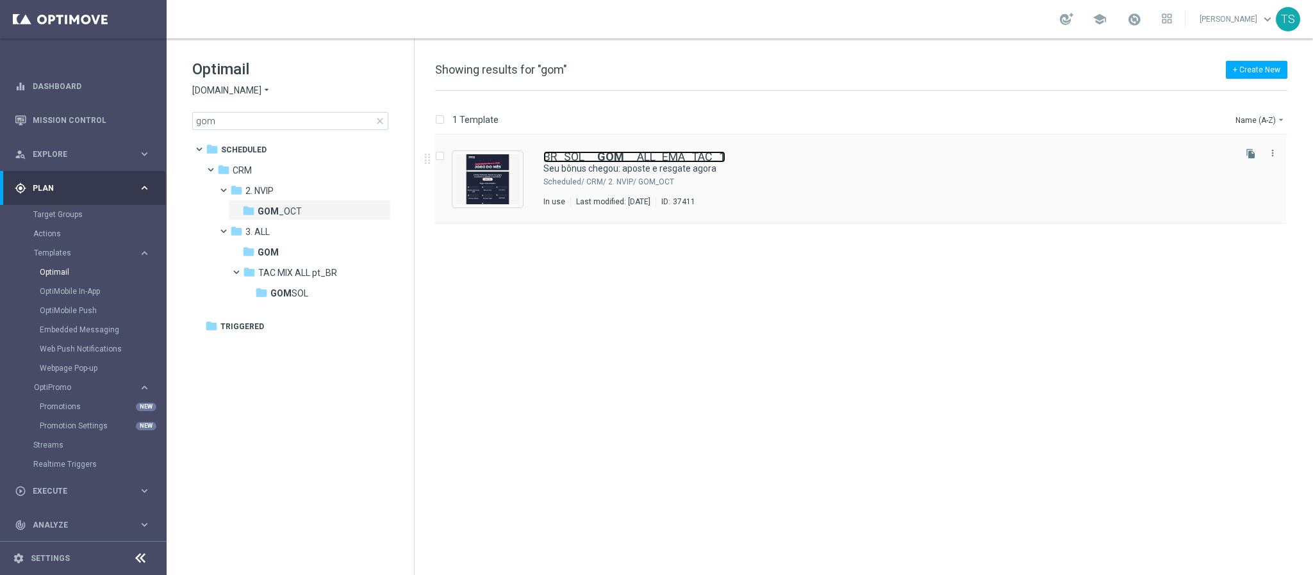
click at [598, 161] on b "GOM" at bounding box center [610, 156] width 27 height 13
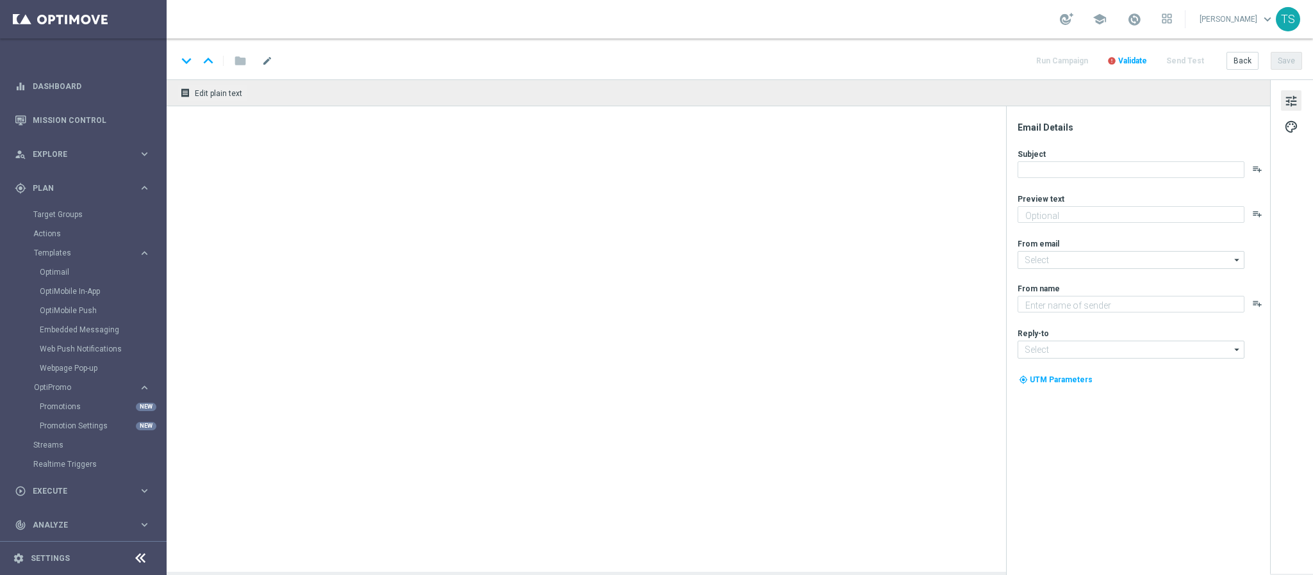
type textarea "Aposte nos jogos selecionados e garanta seu bônus no jogo do mês!"
type textarea "Sorte Online Betz"
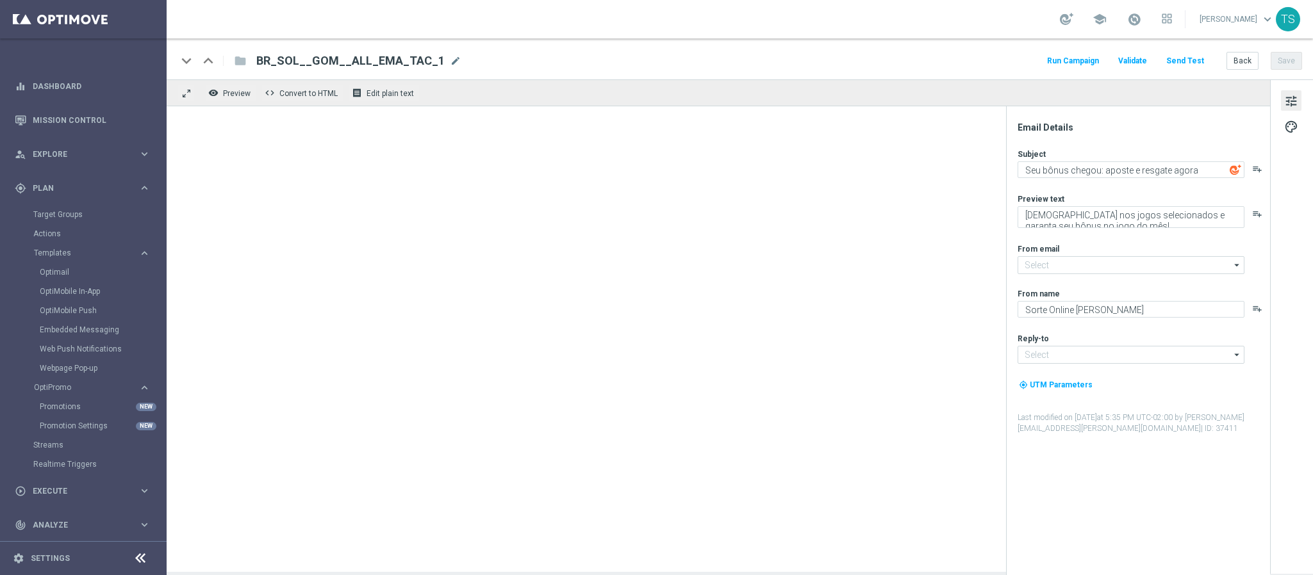
type input "contato@email.sorteonline.bet.br"
type input "suporte@sorteonline.bet.br"
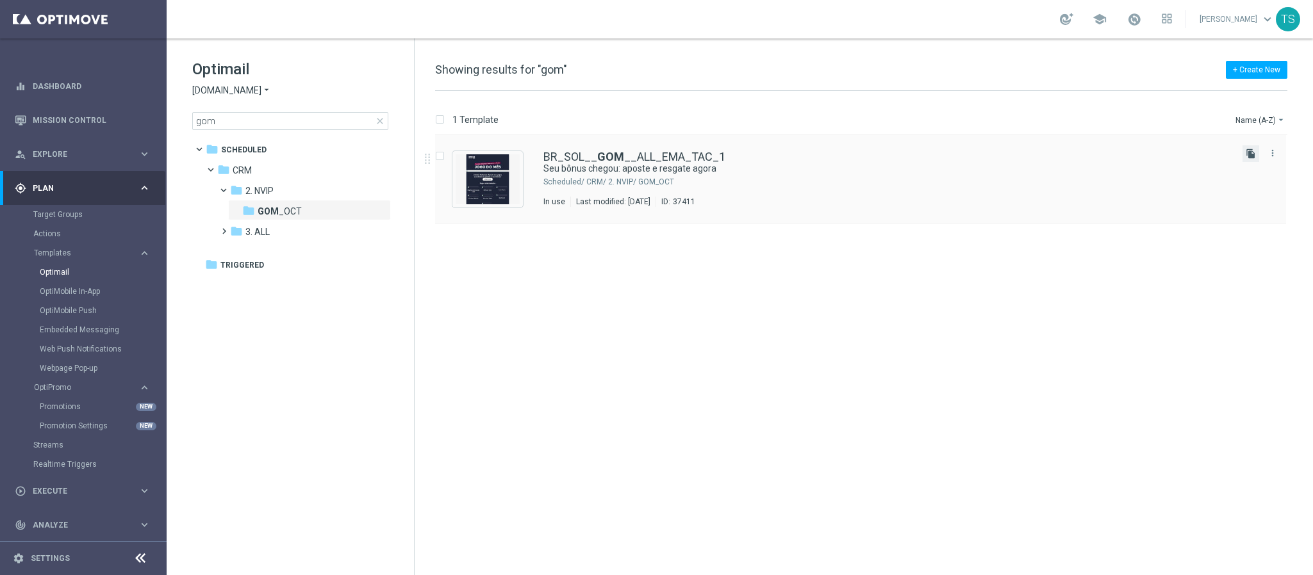
click at [1254, 154] on icon "file_copy" at bounding box center [1251, 154] width 10 height 10
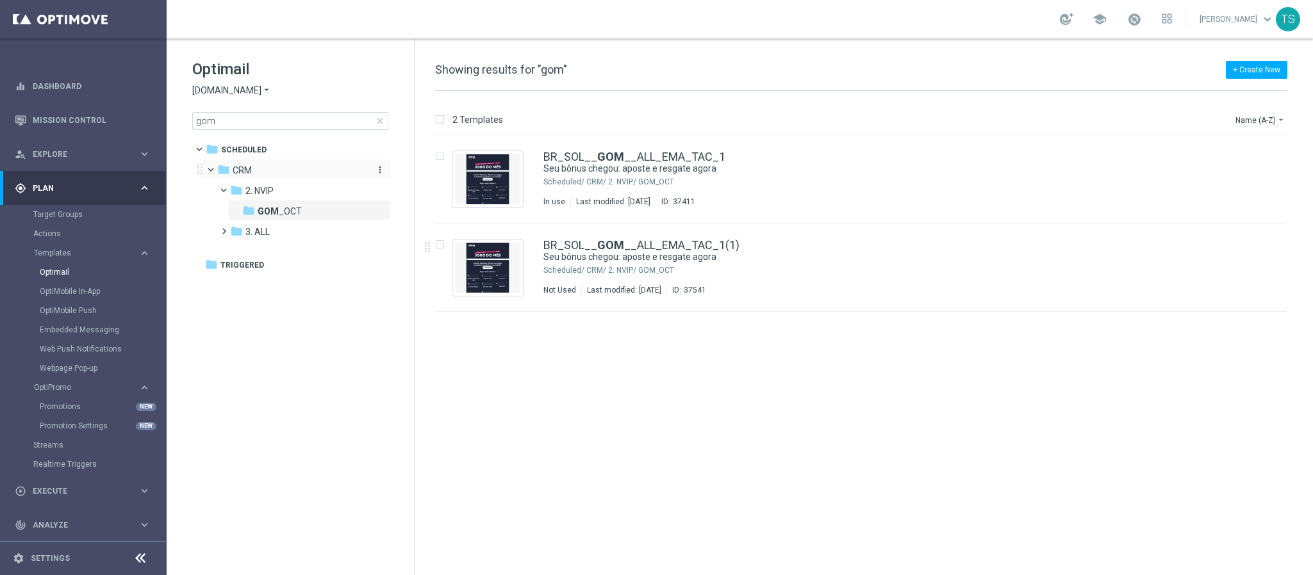
click at [270, 173] on div "folder CRM" at bounding box center [290, 170] width 147 height 15
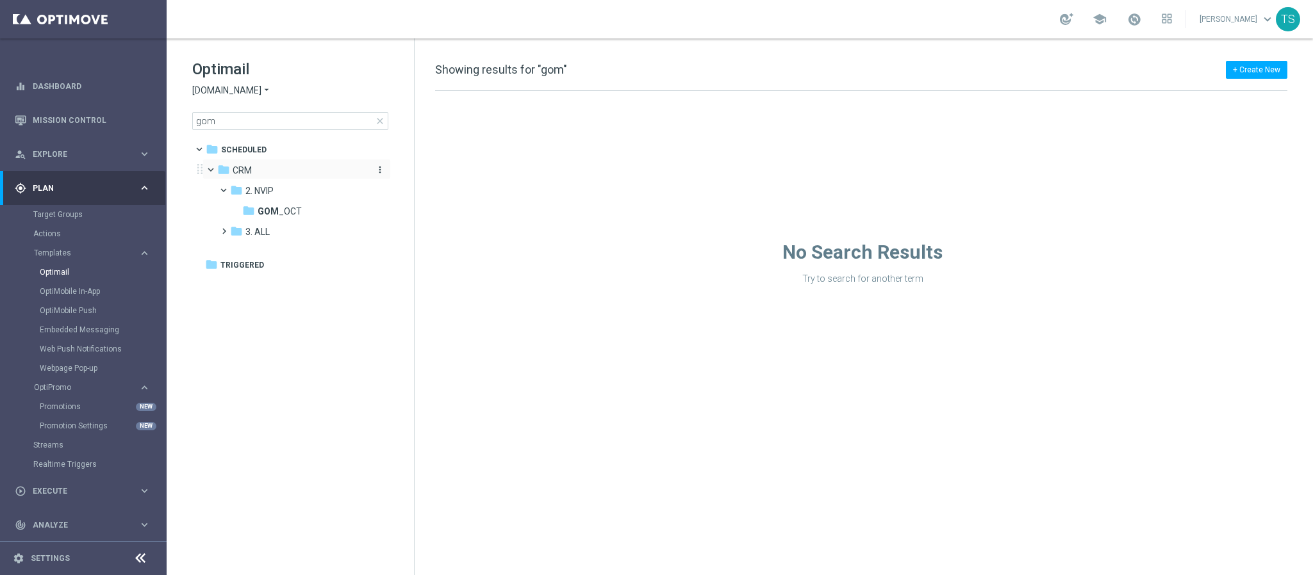
click at [377, 171] on icon "more_vert" at bounding box center [380, 170] width 10 height 10
click at [321, 311] on tree-viewport "folder Scheduled more_vert folder CRM more_vert" at bounding box center [302, 355] width 222 height 434
click at [301, 233] on div "folder 3. ALL" at bounding box center [298, 232] width 136 height 15
click at [377, 229] on icon "more_vert" at bounding box center [380, 231] width 10 height 10
click at [418, 233] on span "New Folder" at bounding box center [432, 234] width 39 height 10
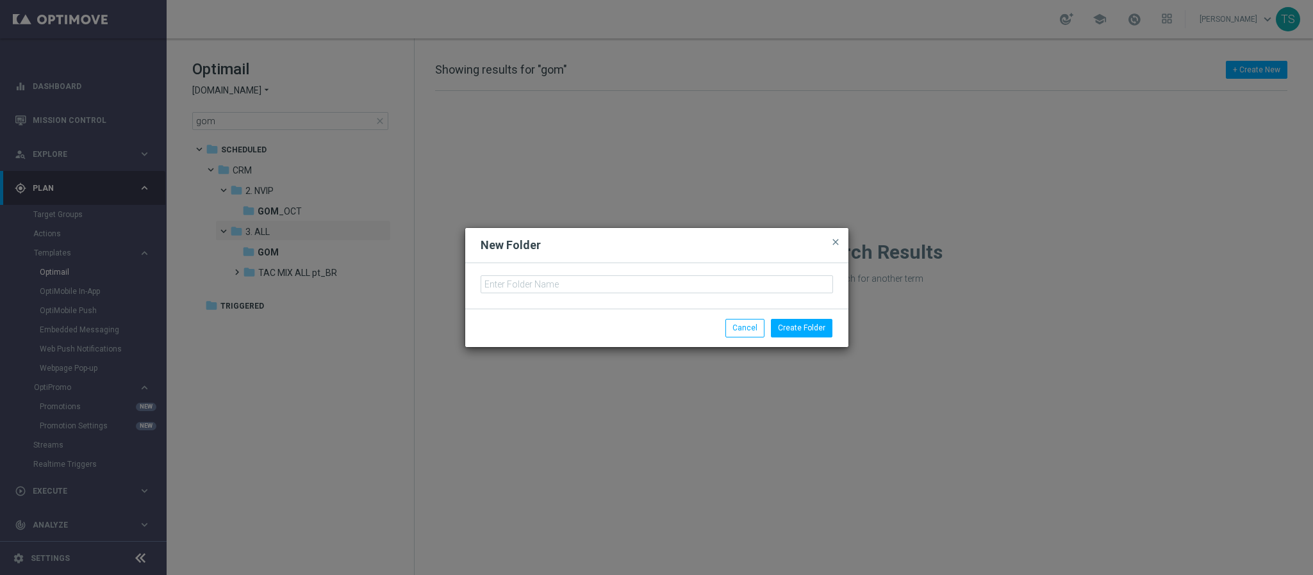
click at [560, 296] on div at bounding box center [656, 285] width 383 height 45
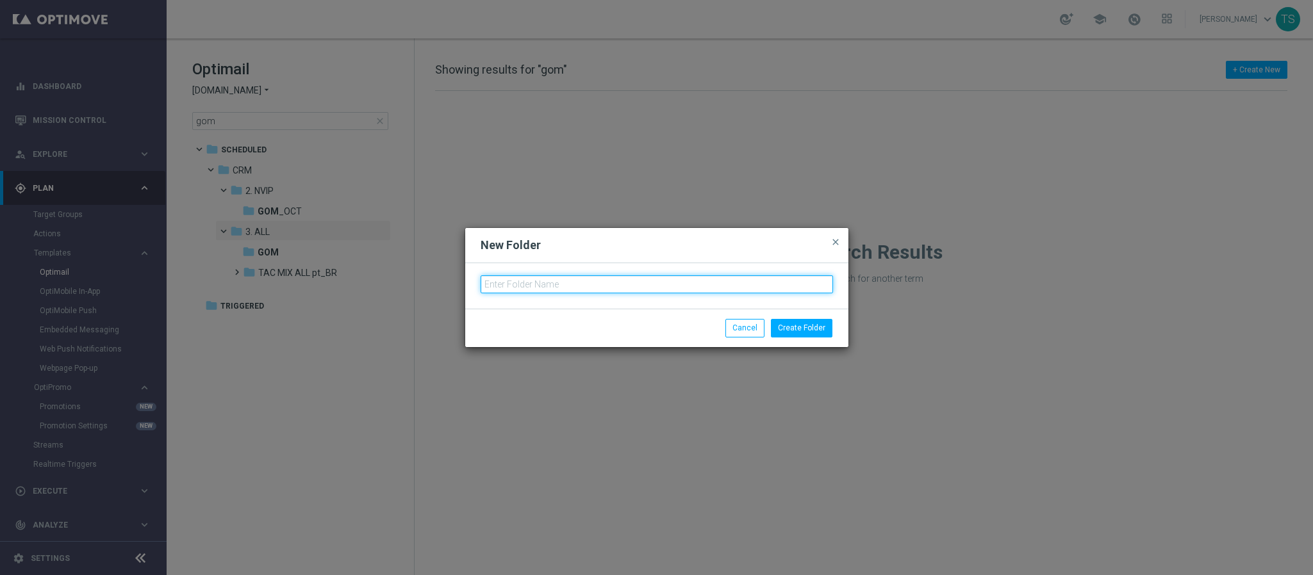
click at [560, 284] on input "text" at bounding box center [657, 285] width 352 height 18
type input "S&G_TUESDAY_OCTOBER_TRICKANDTREATS"
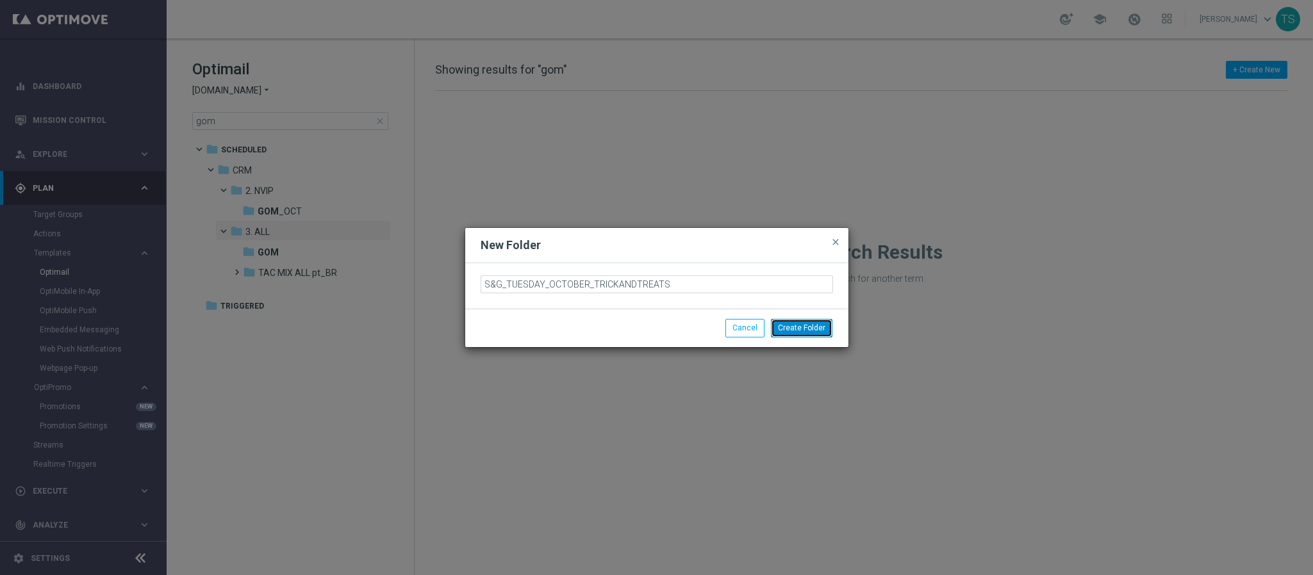
click at [813, 333] on button "Create Folder" at bounding box center [802, 328] width 62 height 18
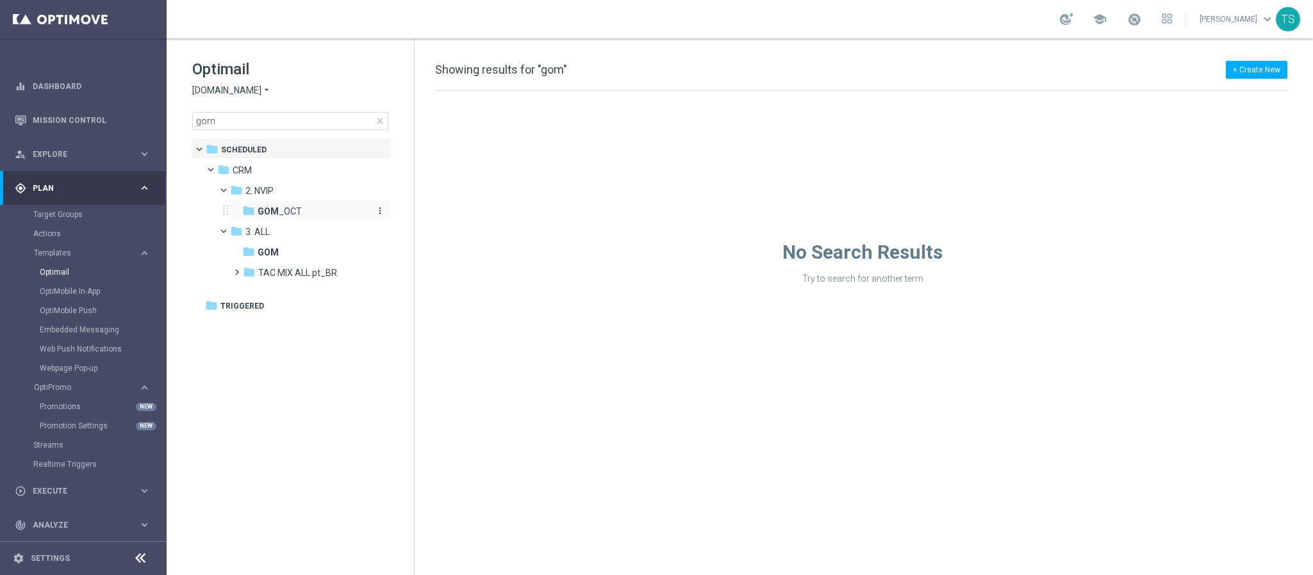
click at [295, 212] on span "GOM _OCT" at bounding box center [280, 212] width 44 height 12
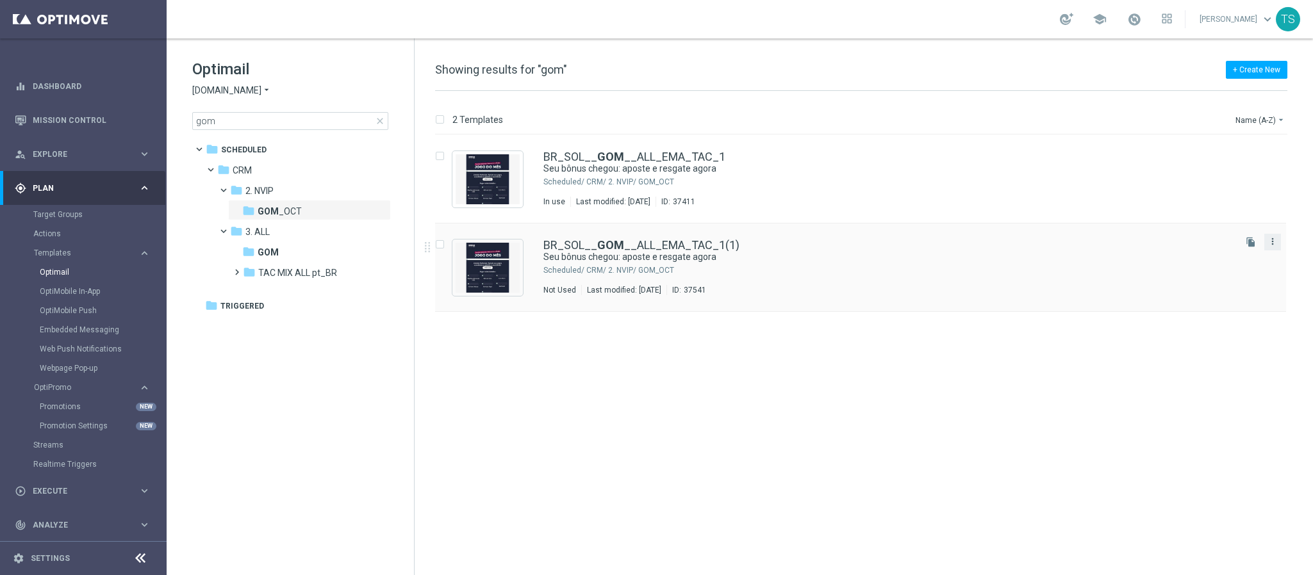
click at [1273, 240] on icon "more_vert" at bounding box center [1272, 241] width 10 height 10
click at [1219, 252] on div "Move" at bounding box center [1222, 256] width 78 height 9
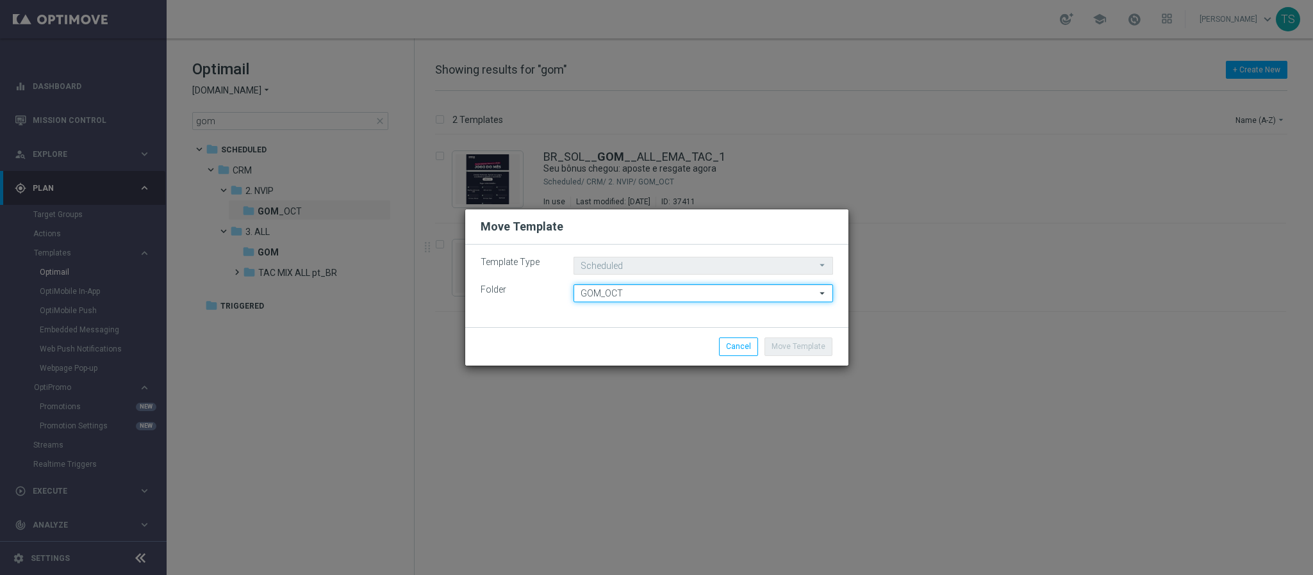
click at [686, 293] on input "GOM_OCT" at bounding box center [703, 293] width 260 height 18
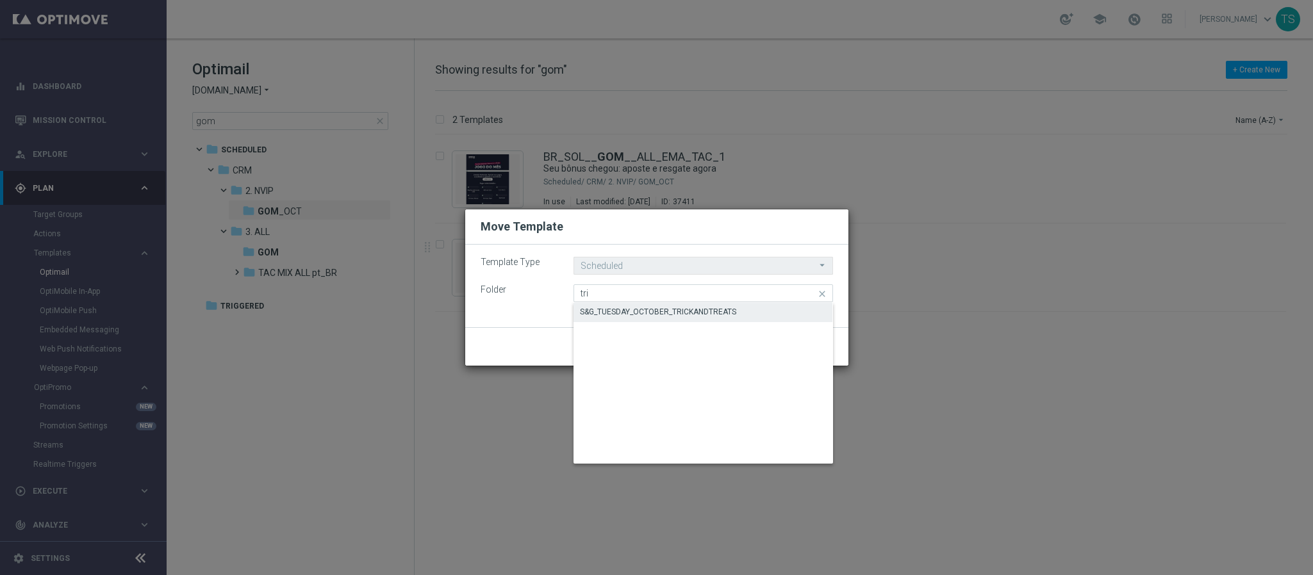
click at [680, 311] on div "S&G_TUESDAY_OCTOBER_TRICKANDTREATS" at bounding box center [658, 312] width 156 height 12
type input "S&G_TUESDAY_OCTOBER_TRICKANDTREATS"
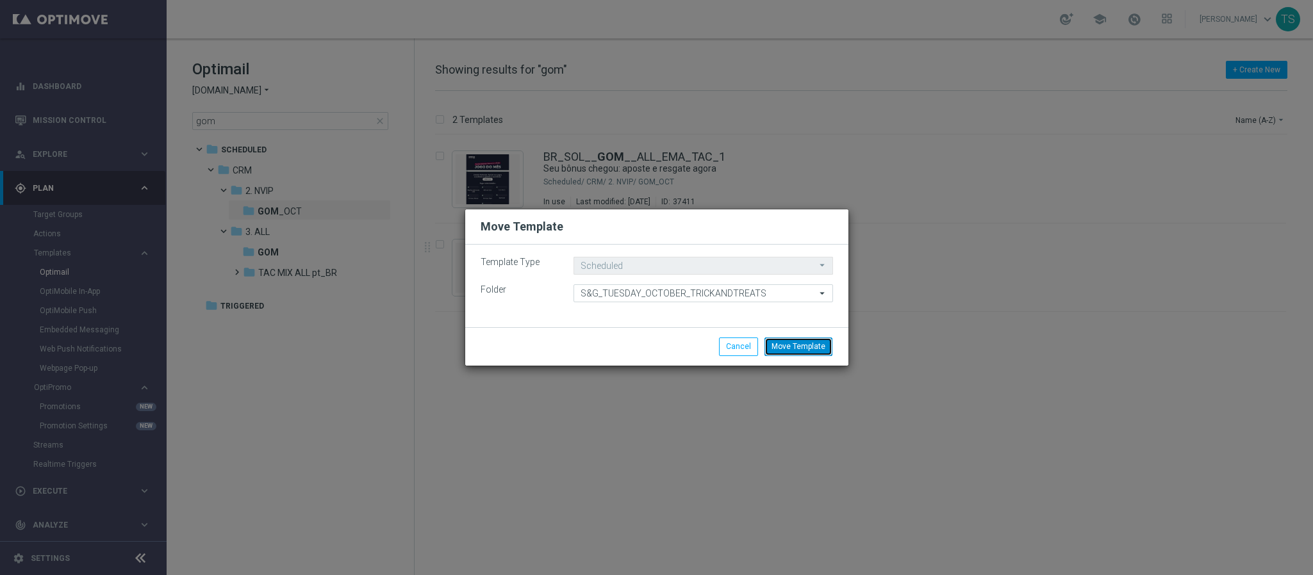
click at [808, 350] on button "Move Template" at bounding box center [798, 347] width 68 height 18
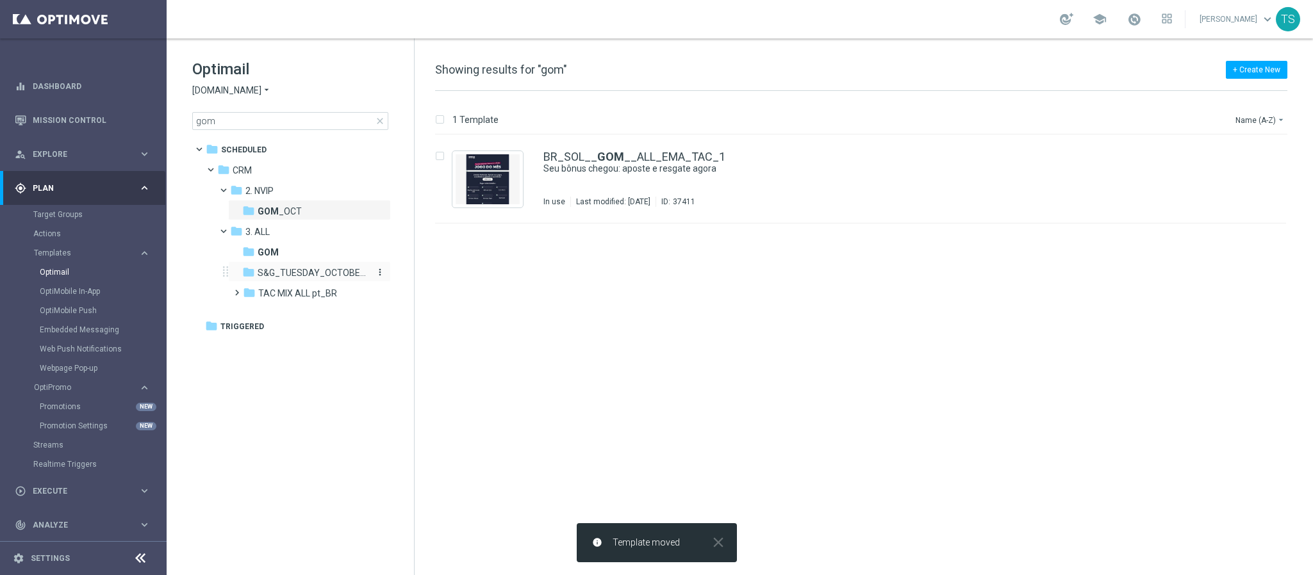
click at [359, 269] on span "S&G_TUESDAY_OCTOBER_TRICKANDTREATS" at bounding box center [313, 273] width 111 height 12
drag, startPoint x: 185, startPoint y: 116, endPoint x: 60, endPoint y: 116, distance: 124.9
click at [93, 116] on main "equalizer Dashboard Mission Control" at bounding box center [656, 287] width 1313 height 575
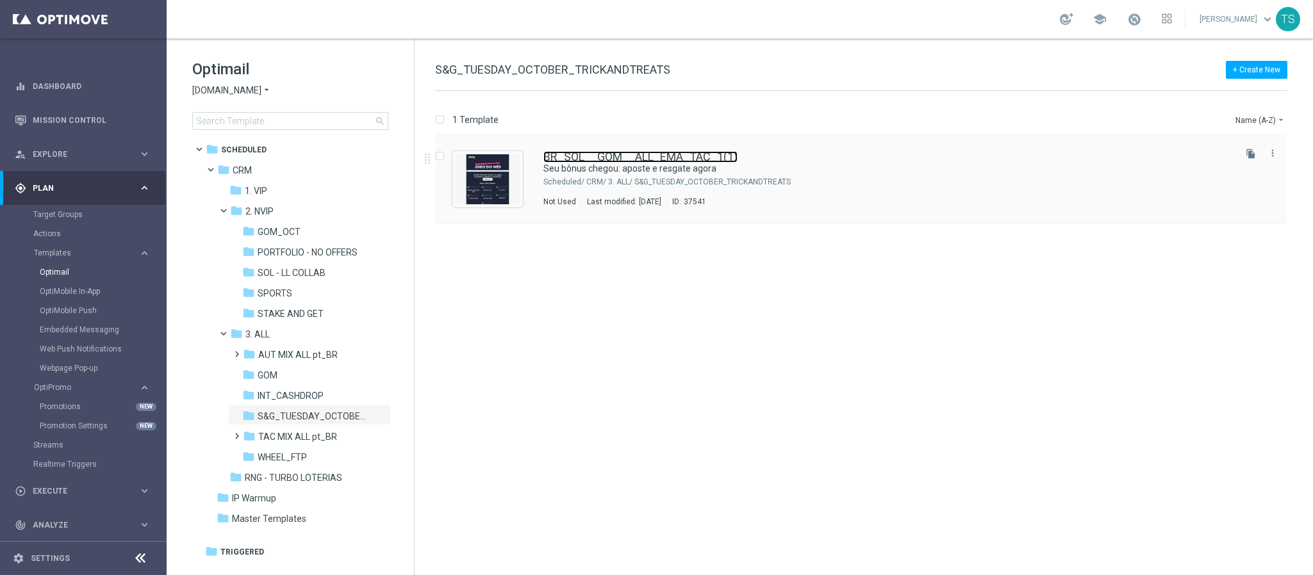
click at [659, 154] on link "BR_SOL__GOM__ALL_EMA_TAC_1(1)" at bounding box center [640, 157] width 194 height 12
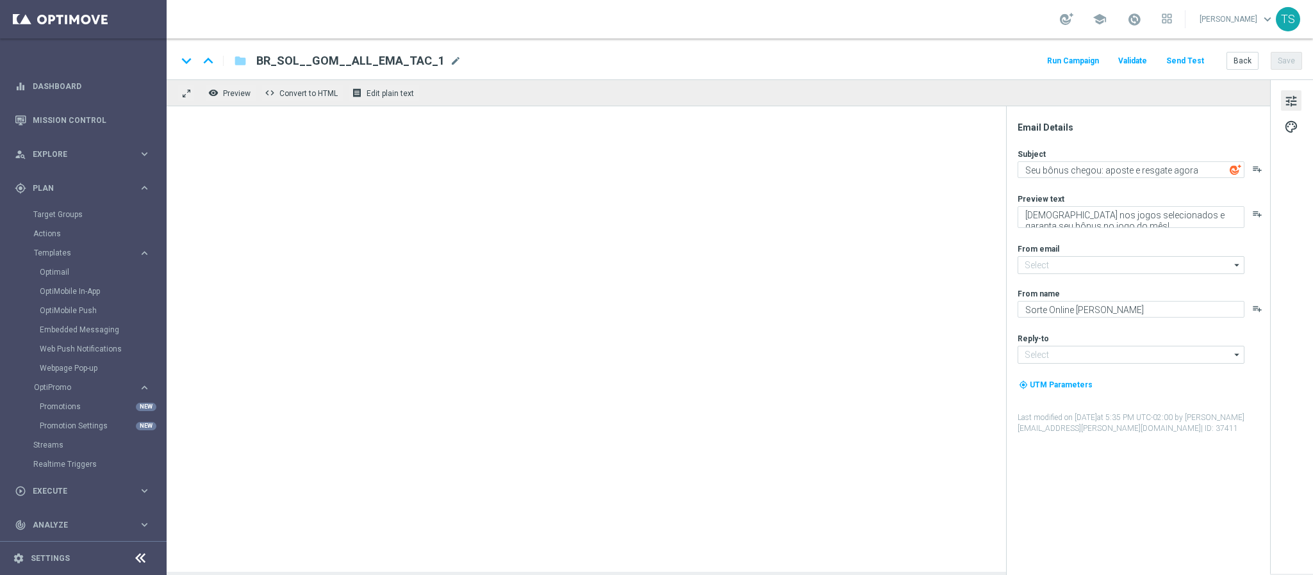
type input "contato@email.sorteonline.bet.br"
type input "suporte@sorteonline.bet.br"
click at [342, 53] on div "BR_SOL__GOM__ALL_EMA_TAC_1(1) mode_edit" at bounding box center [366, 61] width 220 height 17
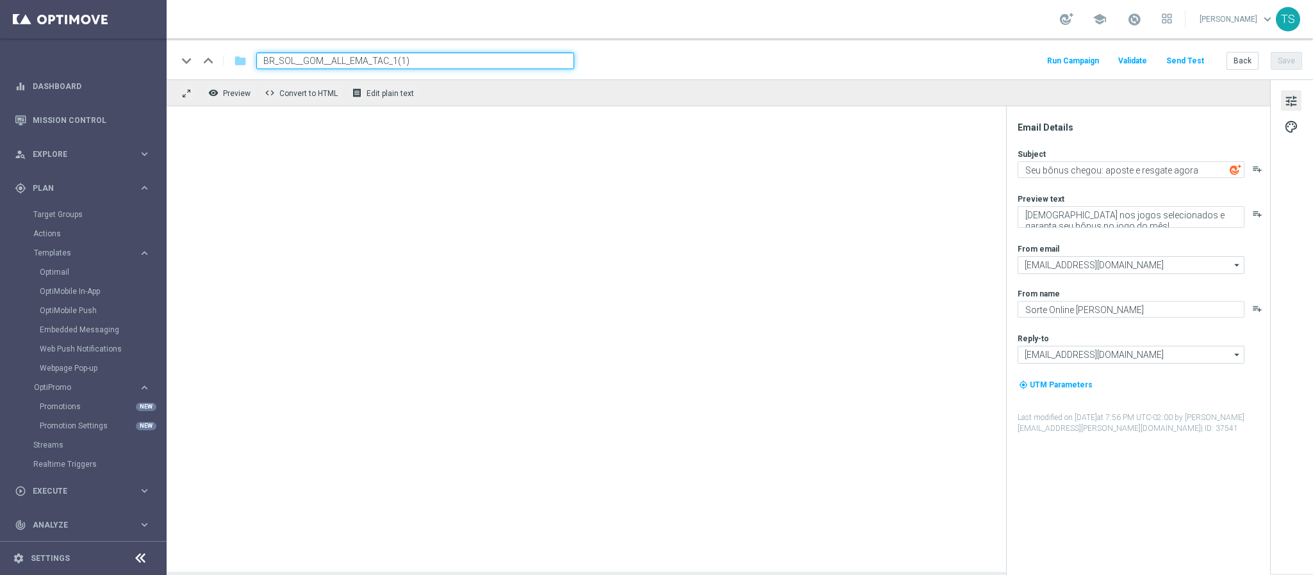
click at [317, 65] on input "BR_SOL__GOM__ALL_EMA_TAC_1(1)" at bounding box center [415, 61] width 318 height 17
click at [315, 58] on input "BR_SOL__GOM__ALL_EMA_TAC_1(1)" at bounding box center [415, 61] width 318 height 17
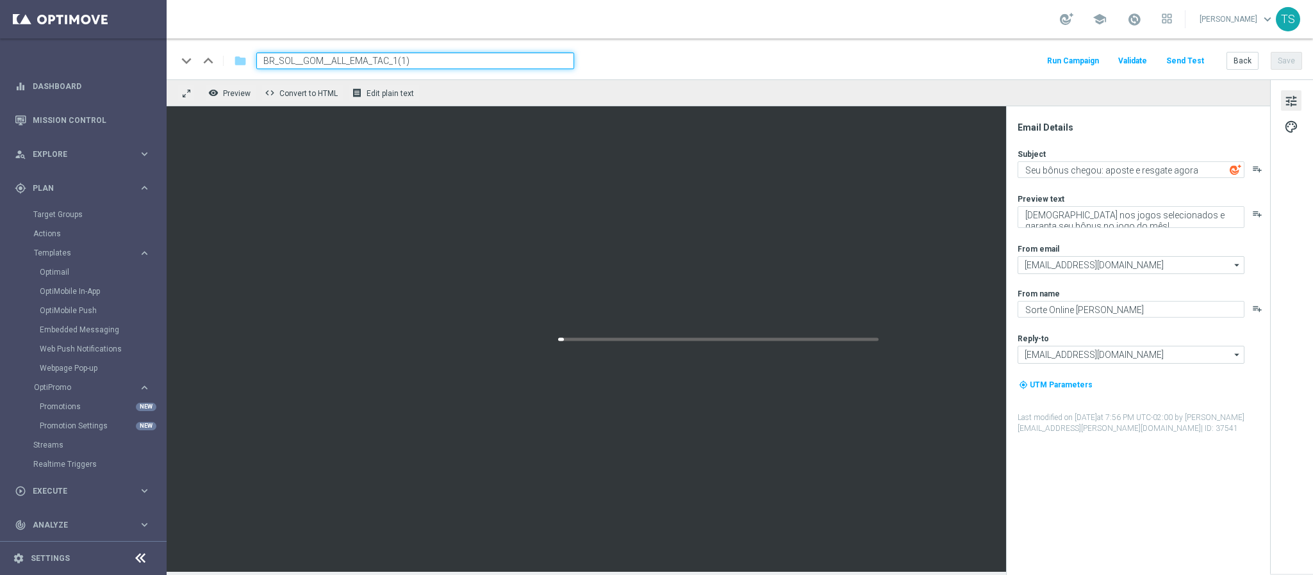
click at [319, 60] on input "BR_SOL__GOM__ALL_EMA_TAC_1(1)" at bounding box center [415, 61] width 318 height 17
click at [497, 62] on input "BR_SOL__TRICKANDTREATS__ALL_EMA_TAC_1(1)" at bounding box center [415, 61] width 318 height 17
type input "BR_SOL__TRICKANDTREATS__ALL_EMA_TAC_1"
click at [685, 56] on div "keyboard_arrow_down keyboard_arrow_up folder BR_SOL__TRICKANDTREATS__ALL_EMA_TA…" at bounding box center [739, 61] width 1125 height 17
click at [394, 56] on input "BR_SOL__TRICKANDTREATS__ALL_EMA_TAC_1" at bounding box center [415, 61] width 318 height 17
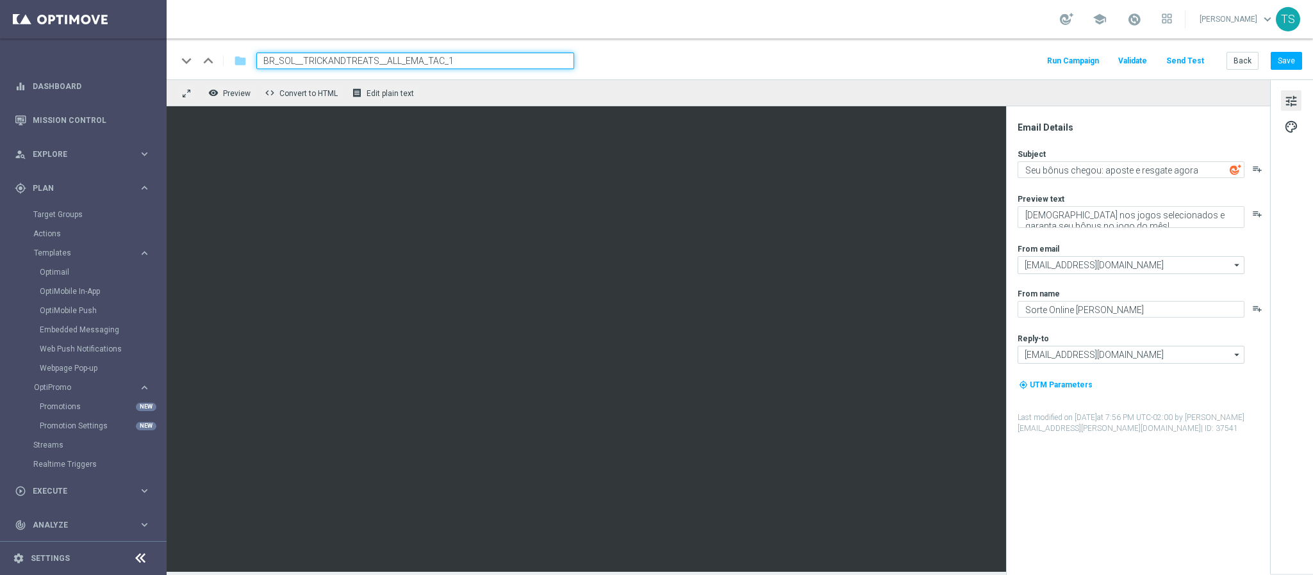
click at [354, 58] on input "BR_SOL__TRICKANDTREATS__ALL_EMA_TAC_1" at bounding box center [415, 61] width 318 height 17
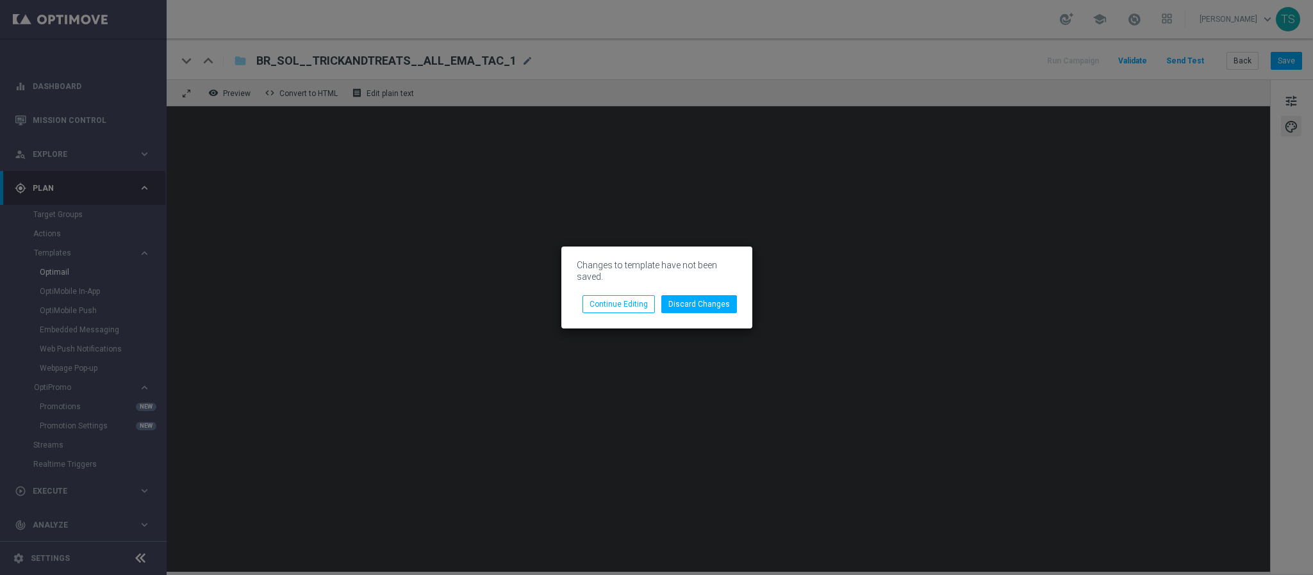
click at [707, 317] on div "Changes to template have not been saved. Discard Changes Continue Editing" at bounding box center [656, 288] width 191 height 82
click at [707, 308] on button "Discard Changes" at bounding box center [699, 304] width 76 height 18
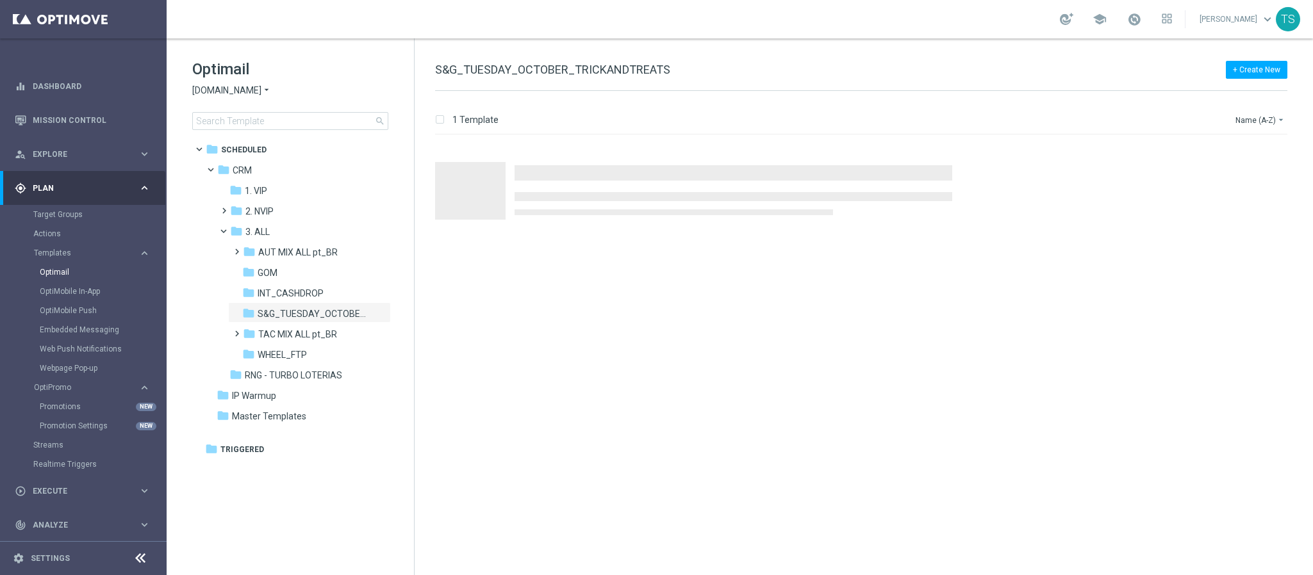
click at [301, 131] on div "Optimail Sorteonline.bet.br arrow_drop_down × Sorteonline.bet.br search folder …" at bounding box center [290, 126] width 247 height 176
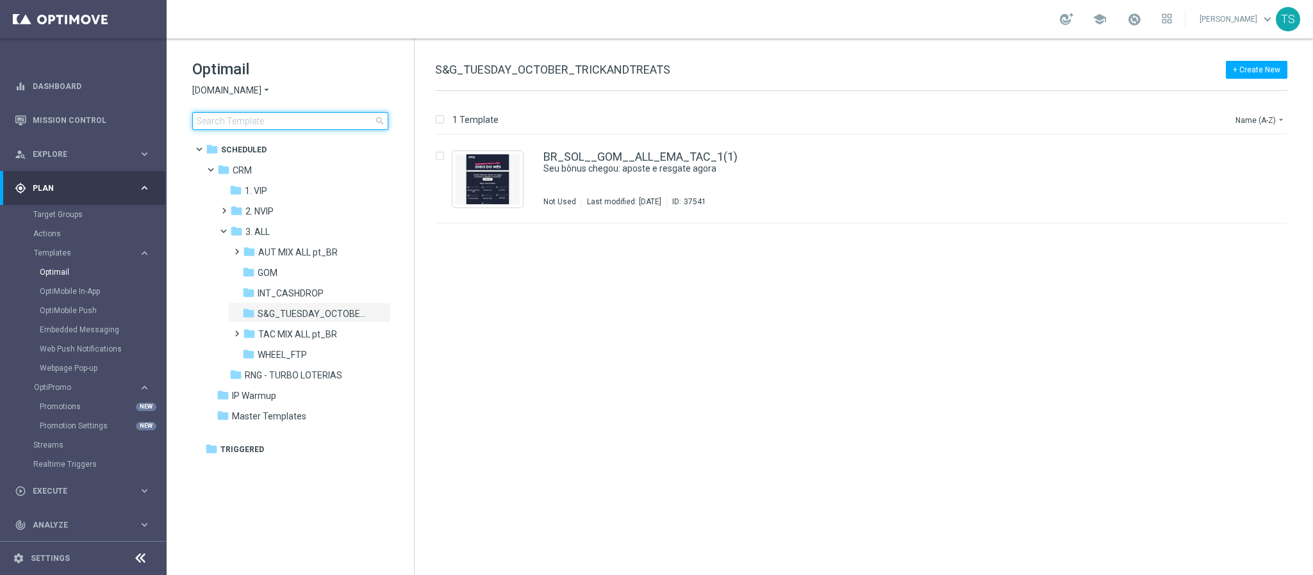
click at [304, 126] on input at bounding box center [290, 121] width 196 height 18
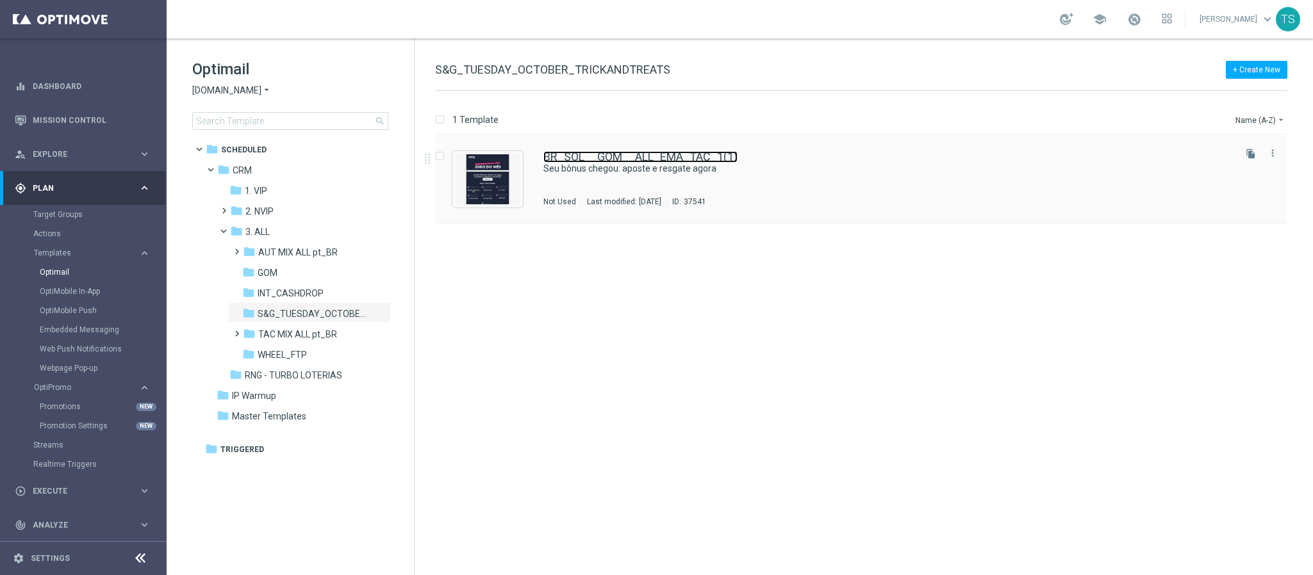
click at [650, 154] on link "BR_SOL__GOM__ALL_EMA_TAC_1(1)" at bounding box center [640, 157] width 194 height 12
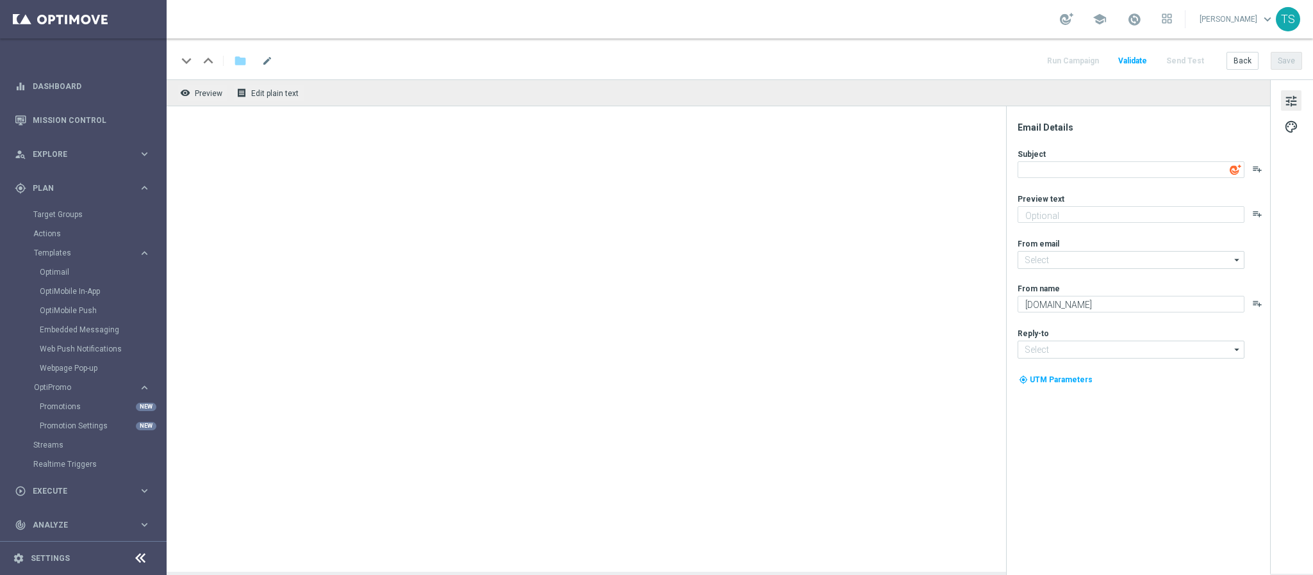
type input "contato@email.sorteonline.bet.br"
type input "suporte@sorteonline.bet.br"
type textarea "Seu bônus chegou: aposte e resgate agora"
type textarea "Aposte nos jogos selecionados e garanta seu bônus no jogo do mês!"
type textarea "Sorte Online Betz"
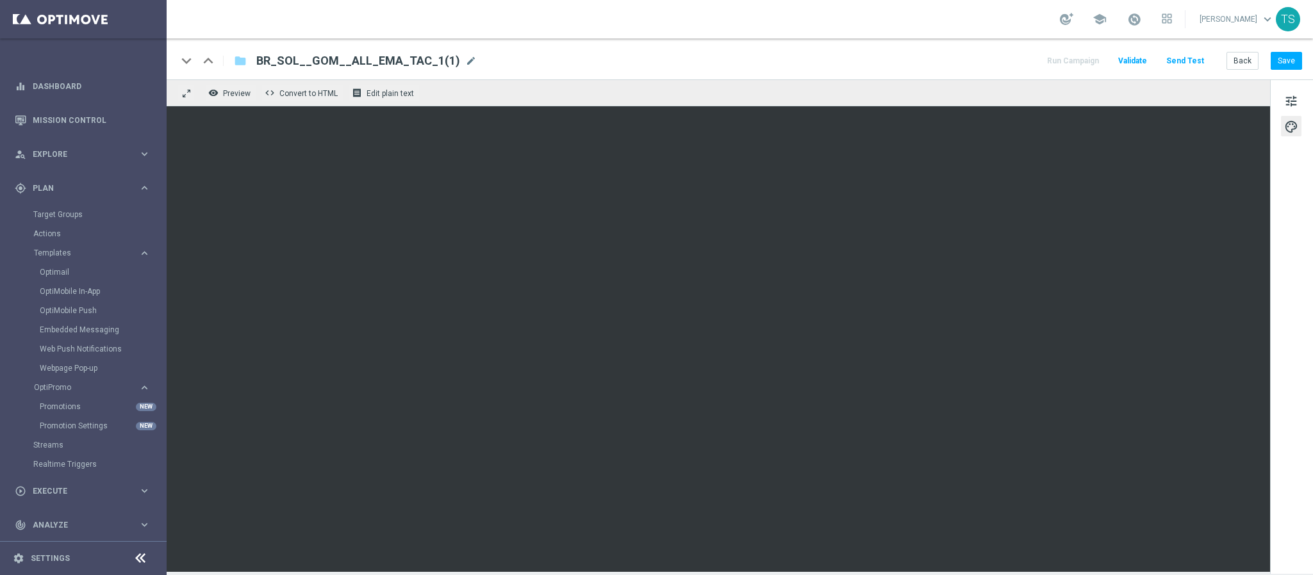
click at [1148, 104] on div "remove_red_eye Preview code Convert to HTML receipt Edit plain text" at bounding box center [718, 92] width 1103 height 27
click at [1067, 106] on iframe at bounding box center [718, 339] width 1103 height 466
click at [1146, 104] on div "remove_red_eye Preview code Convert to HTML receipt Edit plain text" at bounding box center [718, 92] width 1103 height 27
